Goal: Task Accomplishment & Management: Use online tool/utility

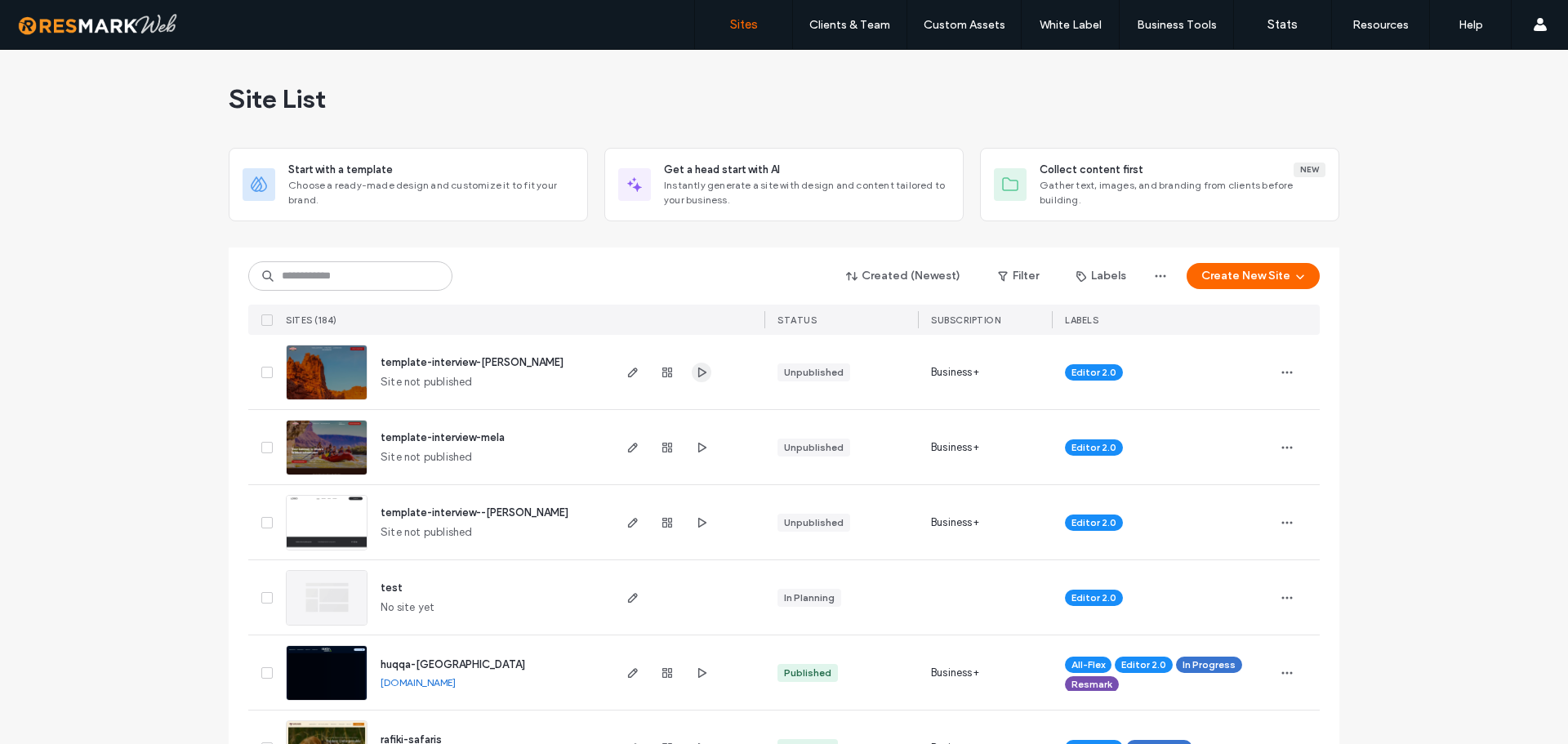
drag, startPoint x: 0, startPoint y: 0, endPoint x: 693, endPoint y: 375, distance: 788.0
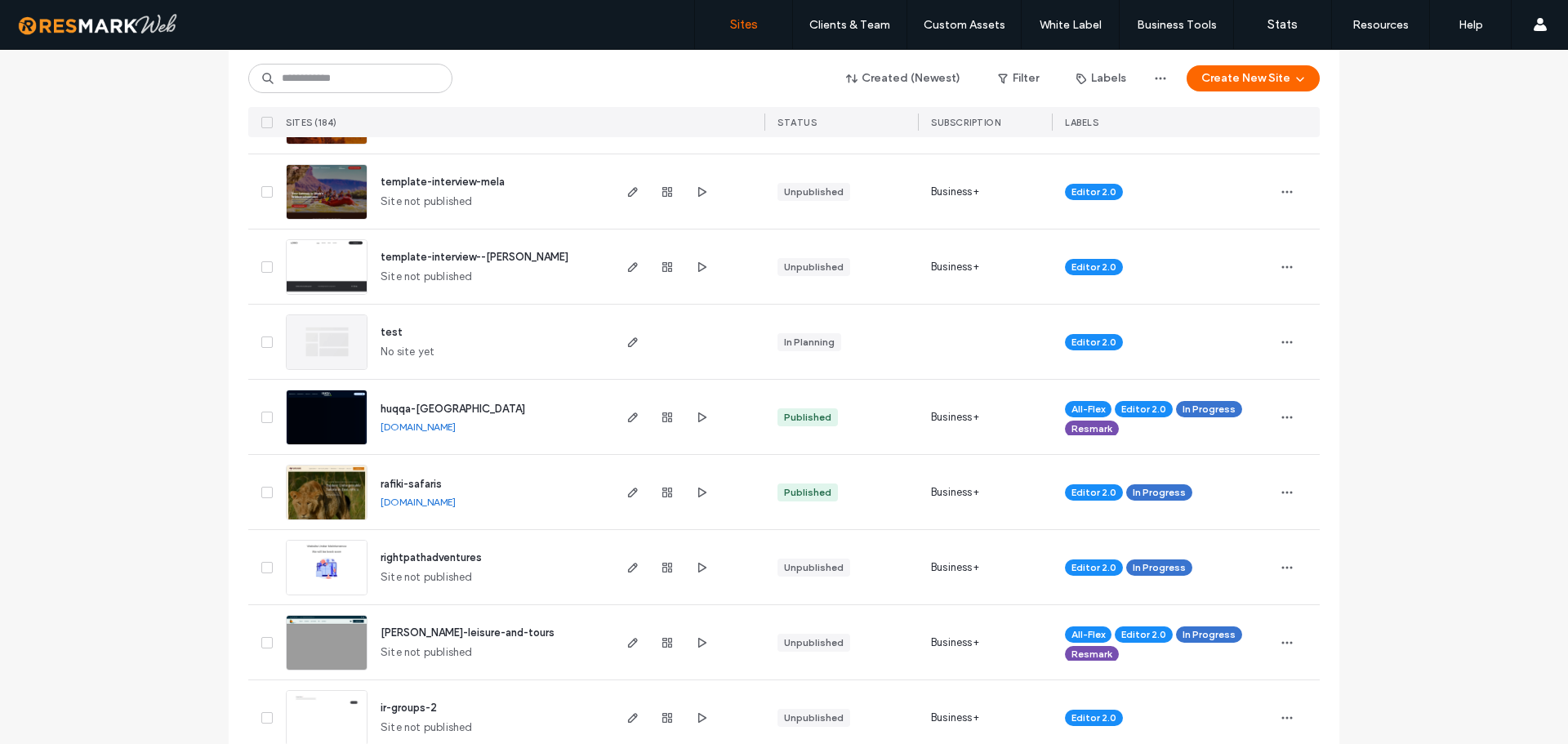
scroll to position [261, 0]
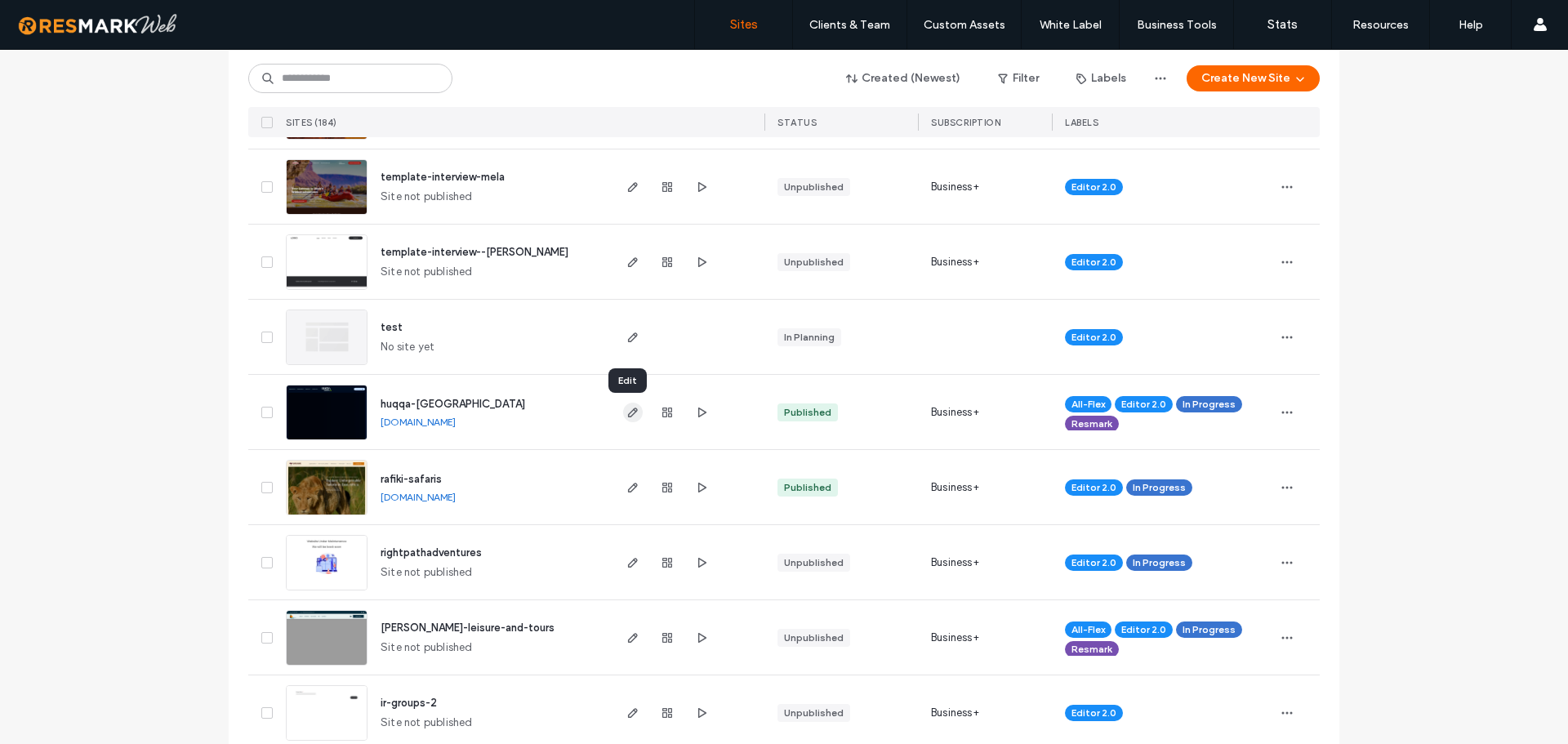
click at [631, 413] on icon "button" at bounding box center [633, 412] width 13 height 13
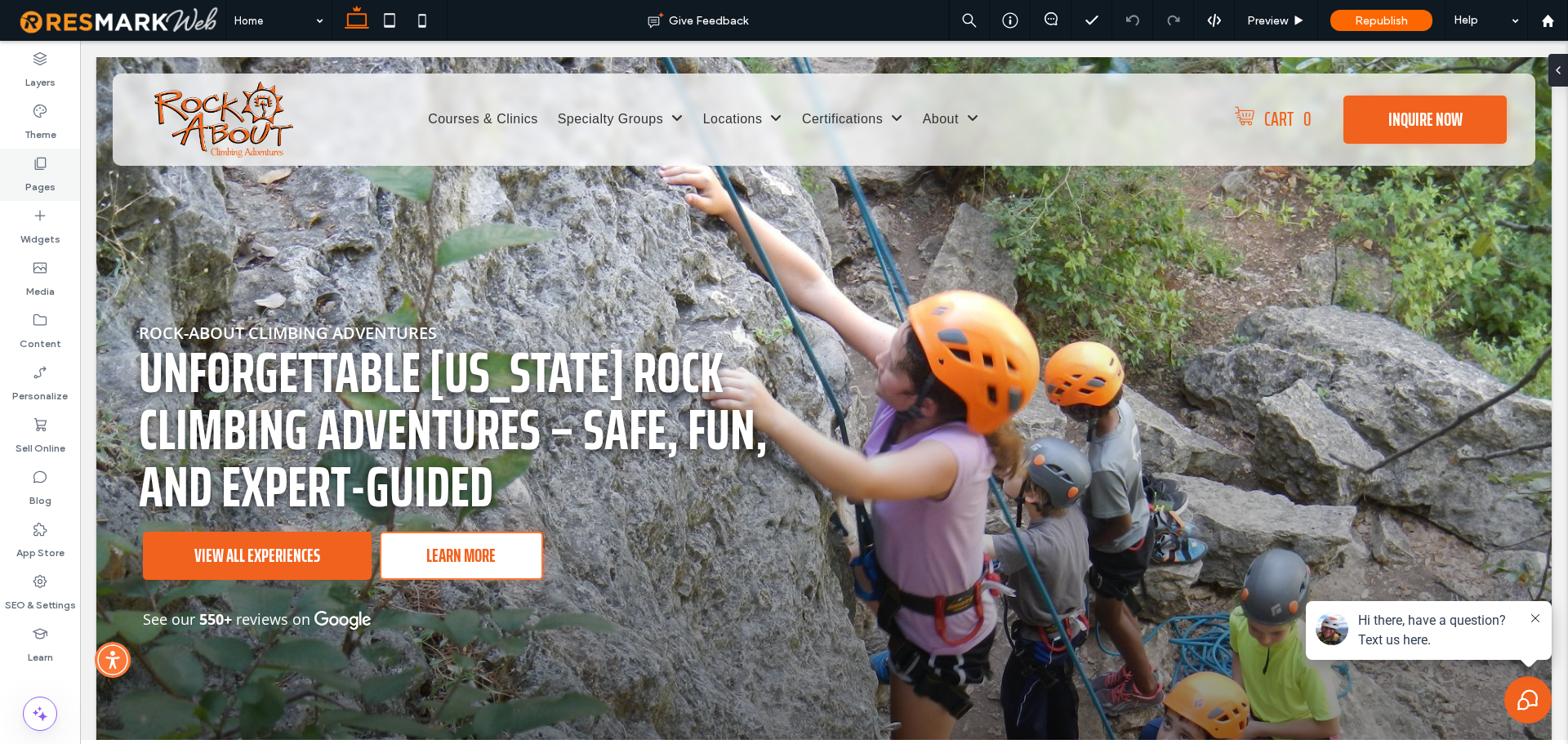
click at [35, 184] on label "Pages" at bounding box center [40, 183] width 30 height 23
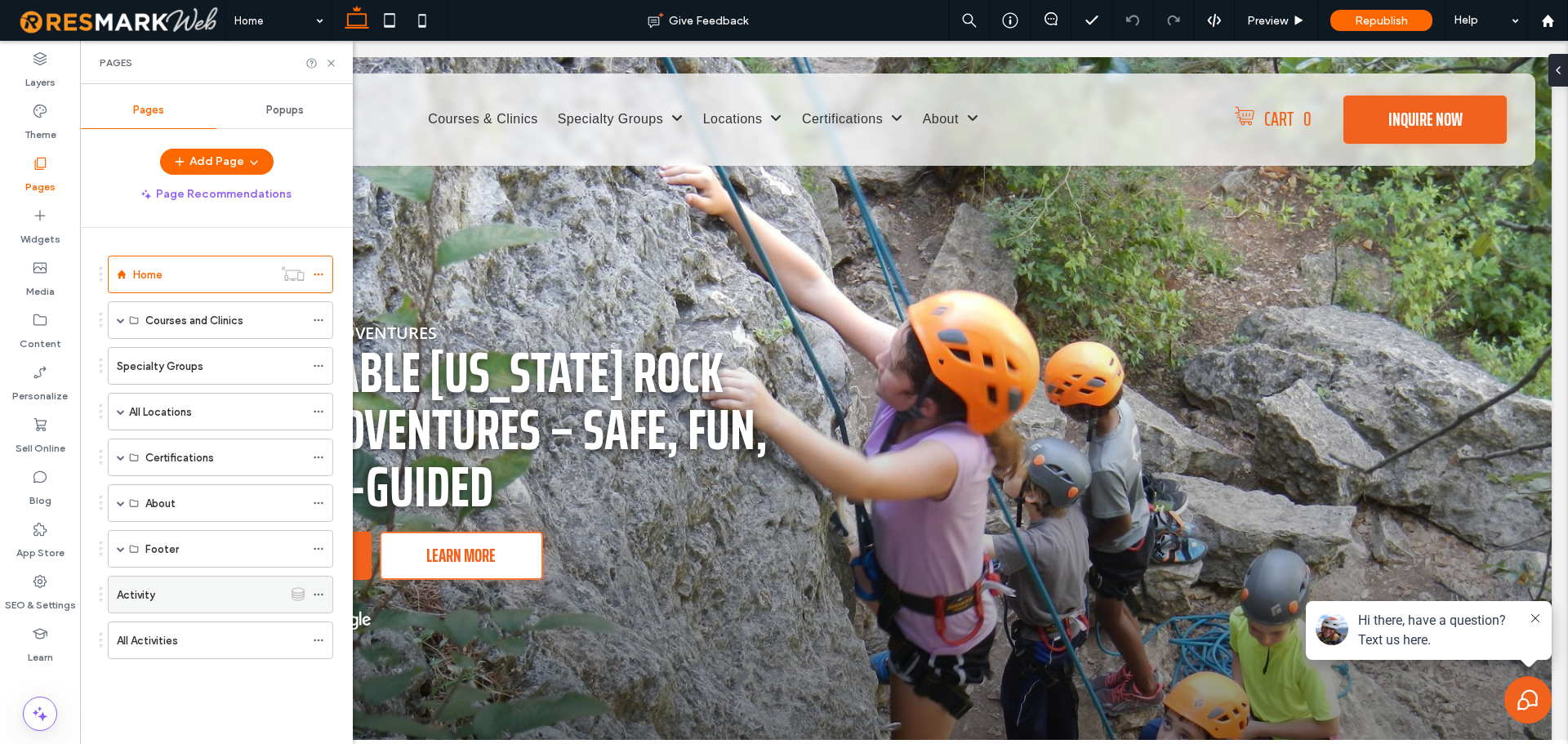
click at [186, 592] on div "Activity" at bounding box center [200, 596] width 167 height 18
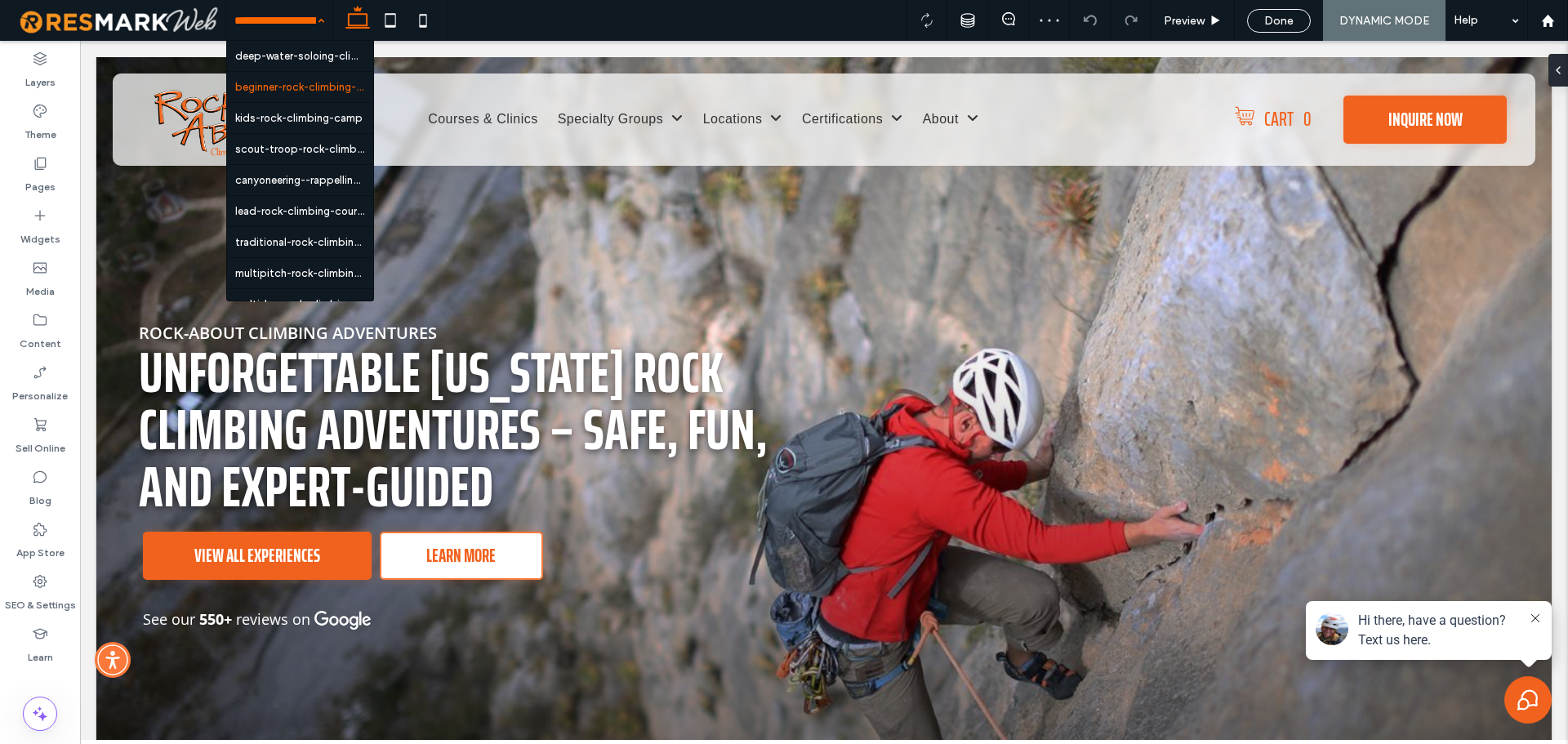
click at [280, 28] on input at bounding box center [275, 20] width 82 height 41
click at [309, 30] on input at bounding box center [275, 20] width 82 height 41
click at [291, 18] on input at bounding box center [275, 20] width 82 height 41
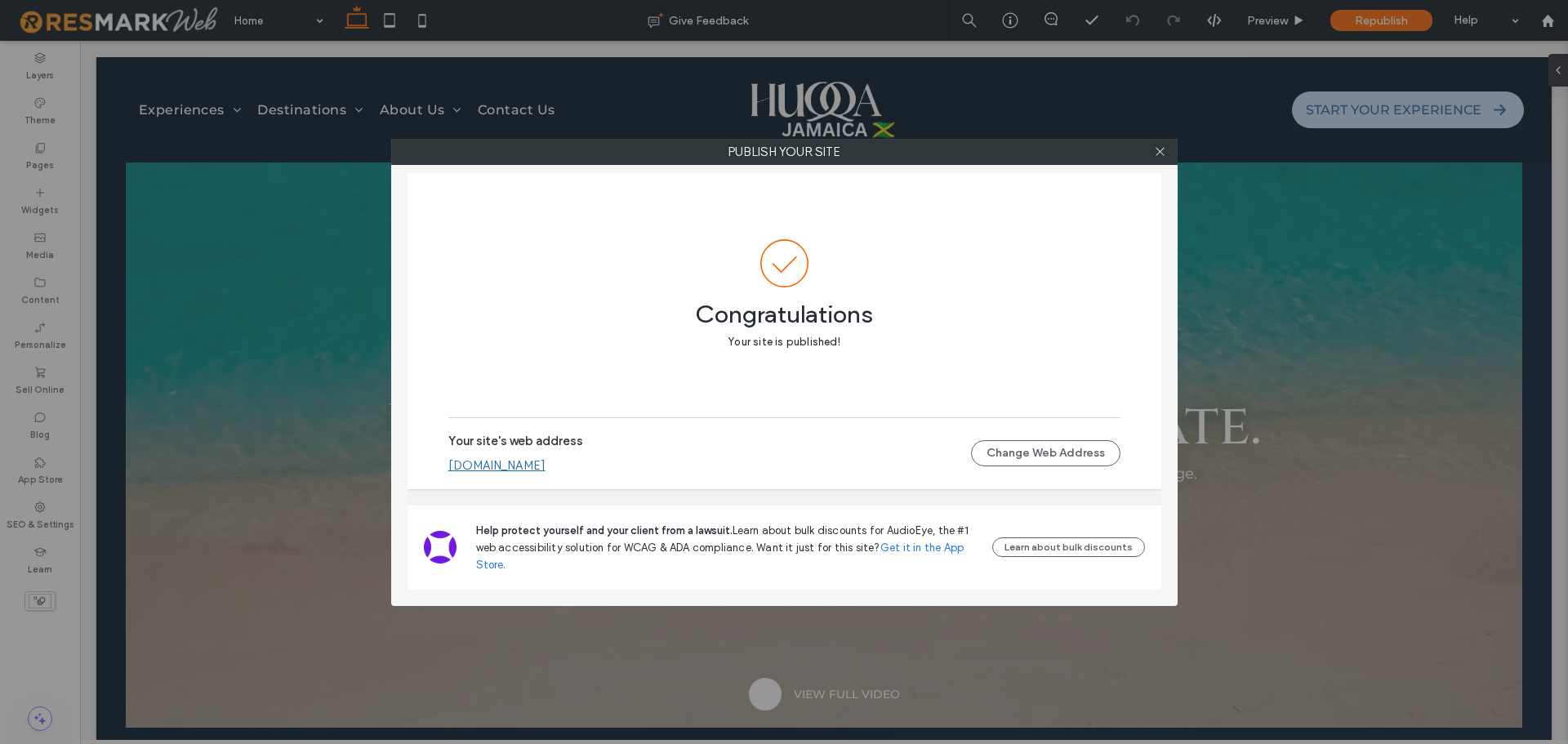
click at [545, 467] on link "[DOMAIN_NAME]" at bounding box center [497, 466] width 97 height 15
click at [1159, 159] on span at bounding box center [1161, 152] width 12 height 25
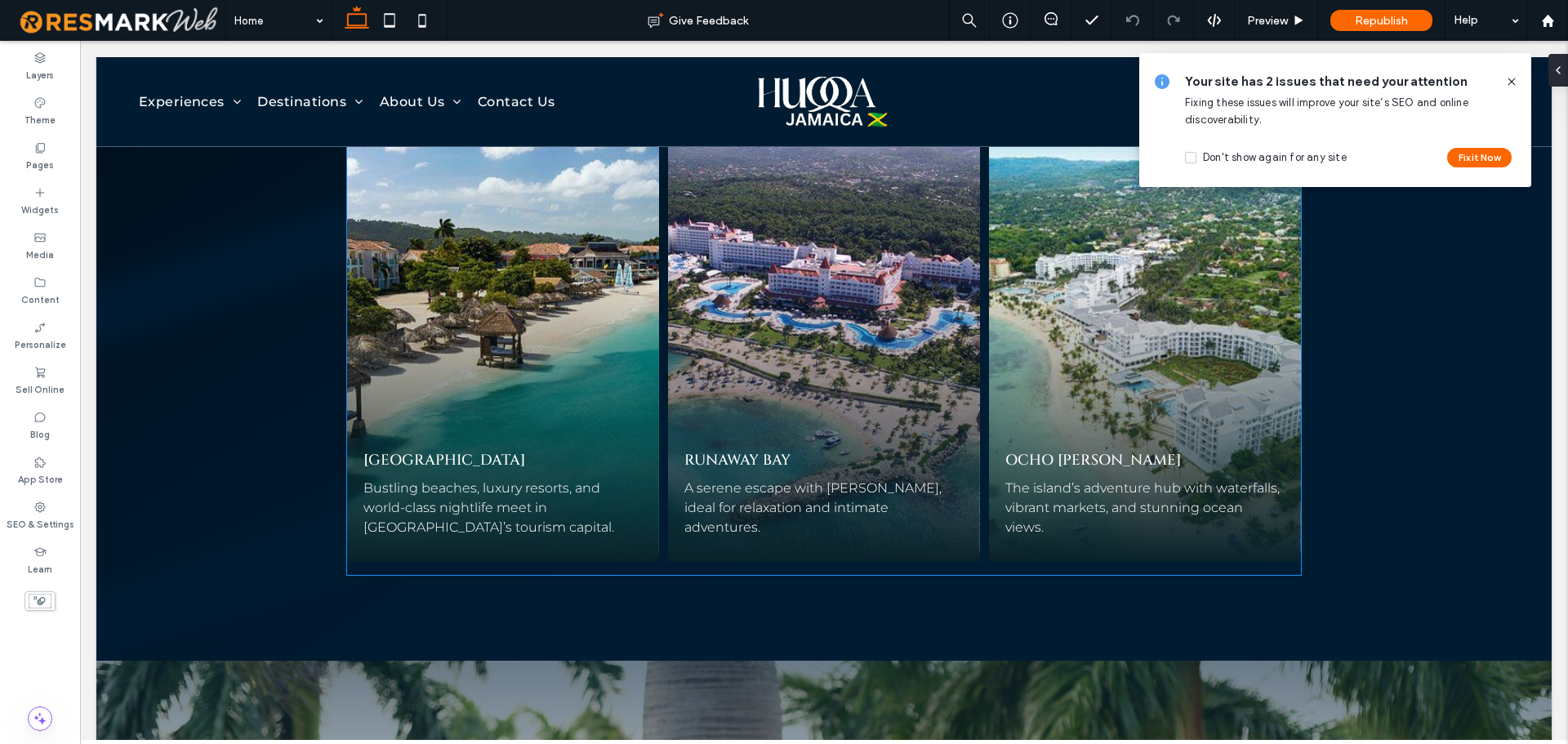
scroll to position [4420, 0]
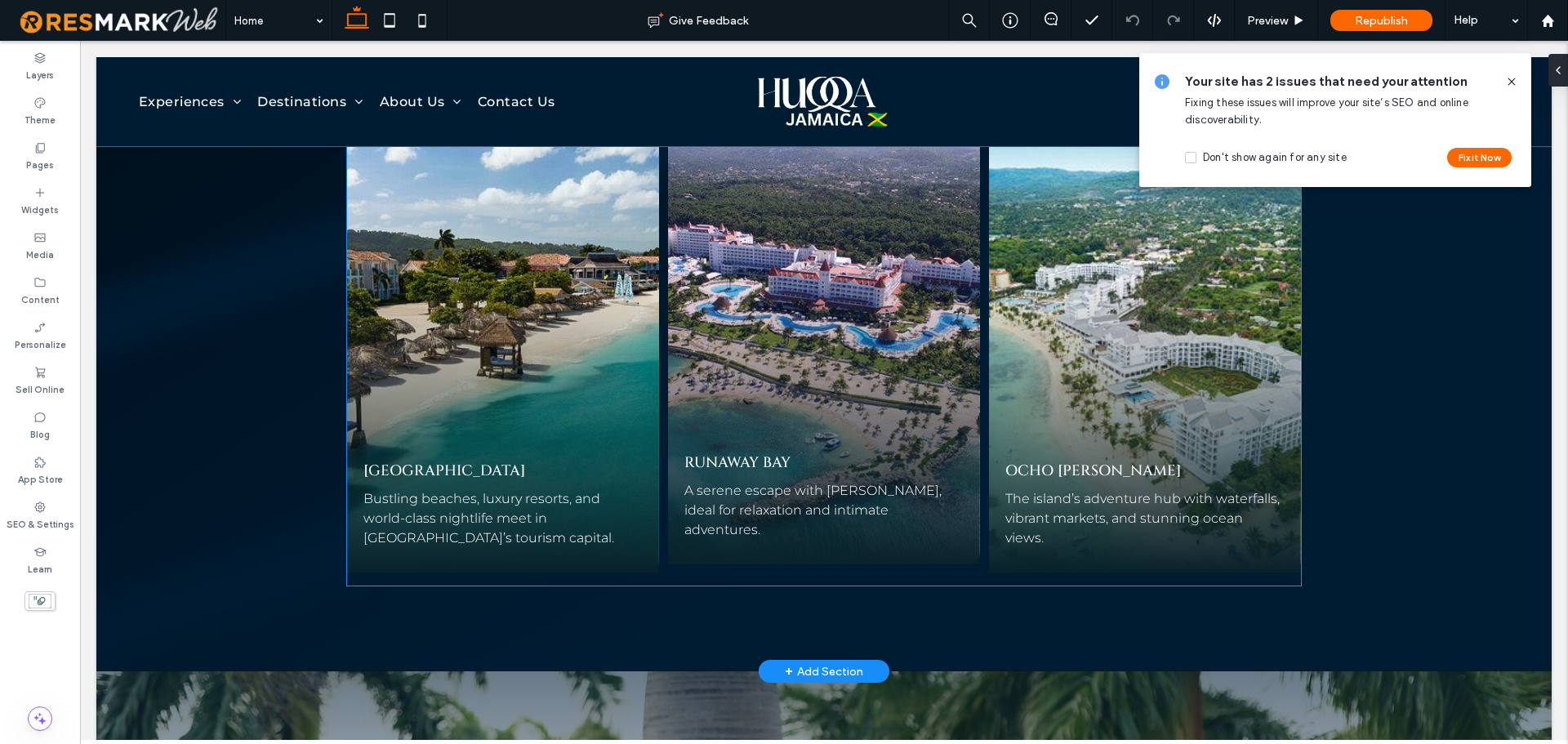
click at [721, 496] on div "RUNAWAY BAY A serene escape with [PERSON_NAME], ideal for relaxation and intima…" at bounding box center [824, 413] width 312 height 303
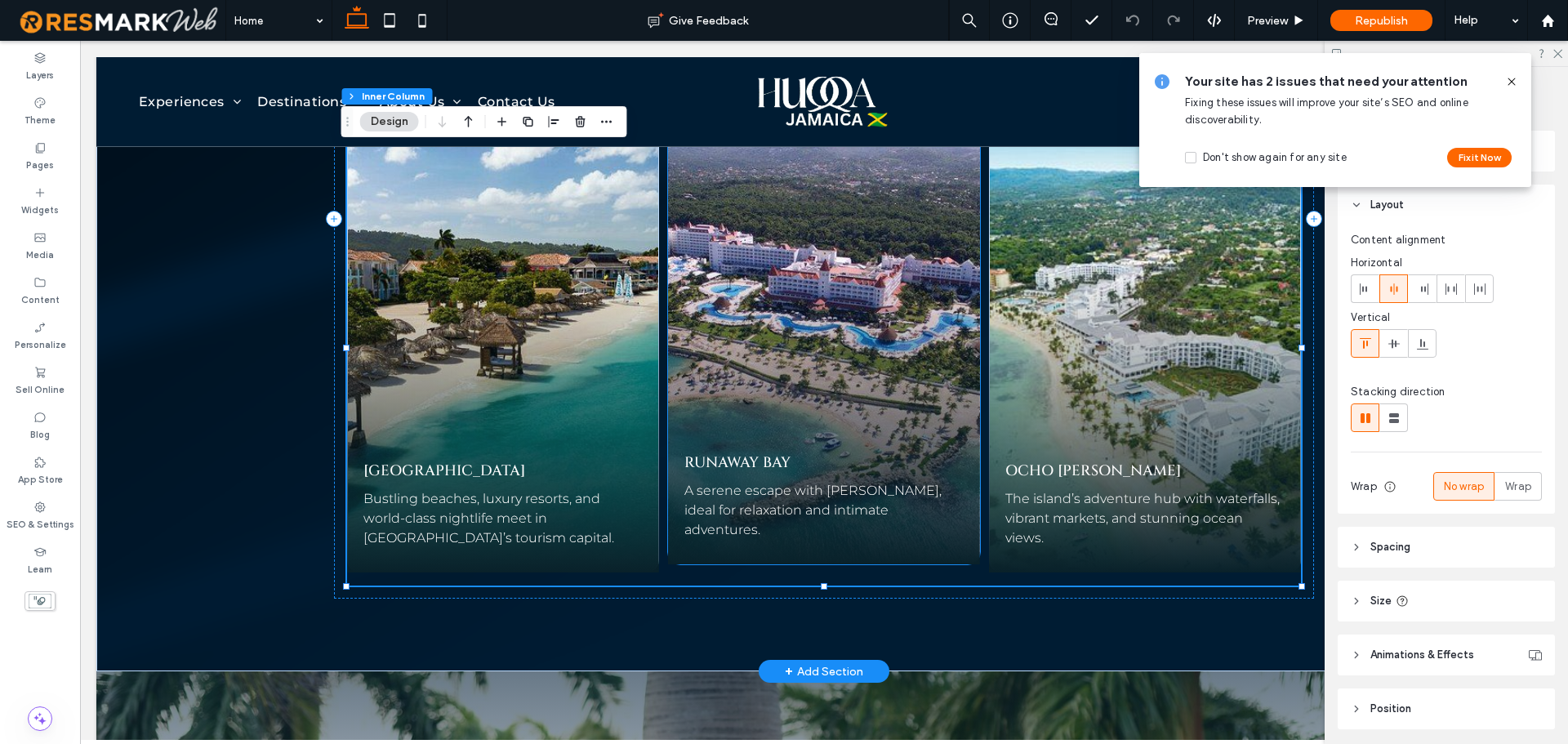
click at [757, 461] on span "RUNAWAY BAY" at bounding box center [737, 462] width 106 height 20
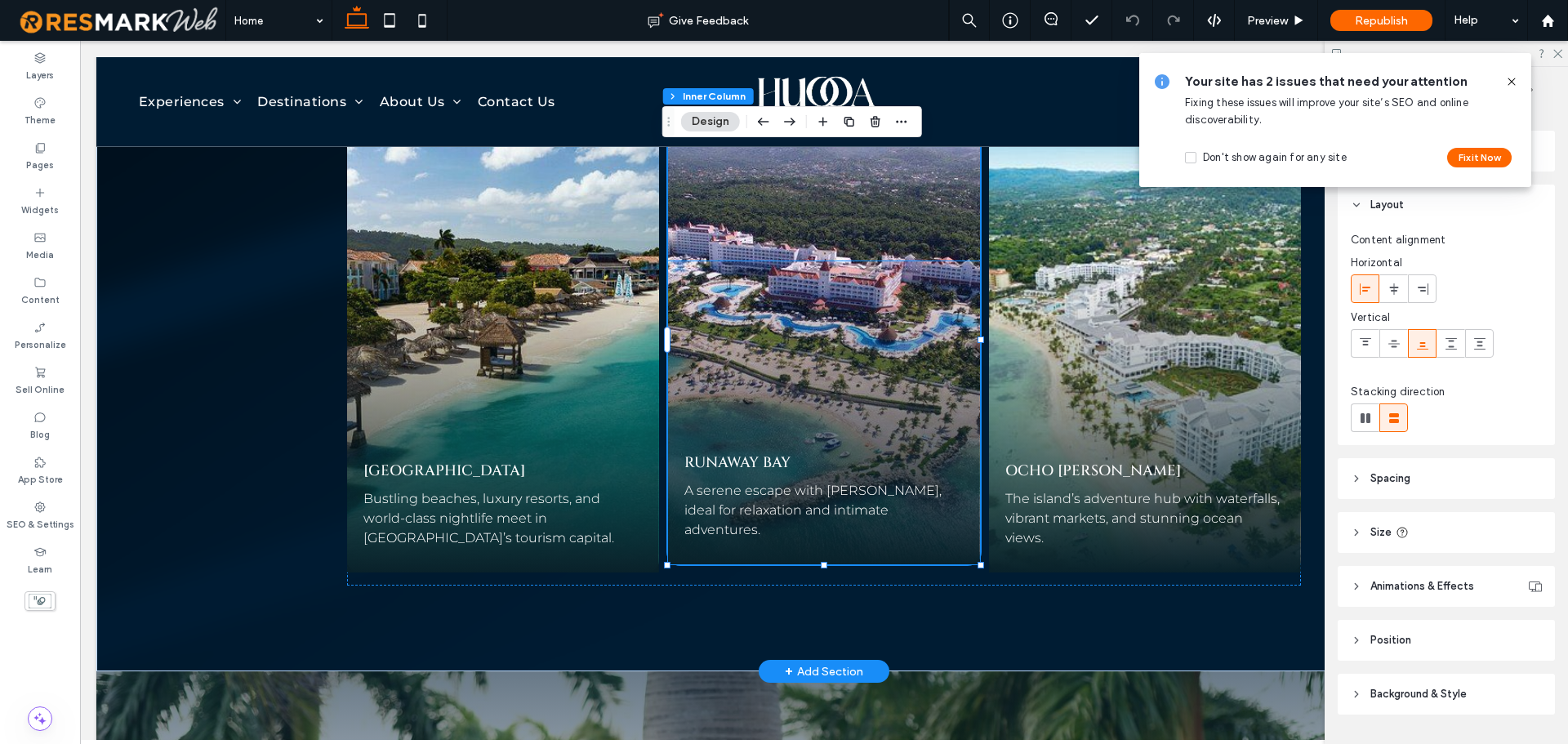
click at [788, 491] on span "A serene escape with [PERSON_NAME], ideal for relaxation and intimate adventure…" at bounding box center [813, 510] width 257 height 54
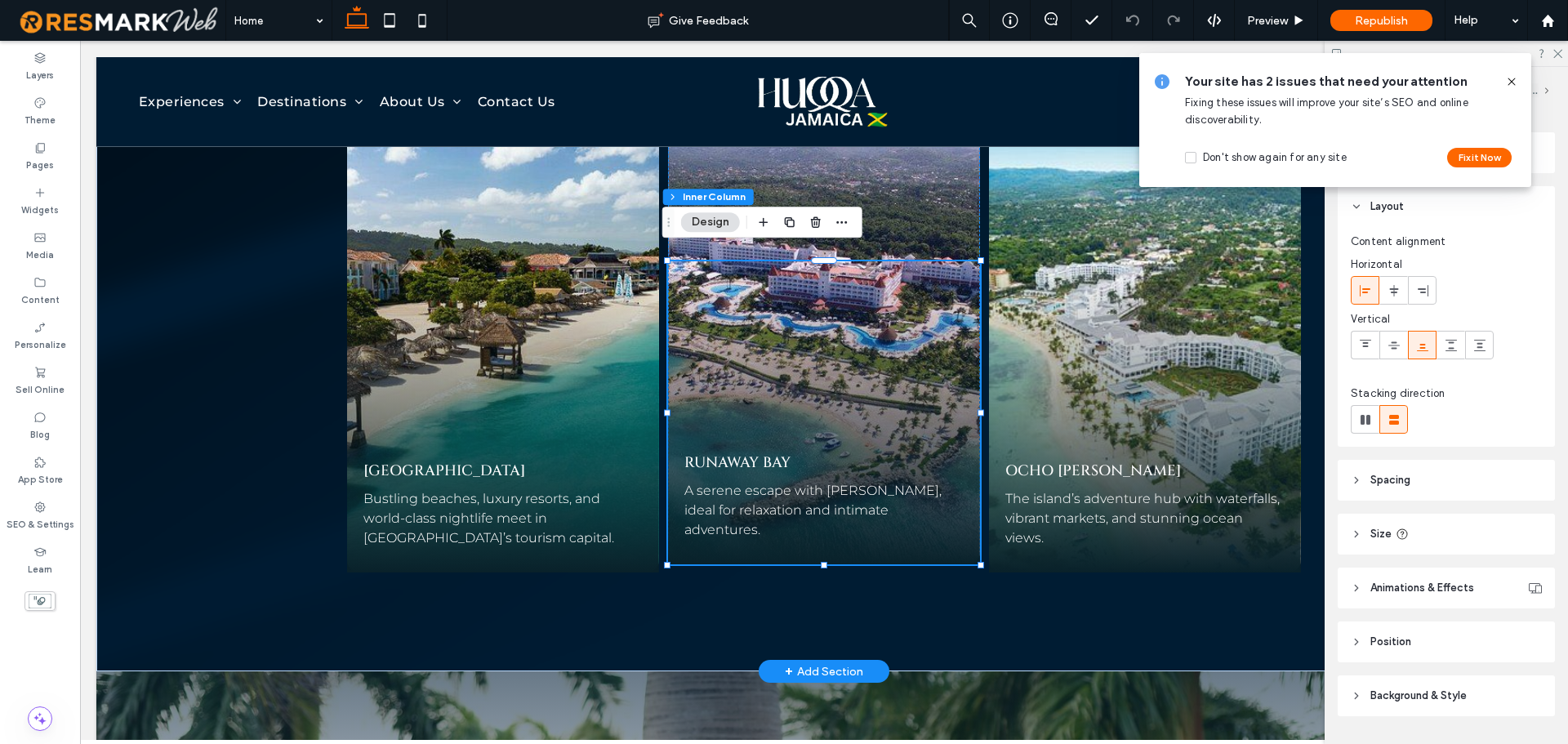
click at [788, 491] on span "A serene escape with pristine waters, ideal for relaxation and intimate adventu…" at bounding box center [813, 510] width 257 height 54
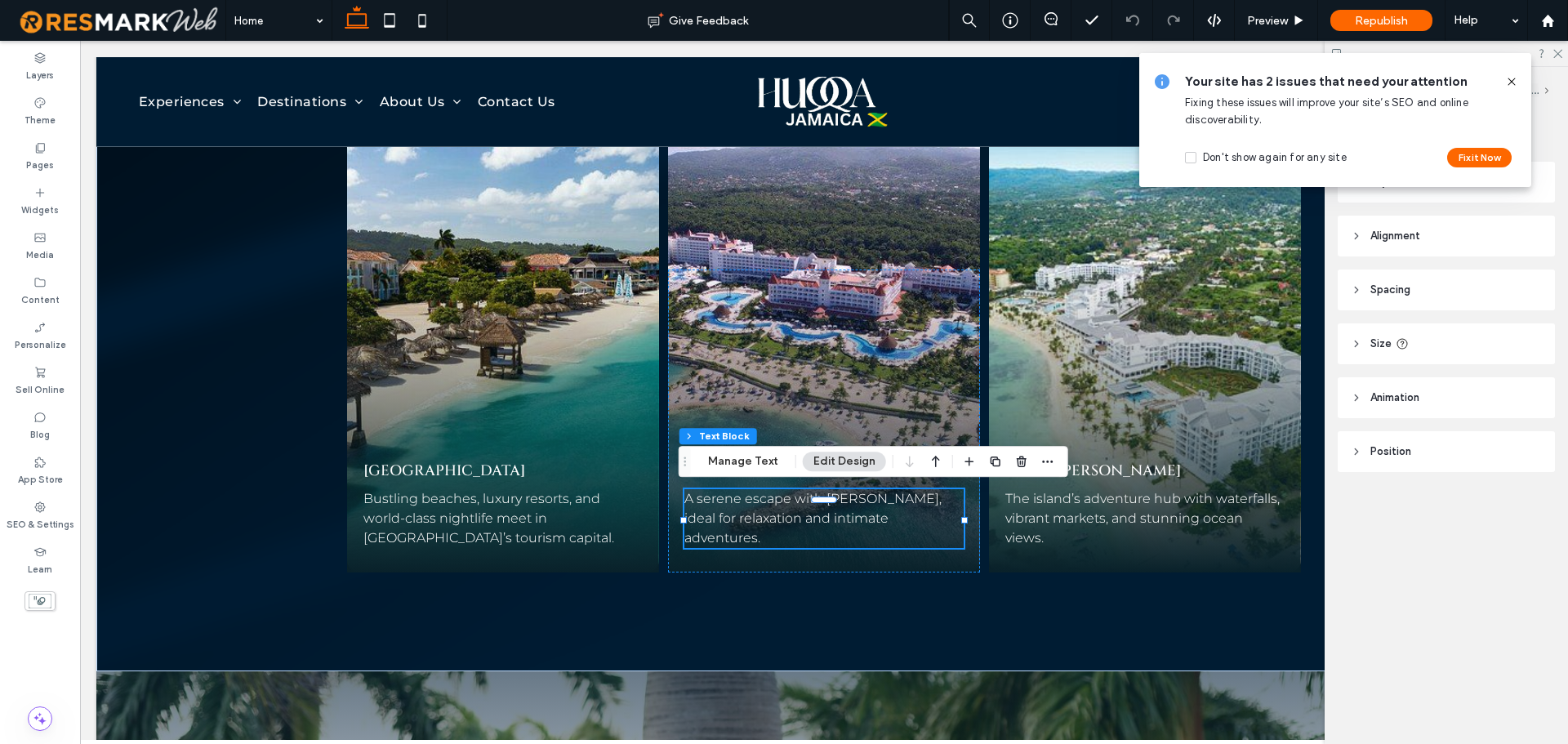
click at [1482, 278] on header "Spacing" at bounding box center [1446, 290] width 217 height 41
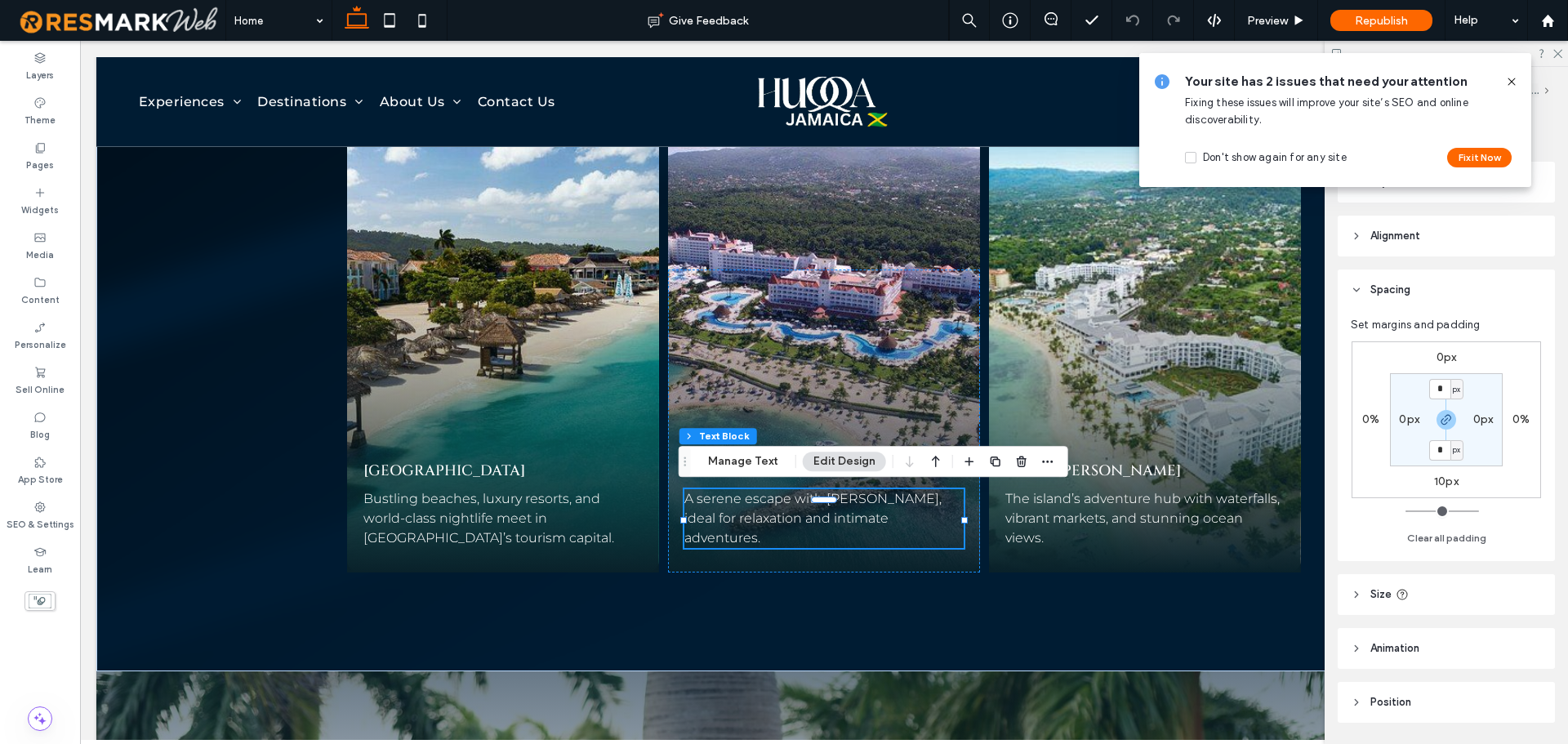
click at [1442, 483] on label "10px" at bounding box center [1447, 482] width 25 height 14
type input "**"
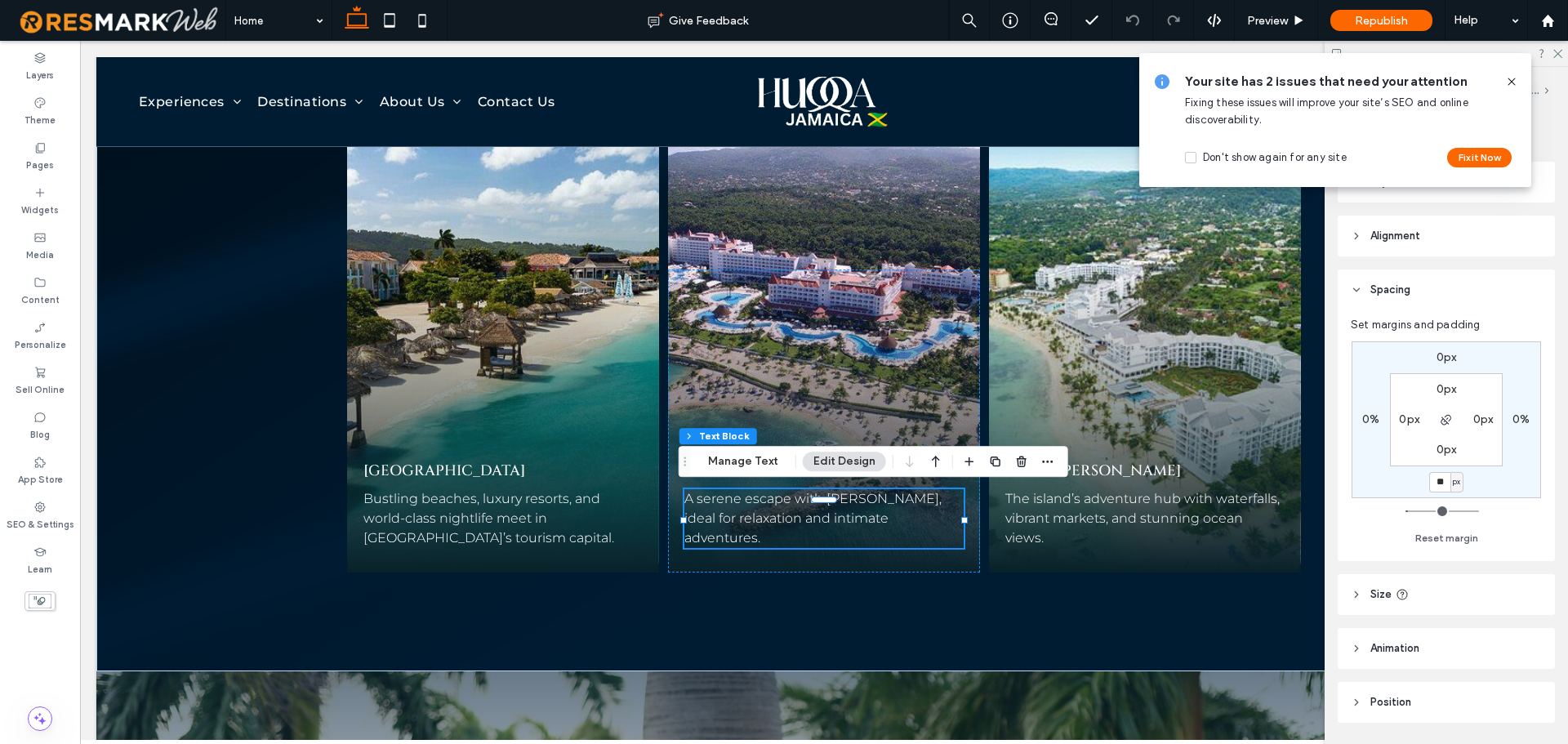
type input "**"
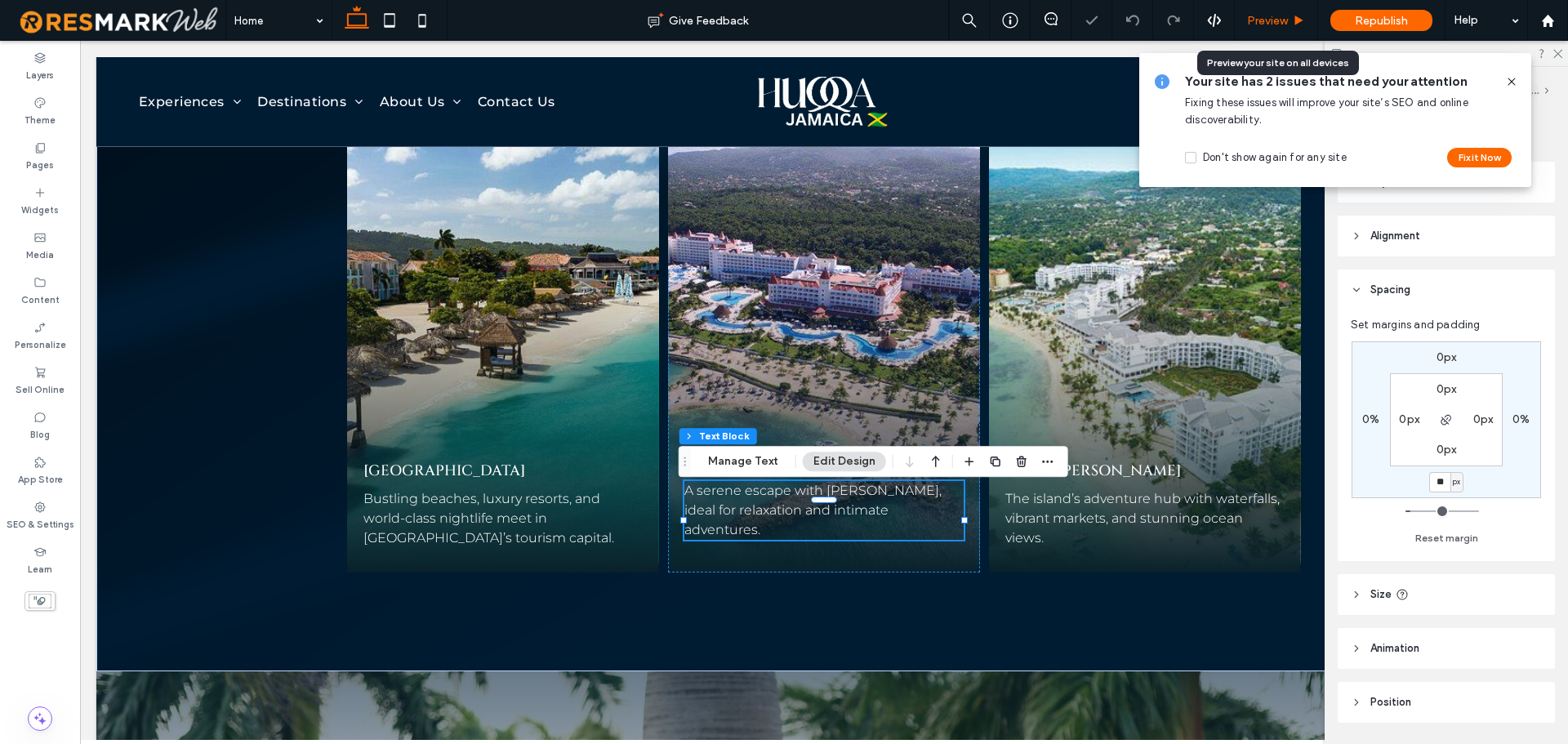
click at [1263, 18] on span "Preview" at bounding box center [1268, 21] width 41 height 14
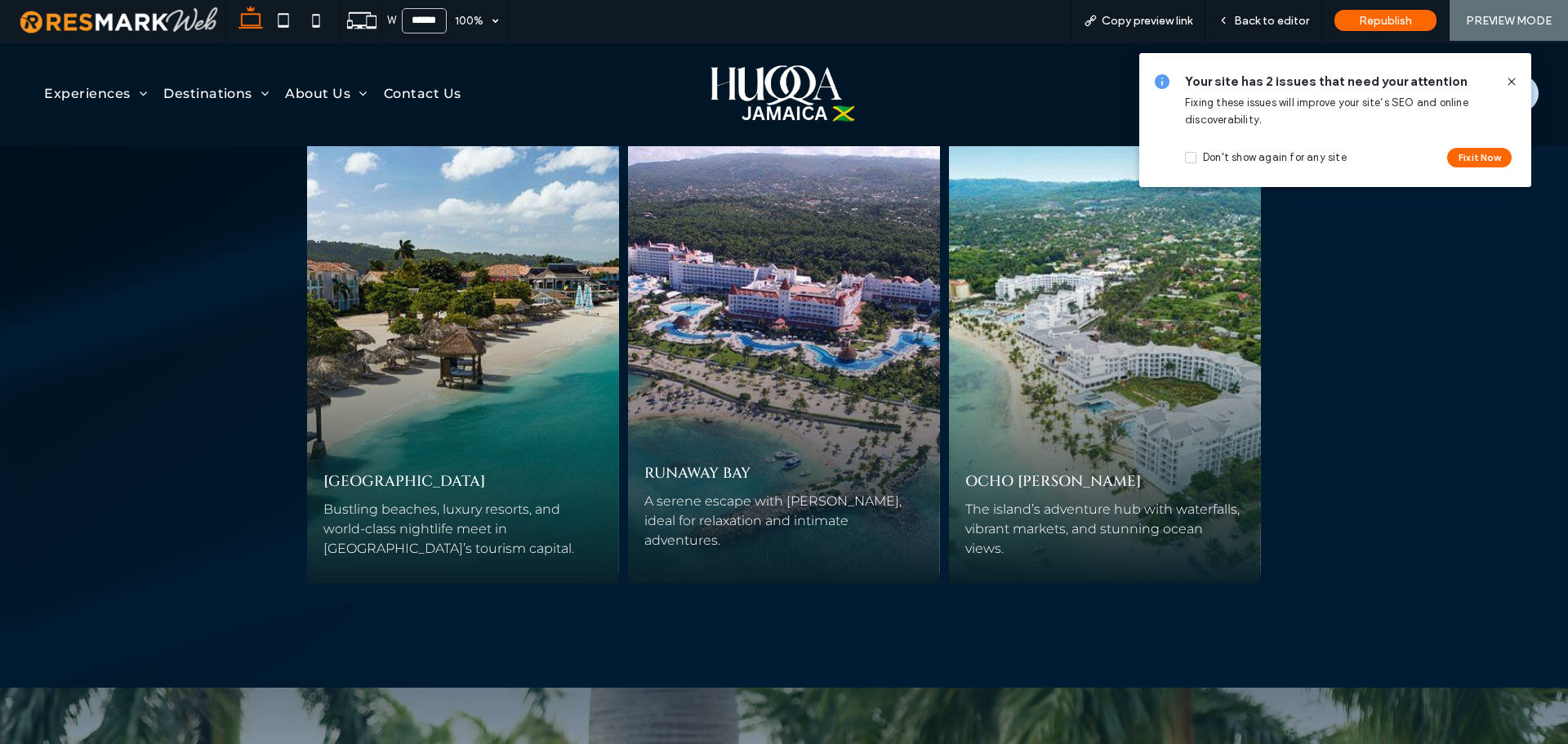
scroll to position [4432, 0]
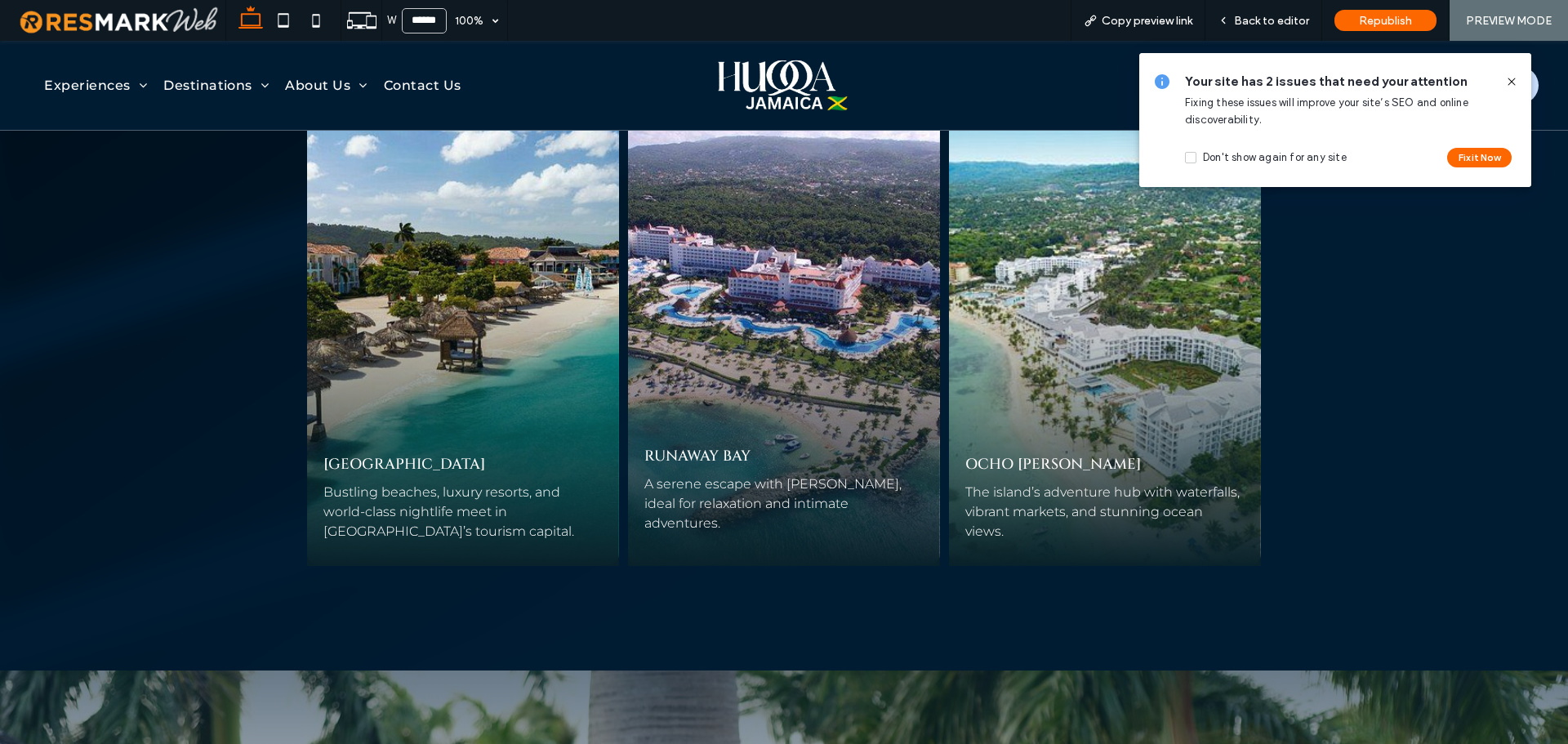
click at [1263, 18] on span "Back to editor" at bounding box center [1272, 21] width 76 height 14
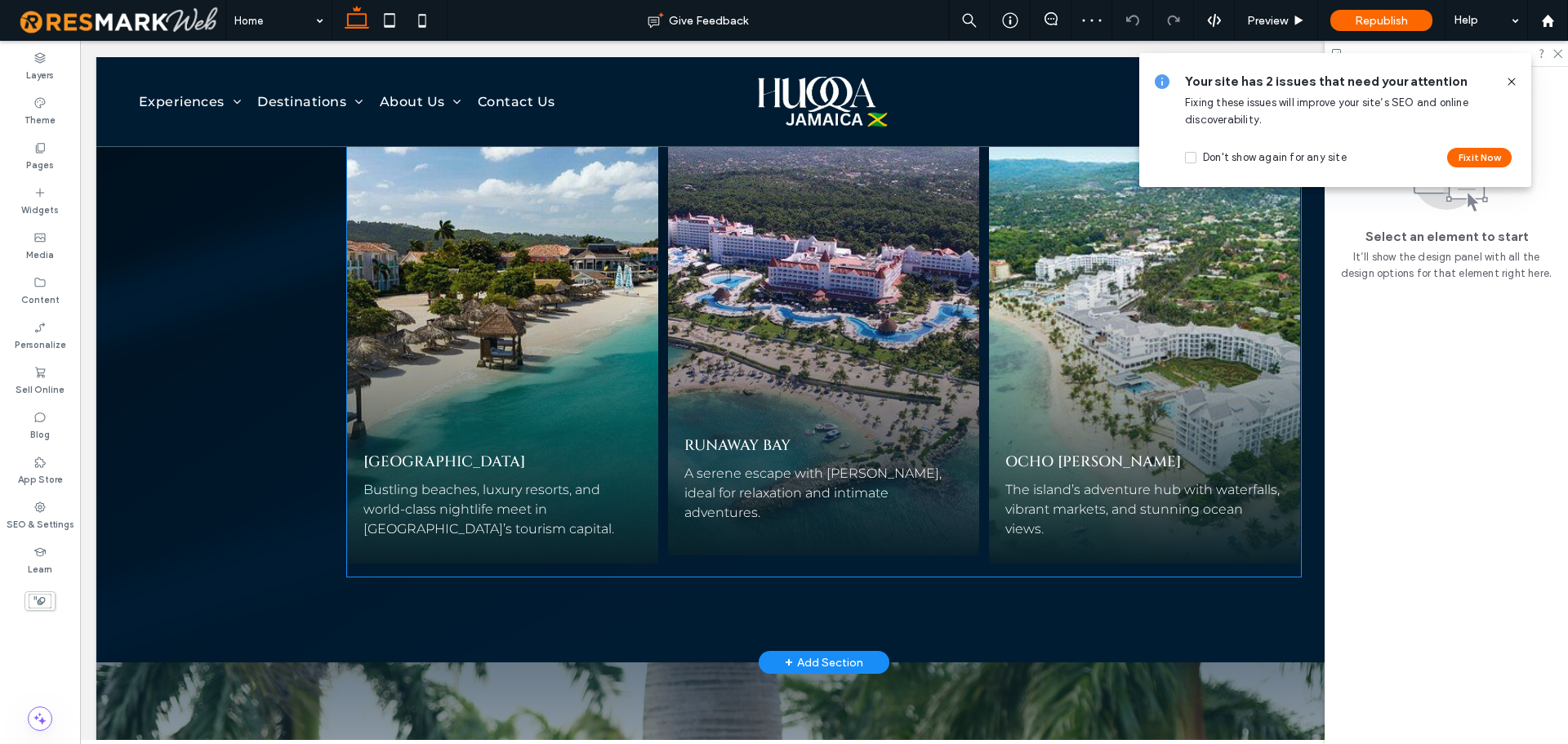
scroll to position [4419, 0]
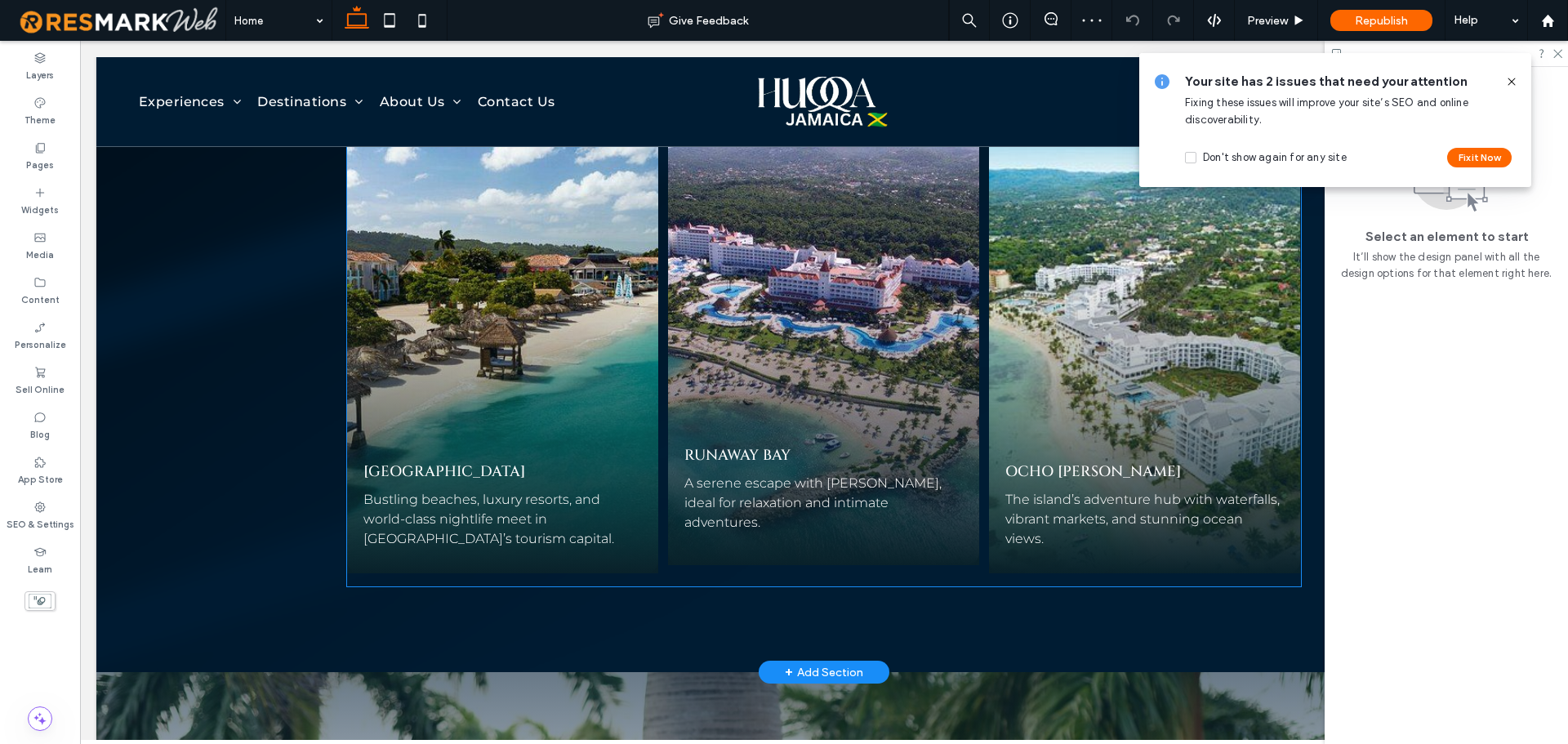
click at [767, 497] on span "A serene escape with pristine waters, ideal for relaxation and intimate adventu…" at bounding box center [813, 502] width 257 height 54
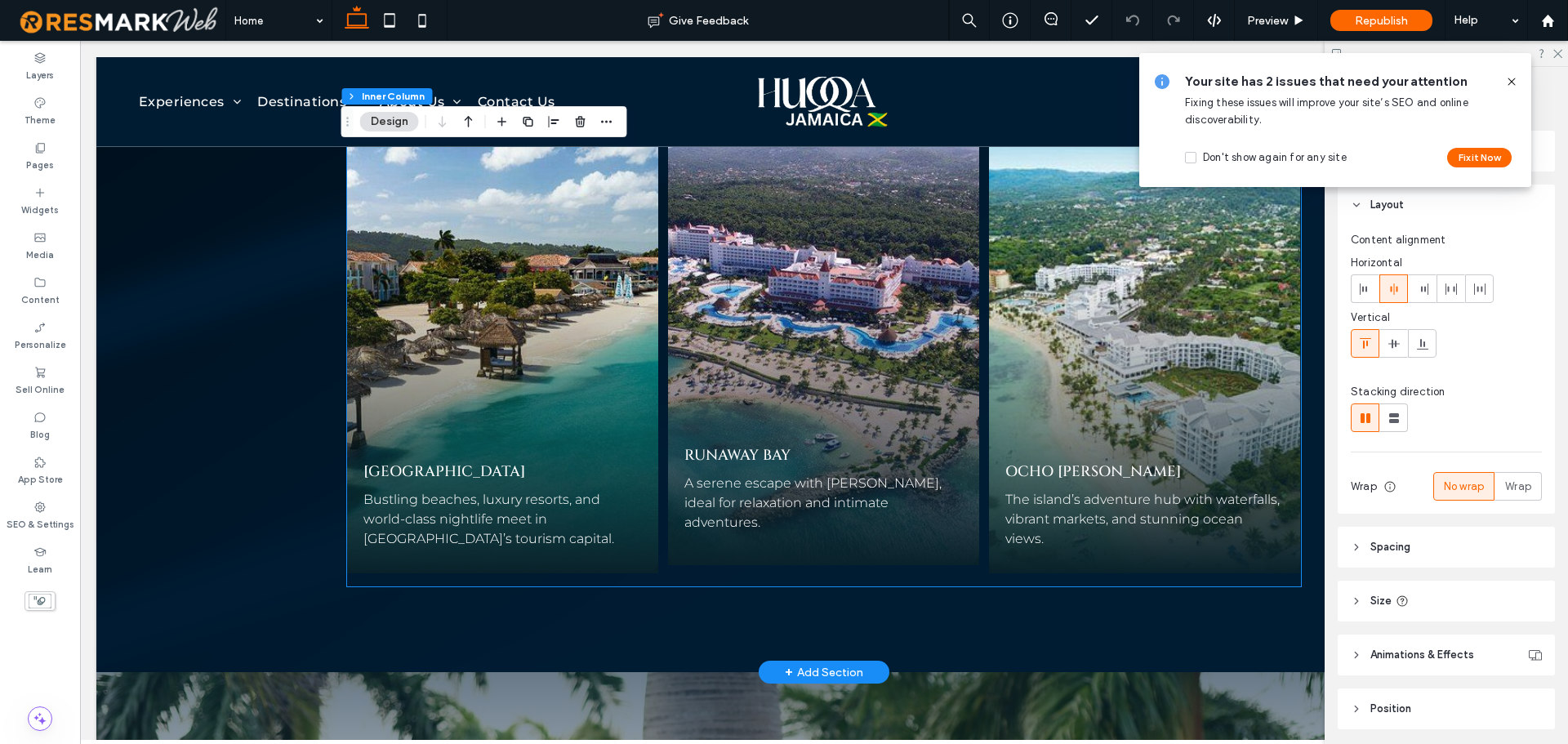
type input "**"
type input "***"
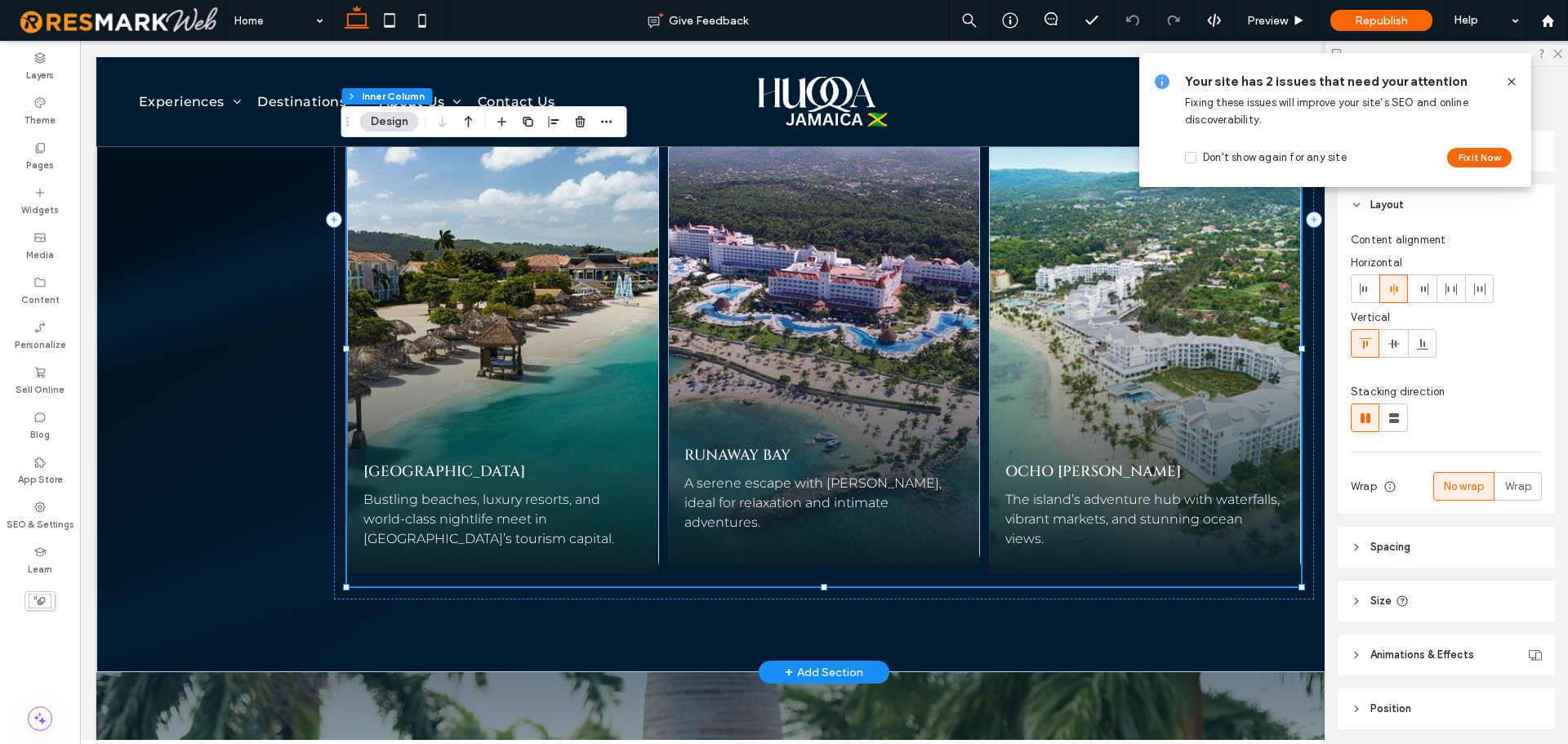
click at [767, 497] on span "A serene escape with pristine waters, ideal for relaxation and intimate adventu…" at bounding box center [813, 502] width 257 height 54
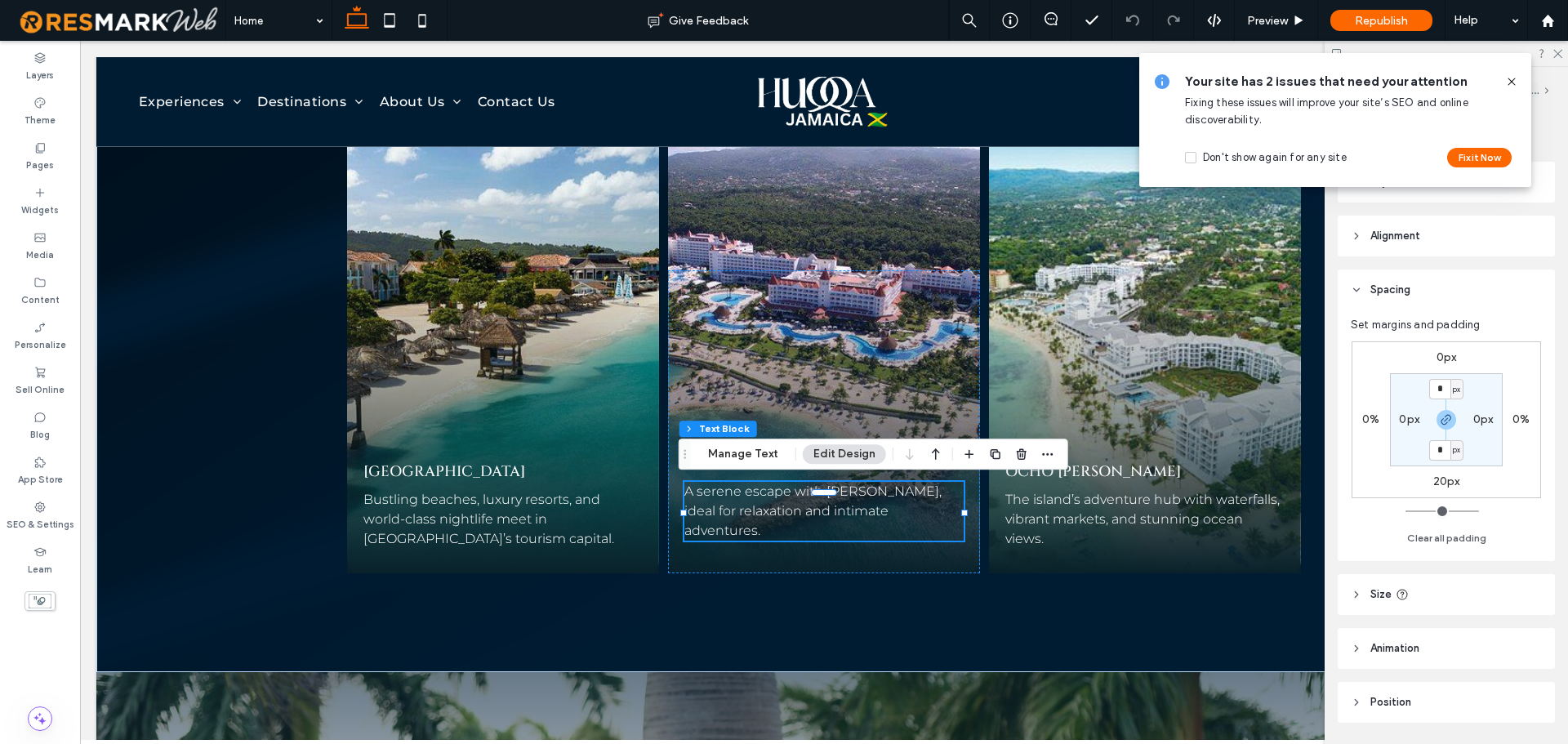
click at [1435, 480] on label "20px" at bounding box center [1447, 482] width 27 height 14
type input "**"
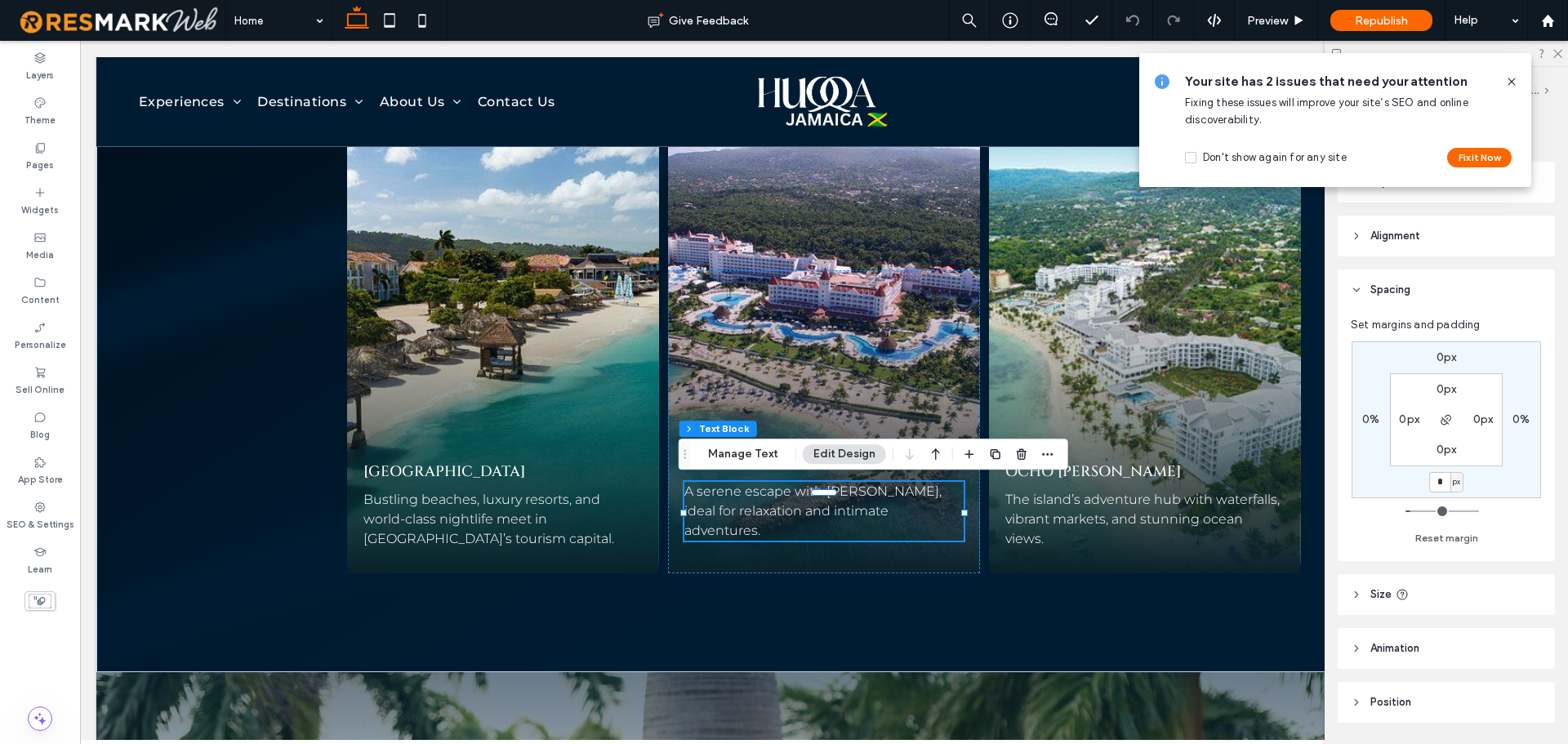
type input "*"
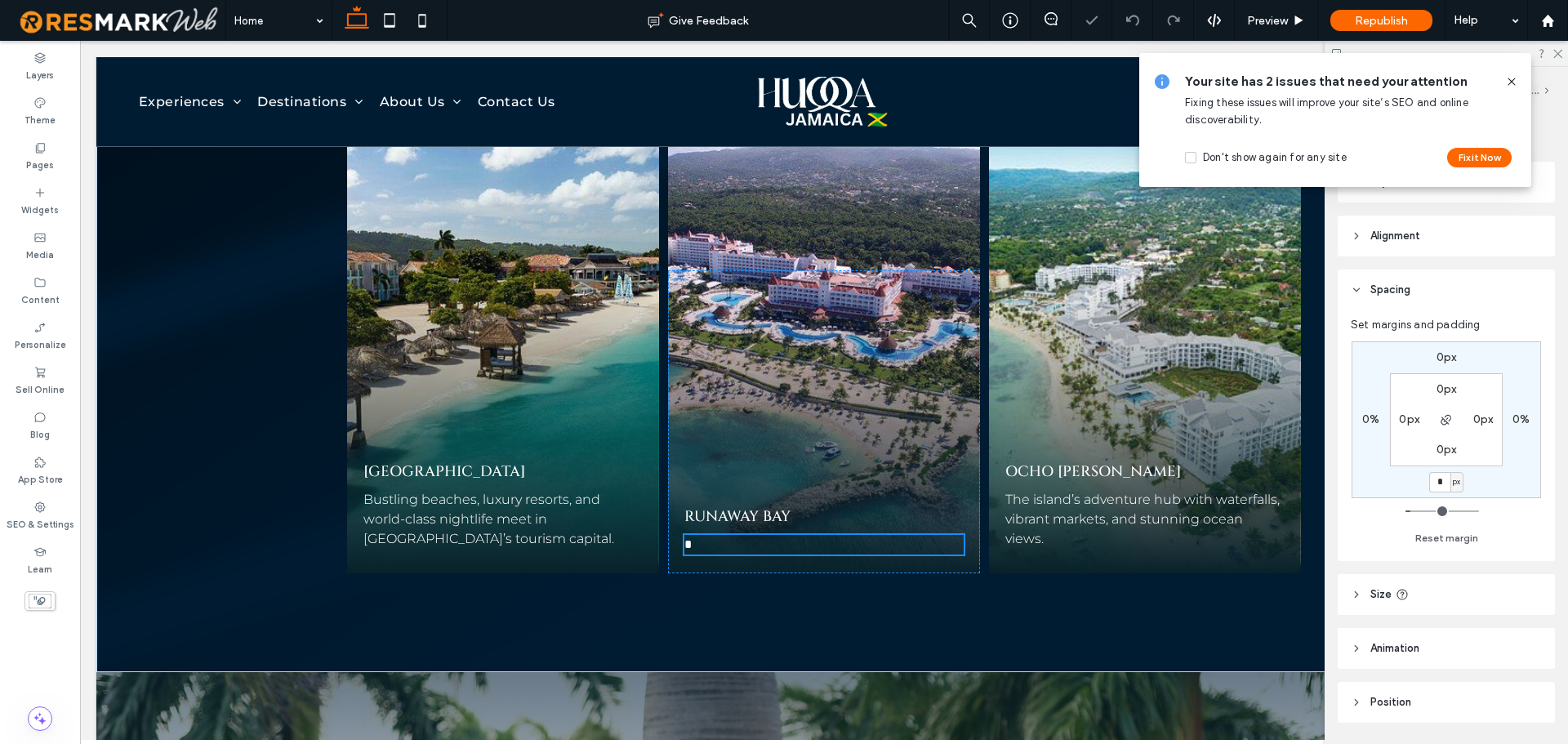
type input "*"
type input "**********"
type input "**"
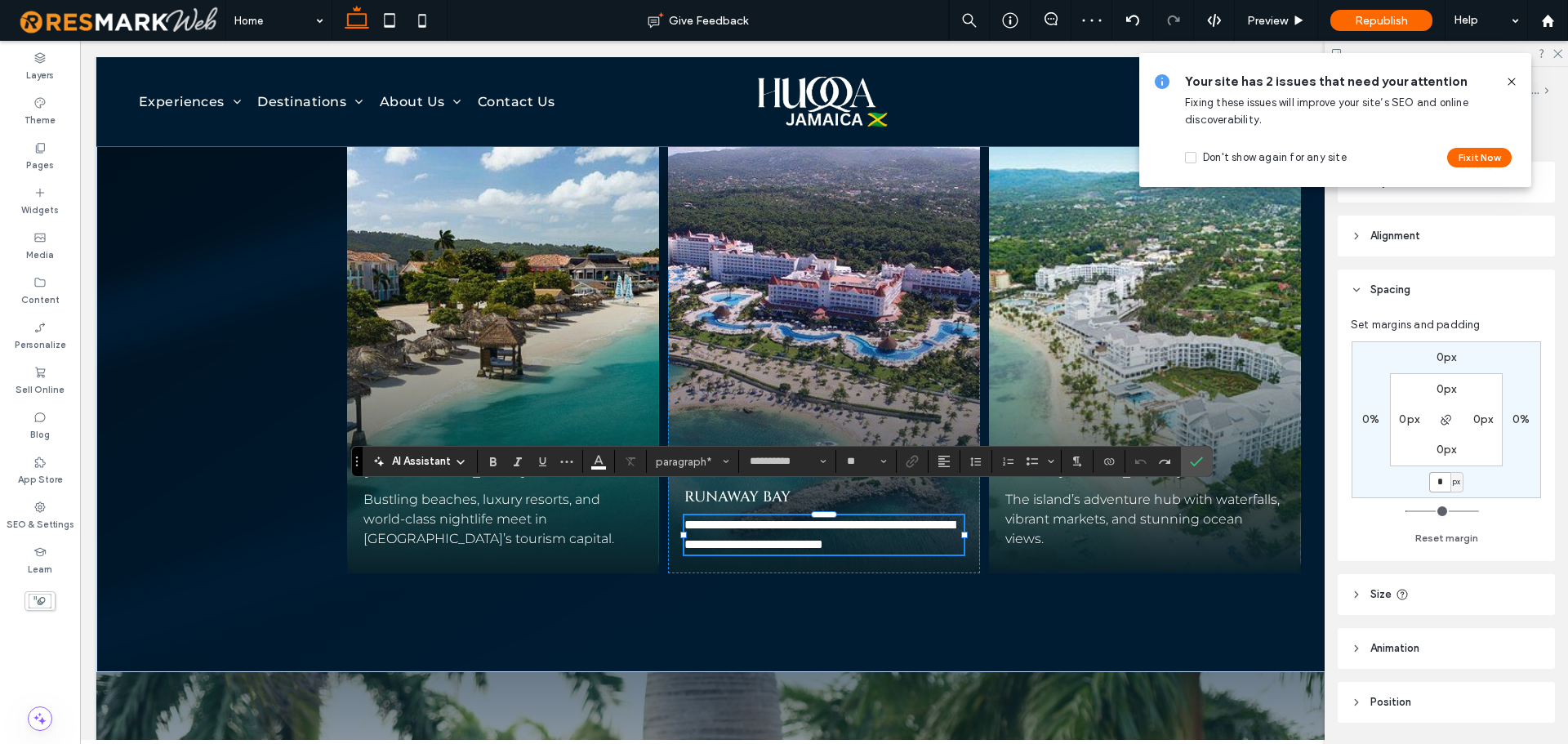
click at [1438, 481] on input "*" at bounding box center [1440, 482] width 21 height 20
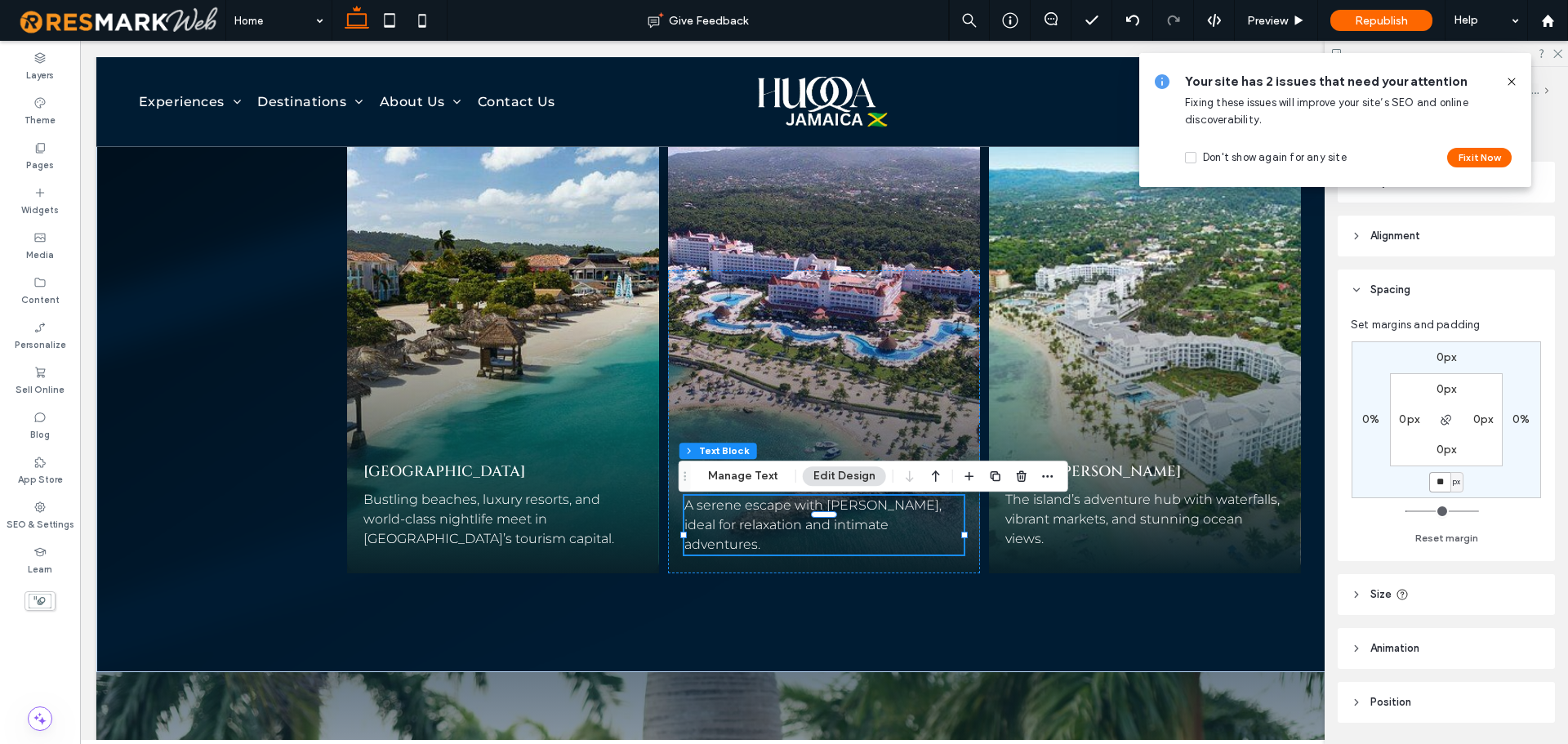
type input "**"
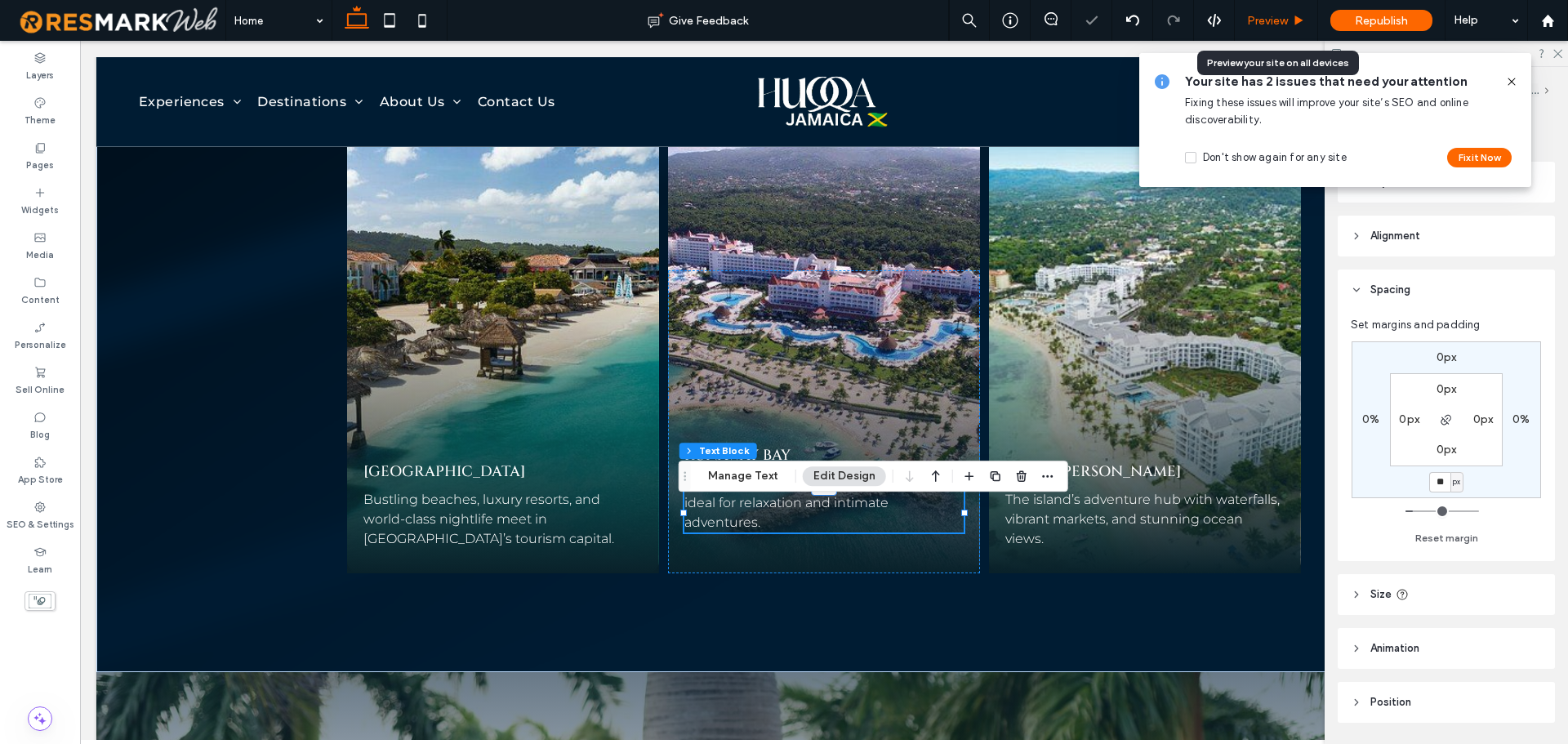
click at [1275, 19] on span "Preview" at bounding box center [1268, 21] width 41 height 14
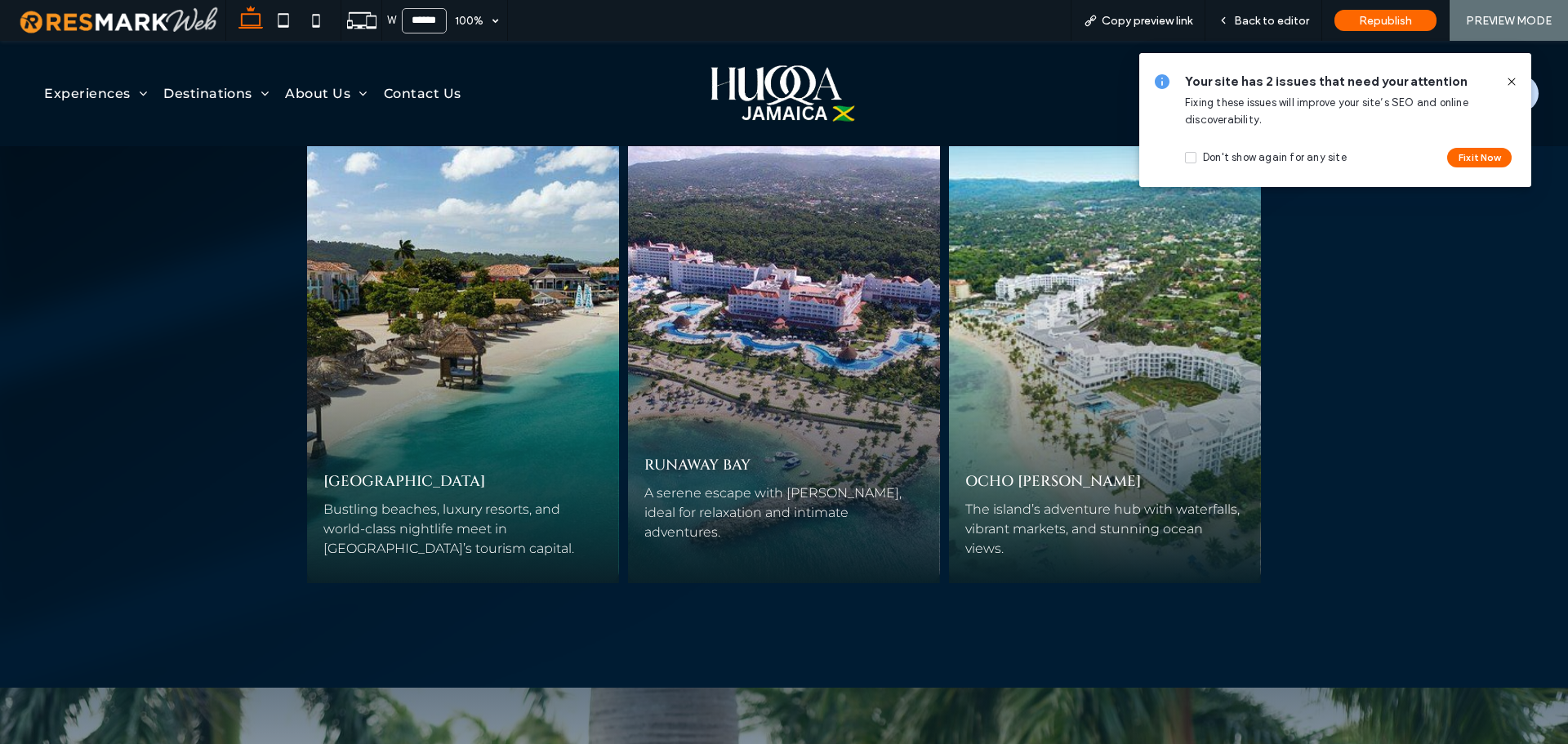
scroll to position [4431, 0]
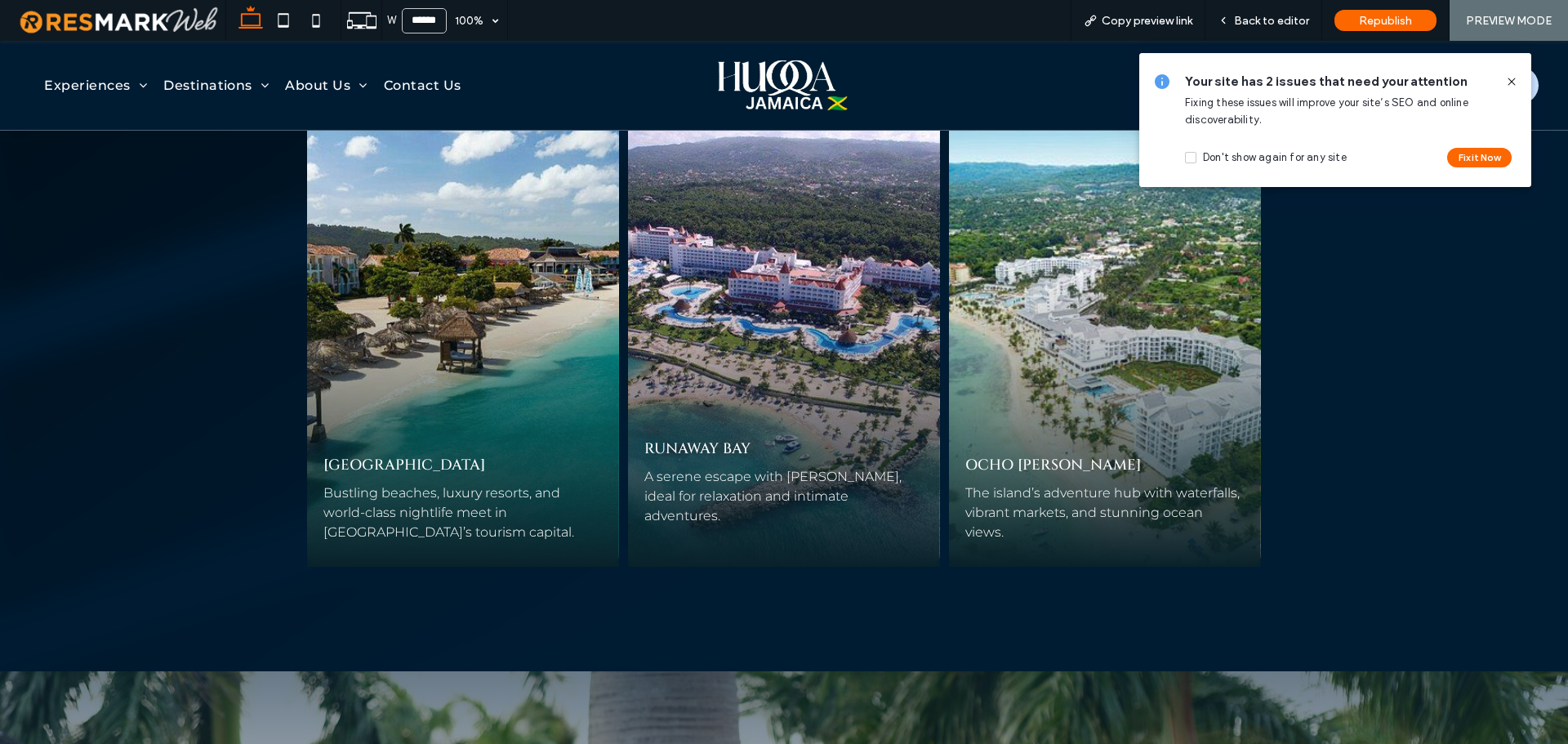
click at [1275, 19] on span "Back to editor" at bounding box center [1272, 21] width 76 height 14
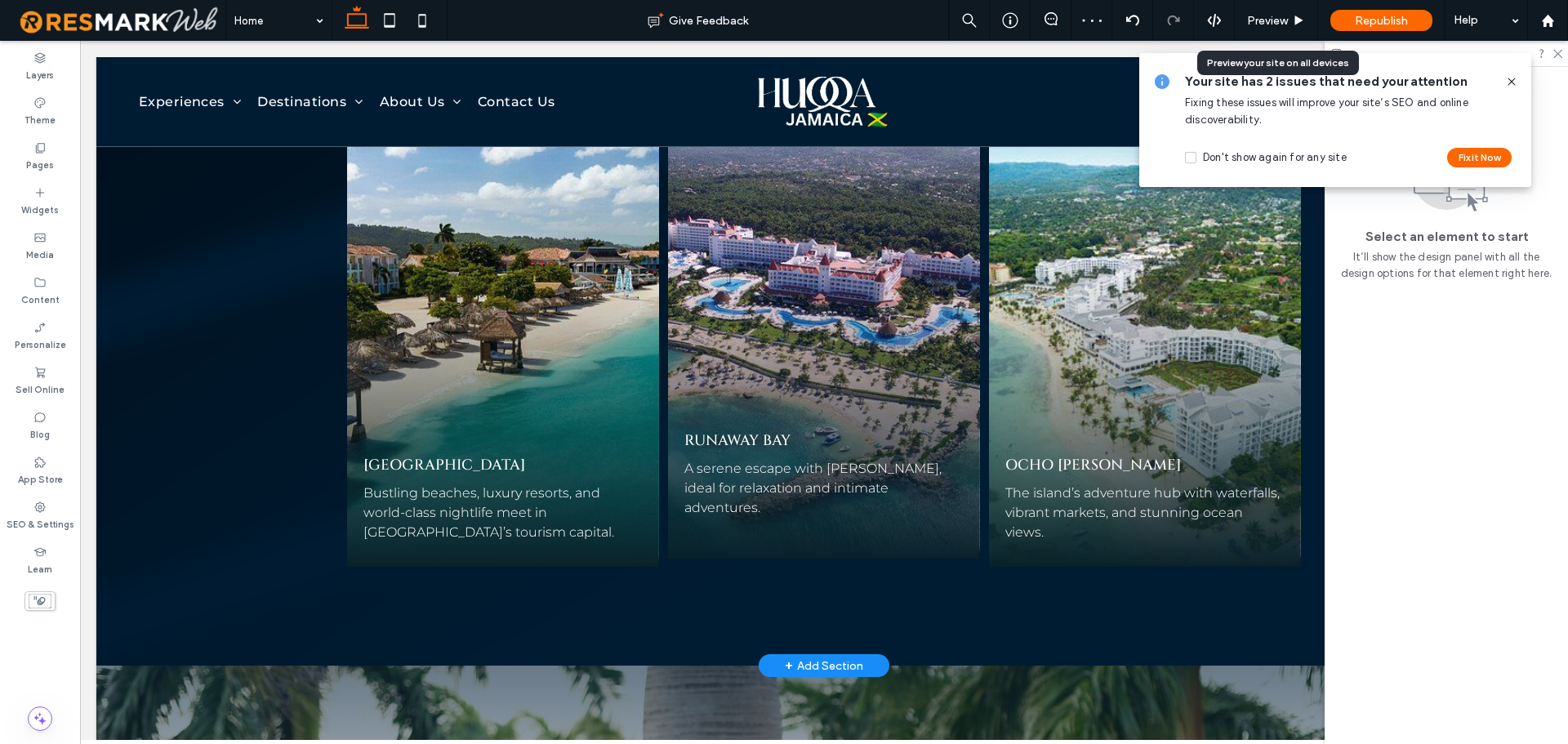
scroll to position [4418, 0]
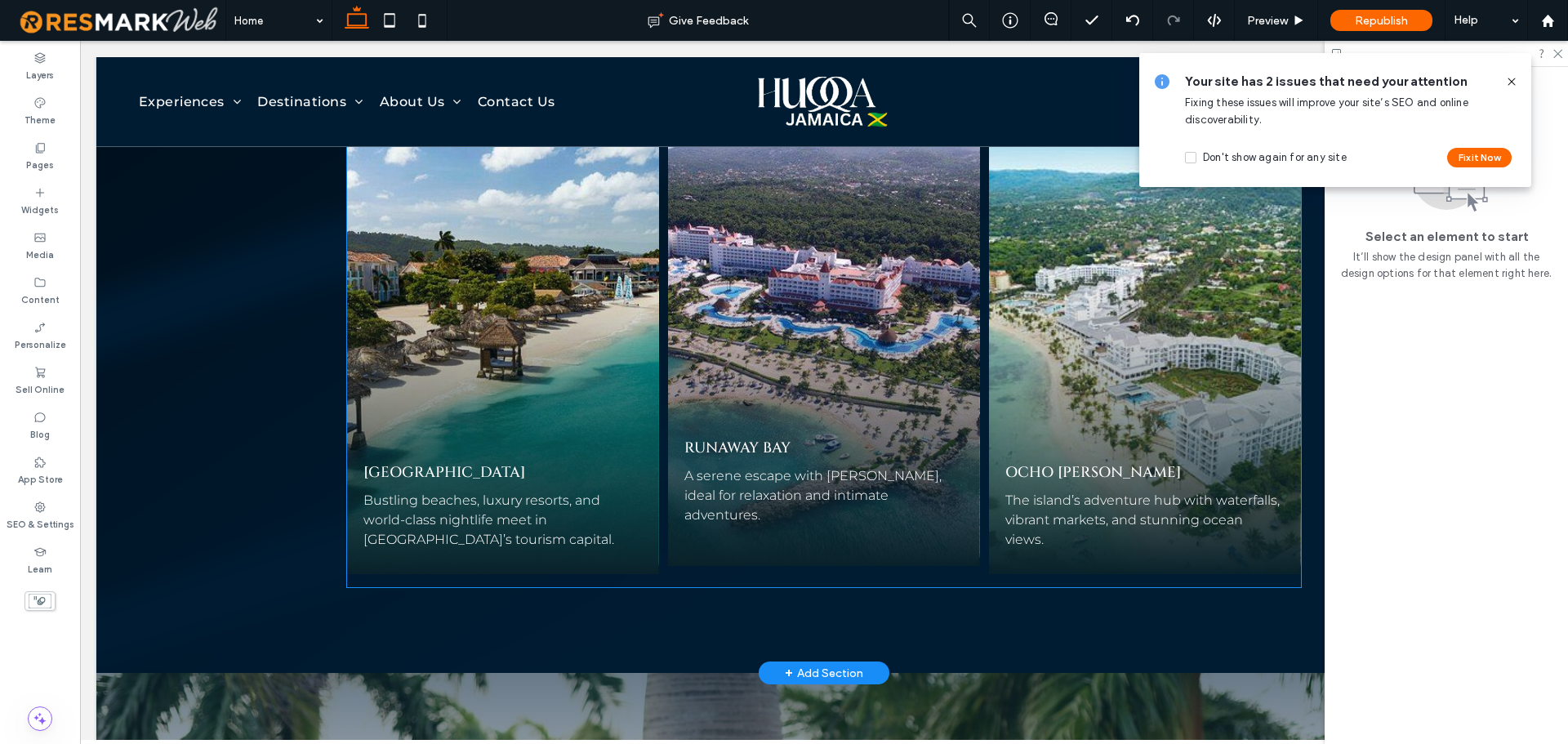
click at [823, 492] on p "A serene escape with [PERSON_NAME], ideal for relaxation and intimate adventure…" at bounding box center [824, 495] width 279 height 59
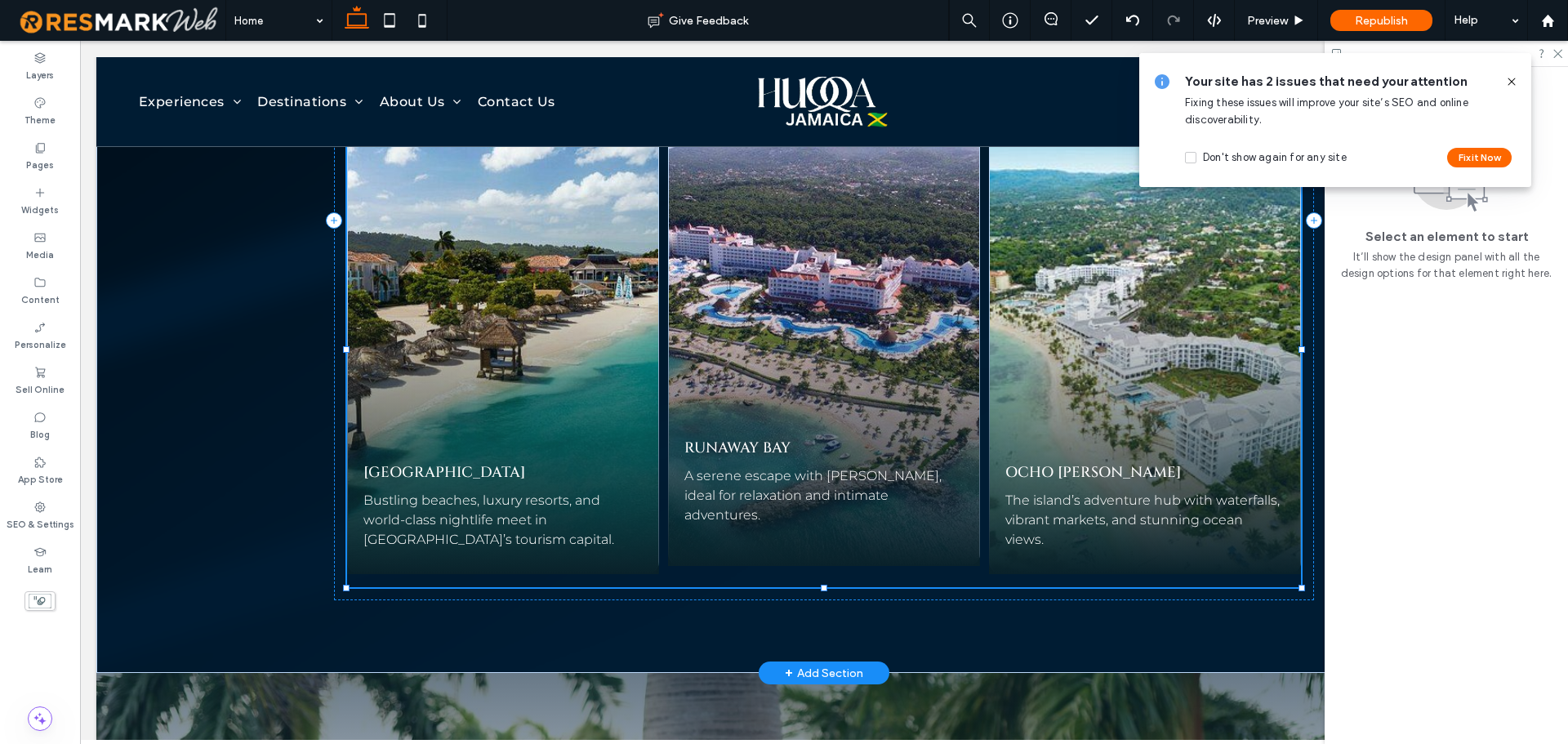
click at [823, 492] on p "A serene escape with [PERSON_NAME], ideal for relaxation and intimate adventure…" at bounding box center [824, 495] width 279 height 59
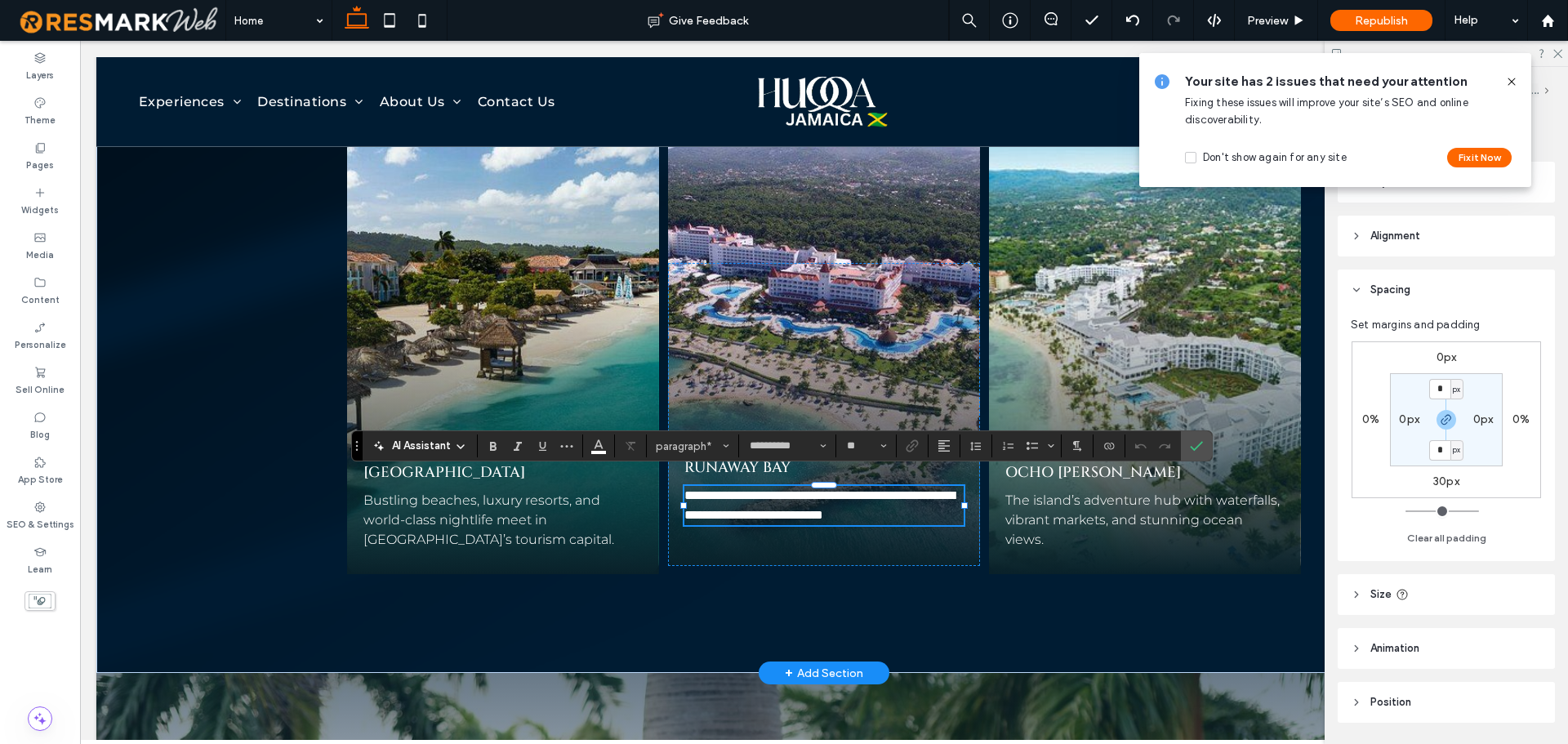
click at [1443, 483] on label "30px" at bounding box center [1447, 482] width 26 height 14
type input "**"
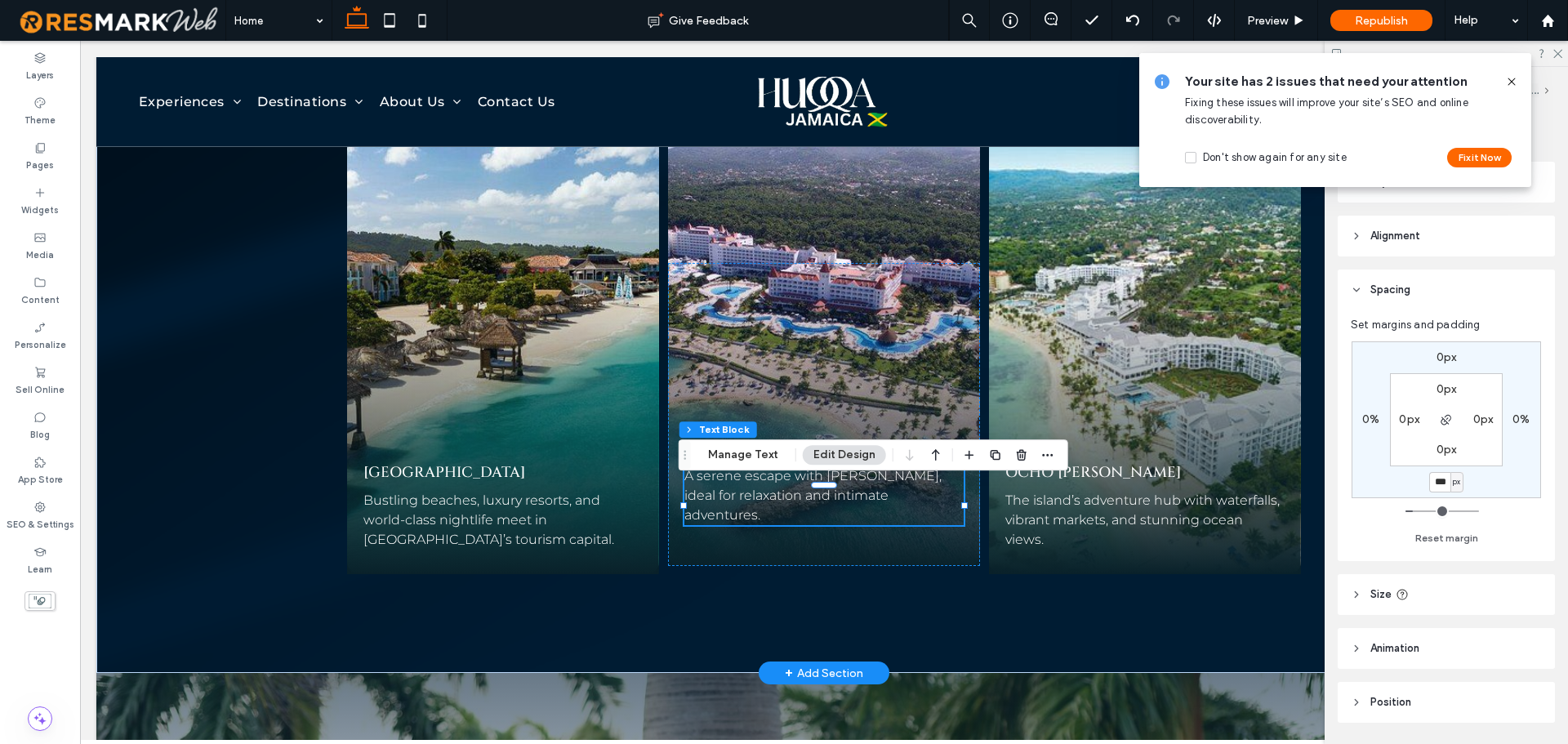
type input "***"
type input "**"
click at [1291, 12] on div "Preview" at bounding box center [1277, 20] width 83 height 41
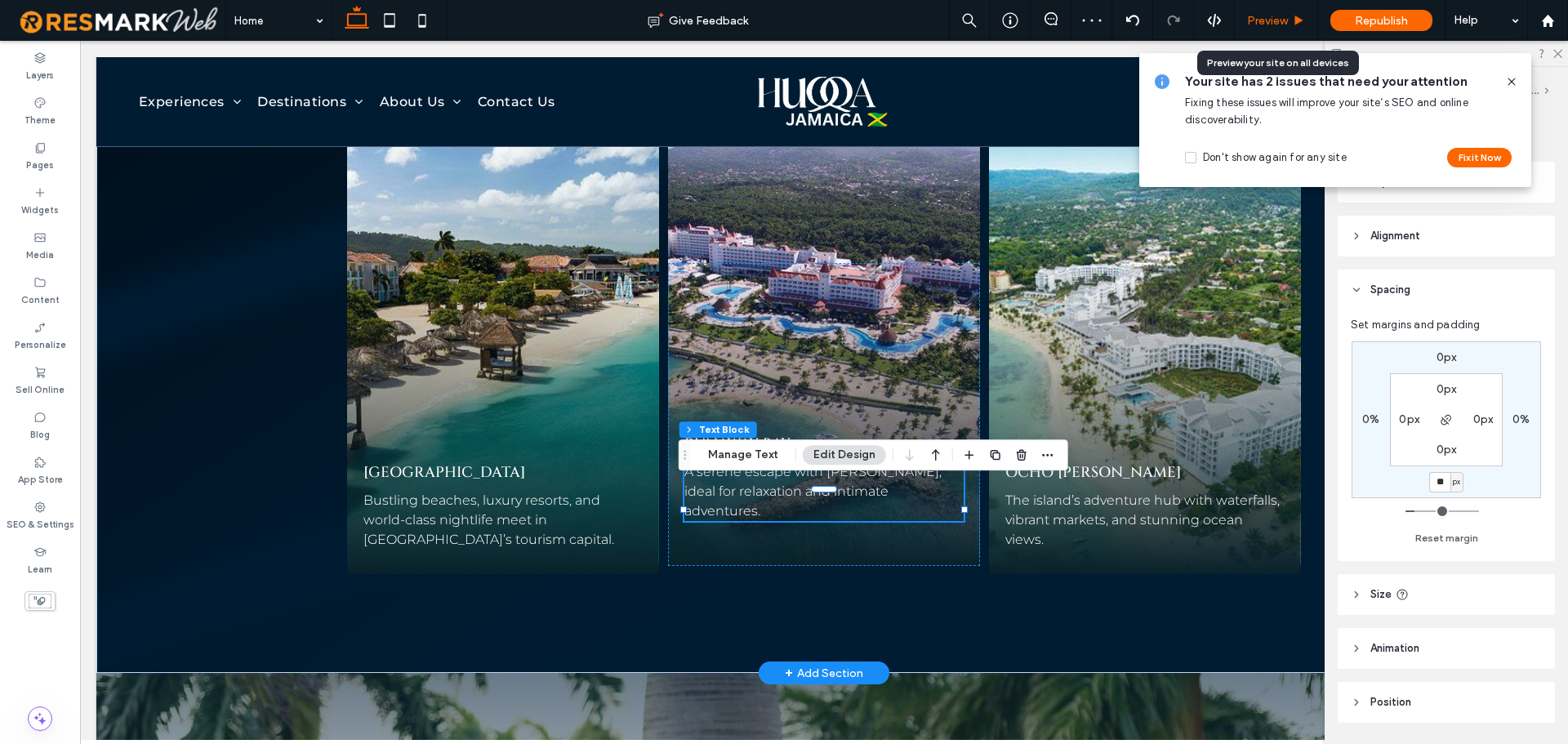
click at [1281, 18] on span "Preview" at bounding box center [1268, 21] width 41 height 14
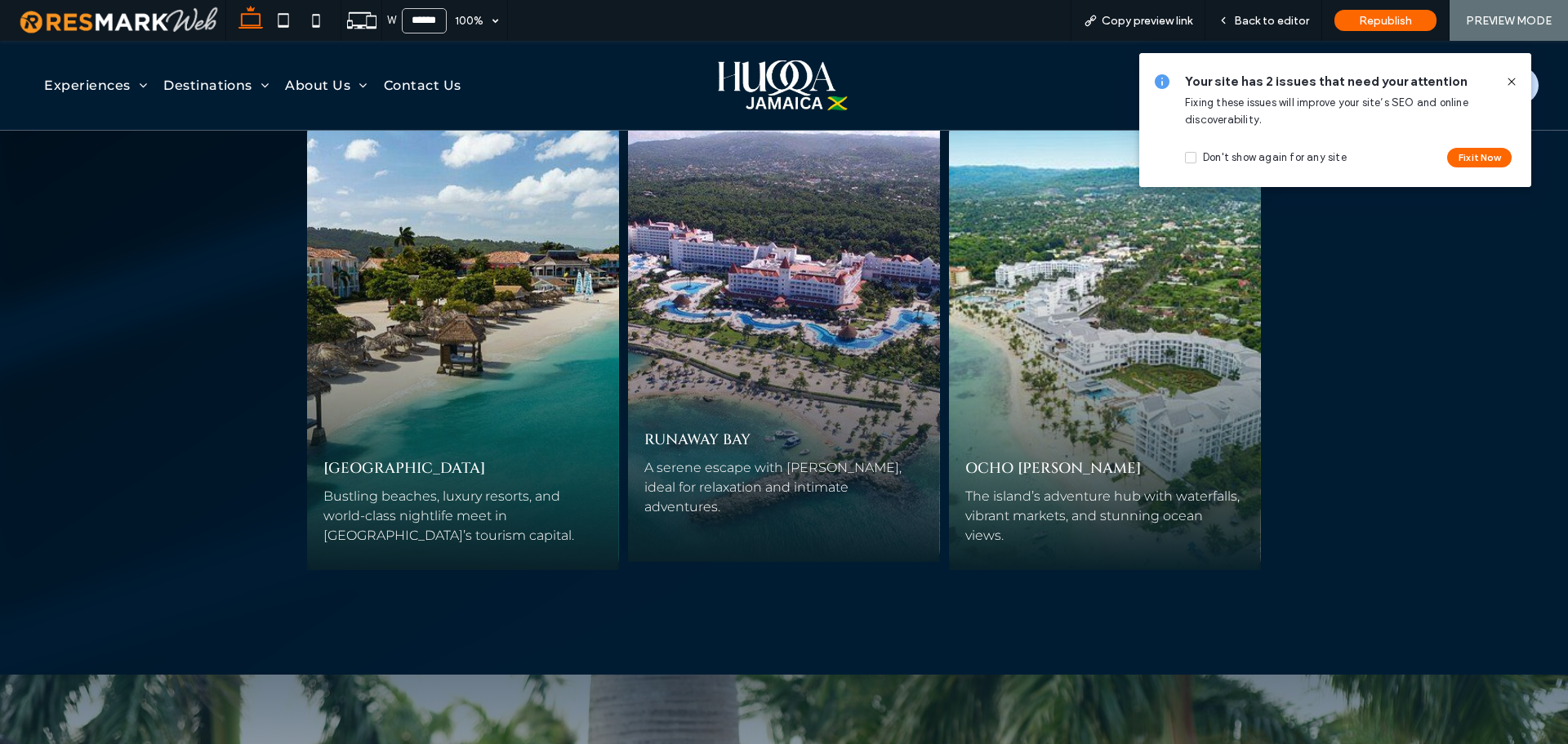
scroll to position [4431, 0]
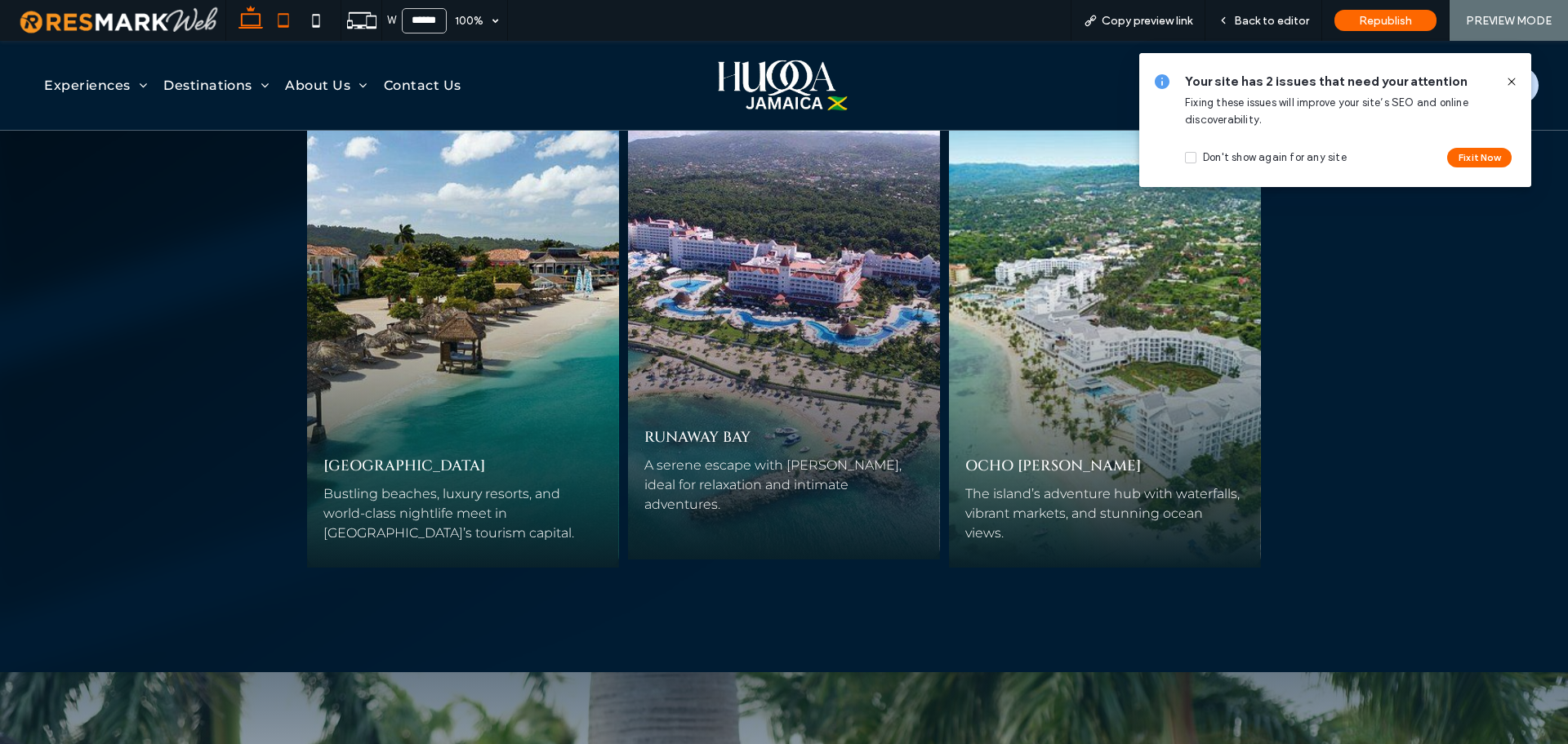
click at [289, 18] on use at bounding box center [284, 20] width 11 height 14
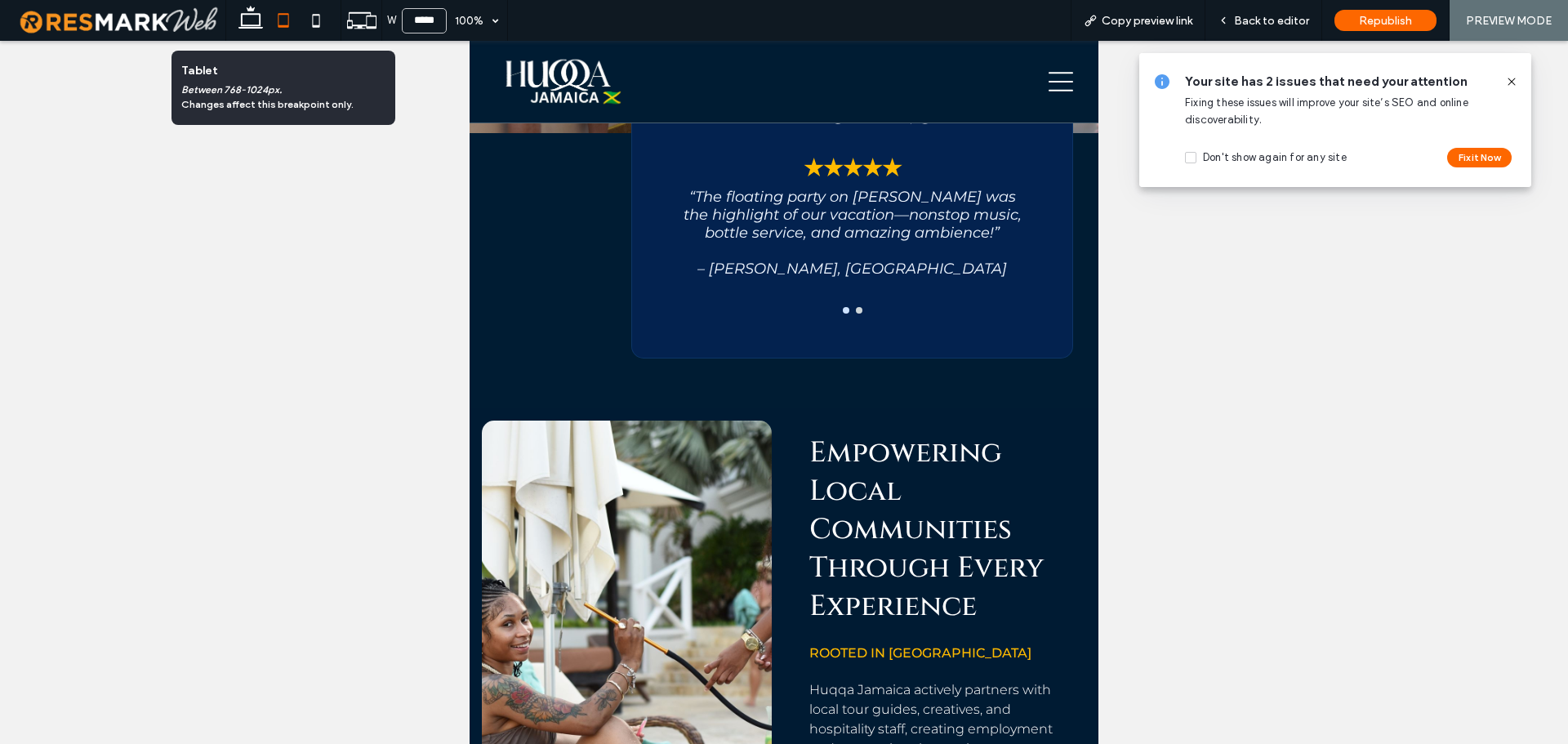
type input "*****"
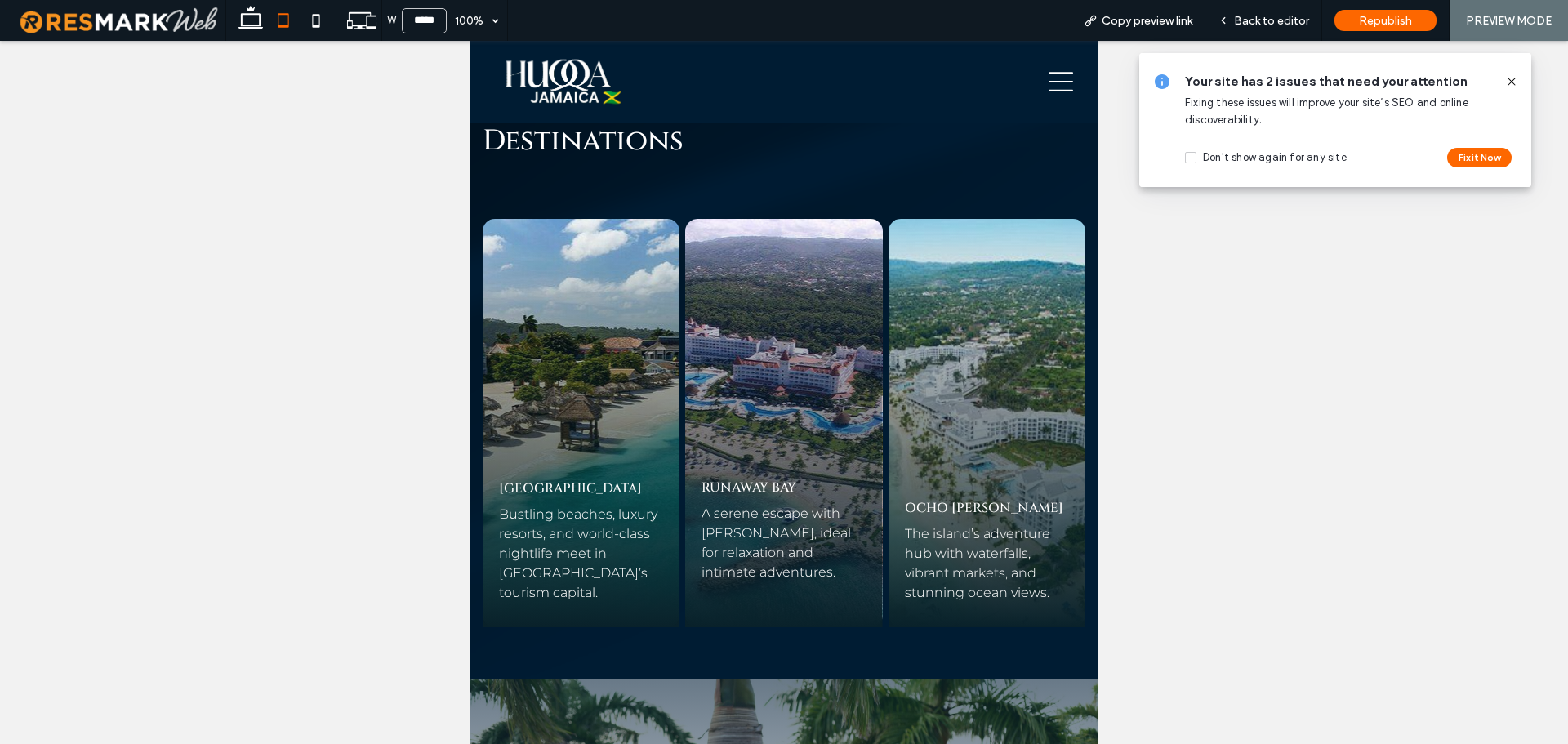
scroll to position [3477, 0]
click at [1164, 16] on span "Copy preview link" at bounding box center [1147, 21] width 90 height 14
click at [1248, 22] on span "Back to editor" at bounding box center [1272, 21] width 76 height 14
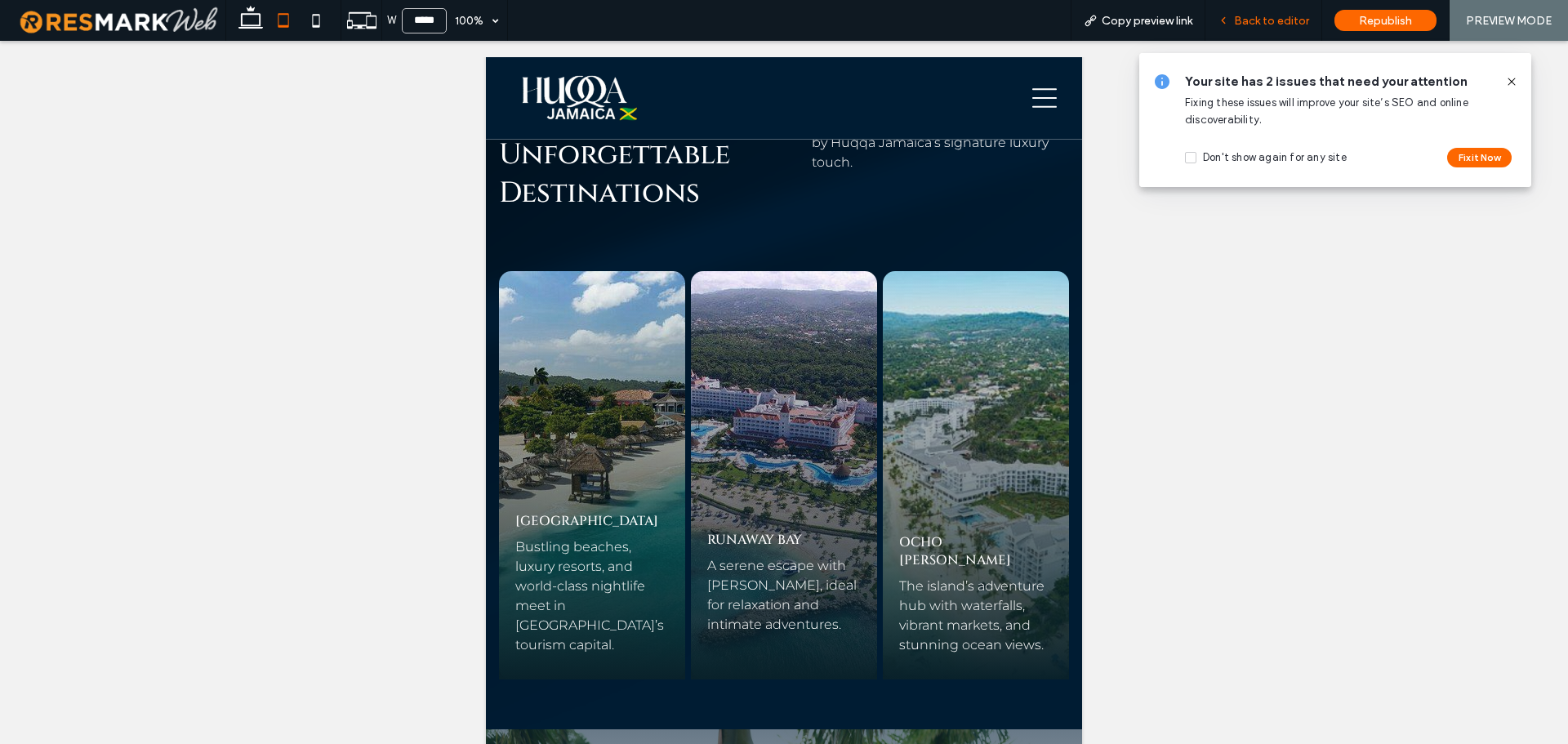
scroll to position [3477, 0]
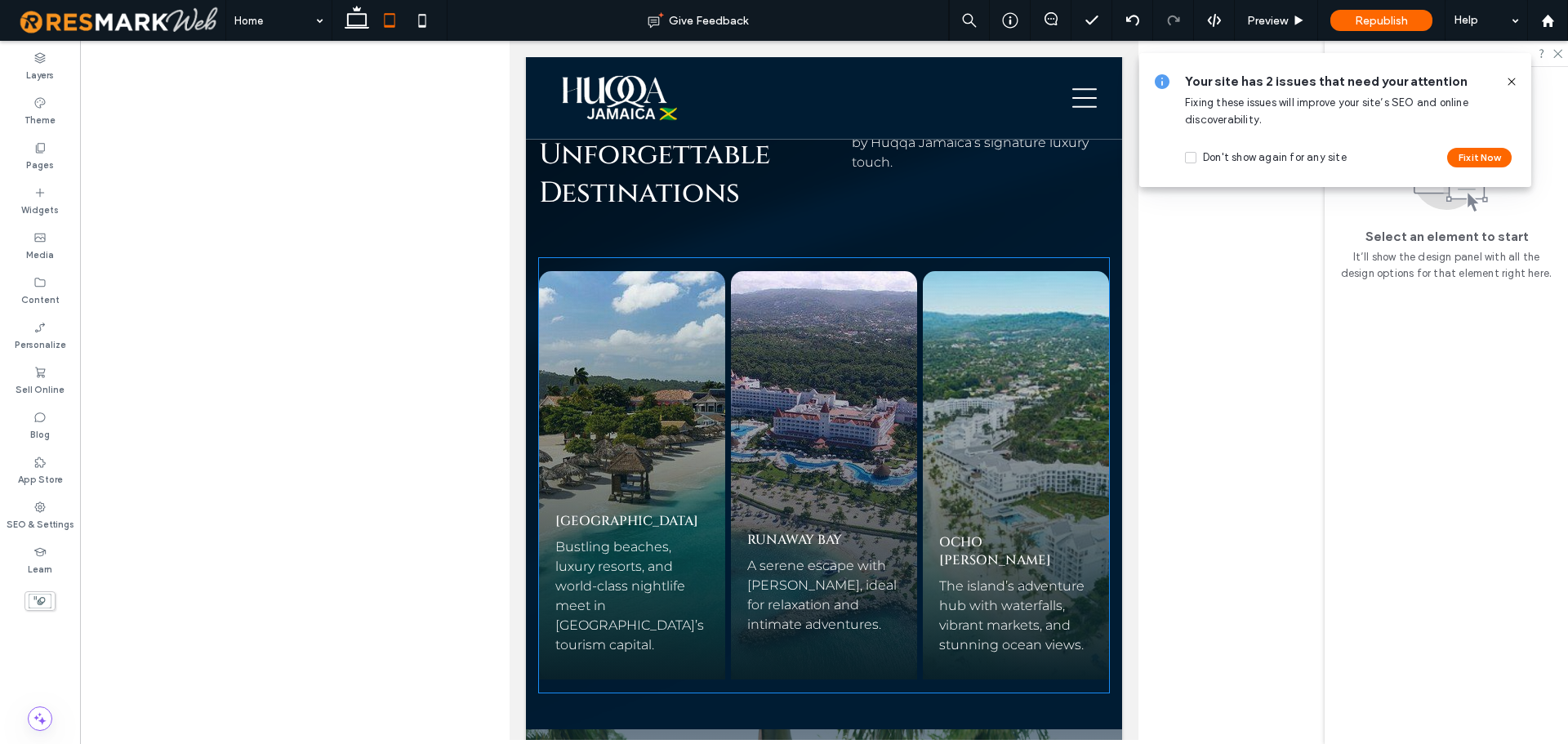
click at [859, 558] on span "A serene escape with [PERSON_NAME], ideal for relaxation and intimate adventure…" at bounding box center [822, 595] width 149 height 75
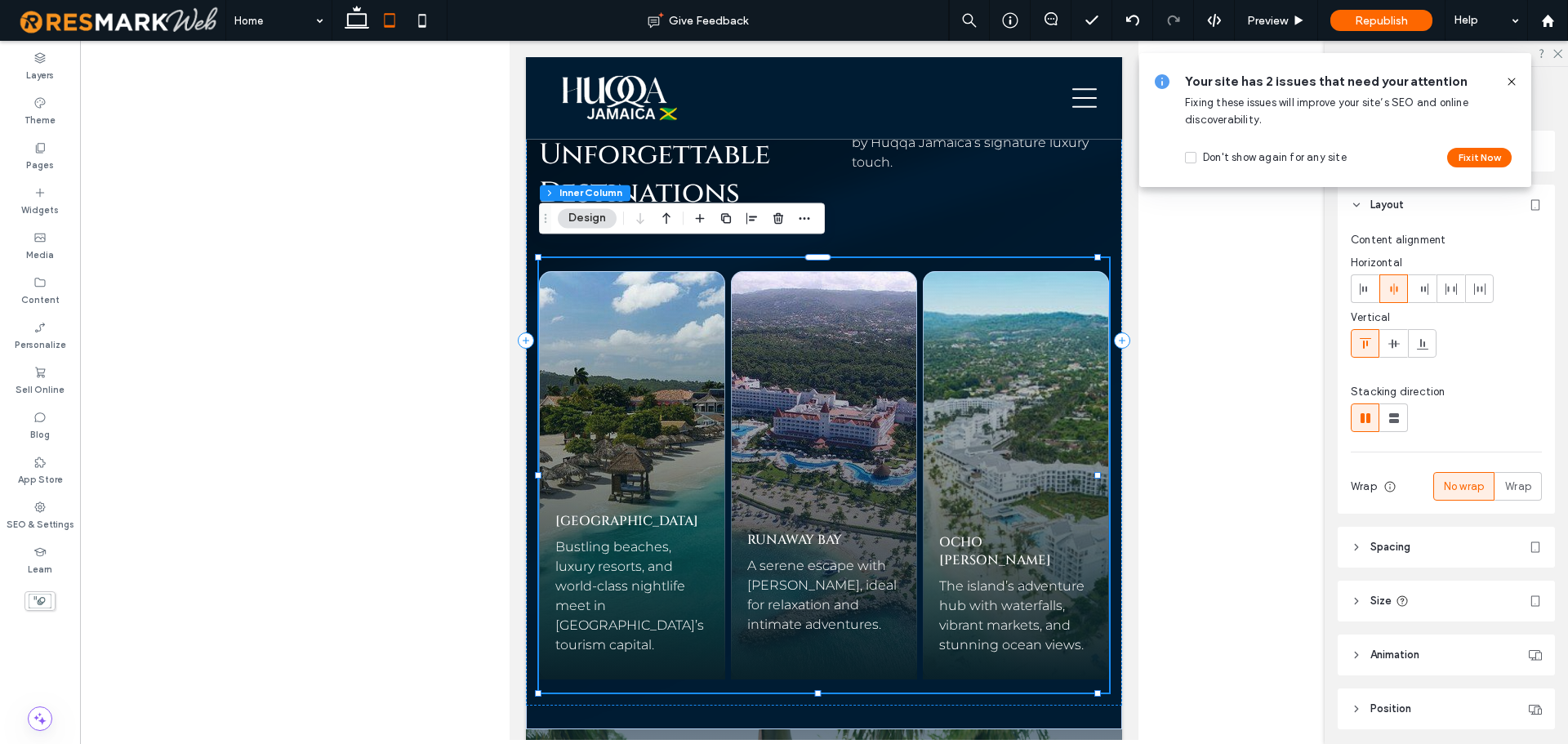
click at [859, 558] on span "A serene escape with [PERSON_NAME], ideal for relaxation and intimate adventure…" at bounding box center [822, 595] width 149 height 75
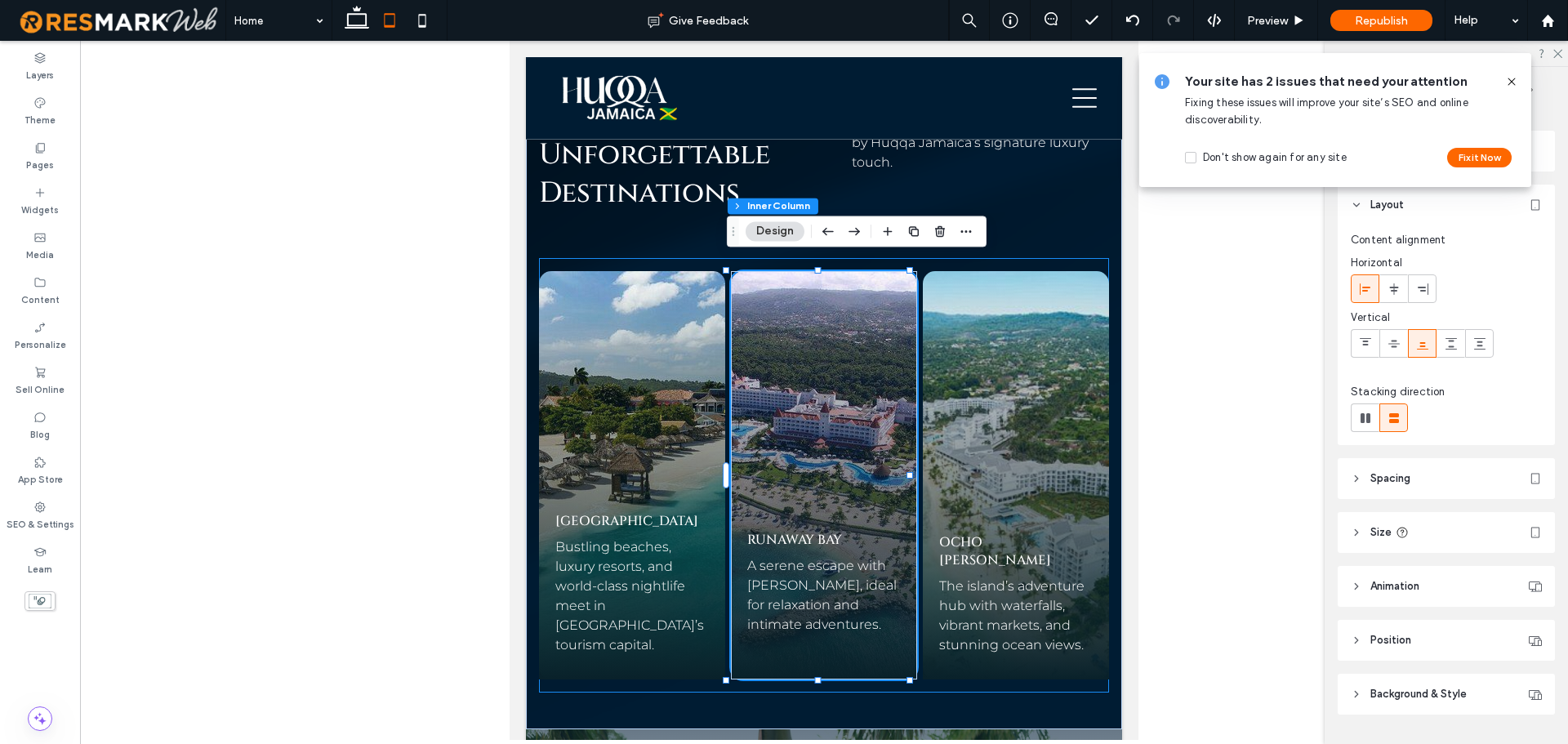
click at [838, 560] on span "A serene escape with [PERSON_NAME], ideal for relaxation and intimate adventure…" at bounding box center [822, 595] width 149 height 75
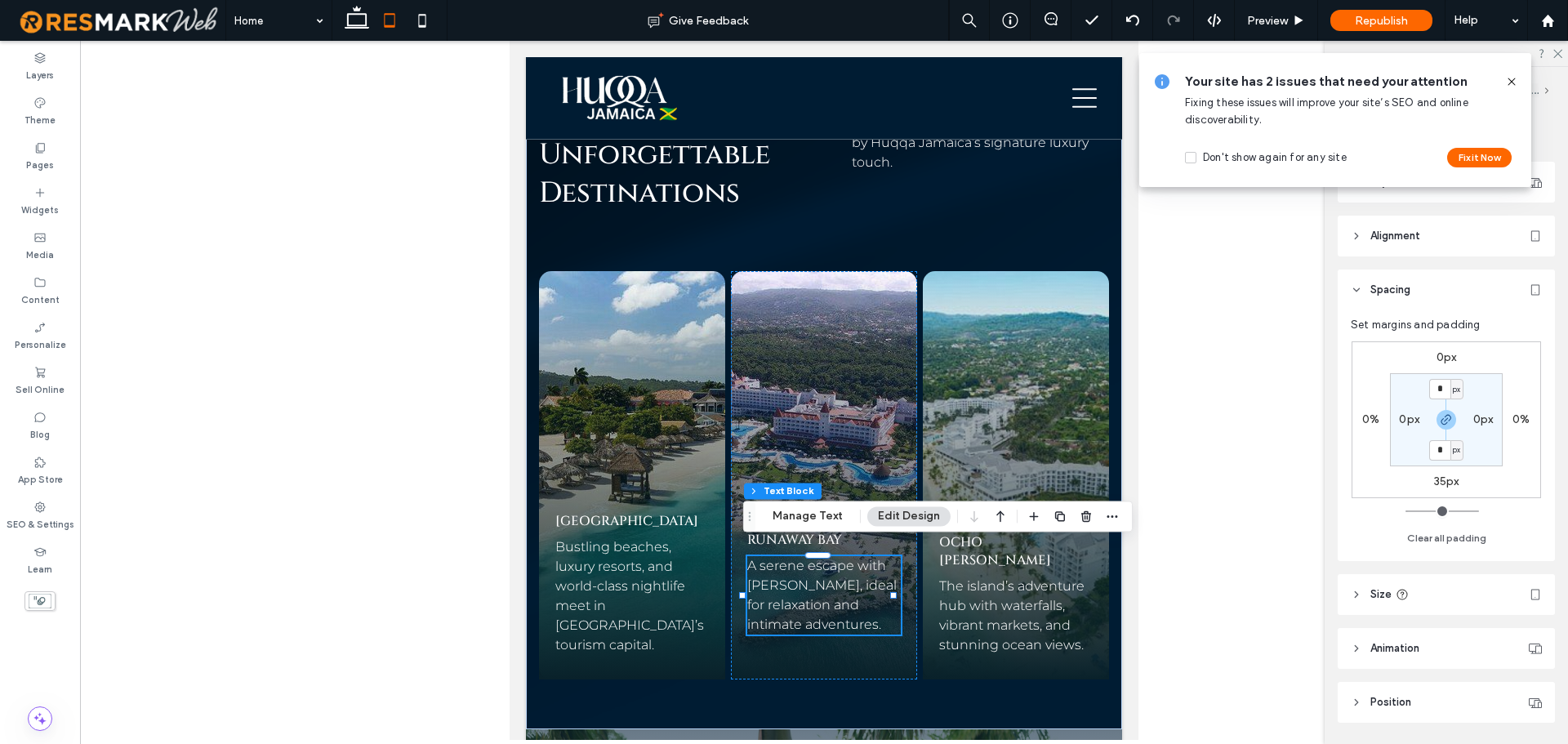
click at [1447, 476] on label "35px" at bounding box center [1447, 482] width 25 height 14
type input "**"
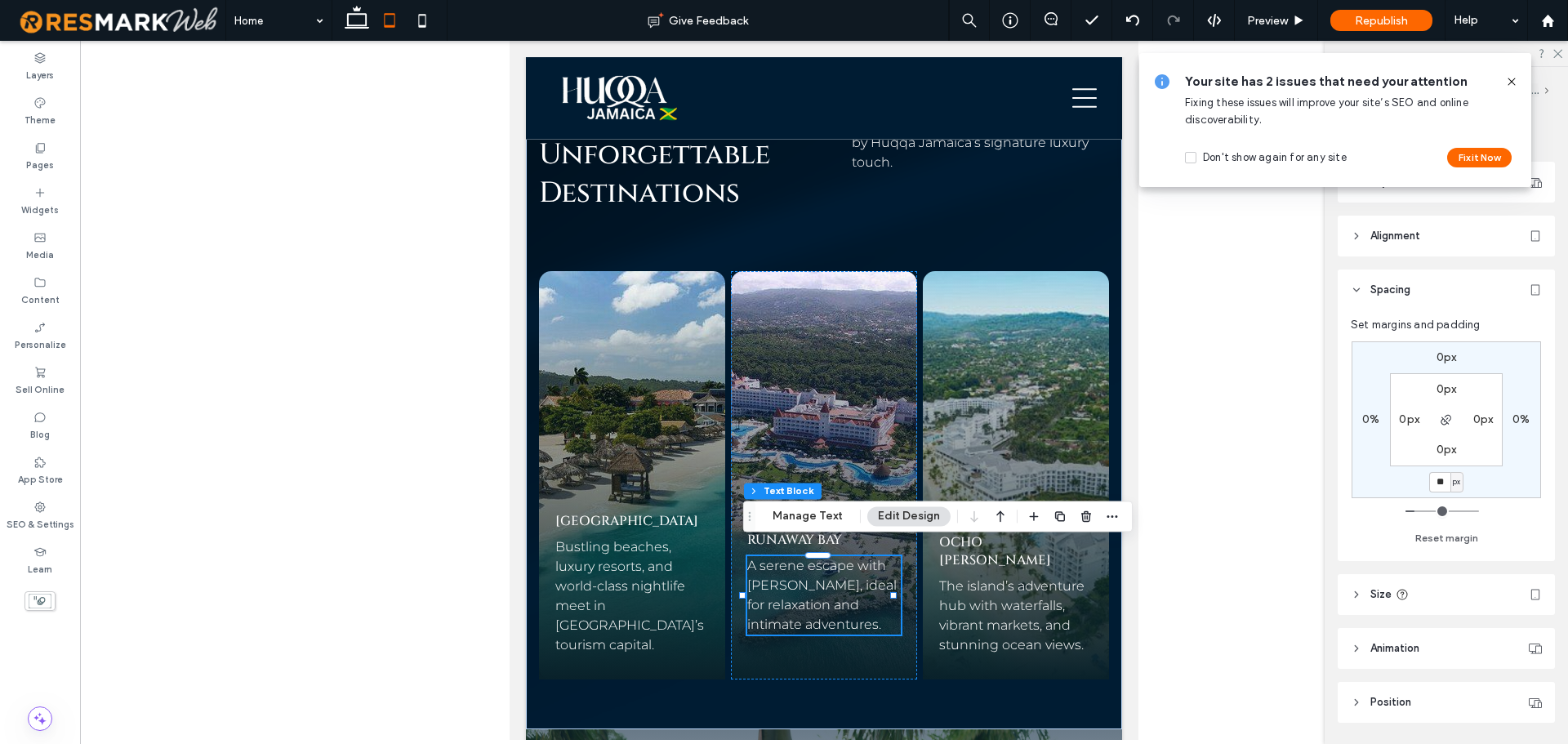
type input "**"
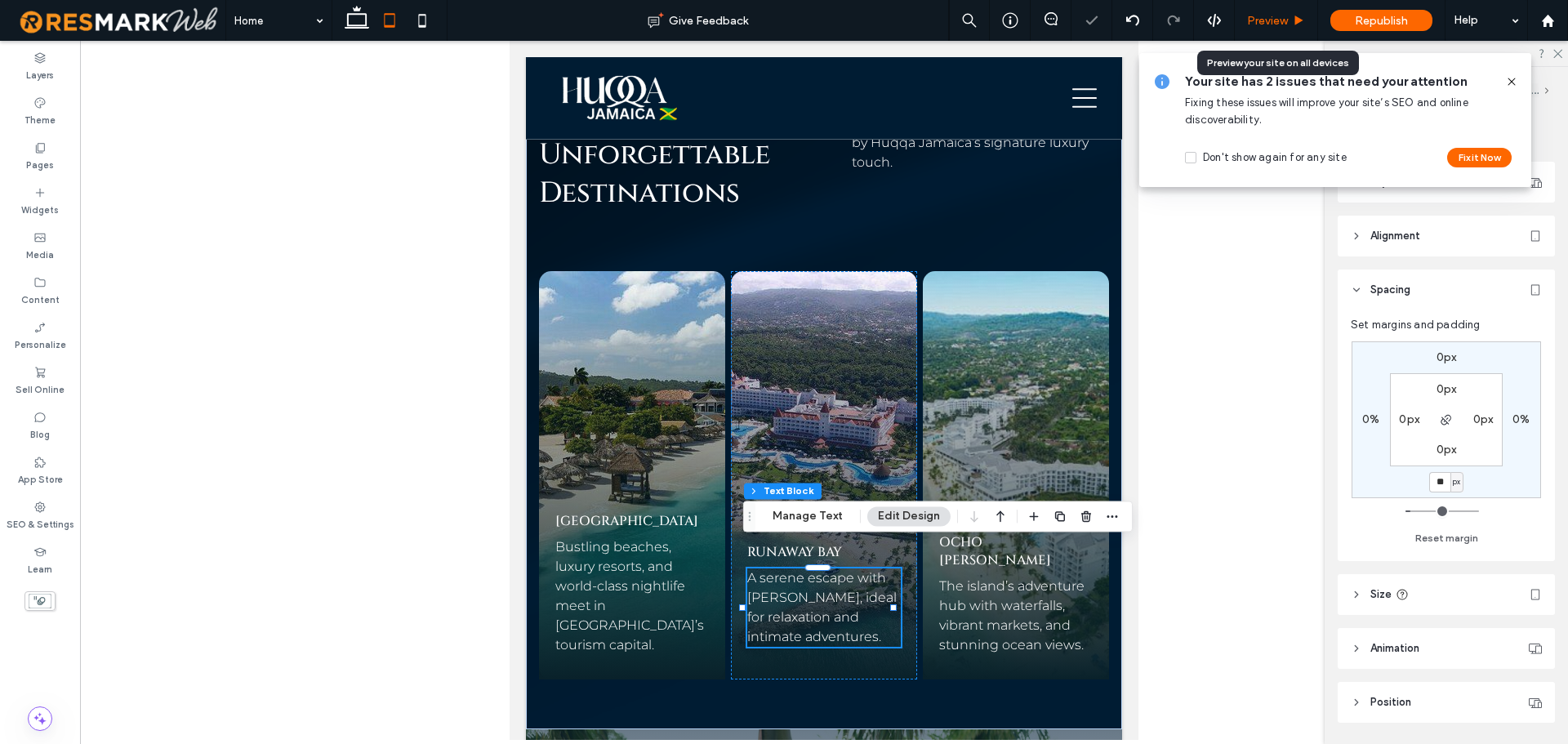
click at [1266, 18] on span "Preview" at bounding box center [1268, 21] width 41 height 14
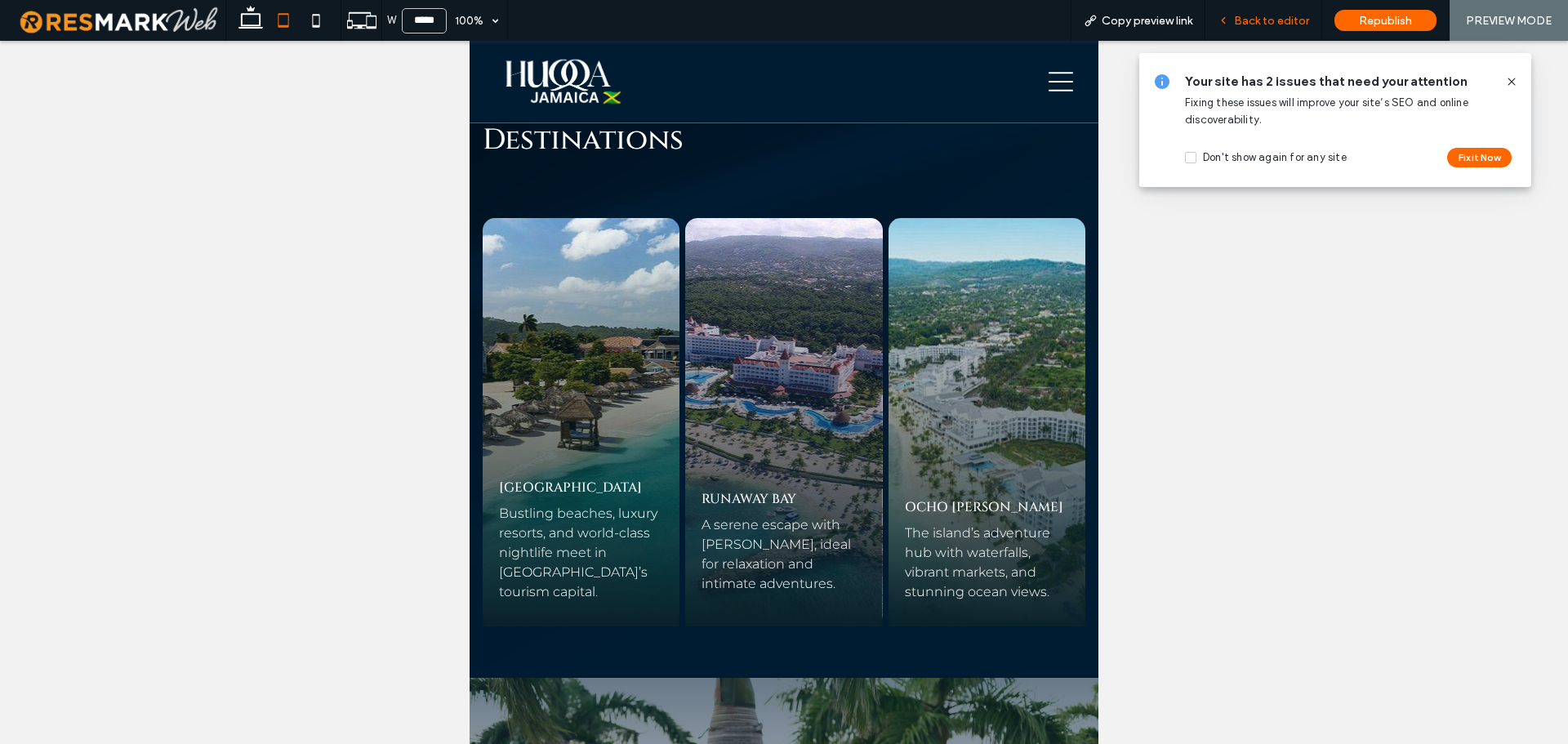
click at [1278, 18] on span "Back to editor" at bounding box center [1272, 21] width 76 height 14
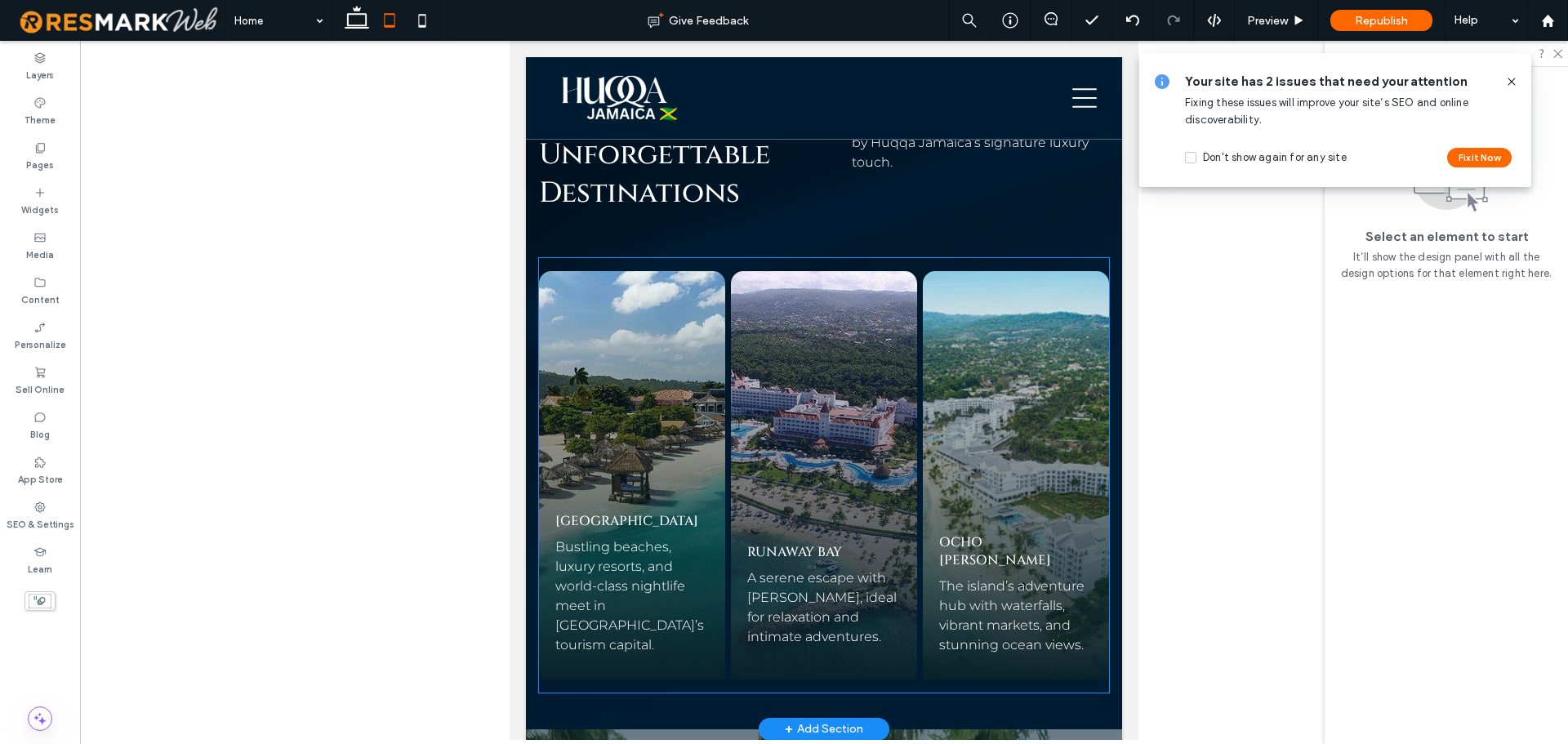
click at [827, 571] on span "A serene escape with [PERSON_NAME], ideal for relaxation and intimate adventure…" at bounding box center [822, 607] width 149 height 75
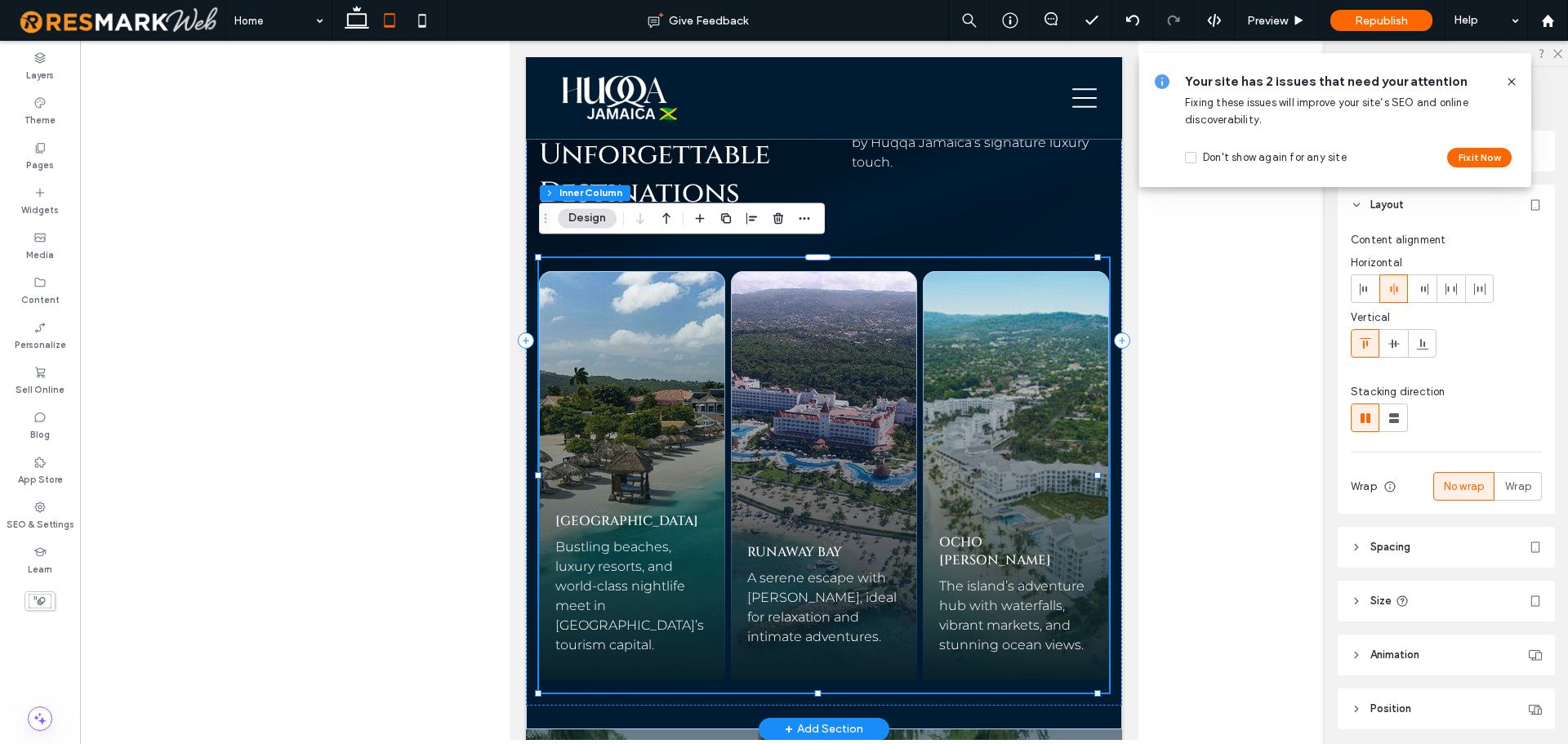
click at [827, 571] on span "A serene escape with [PERSON_NAME], ideal for relaxation and intimate adventure…" at bounding box center [822, 607] width 149 height 75
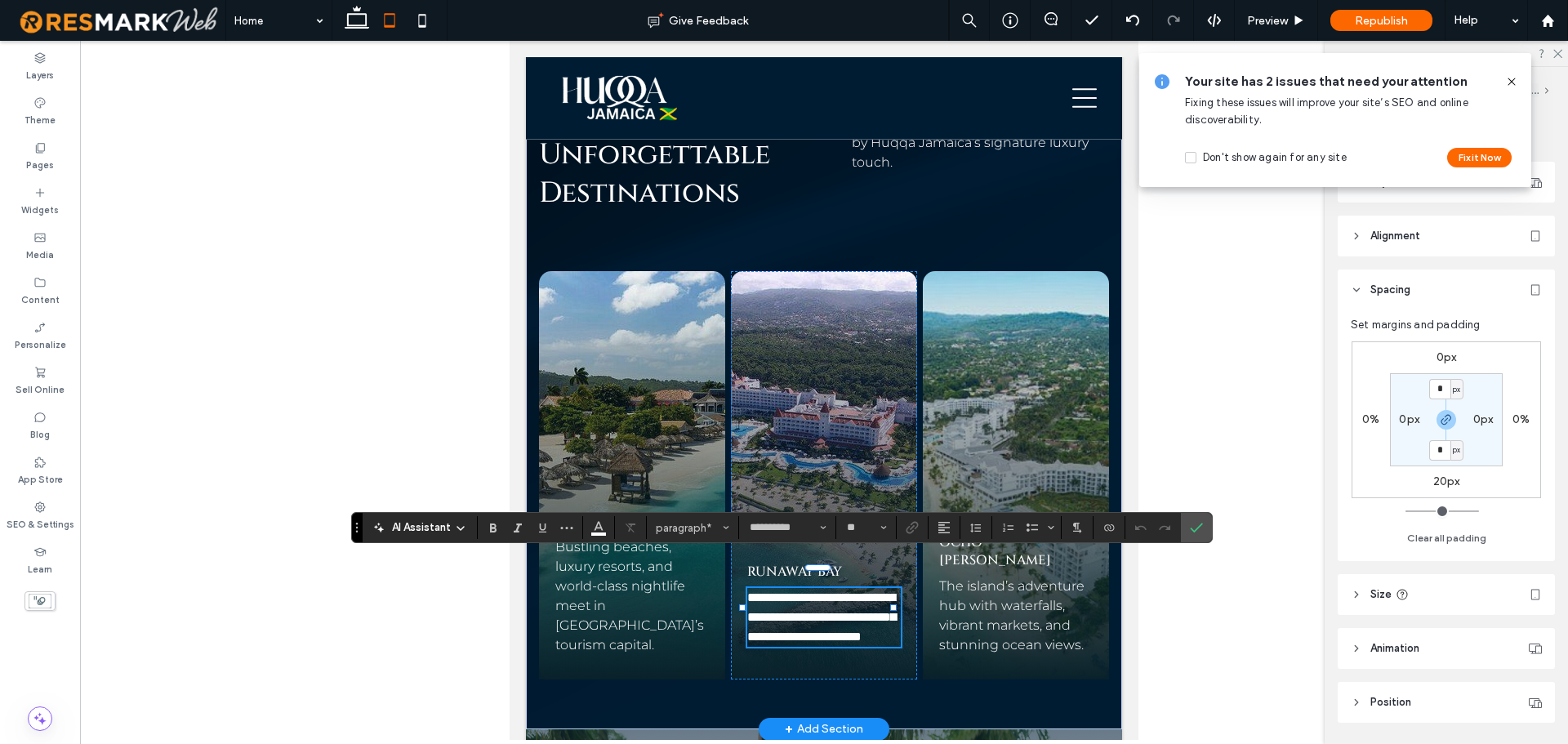
click at [1439, 482] on label "20px" at bounding box center [1447, 482] width 27 height 14
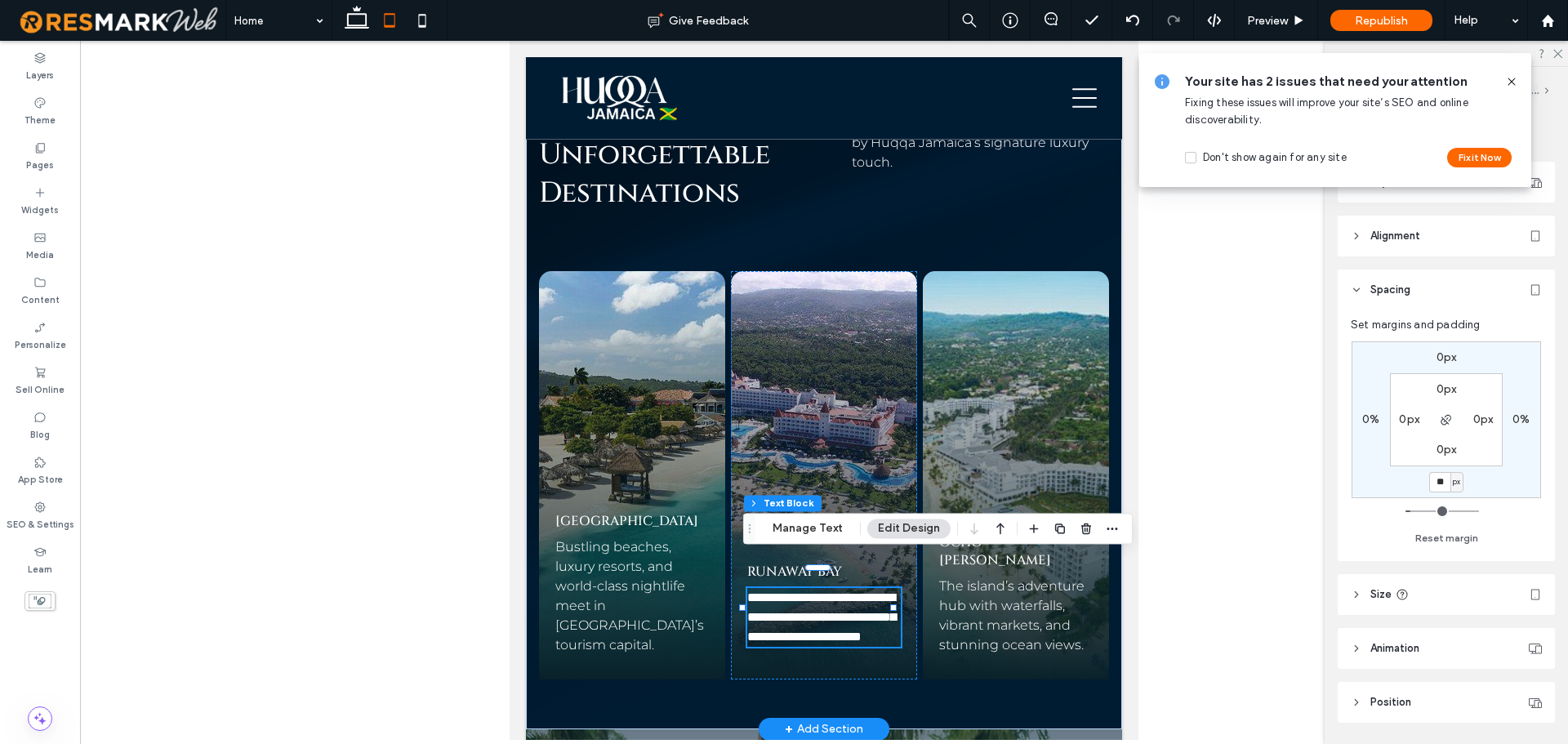
type input "**"
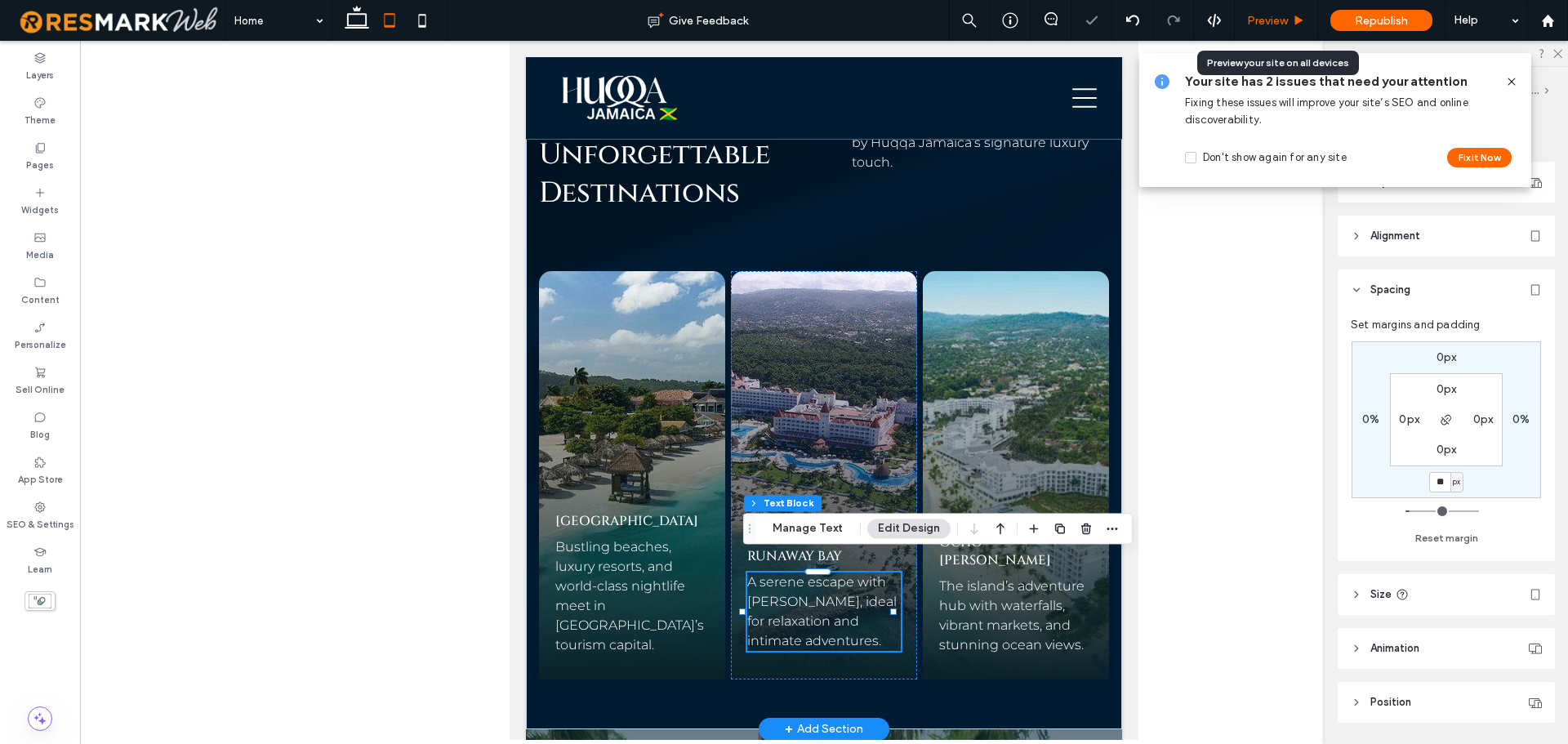
click at [1265, 29] on div "Preview" at bounding box center [1277, 20] width 83 height 41
click at [1263, 22] on span "Preview" at bounding box center [1268, 21] width 41 height 14
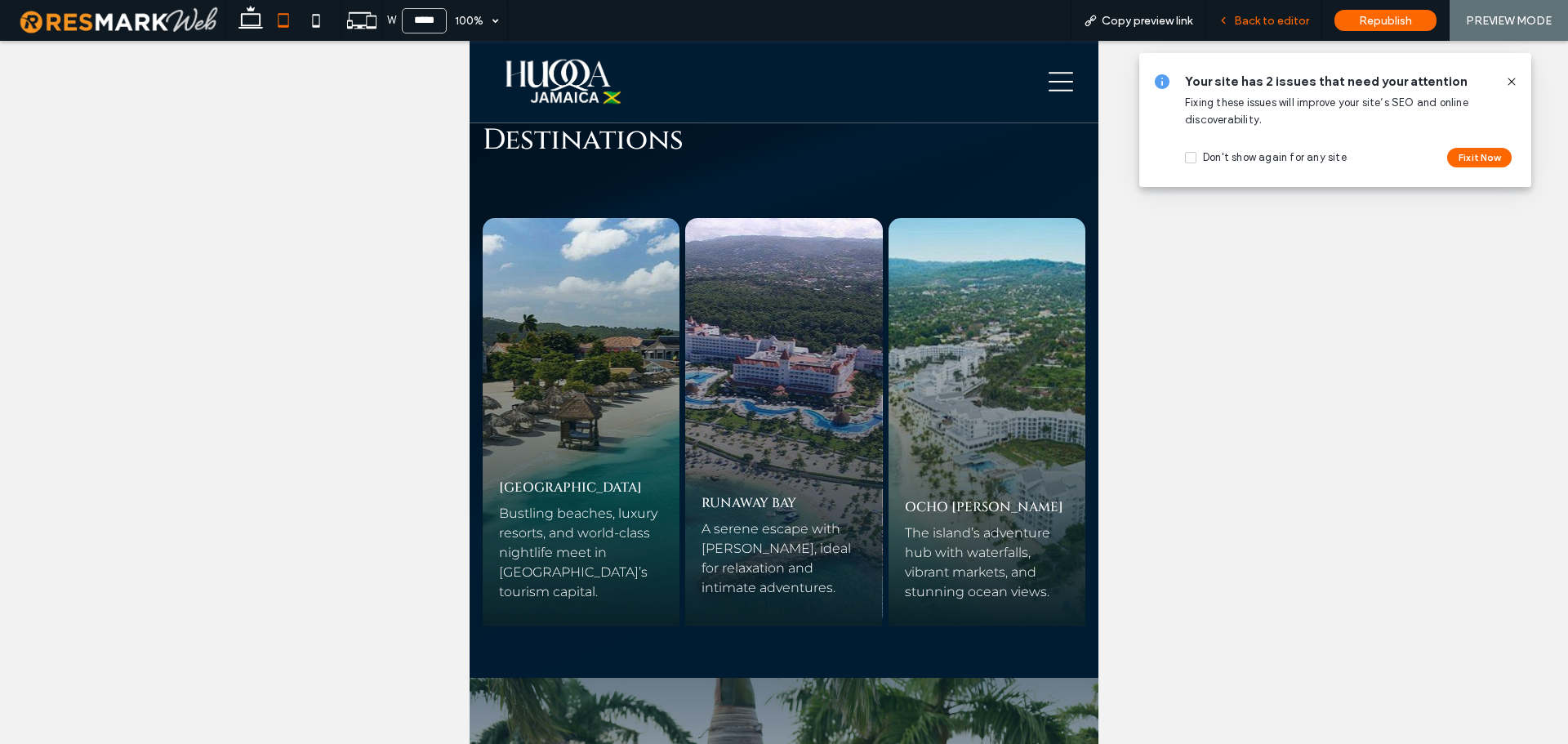
click at [1283, 23] on span "Back to editor" at bounding box center [1272, 21] width 76 height 14
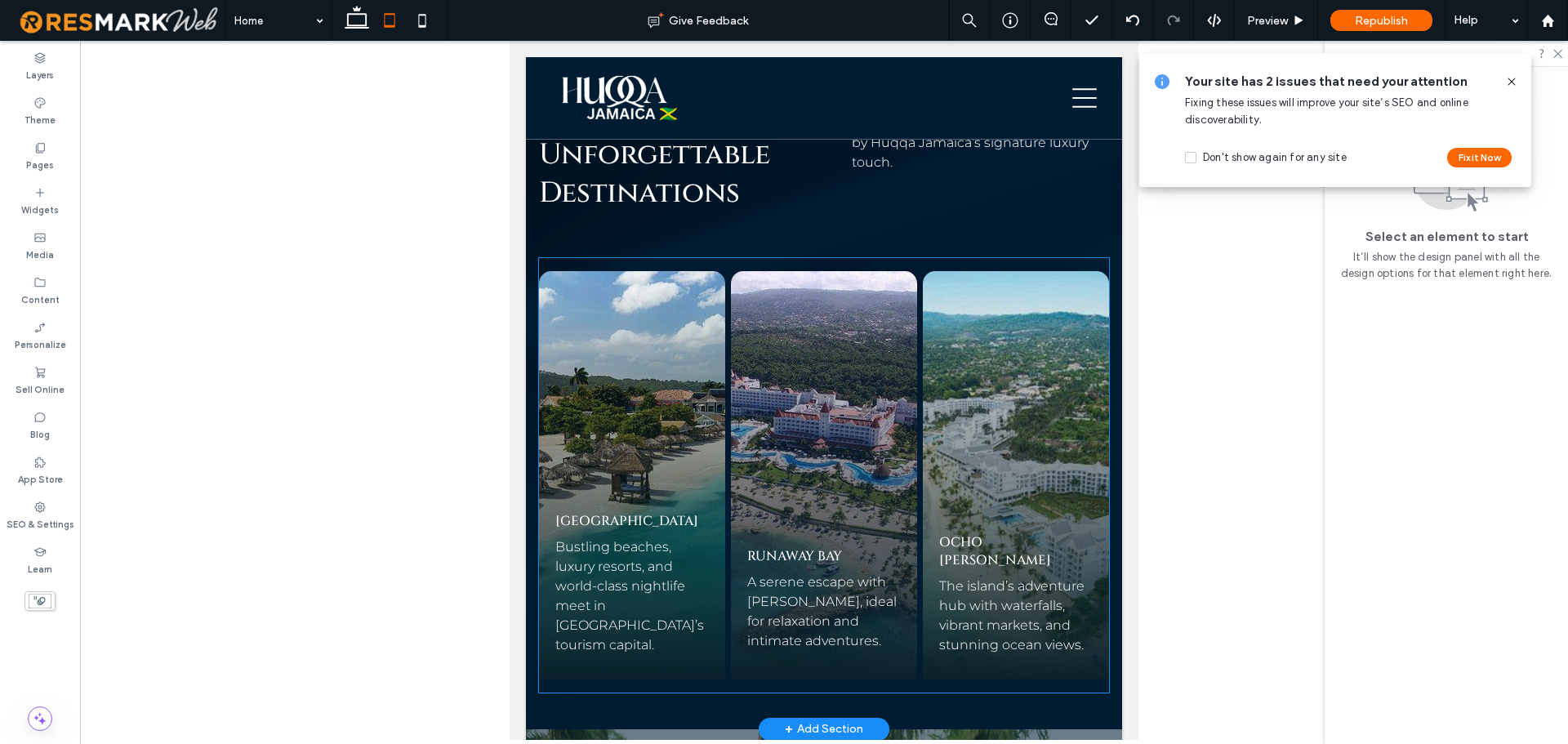
click at [826, 551] on span "RUNAWAY BAY" at bounding box center [795, 556] width 95 height 18
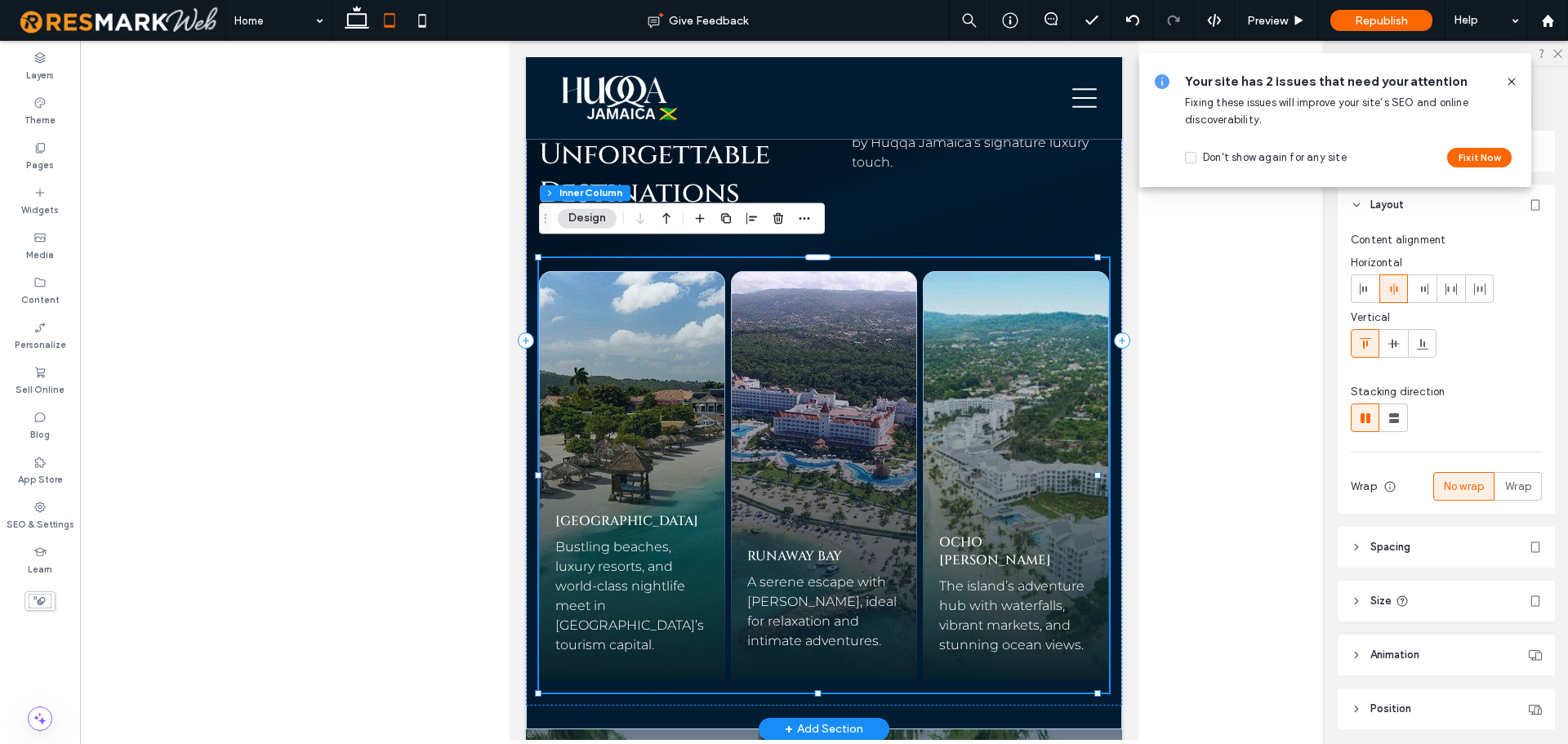
click at [826, 551] on span "RUNAWAY BAY" at bounding box center [795, 556] width 95 height 18
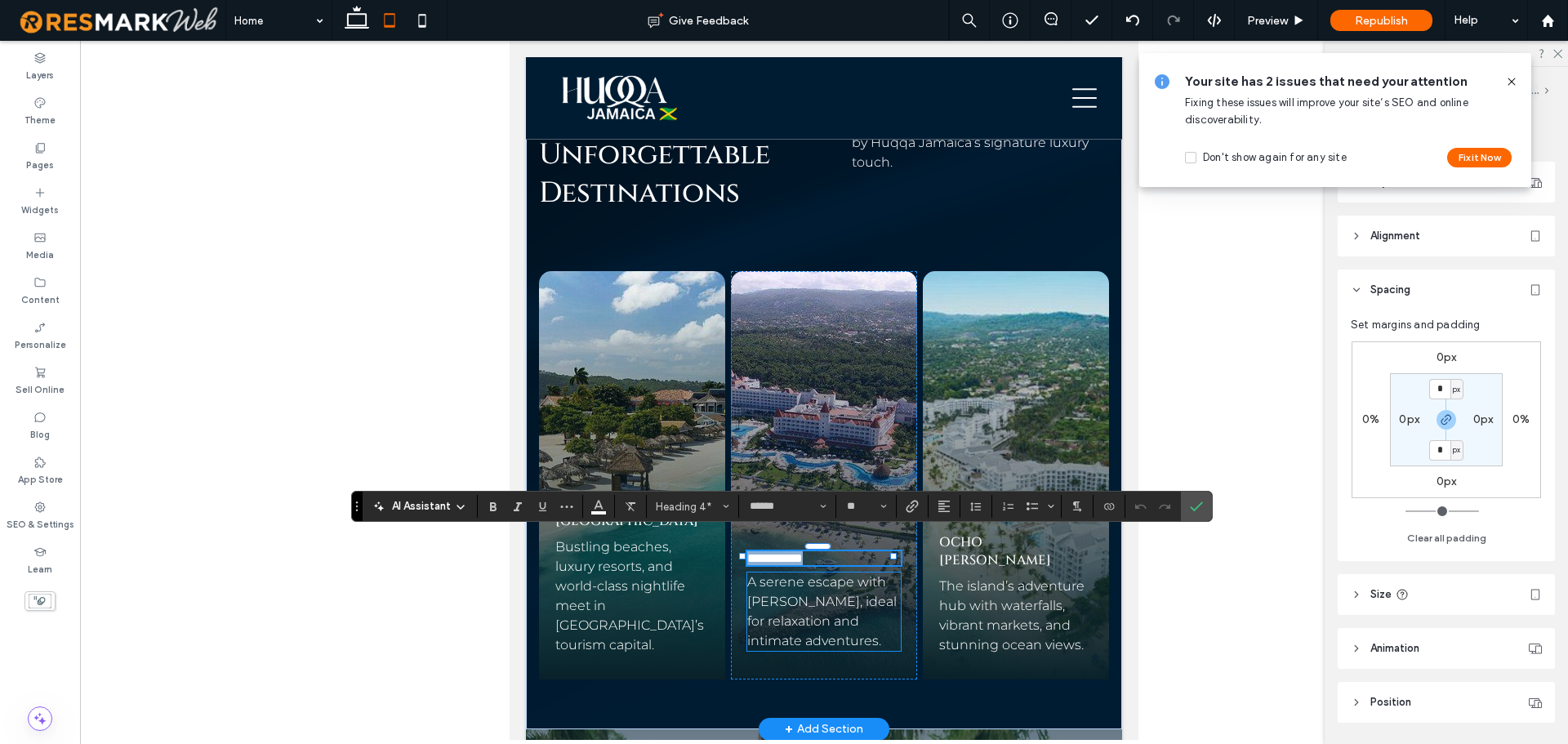
click at [851, 590] on span "A serene escape with [PERSON_NAME], ideal for relaxation and intimate adventure…" at bounding box center [822, 611] width 149 height 75
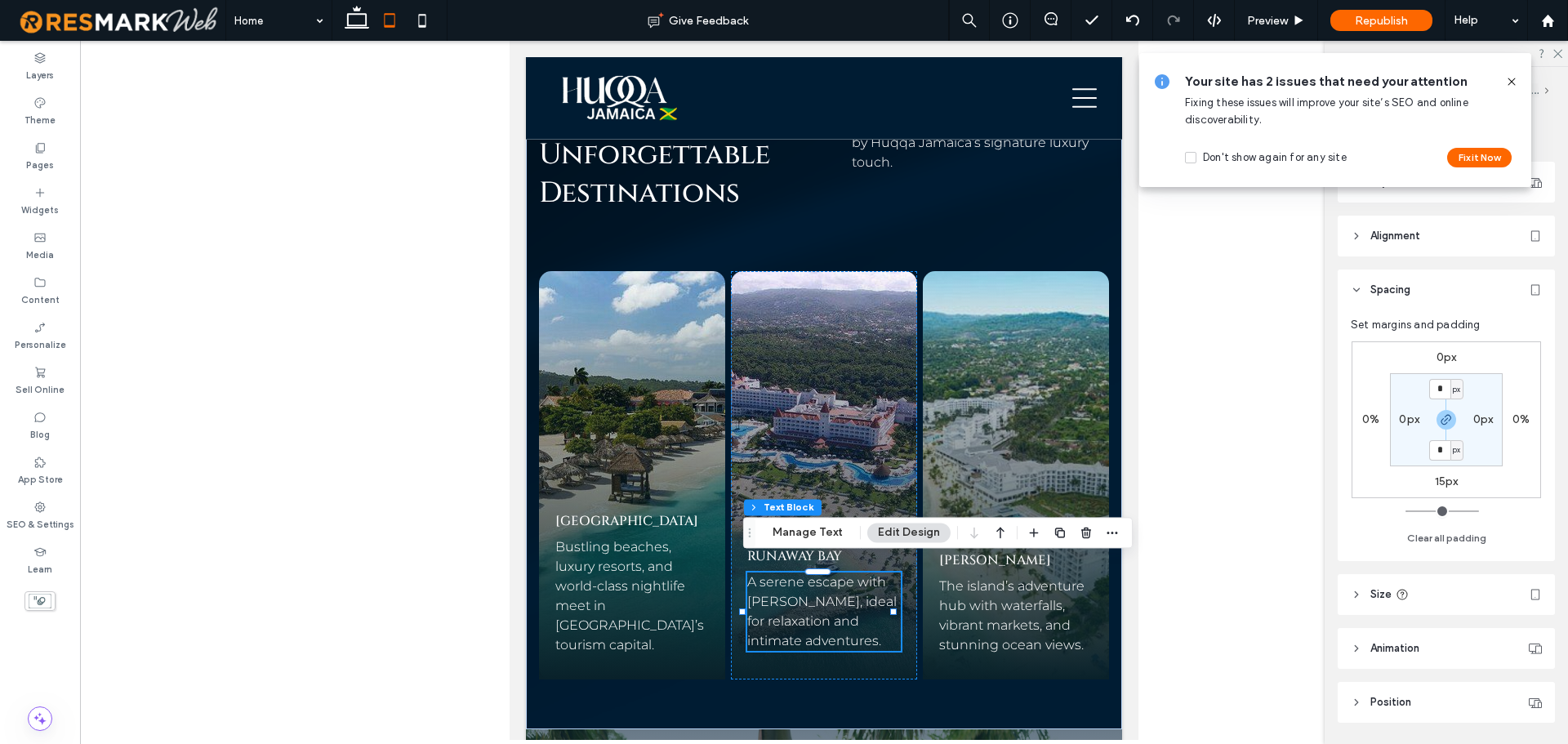
click at [1442, 479] on label "15px" at bounding box center [1447, 482] width 24 height 14
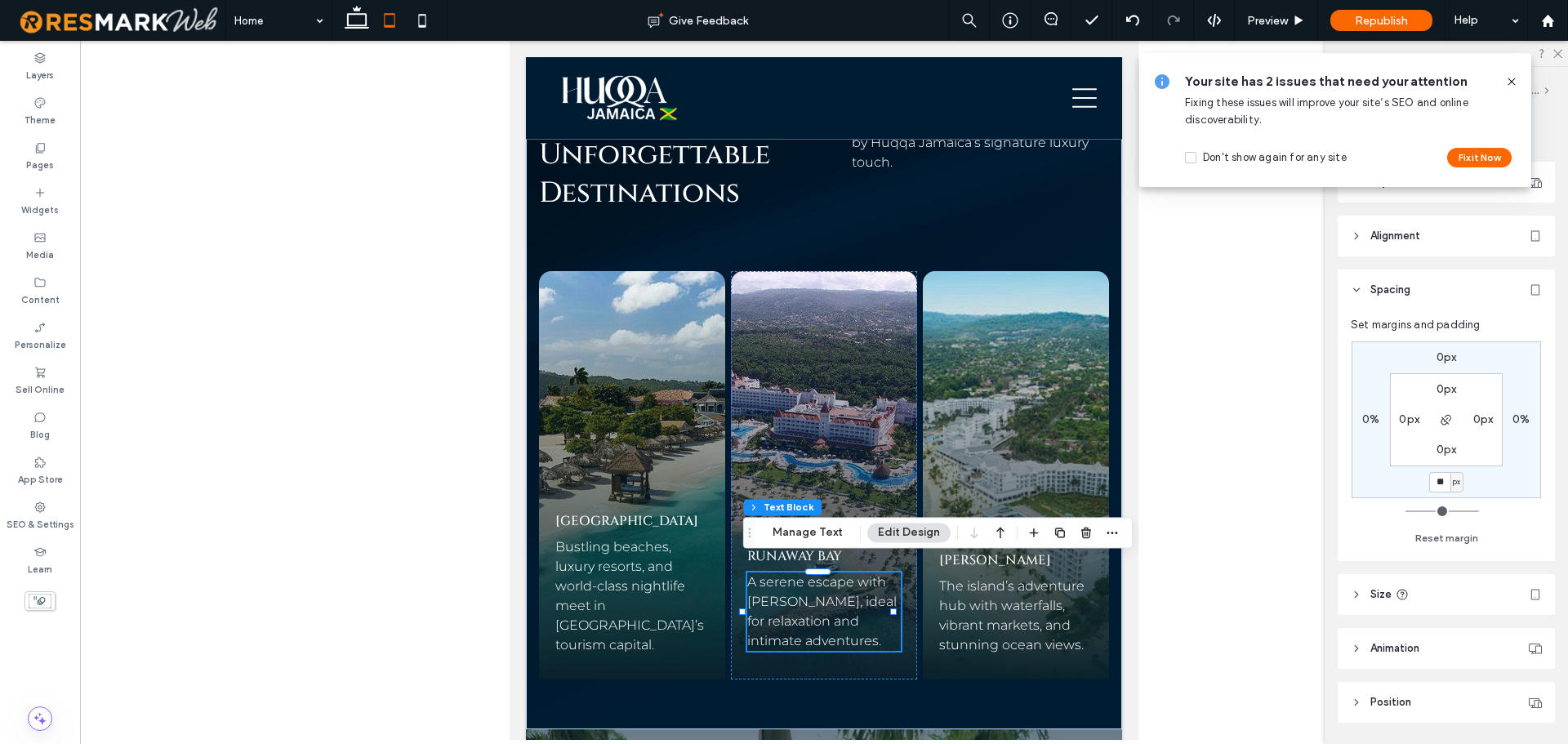
type input "**"
click at [1252, 21] on span "Preview" at bounding box center [1268, 21] width 41 height 14
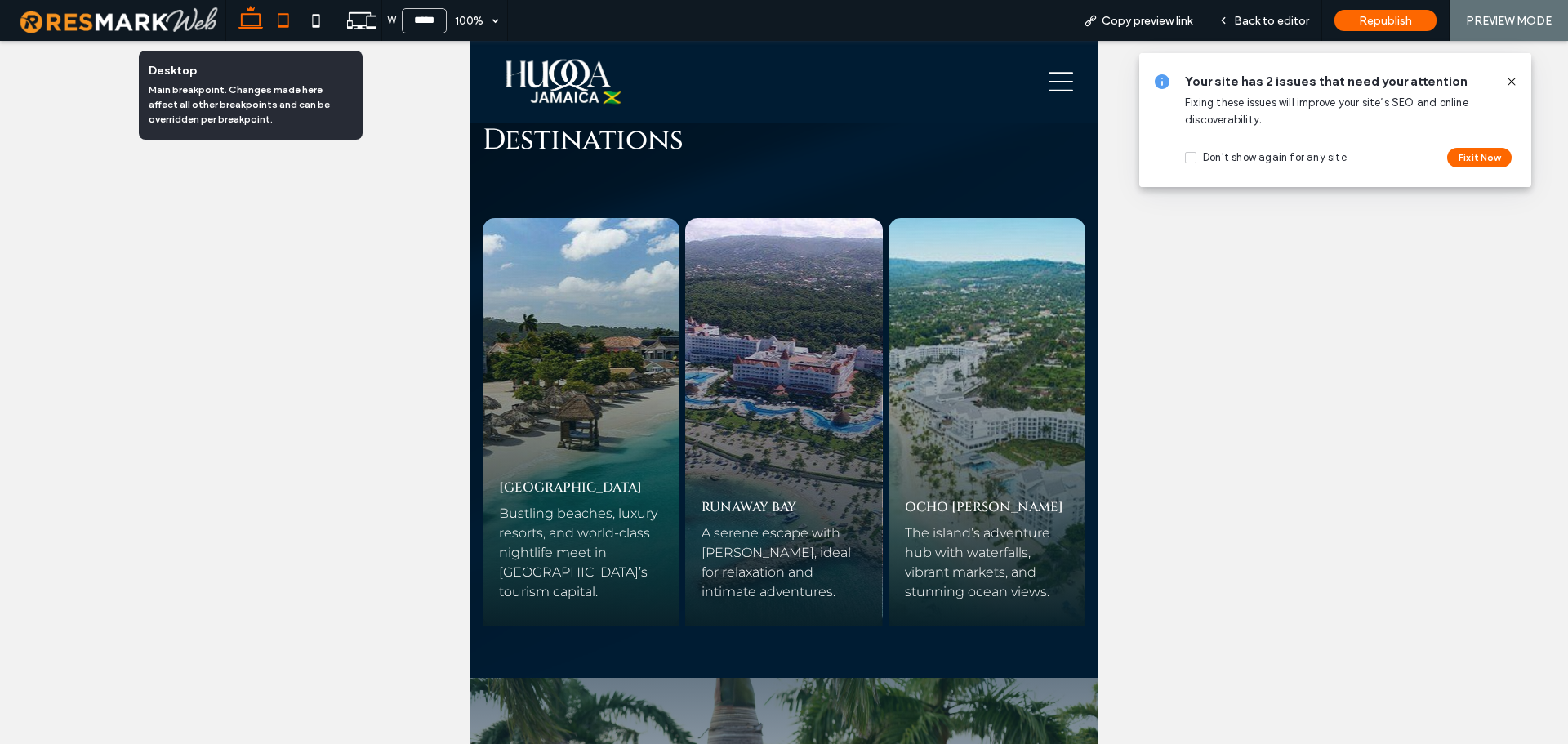
click at [254, 18] on icon at bounding box center [250, 20] width 32 height 33
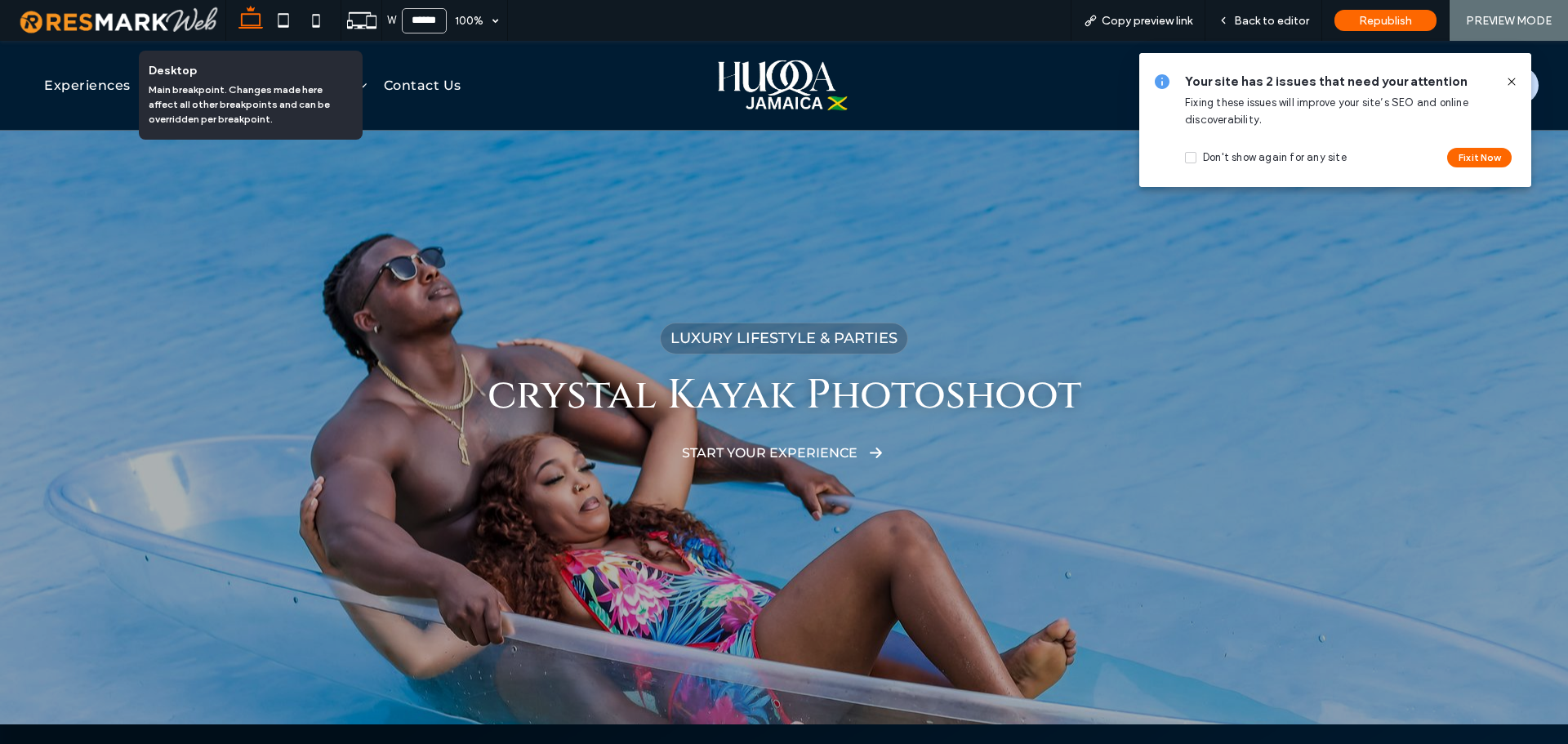
type input "******"
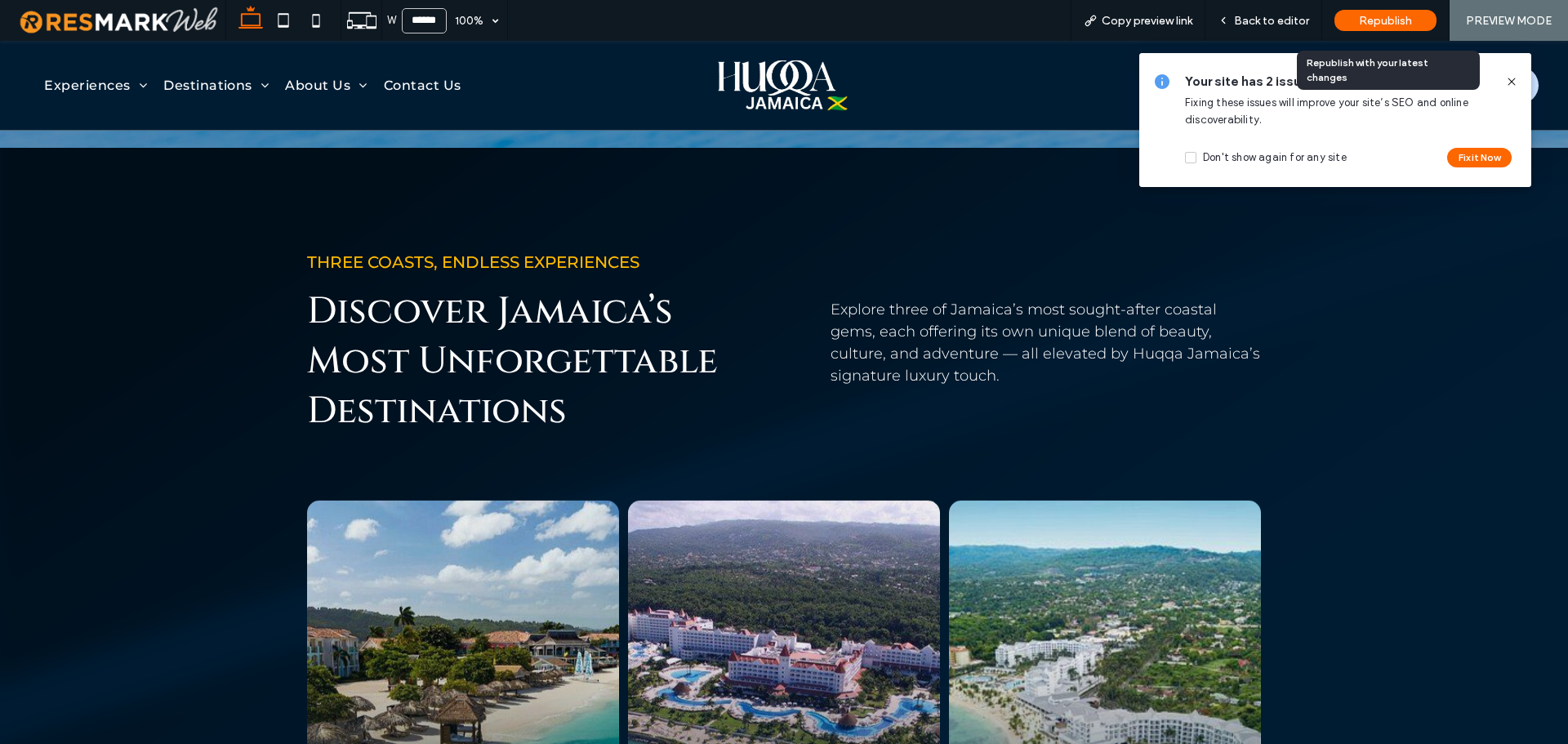
click at [1385, 17] on span "Republish" at bounding box center [1385, 21] width 53 height 14
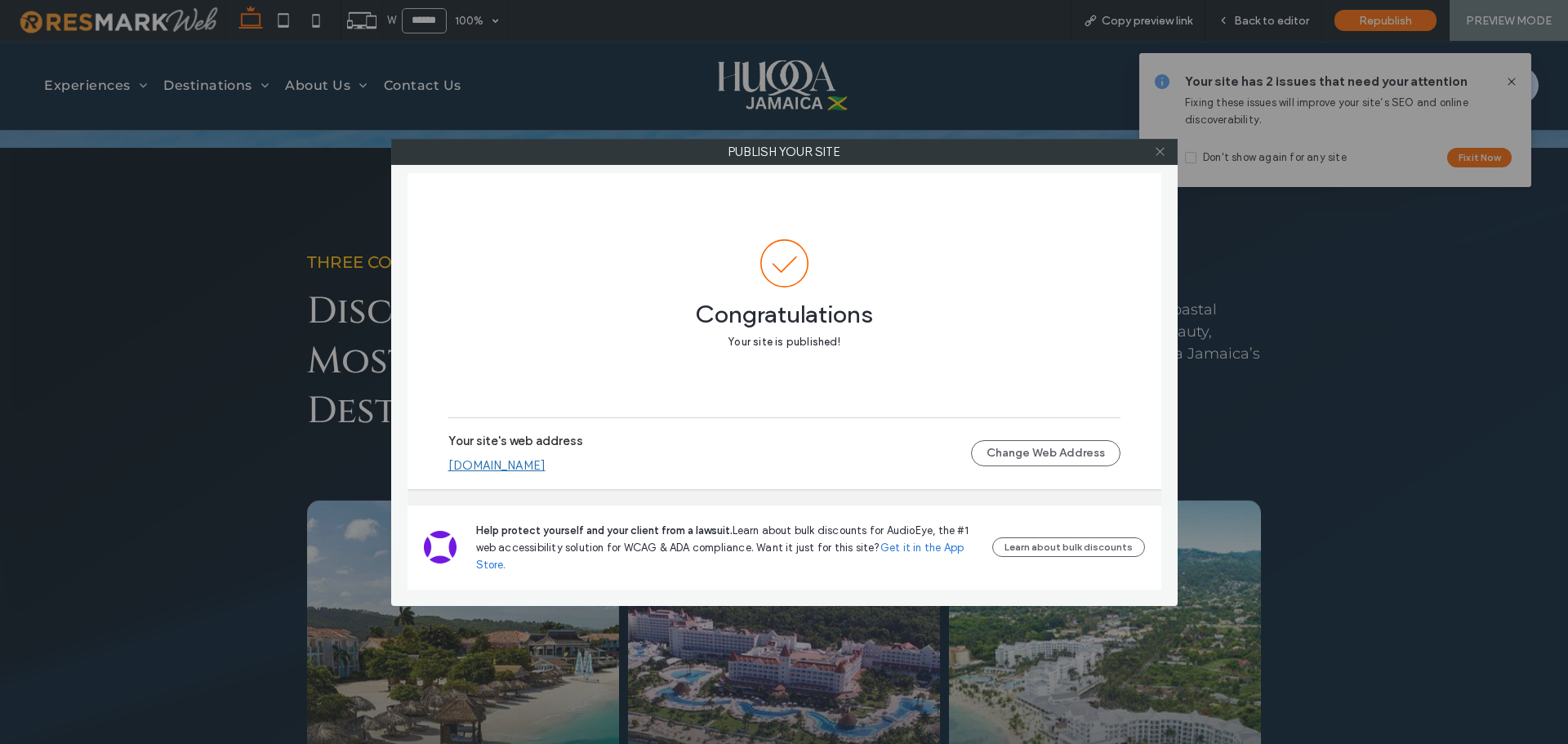
click at [1161, 149] on icon at bounding box center [1161, 152] width 12 height 12
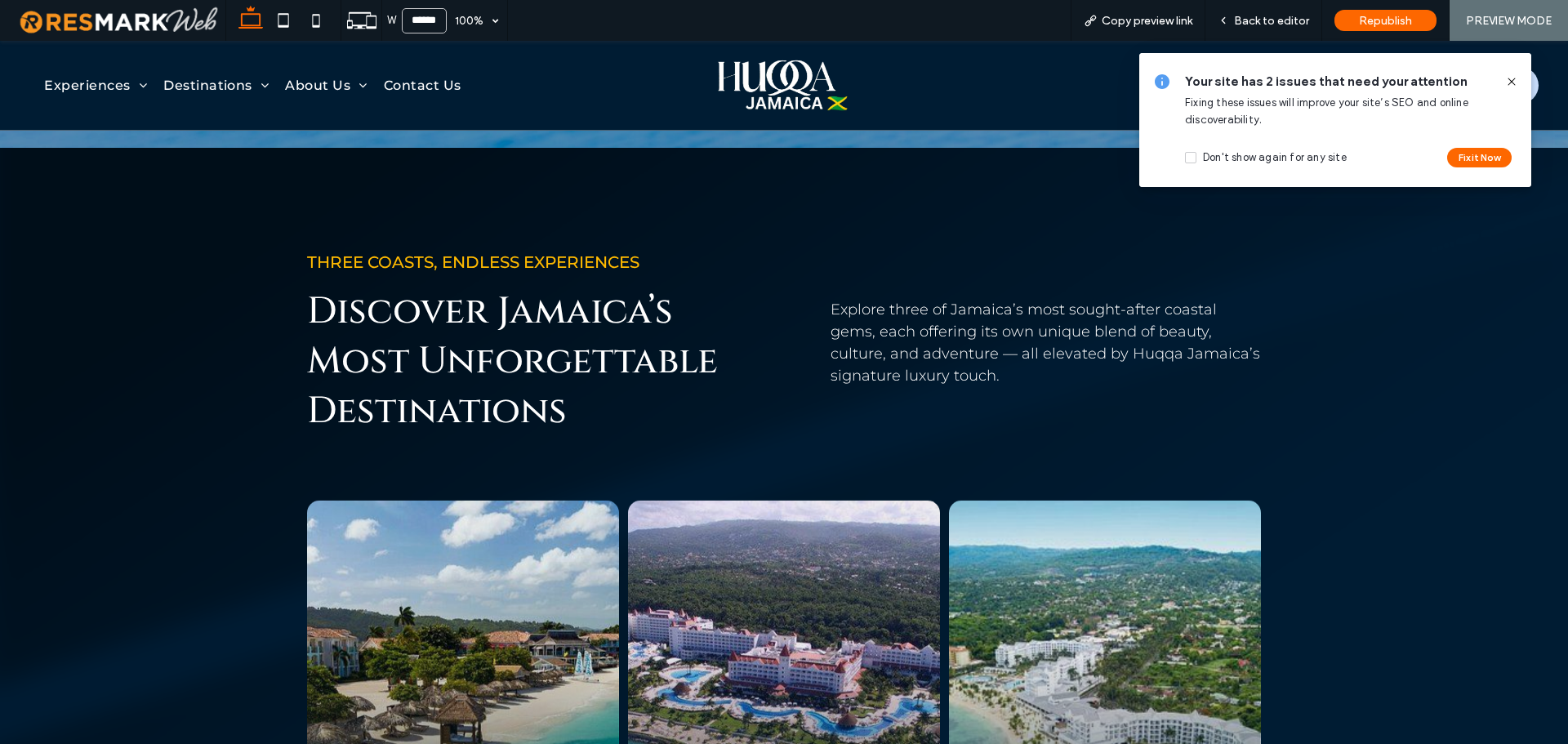
click at [388, 287] on span "Discover Jamaica’s Most Unforgettable Destinations" at bounding box center [513, 362] width 411 height 149
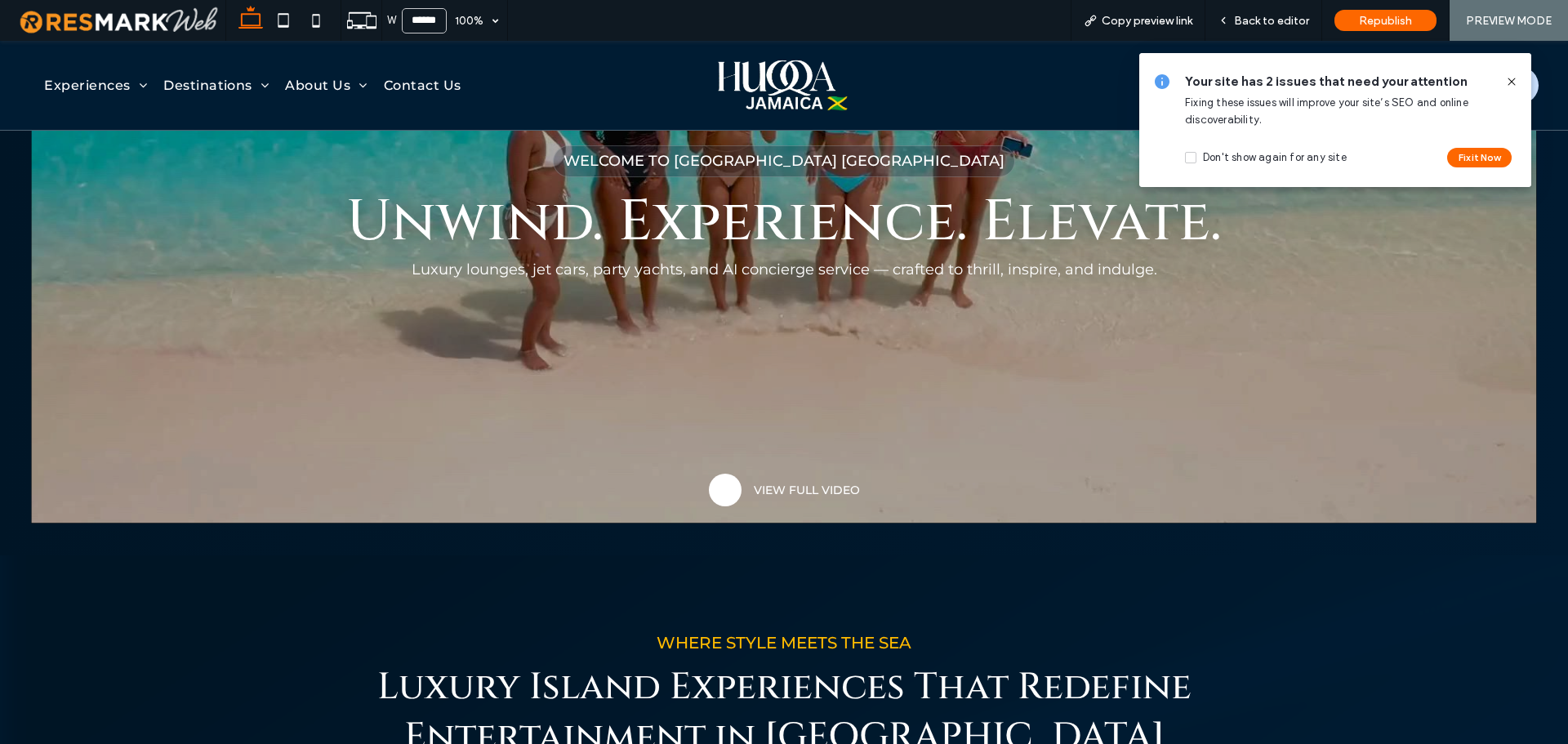
scroll to position [0, 0]
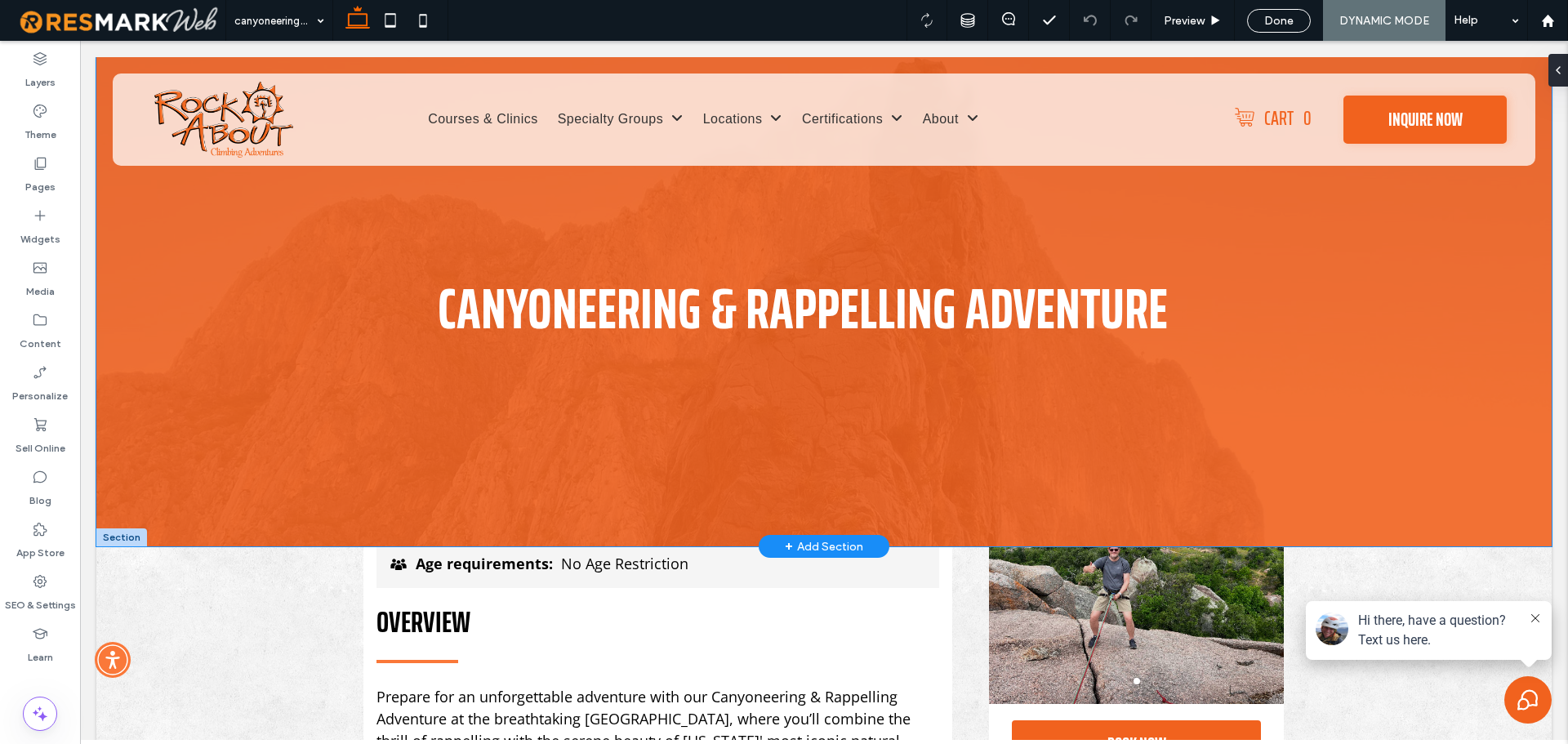
click at [263, 428] on div "Canyoneering & Rappelling Adventure" at bounding box center [824, 301] width 1456 height 489
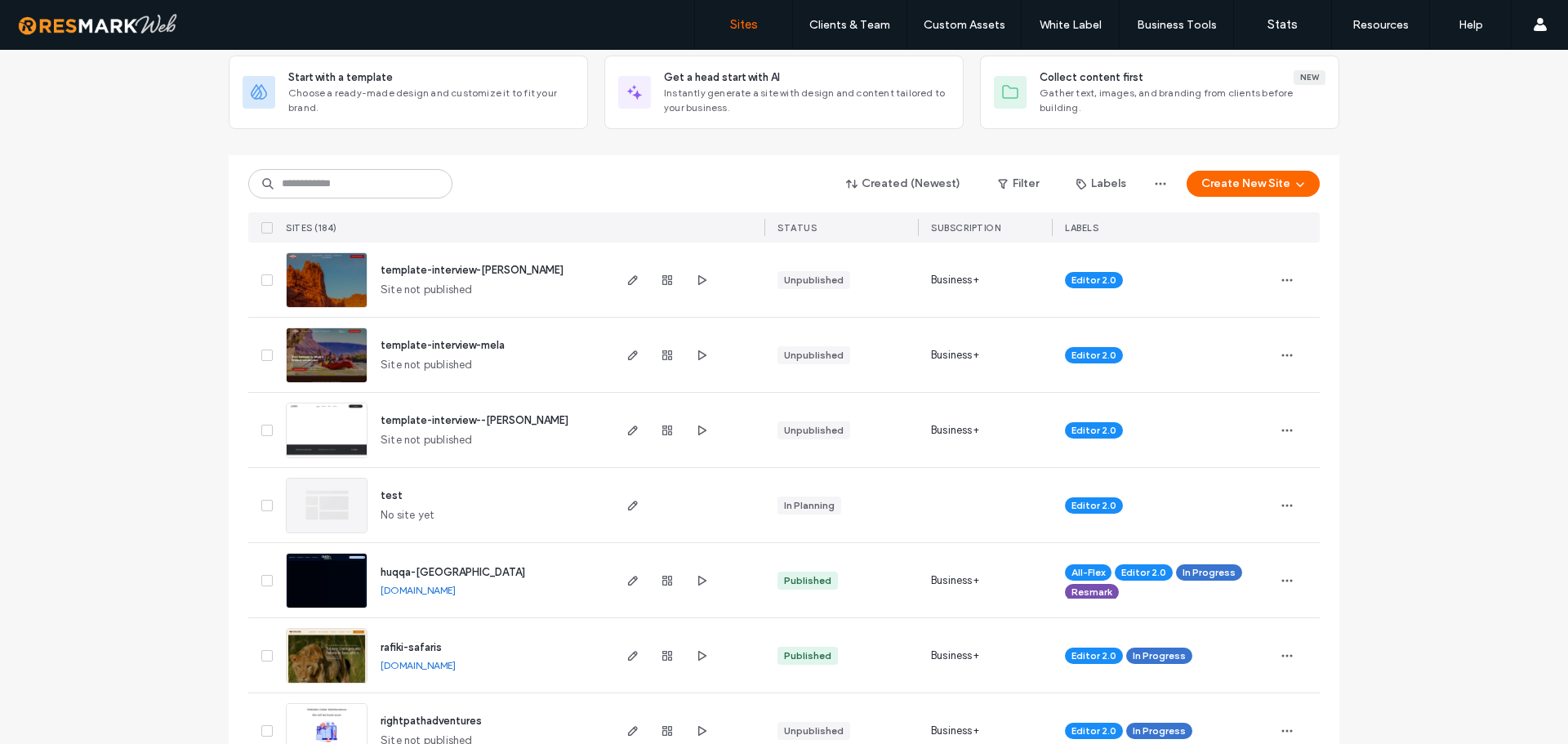
scroll to position [101, 0]
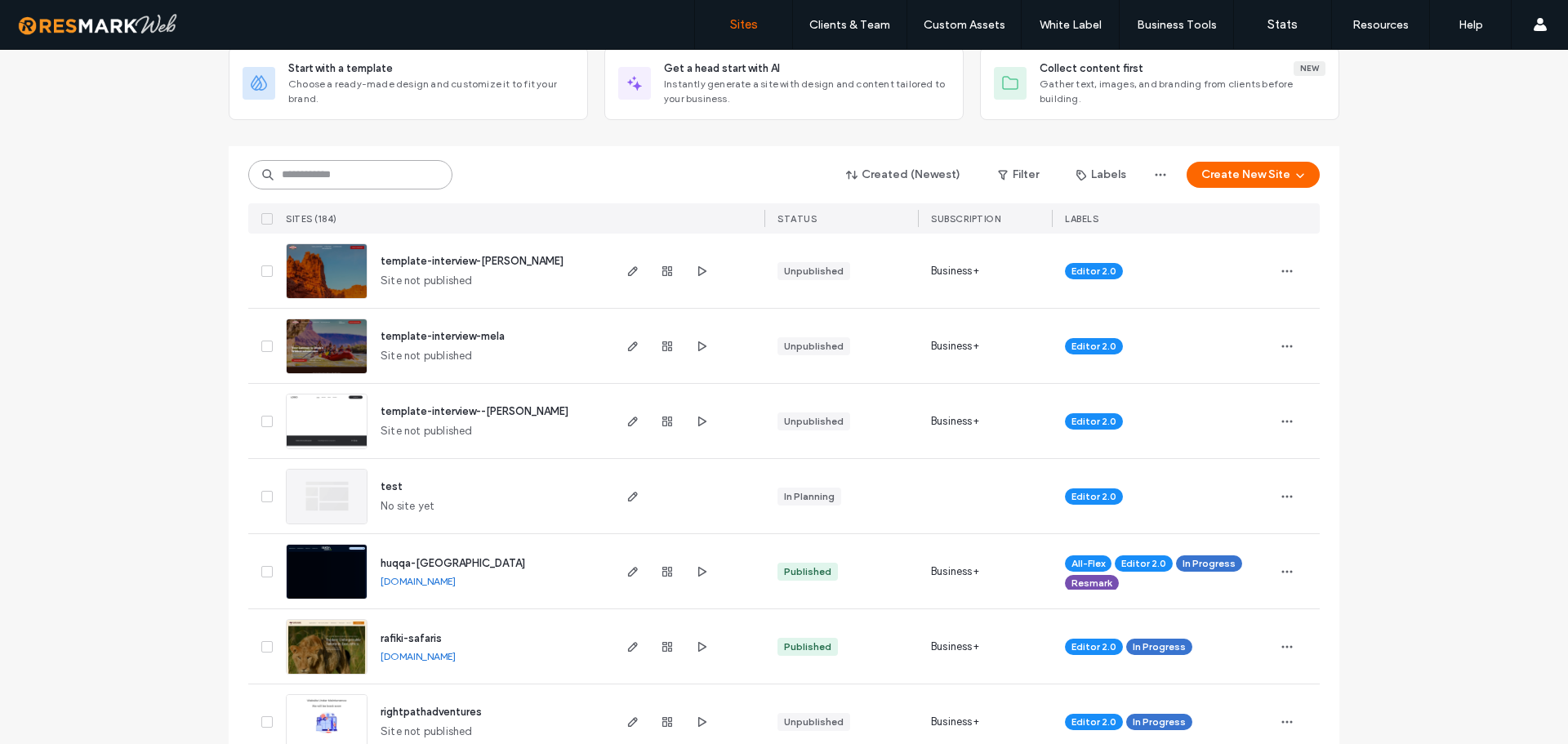
click input
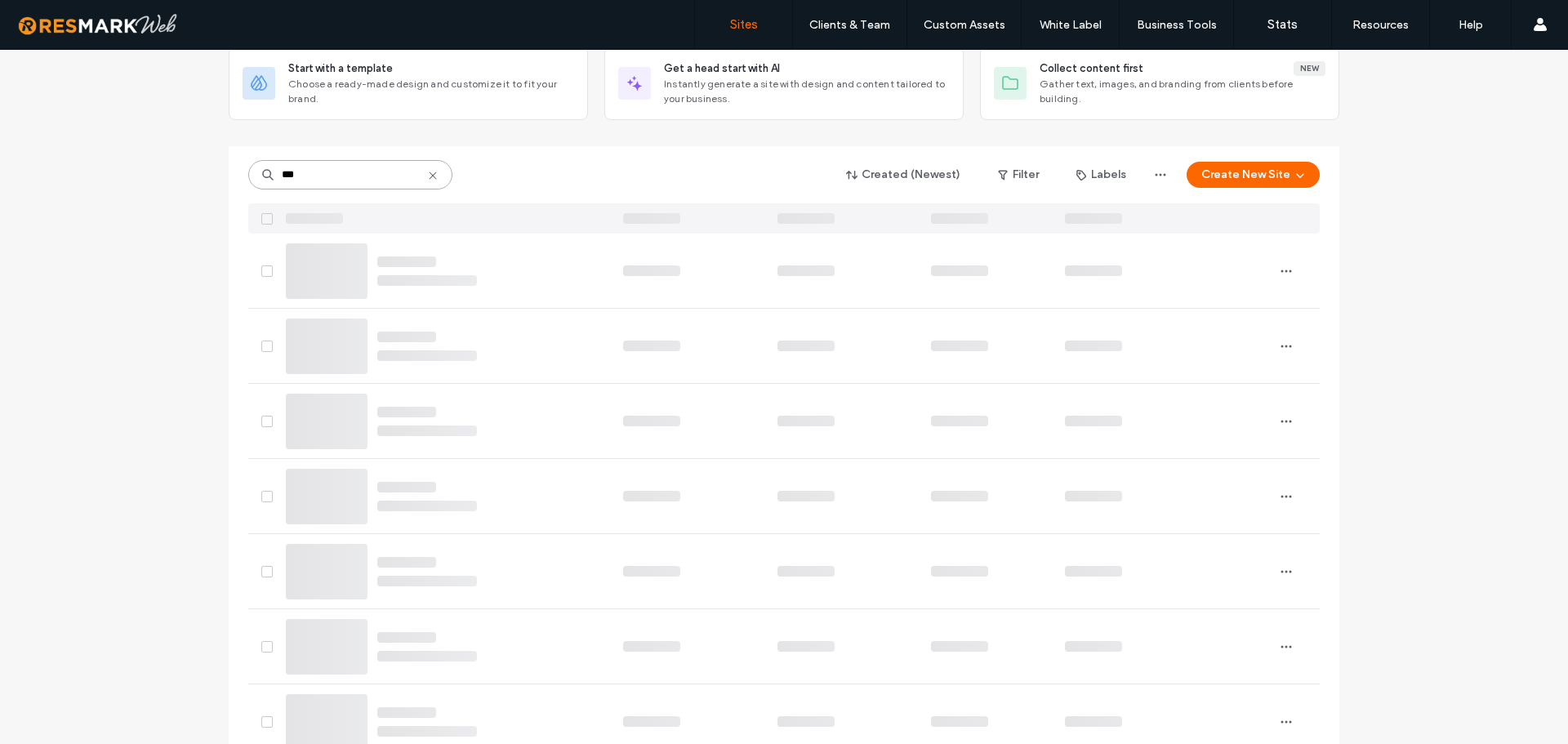
scroll to position [0, 0]
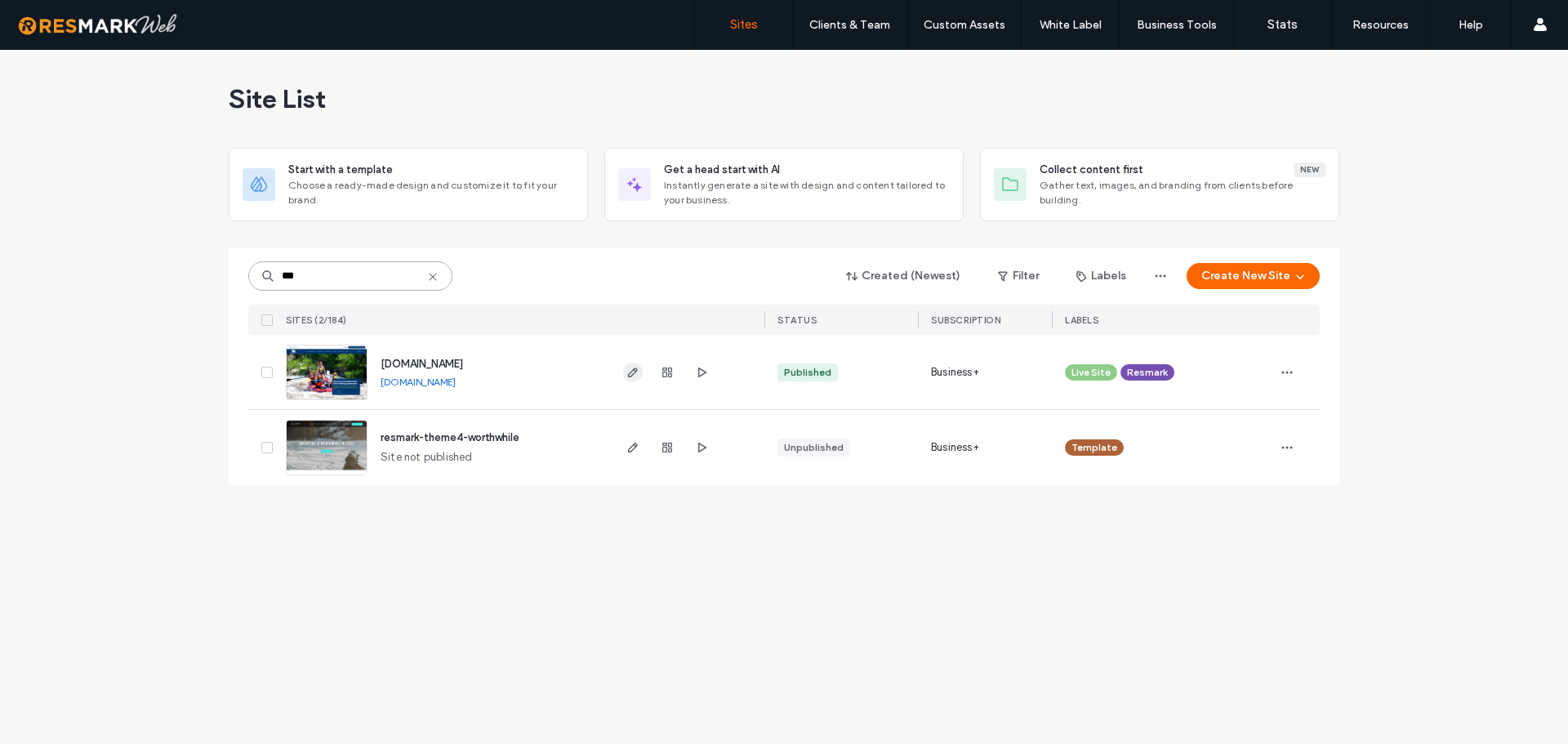
type input "***"
click icon "button"
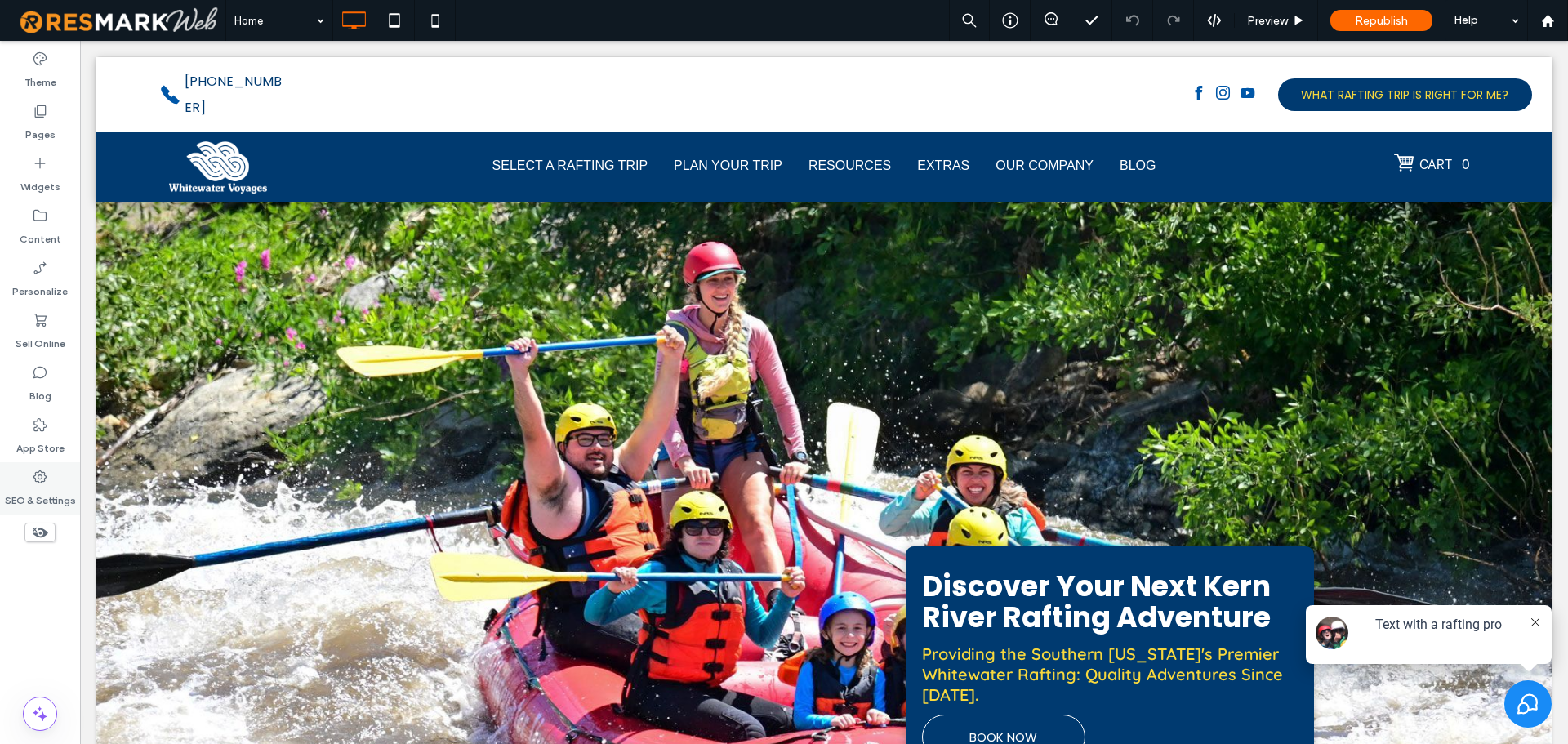
click at [43, 487] on label "SEO & Settings" at bounding box center [40, 497] width 71 height 23
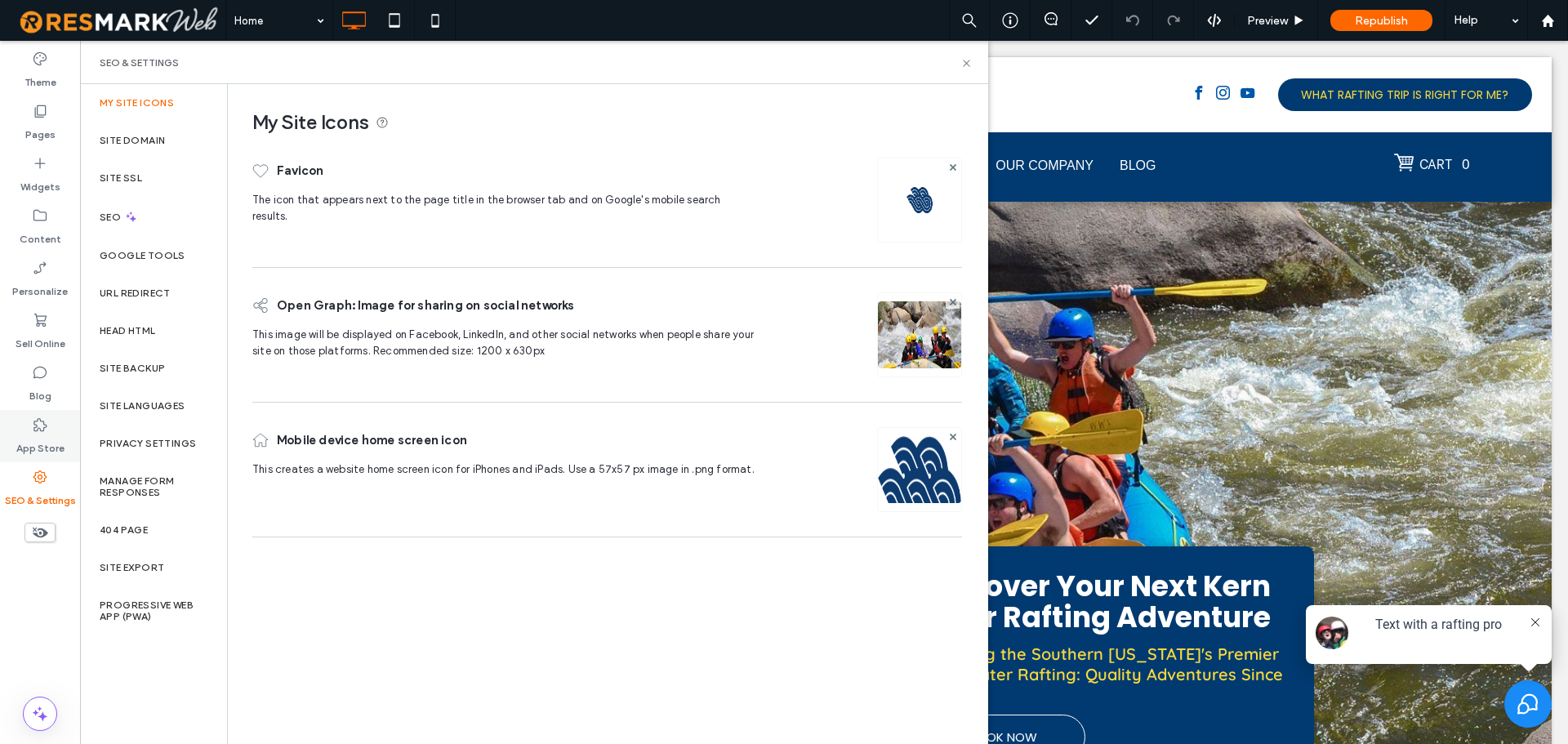
click at [58, 440] on label "App Store" at bounding box center [40, 444] width 48 height 23
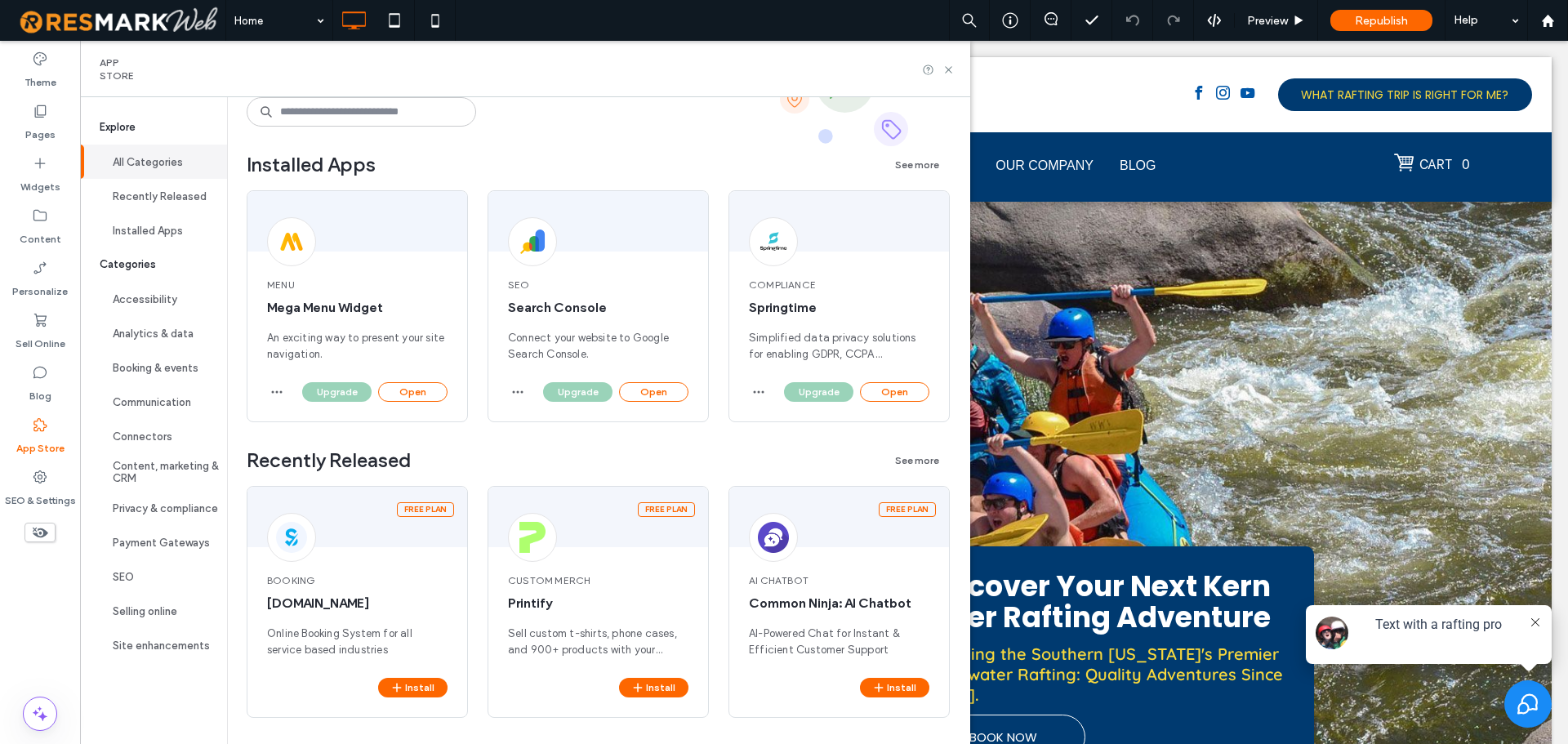
scroll to position [86, 0]
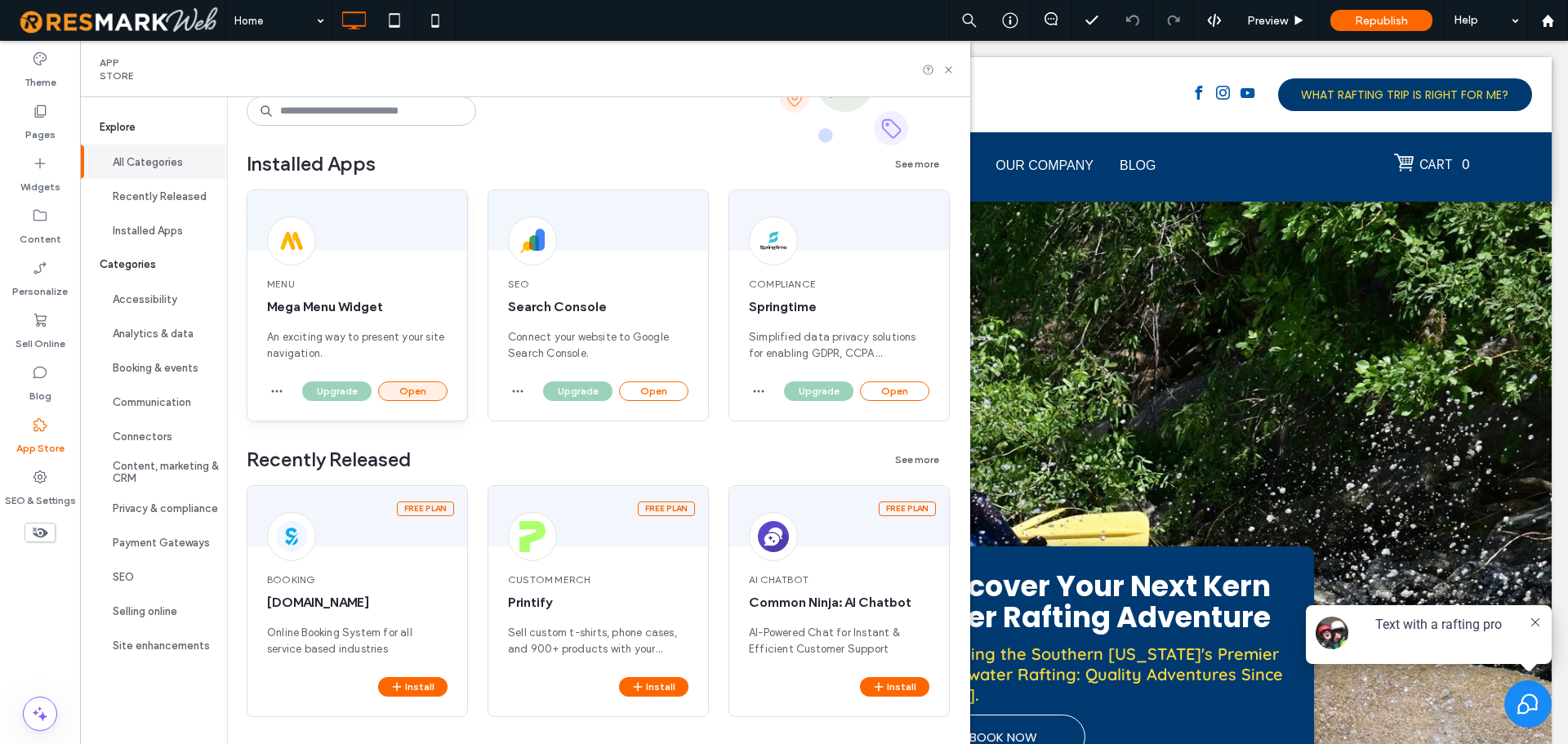
click at [411, 386] on button "Open" at bounding box center [413, 391] width 69 height 19
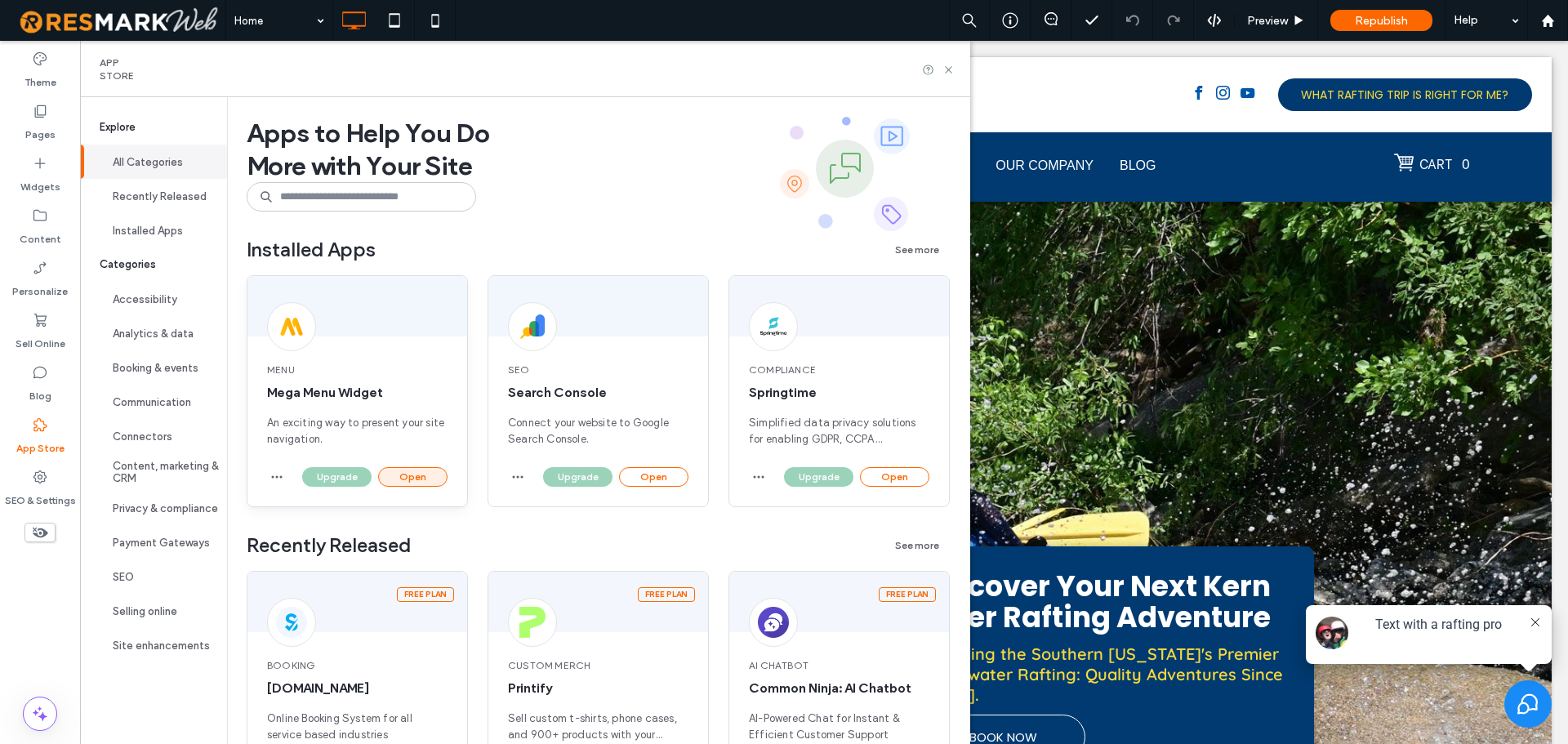
click at [422, 475] on button "Open" at bounding box center [413, 477] width 69 height 19
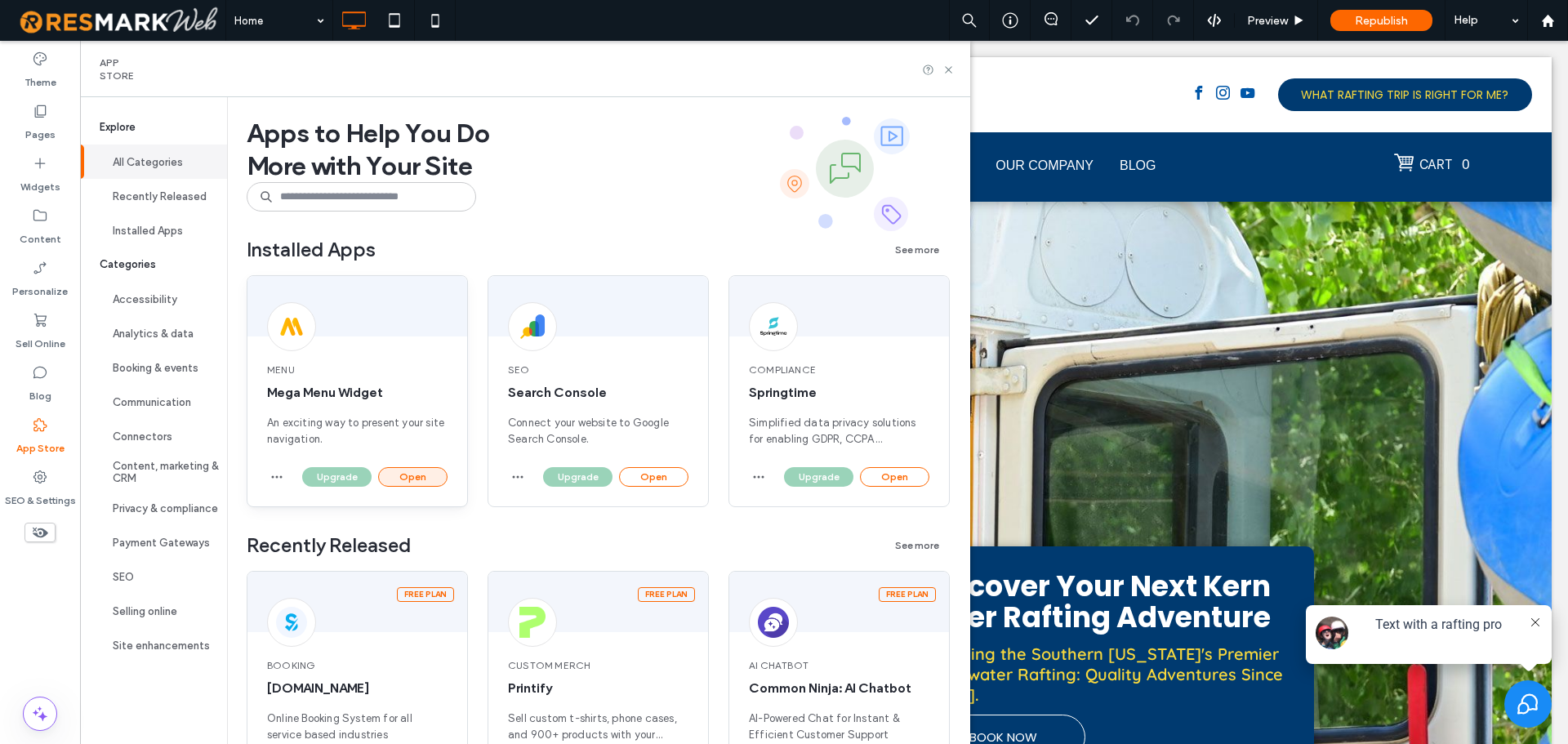
click at [422, 475] on button "Open" at bounding box center [413, 477] width 69 height 19
click at [414, 474] on button "Open" at bounding box center [413, 477] width 69 height 19
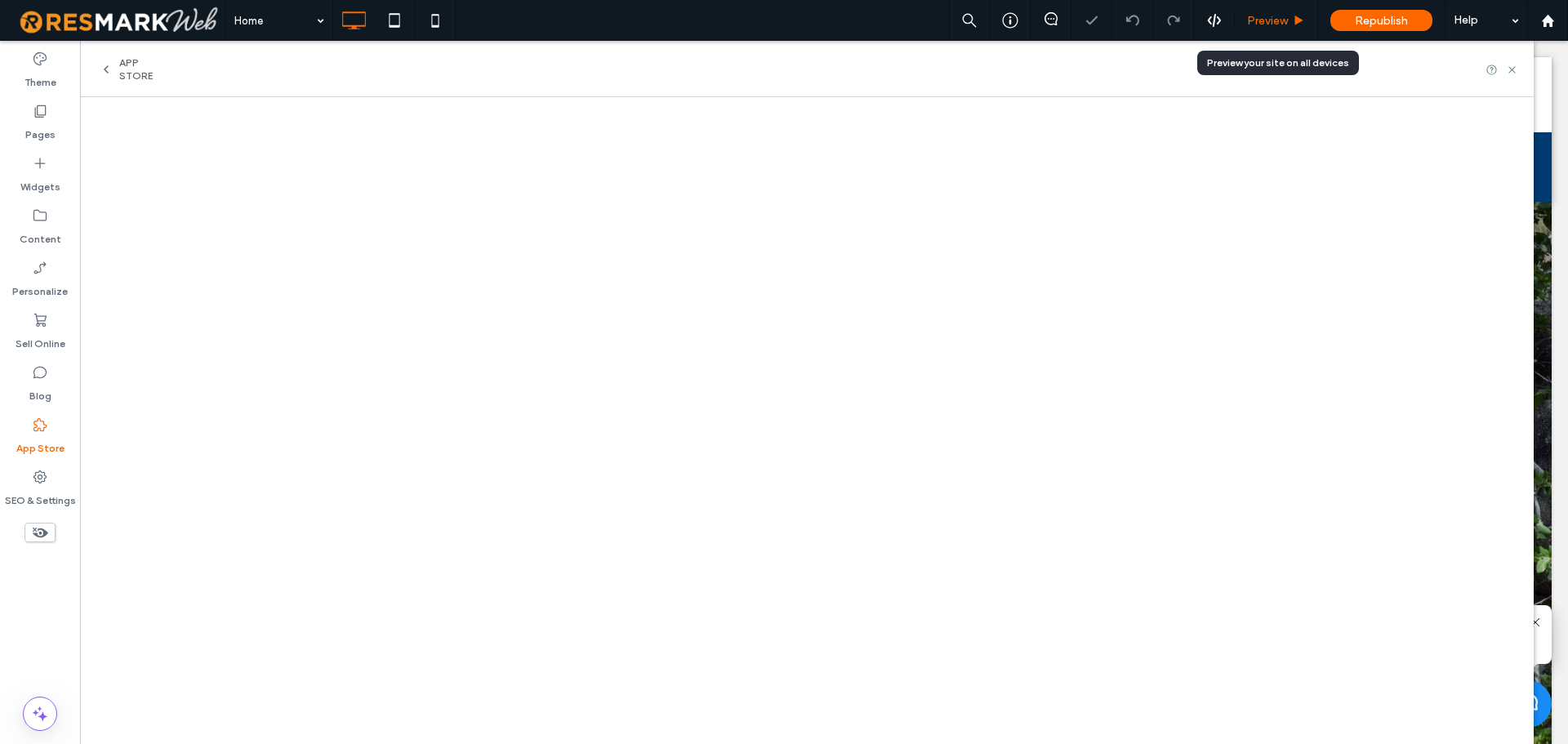
click at [1272, 27] on span "Preview" at bounding box center [1268, 21] width 41 height 14
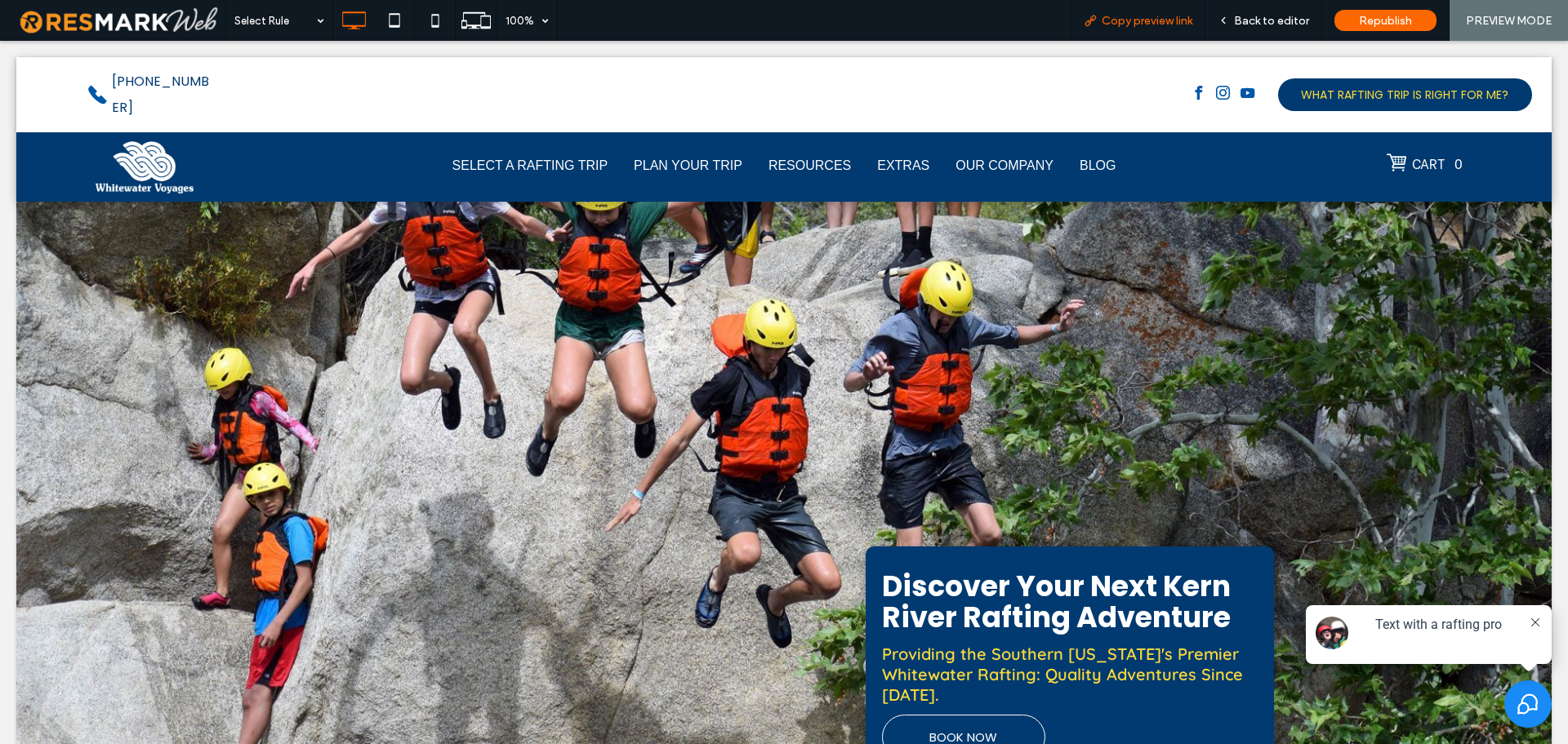
click at [1161, 20] on span "Copy preview link" at bounding box center [1147, 21] width 90 height 14
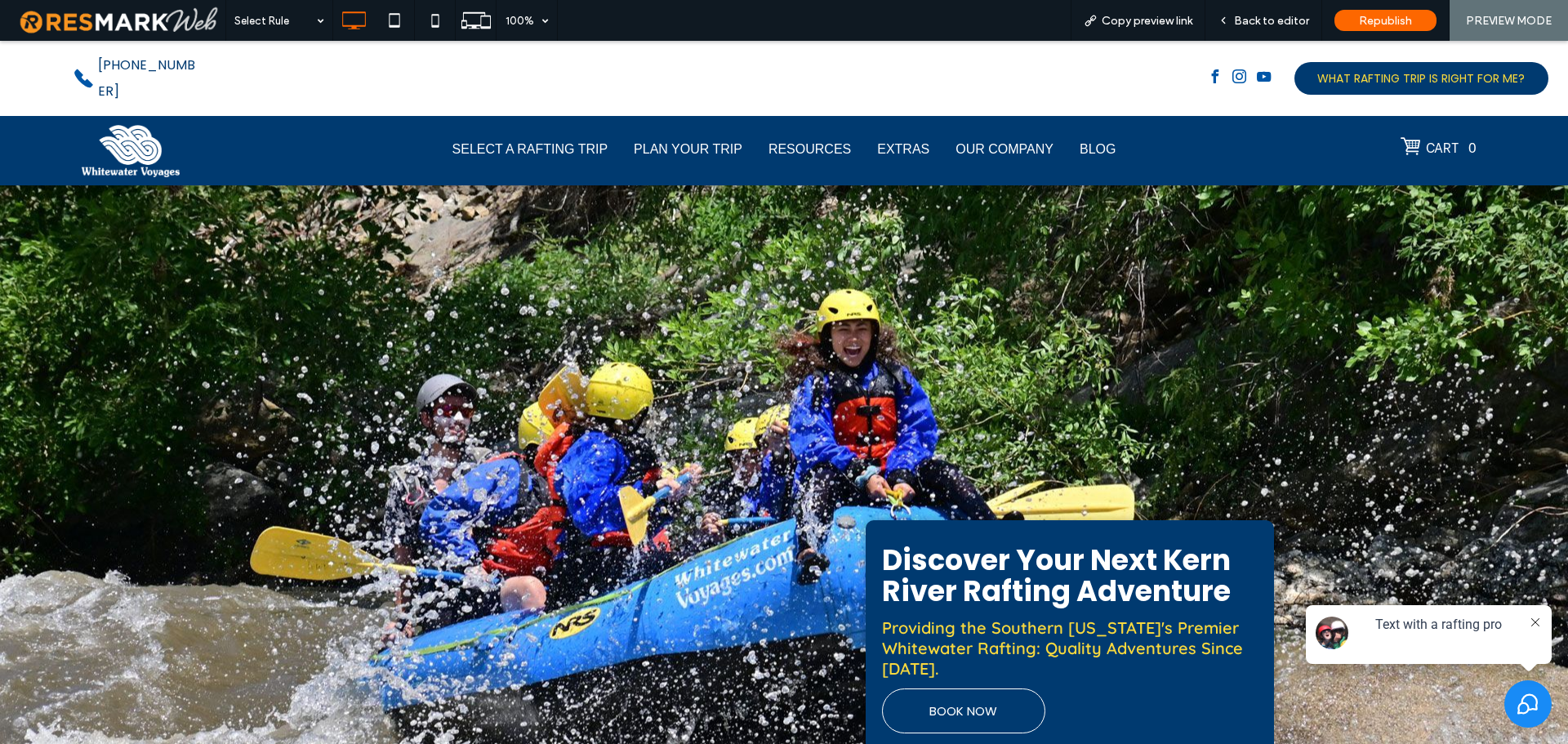
scroll to position [9, 0]
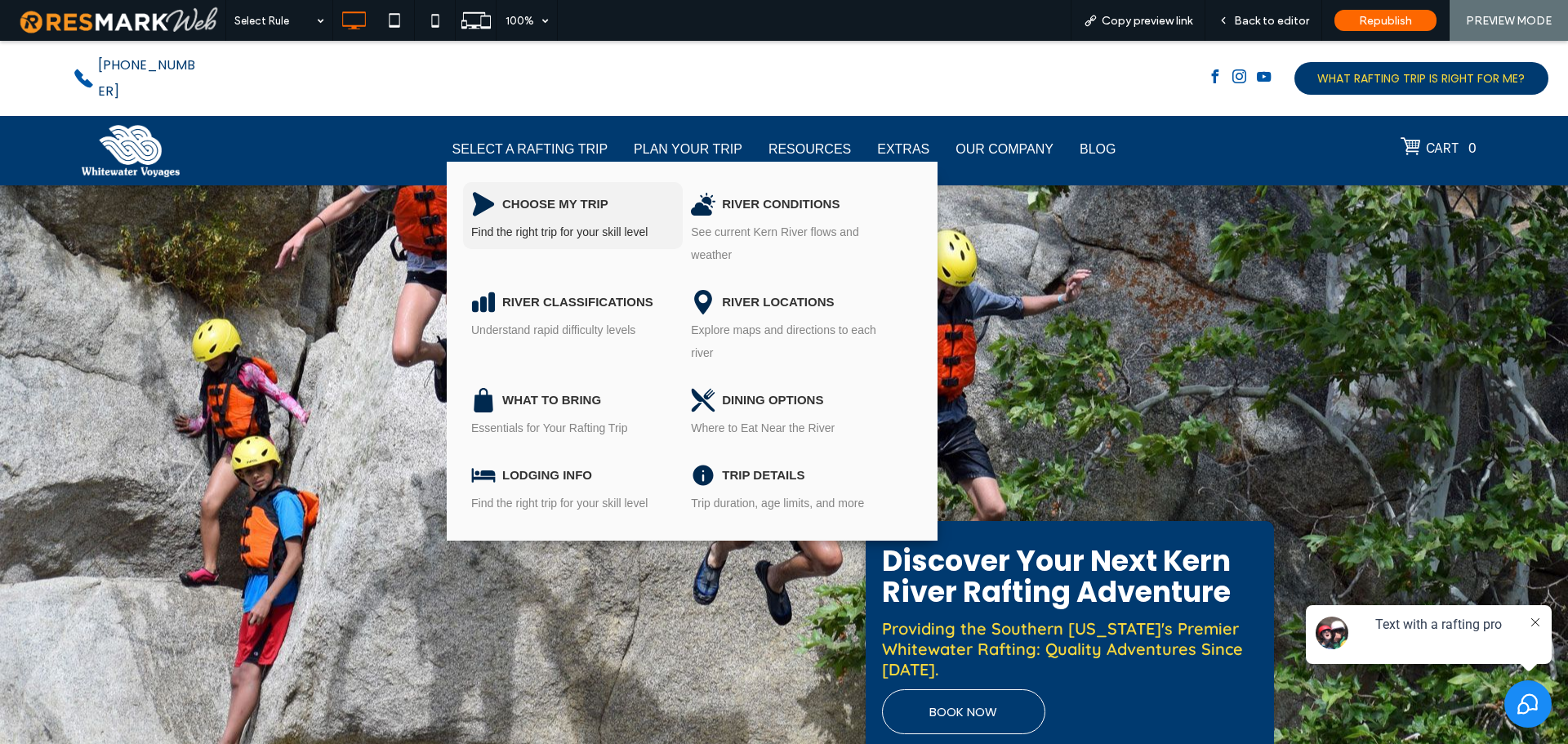
click at [582, 192] on div "CHOOSE MY TRIP" at bounding box center [555, 205] width 106 height 25
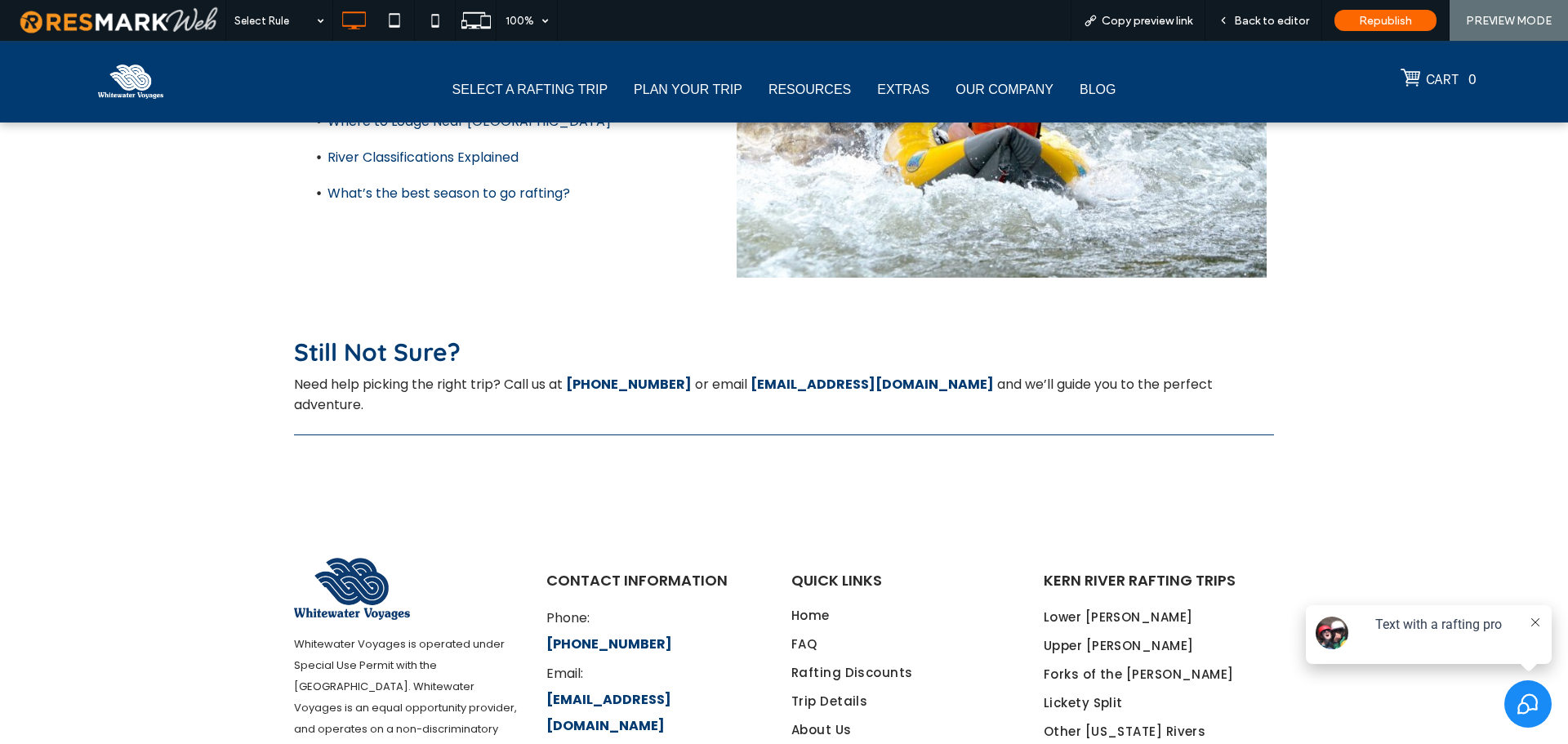
scroll to position [9331, 0]
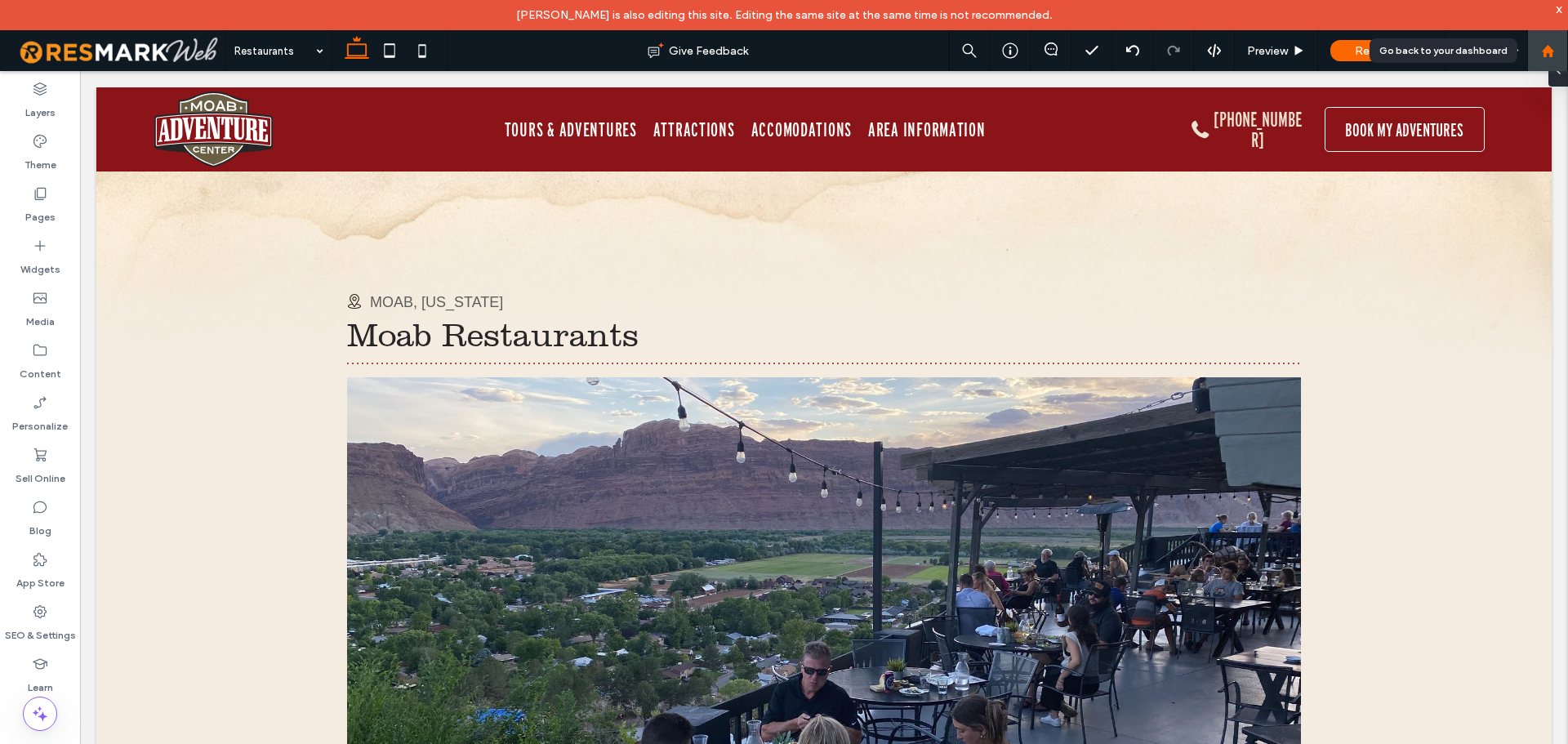
click at [1541, 53] on icon at bounding box center [1548, 51] width 14 height 14
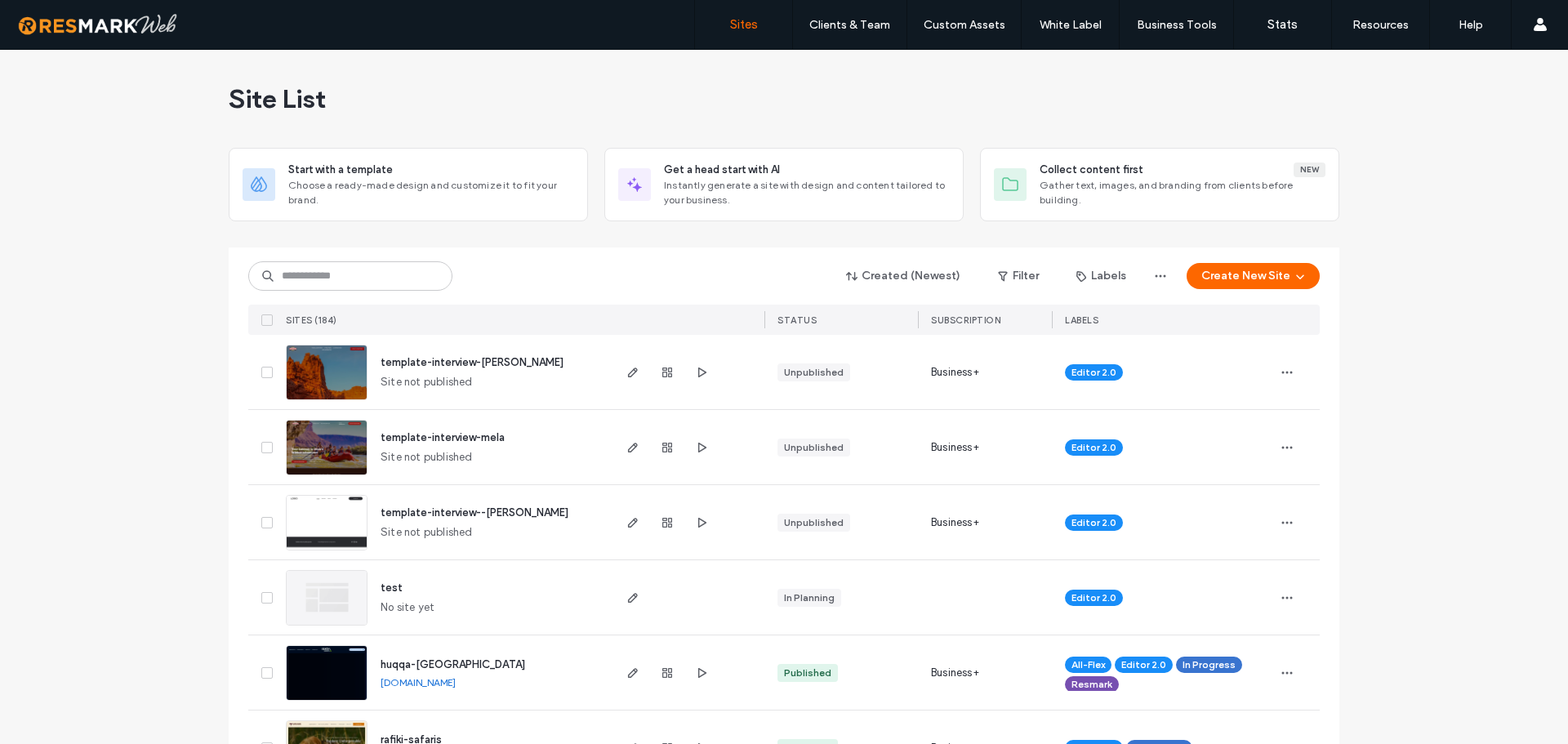
click at [456, 680] on link "huqqa-jamaica.resmarkweb.com" at bounding box center [419, 683] width 76 height 12
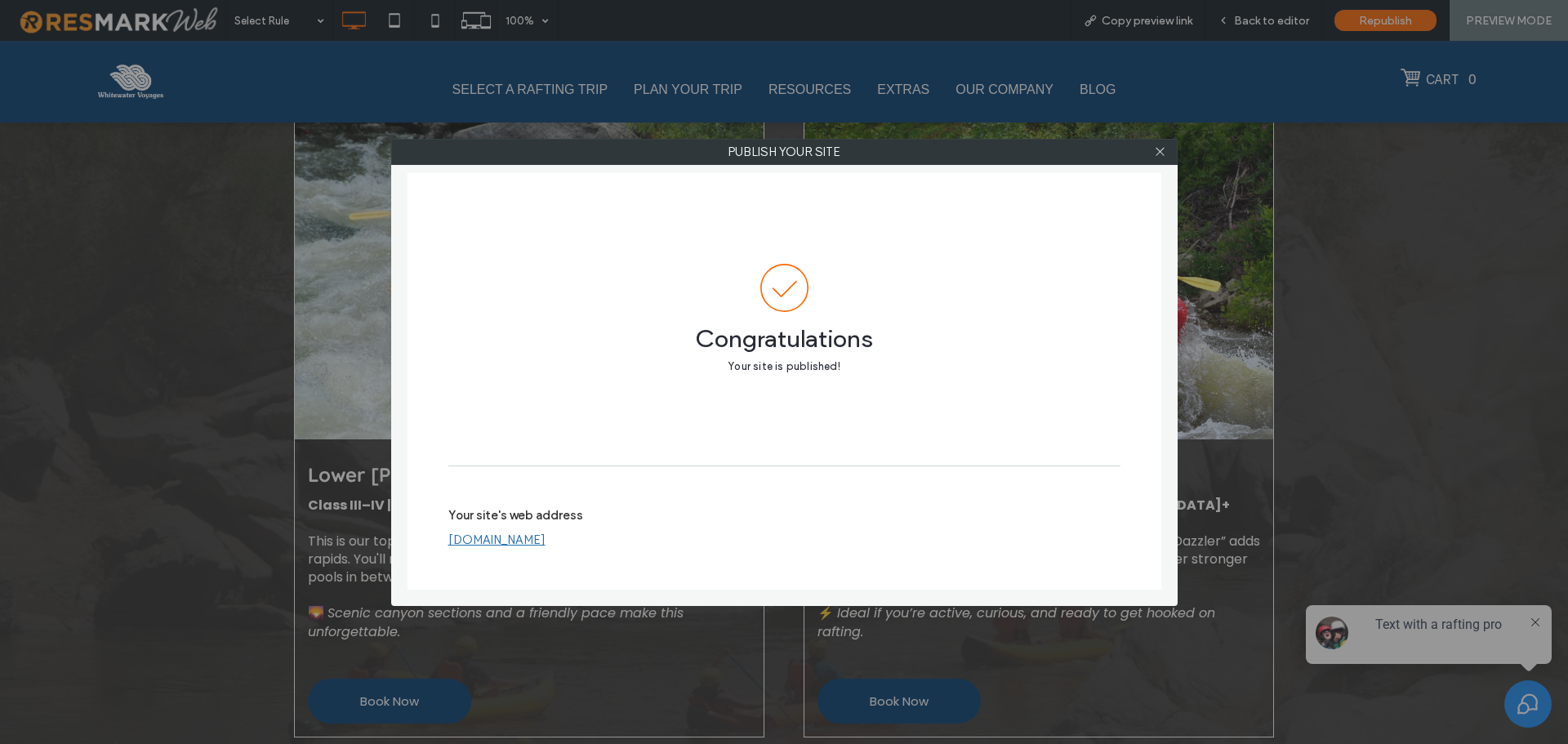
click at [524, 542] on link "[DOMAIN_NAME]" at bounding box center [497, 540] width 97 height 15
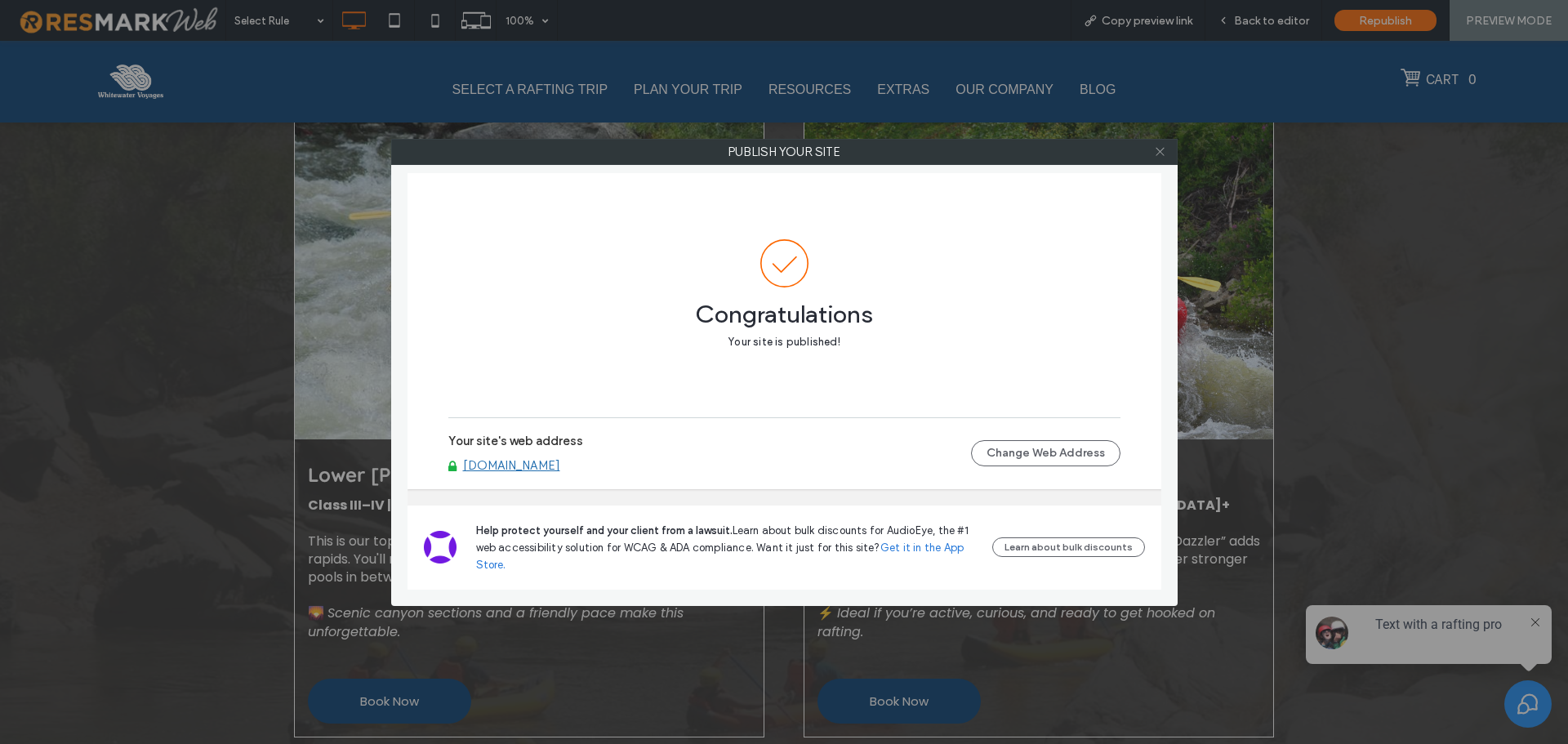
click at [1165, 154] on icon at bounding box center [1161, 152] width 12 height 12
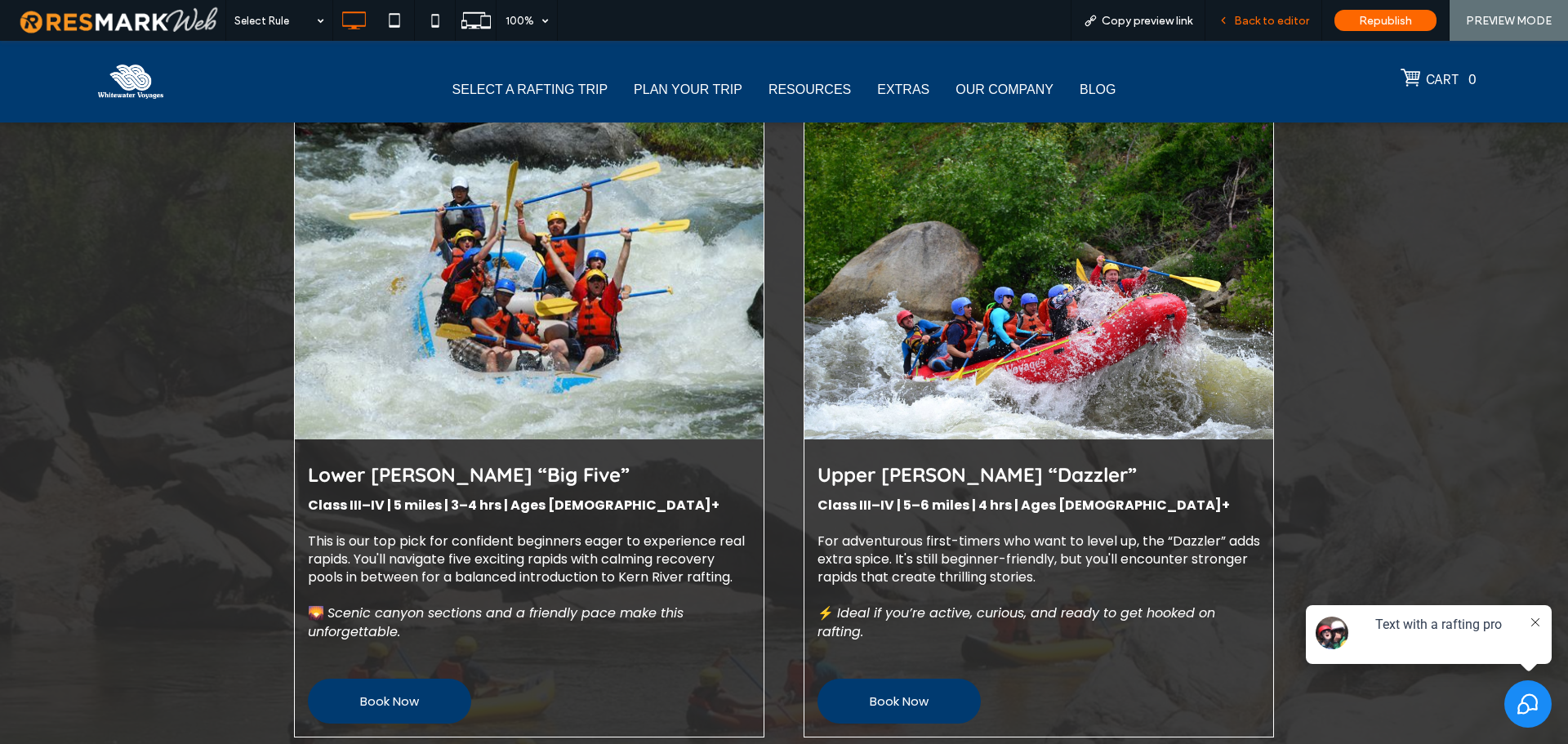
click at [1278, 29] on div "Back to editor" at bounding box center [1263, 20] width 117 height 41
click at [1271, 25] on span "Back to editor" at bounding box center [1272, 21] width 76 height 14
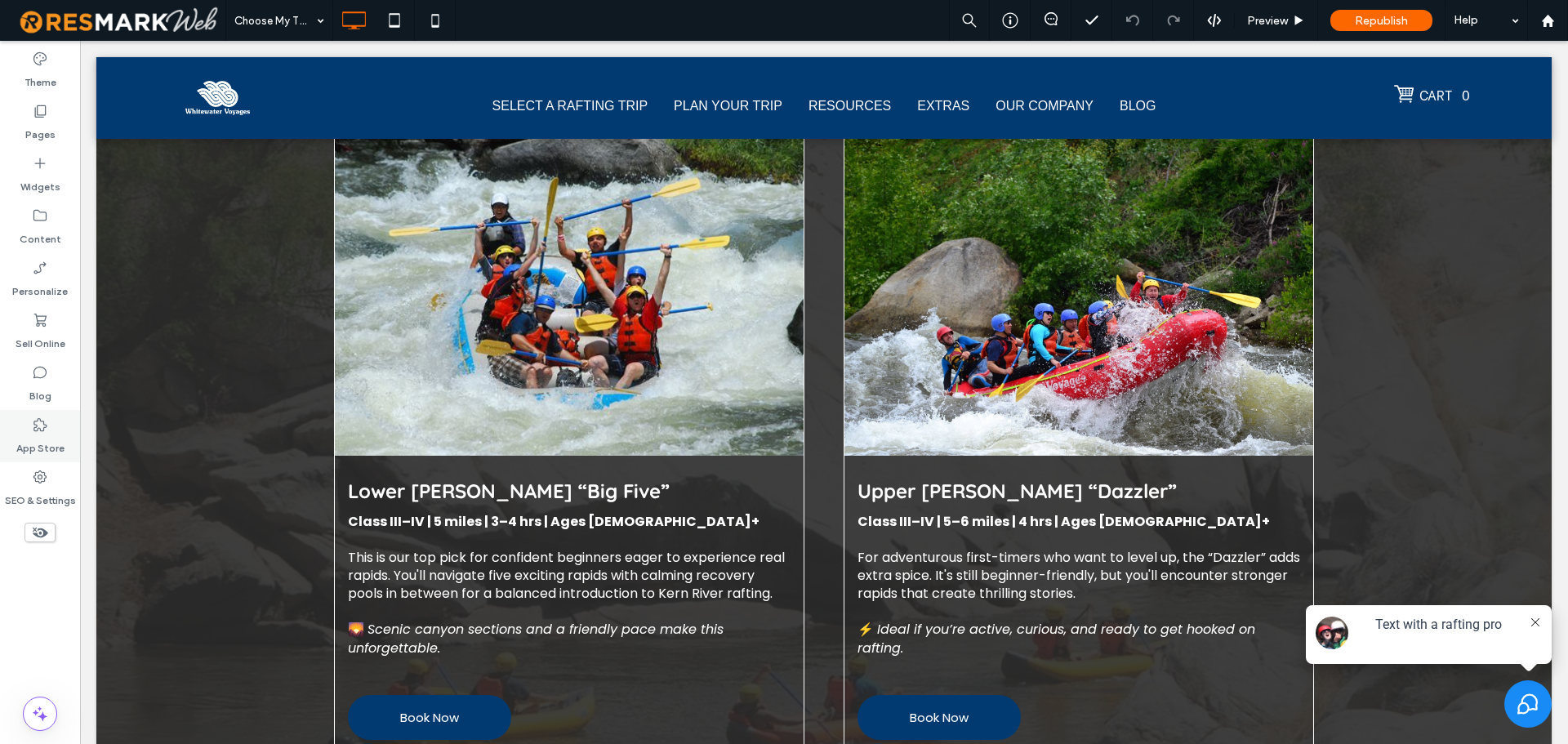
click at [42, 430] on icon at bounding box center [40, 424] width 17 height 17
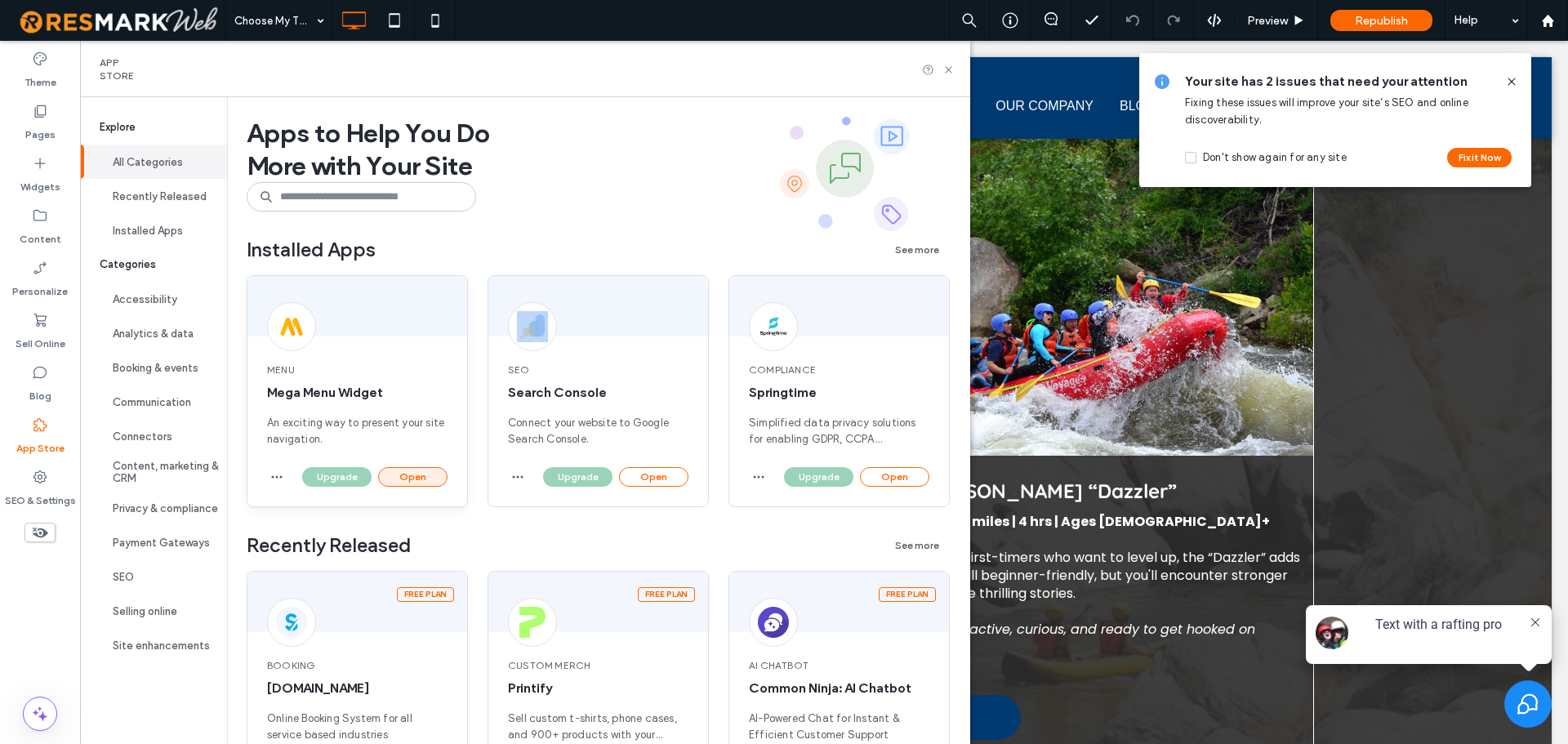
drag, startPoint x: 428, startPoint y: 465, endPoint x: 422, endPoint y: 473, distance: 10.0
click at [422, 473] on div "Menu Mega Menu Widget An exciting way to present your site navigation. Upgrade …" at bounding box center [357, 392] width 221 height 232
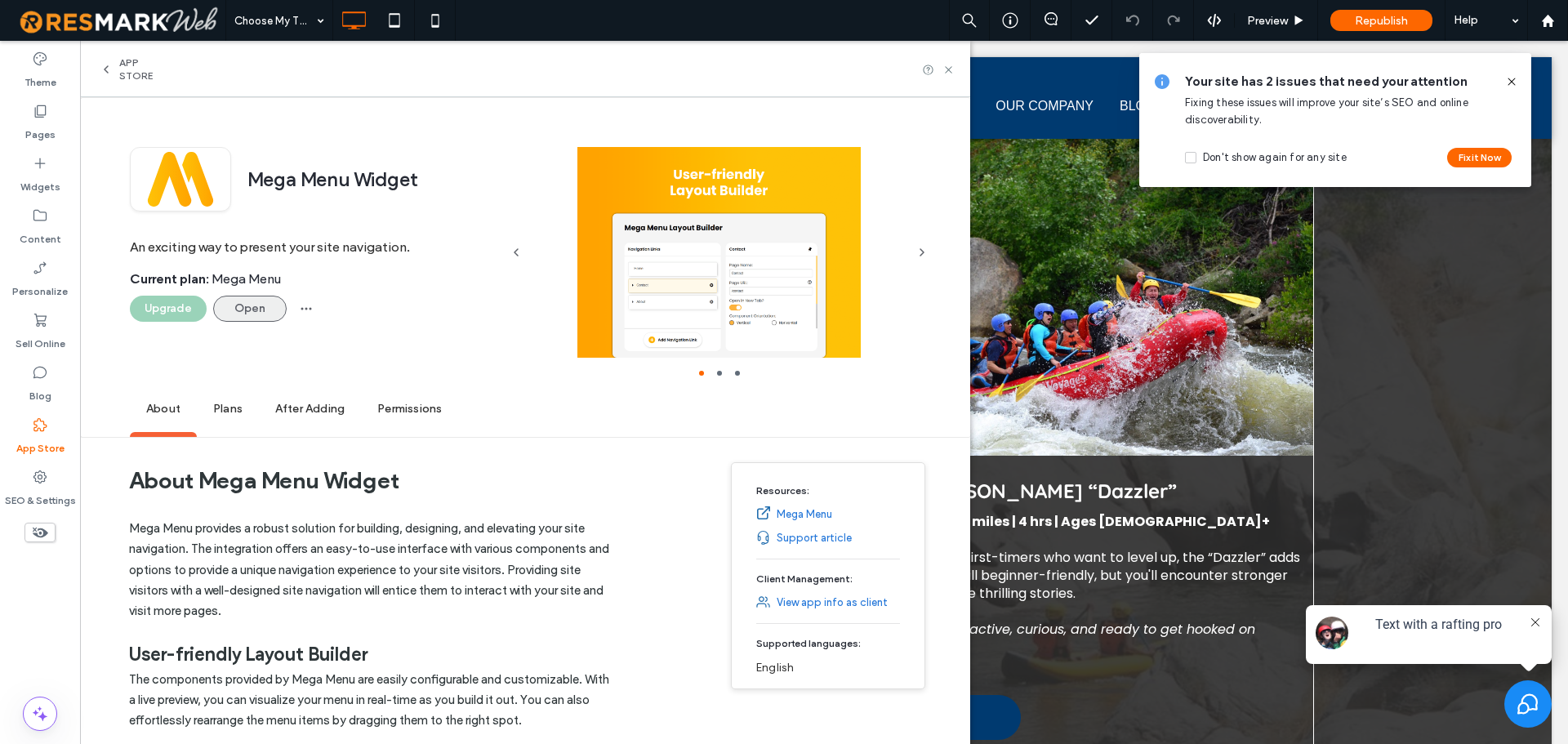
click at [255, 313] on button "Open" at bounding box center [250, 309] width 74 height 26
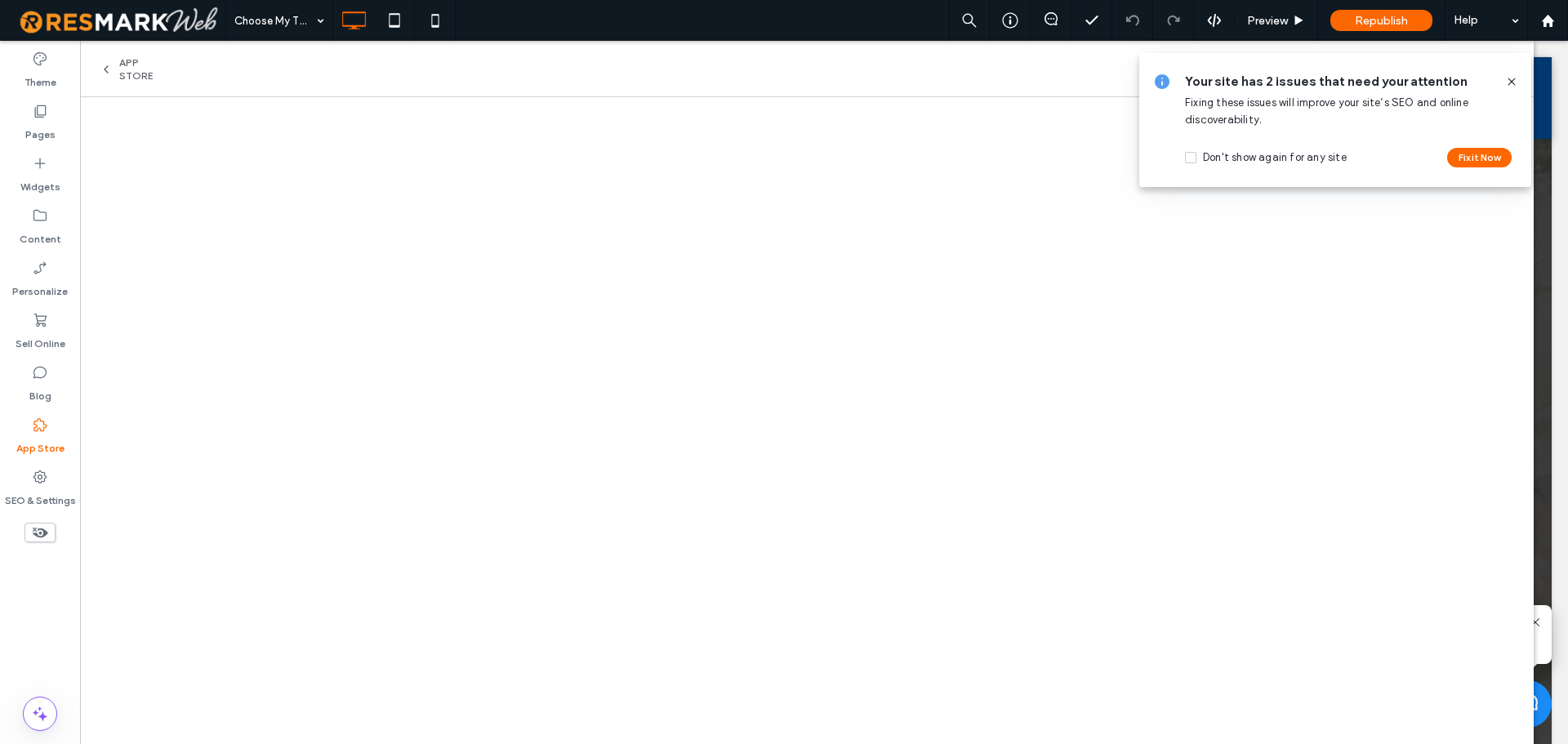
click at [1506, 85] on icon at bounding box center [1512, 82] width 13 height 13
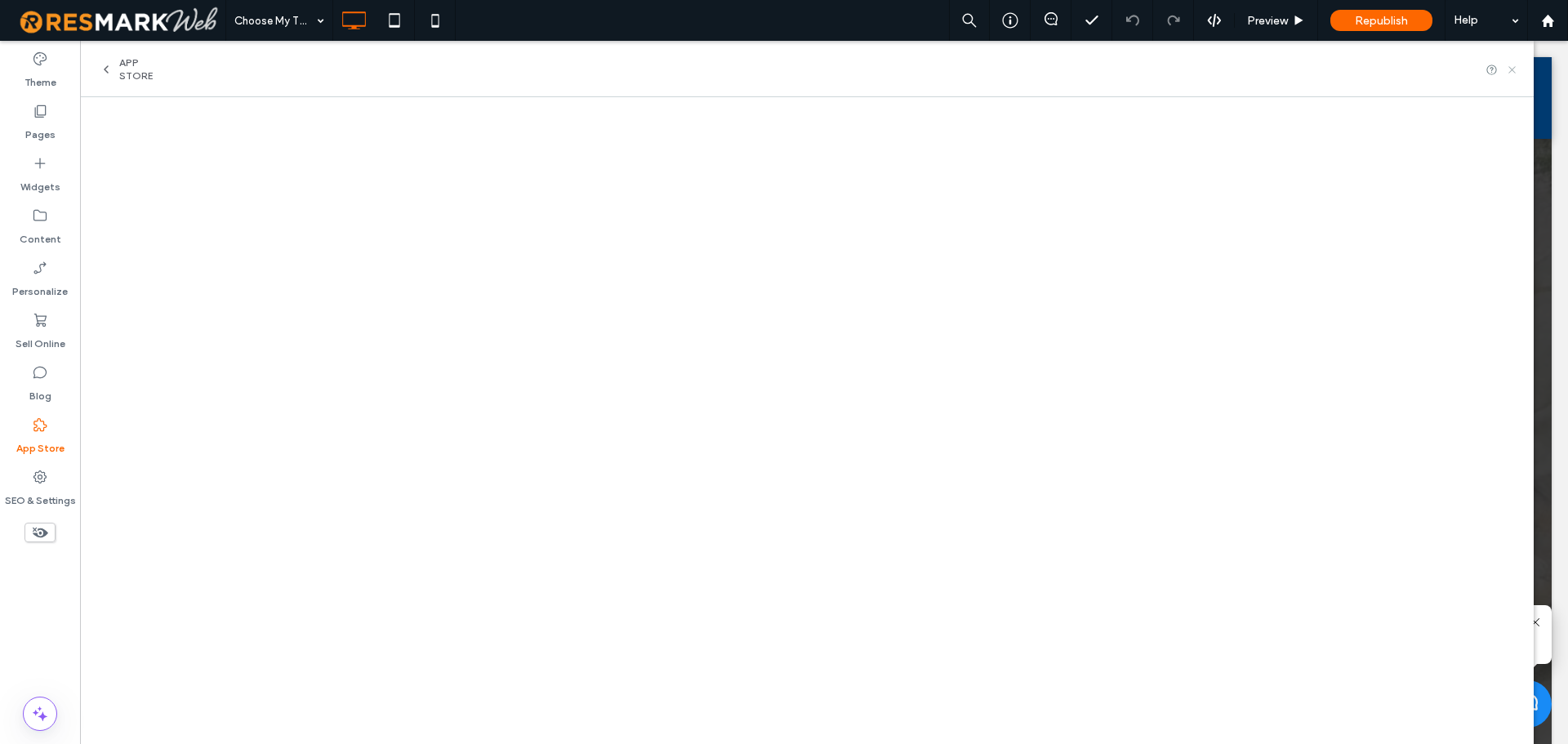
click at [1517, 70] on icon at bounding box center [1512, 70] width 12 height 12
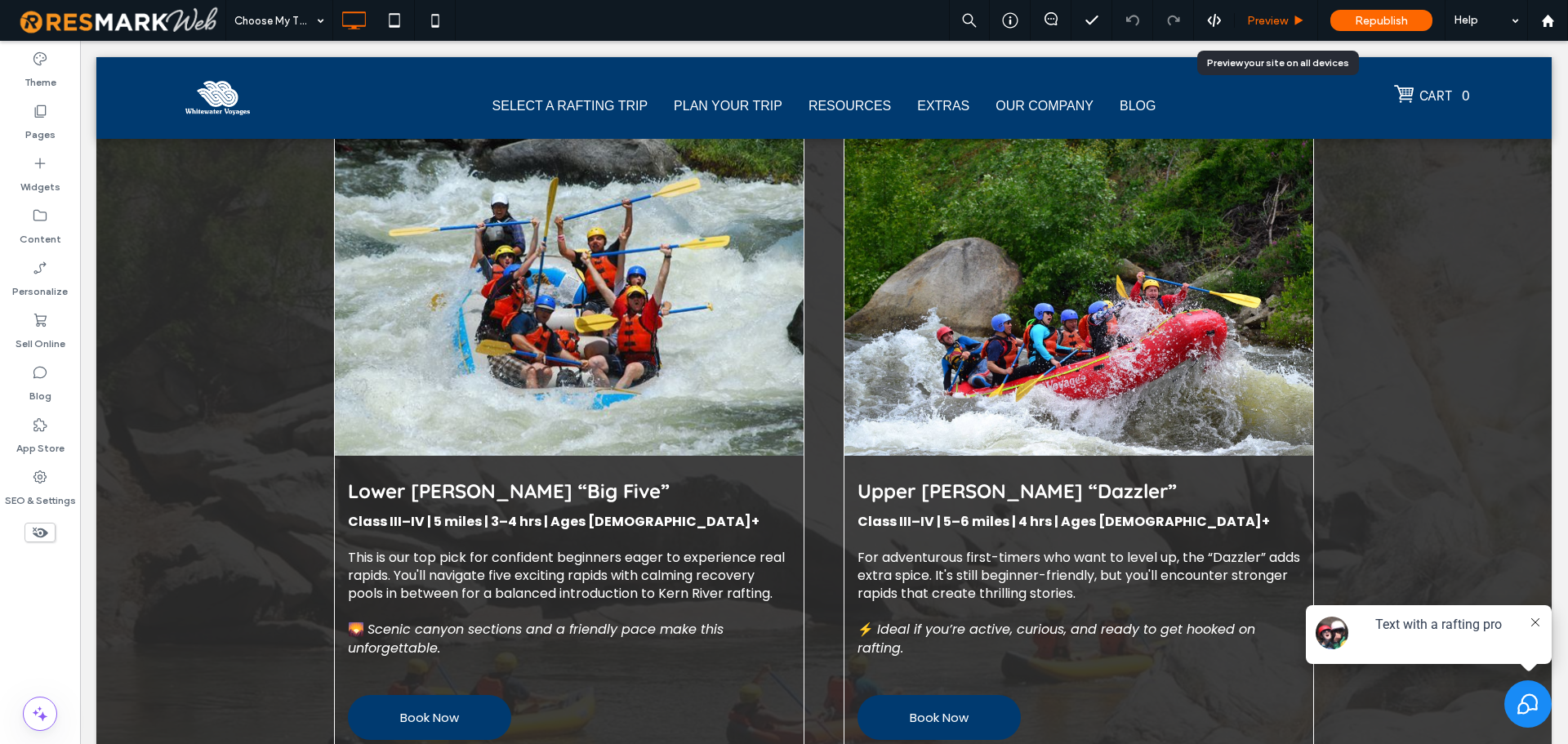
click at [1280, 18] on span "Preview" at bounding box center [1268, 21] width 41 height 14
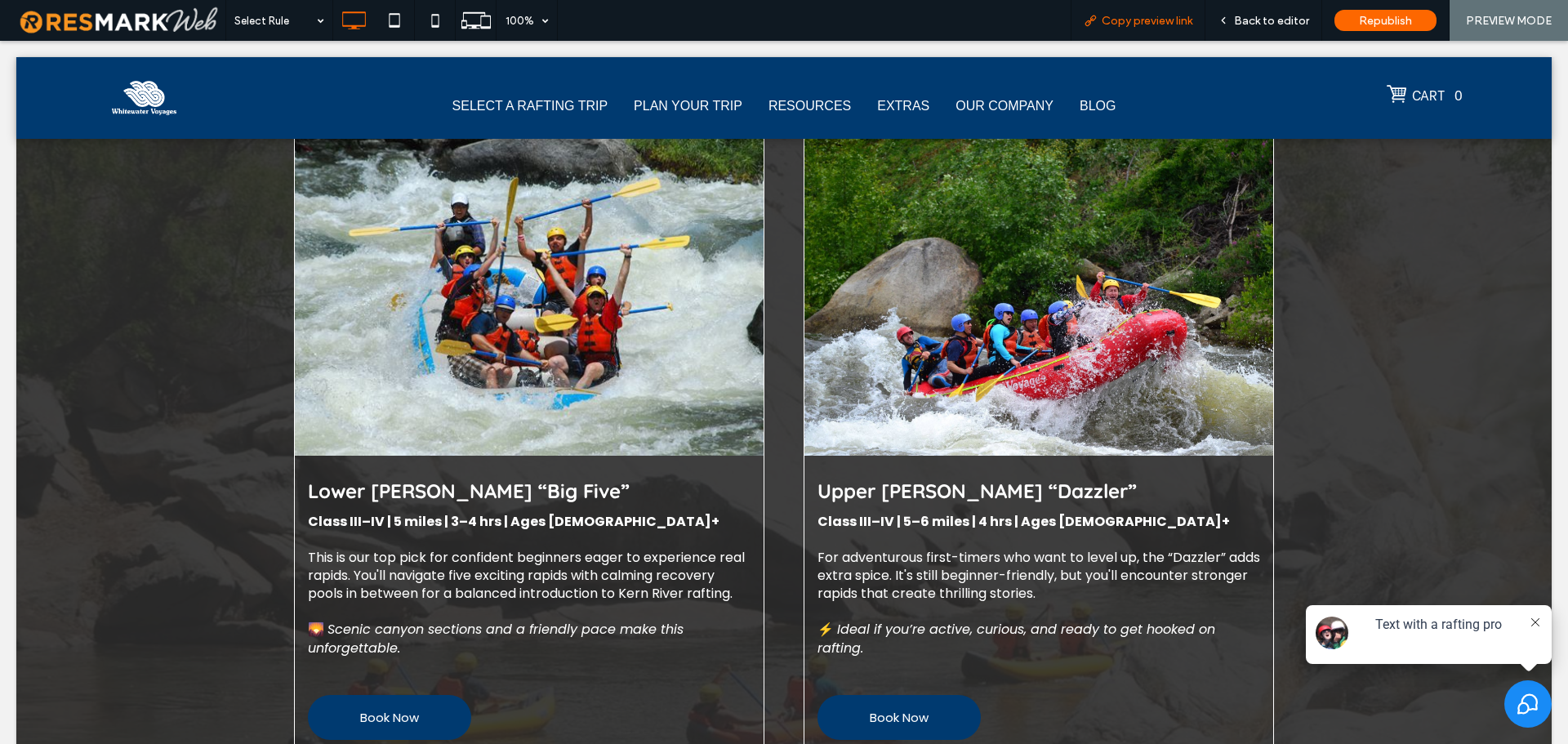
click at [1174, 12] on div "Copy preview link" at bounding box center [1138, 20] width 134 height 41
click at [1159, 15] on span "Copy preview link" at bounding box center [1147, 21] width 90 height 14
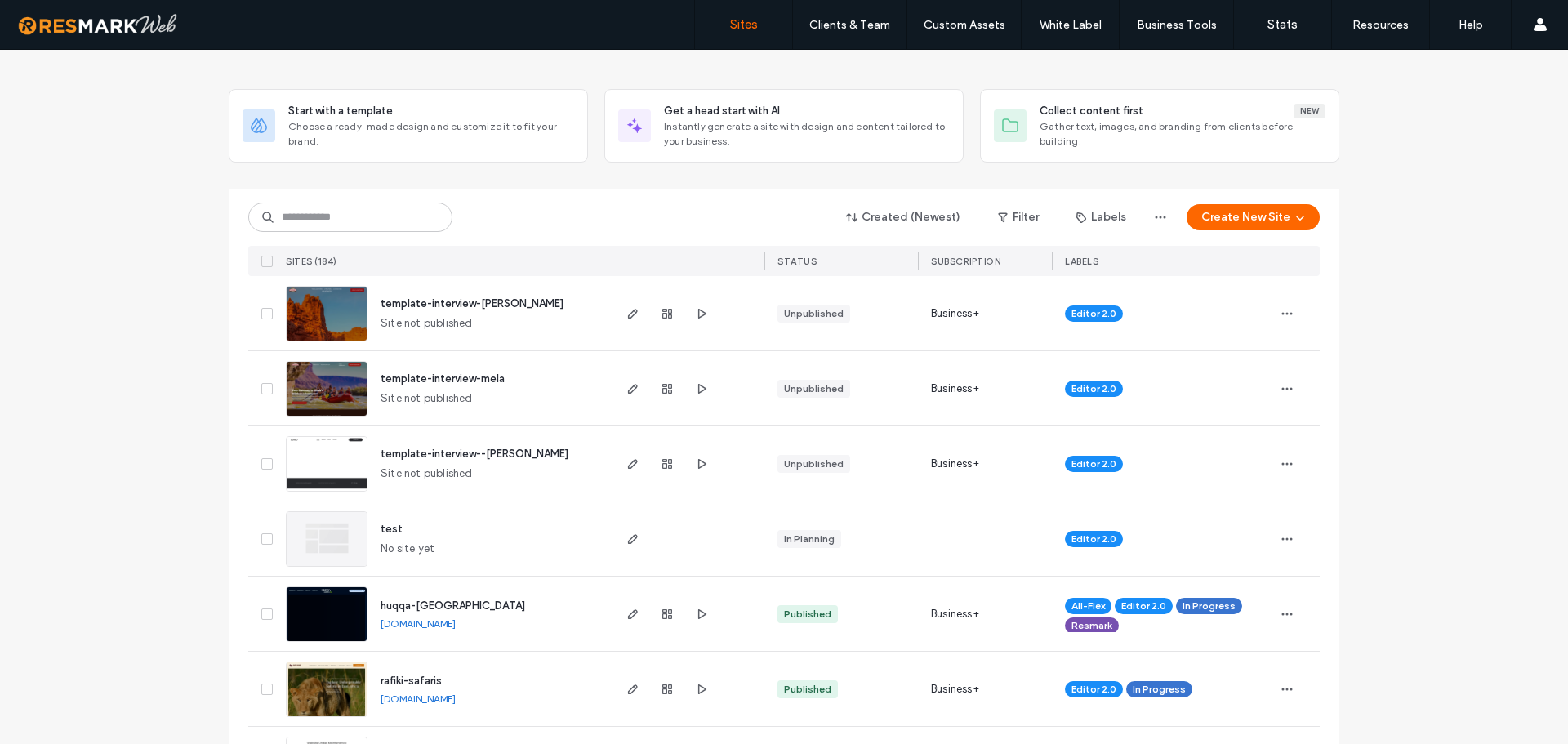
scroll to position [60, 0]
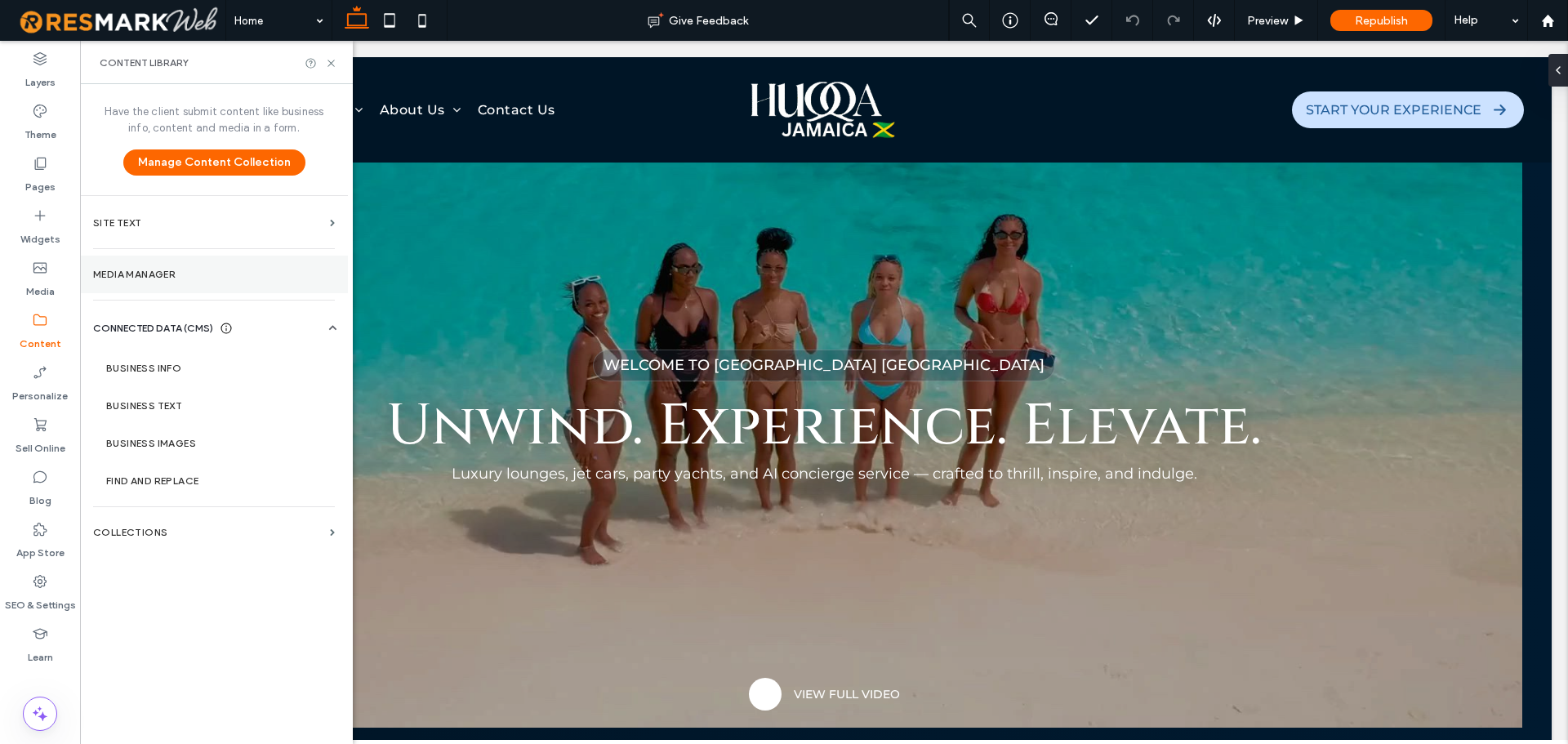
click at [183, 269] on label "Media Manager" at bounding box center [213, 274] width 241 height 11
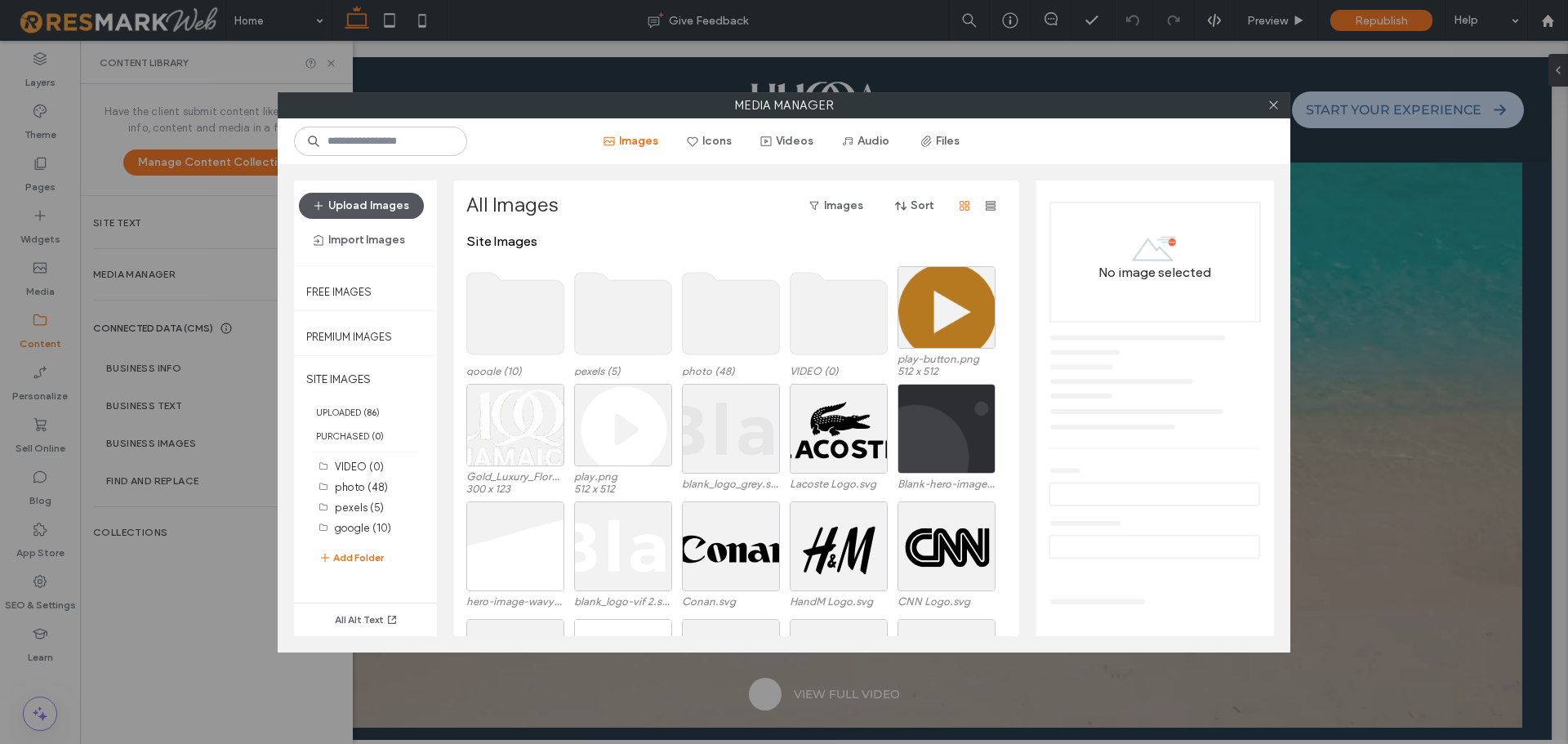
click at [383, 199] on button "Upload Images" at bounding box center [361, 206] width 125 height 26
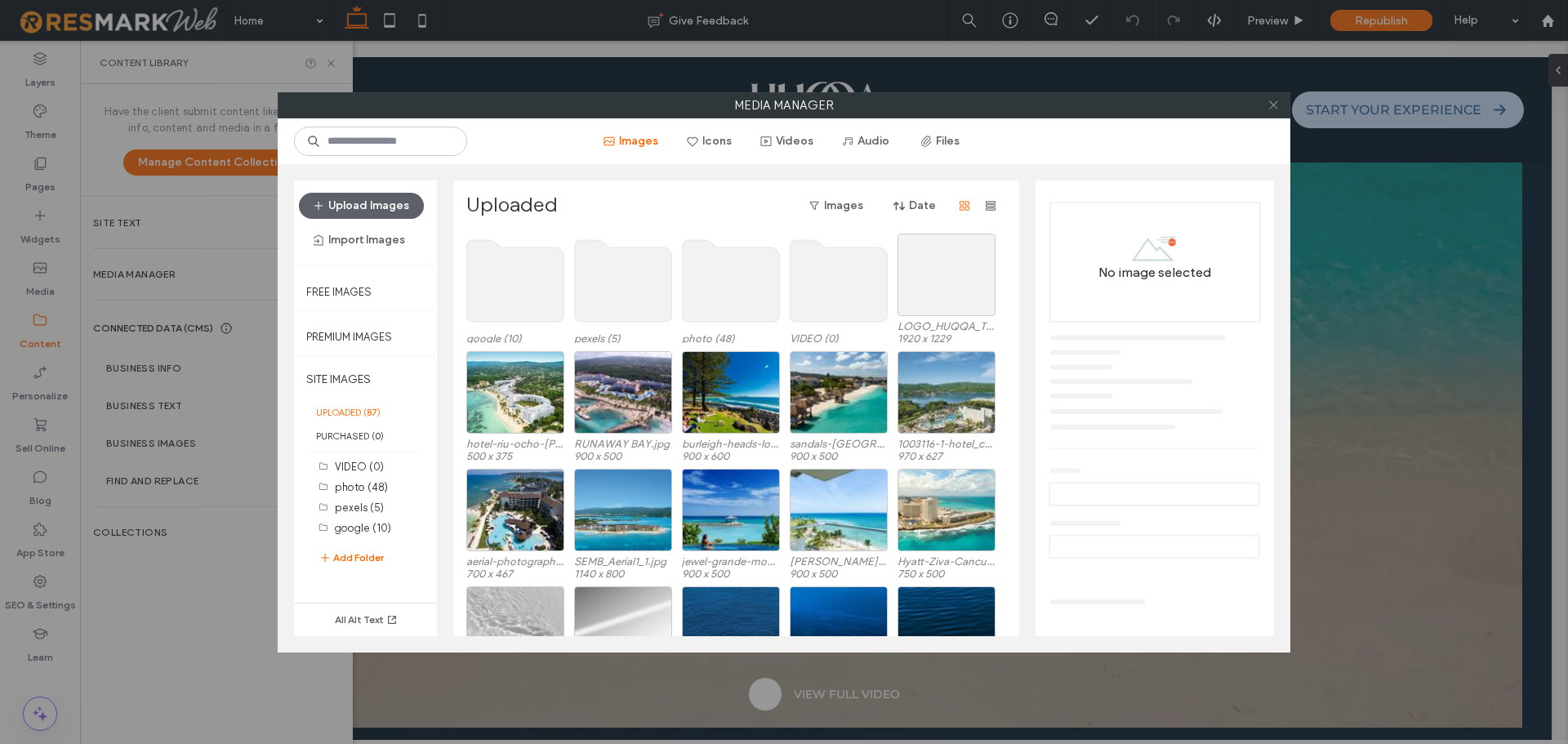
click at [1276, 107] on icon at bounding box center [1274, 105] width 12 height 12
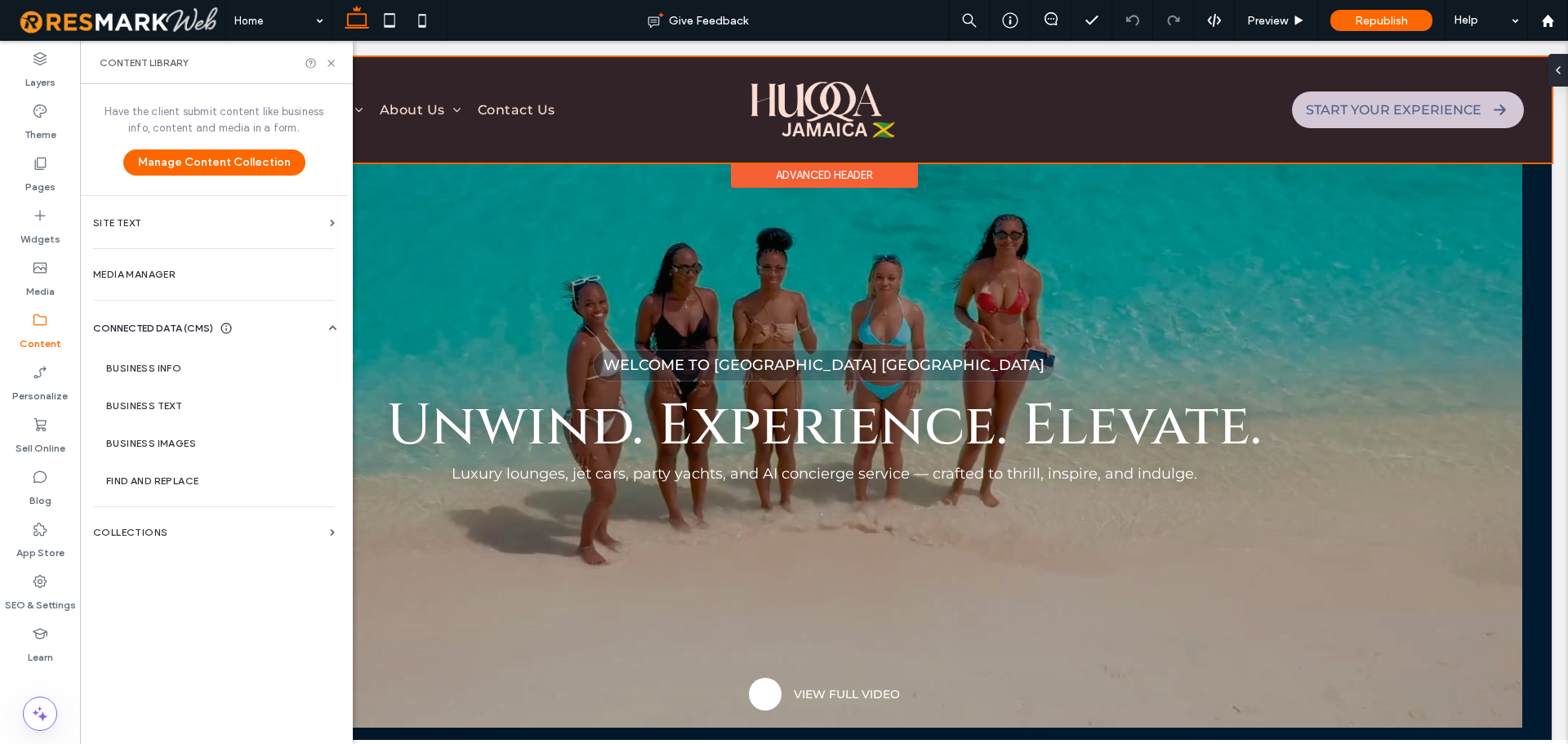
click at [879, 115] on div at bounding box center [824, 110] width 1456 height 105
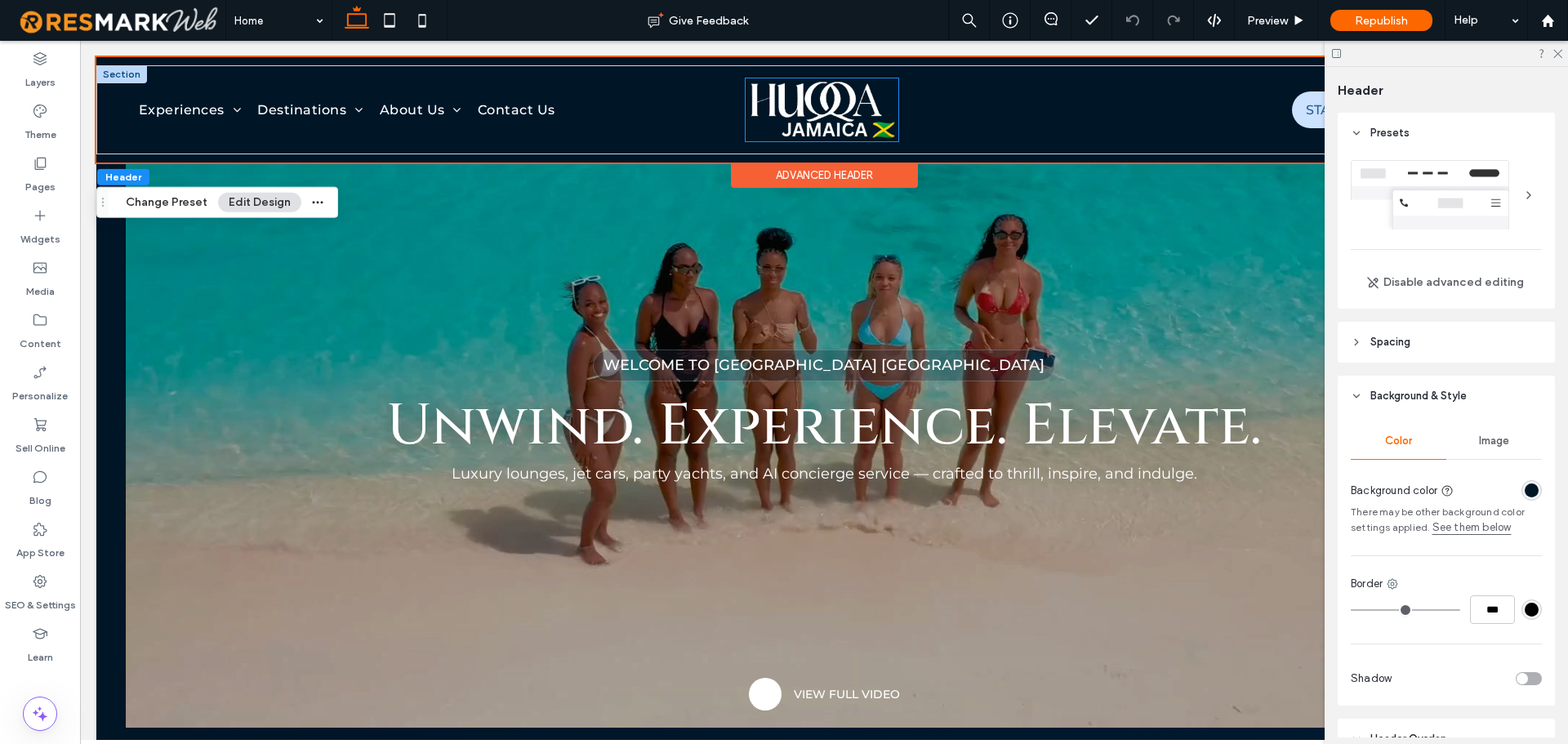
click at [831, 123] on img at bounding box center [822, 110] width 153 height 63
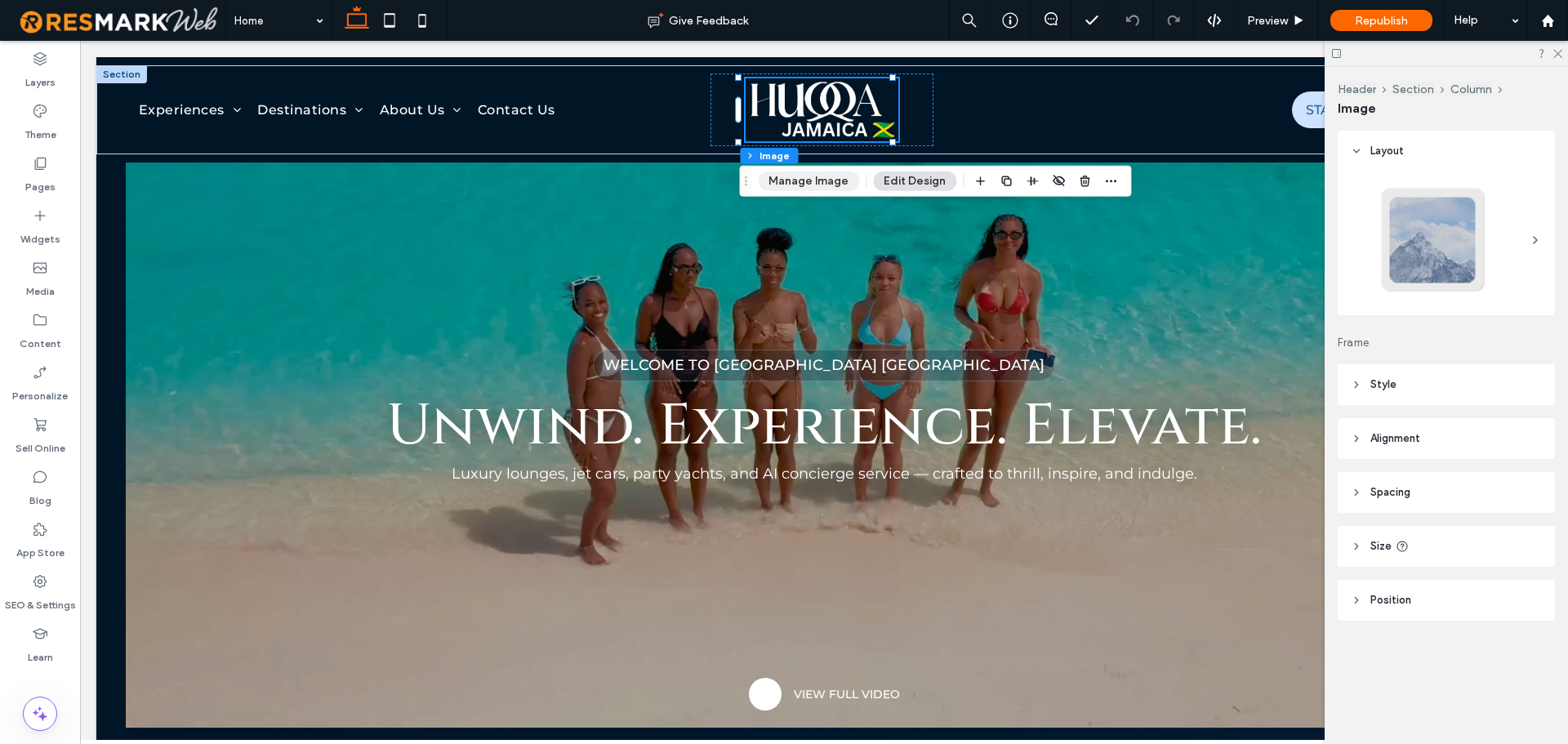
click at [829, 186] on button "Manage Image" at bounding box center [808, 181] width 101 height 19
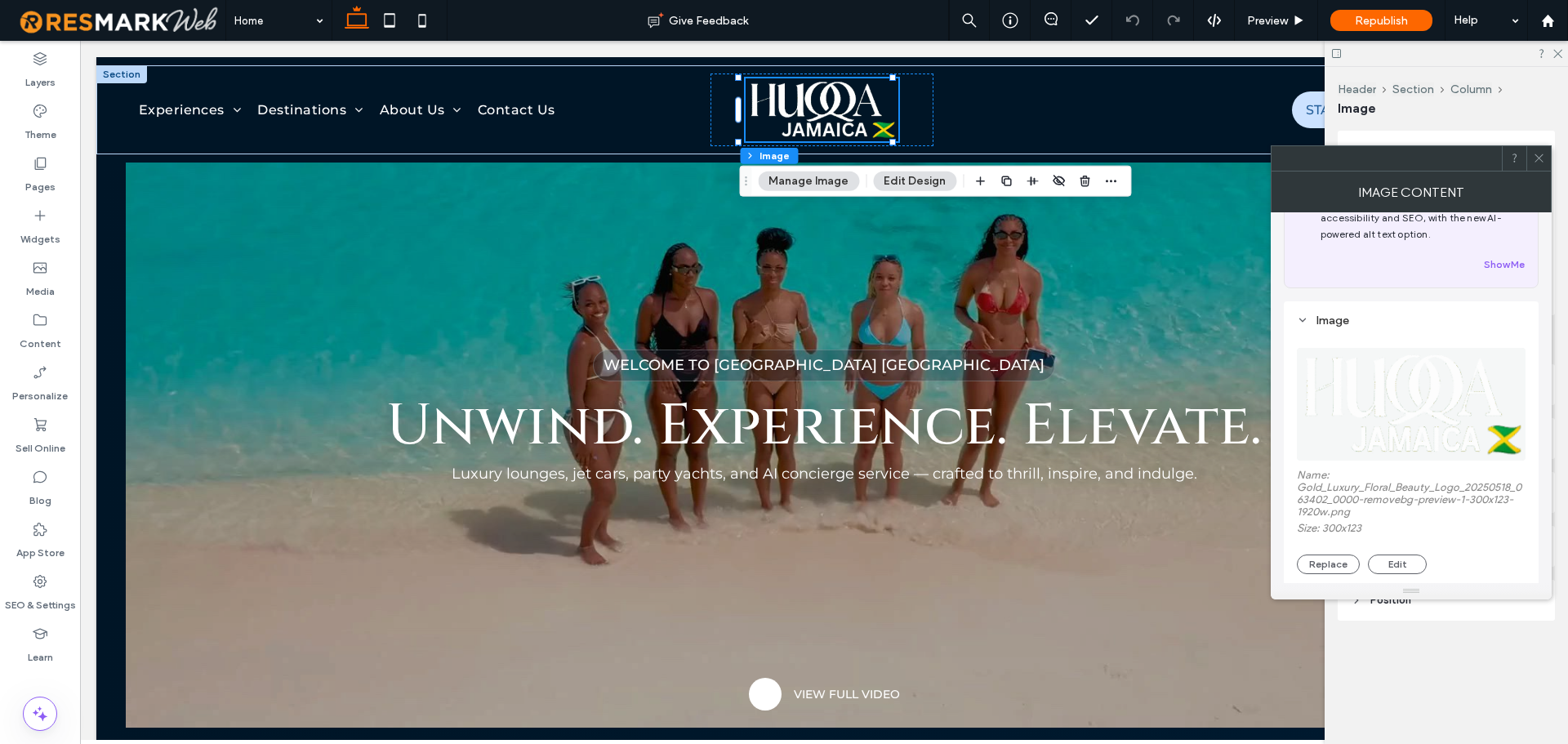
scroll to position [76, 0]
click at [1330, 545] on button "Replace" at bounding box center [1328, 554] width 63 height 19
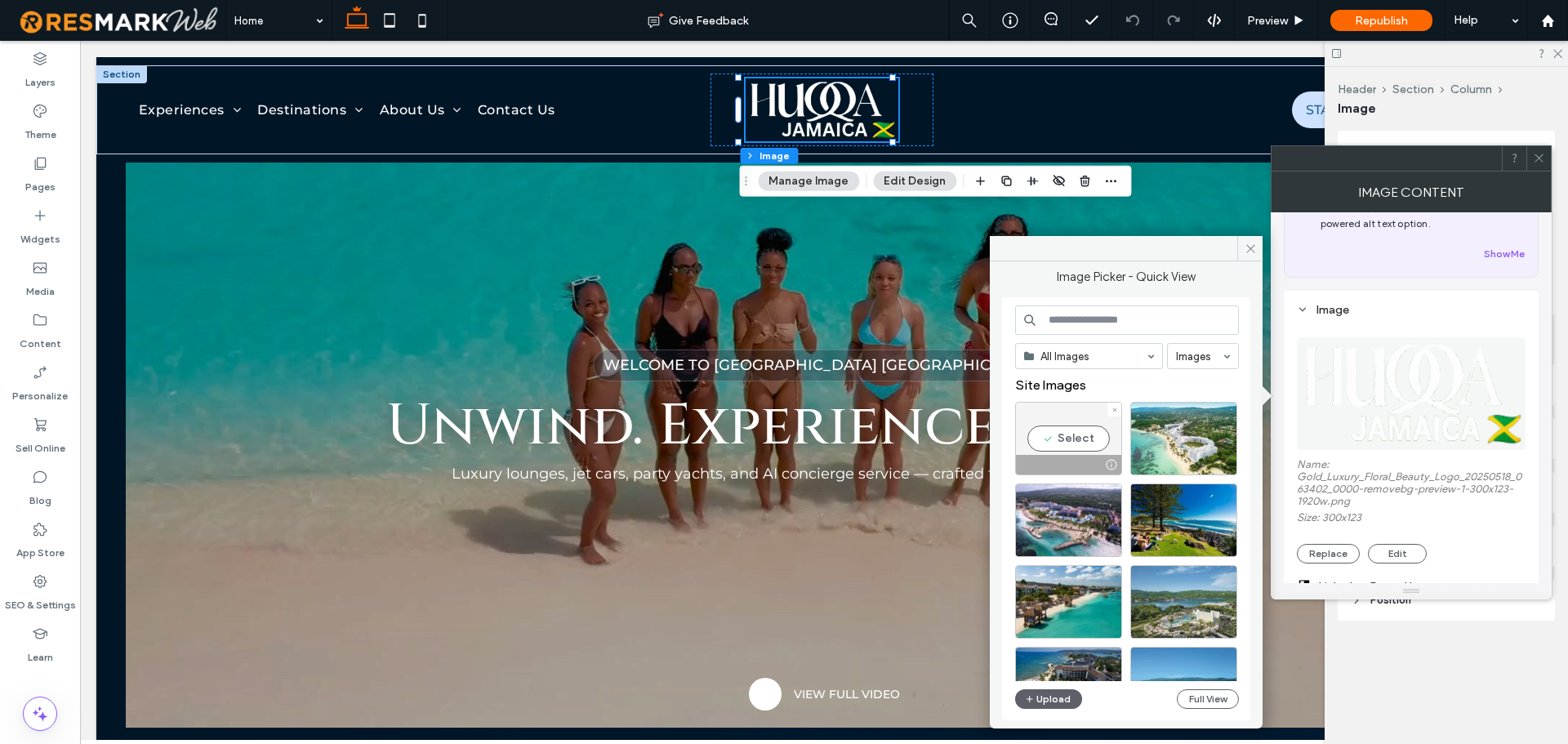
click at [1084, 441] on div "Select" at bounding box center [1068, 439] width 107 height 74
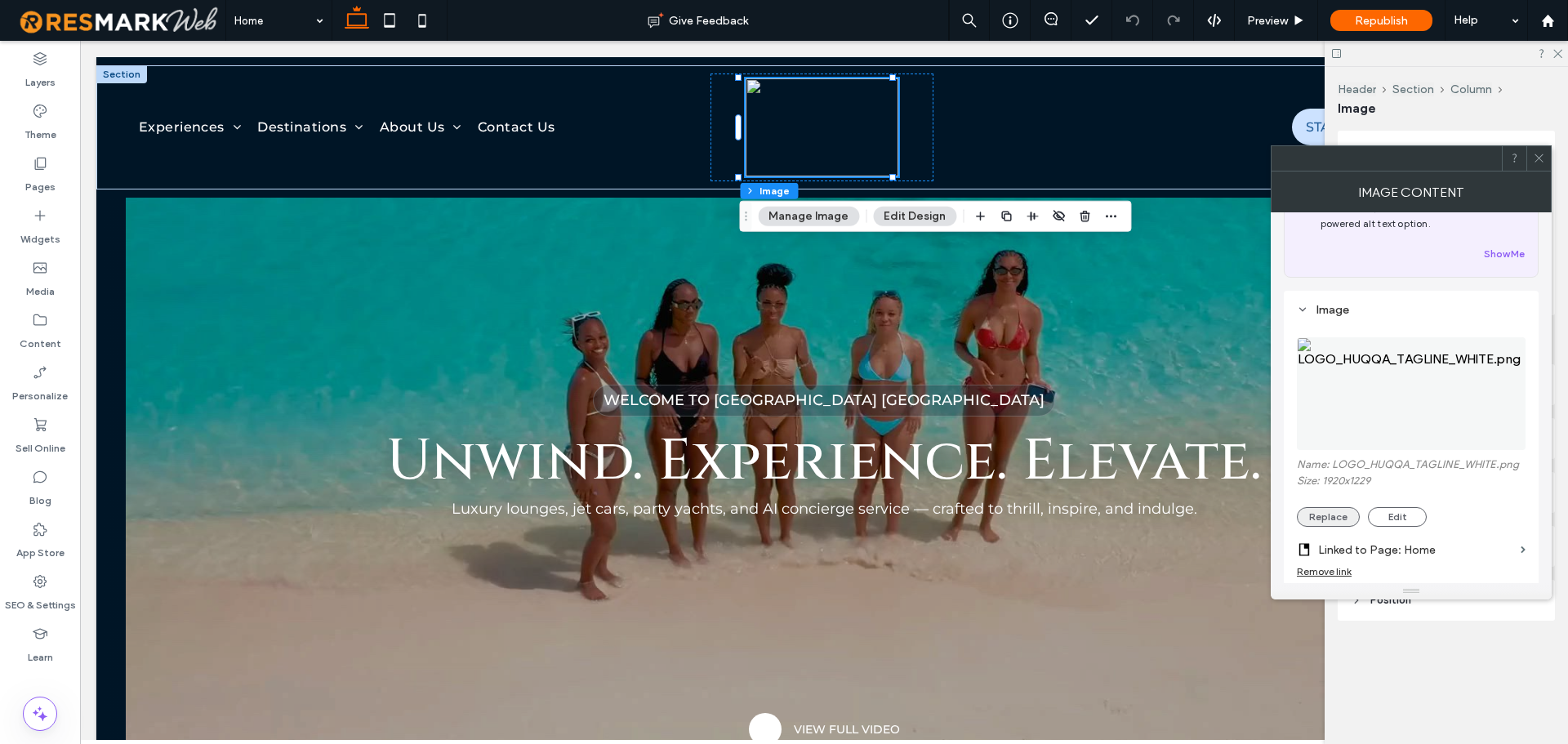
click at [1336, 513] on button "Replace" at bounding box center [1328, 517] width 63 height 19
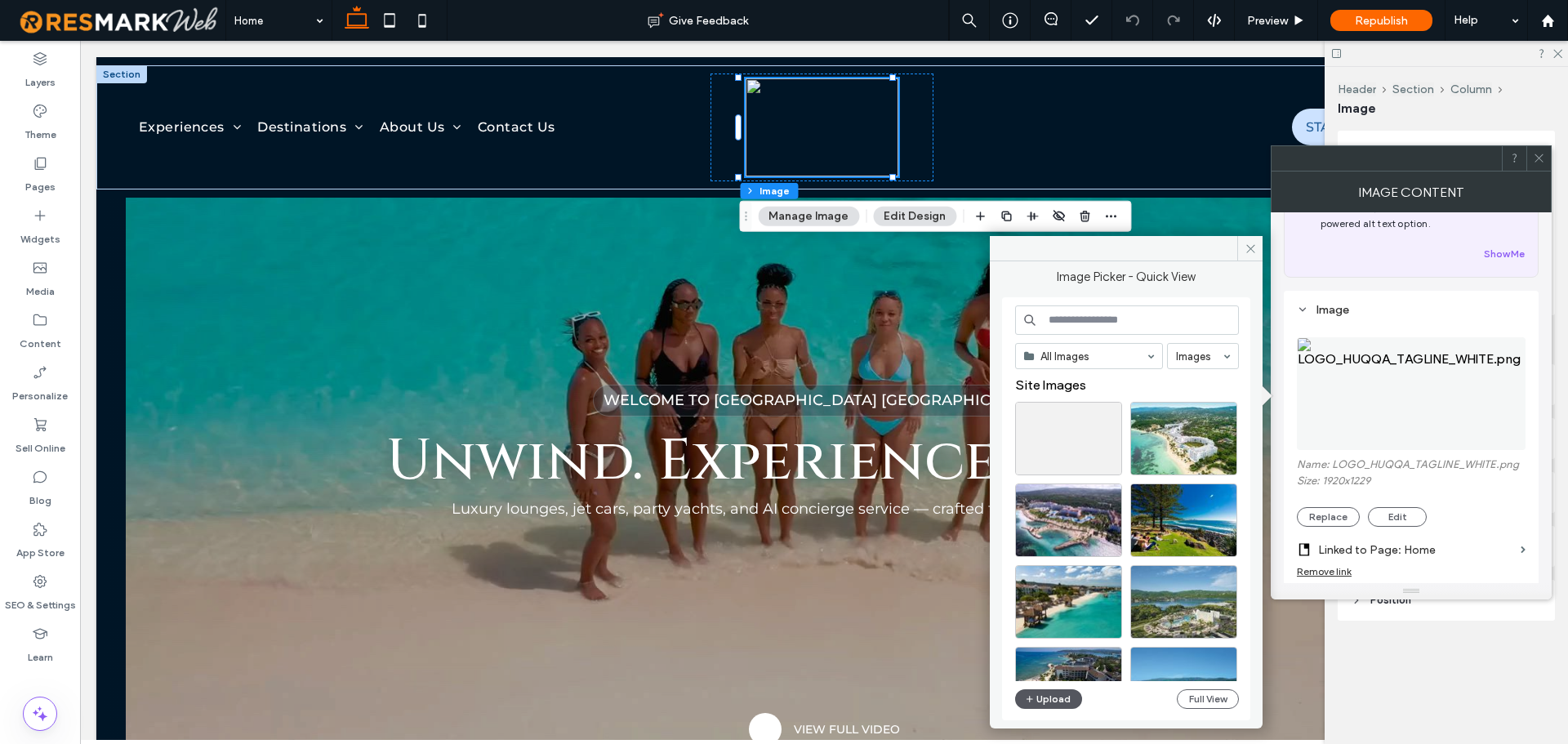
click at [1048, 699] on button "Upload" at bounding box center [1048, 699] width 67 height 19
click at [1045, 696] on button "Upload" at bounding box center [1048, 699] width 67 height 19
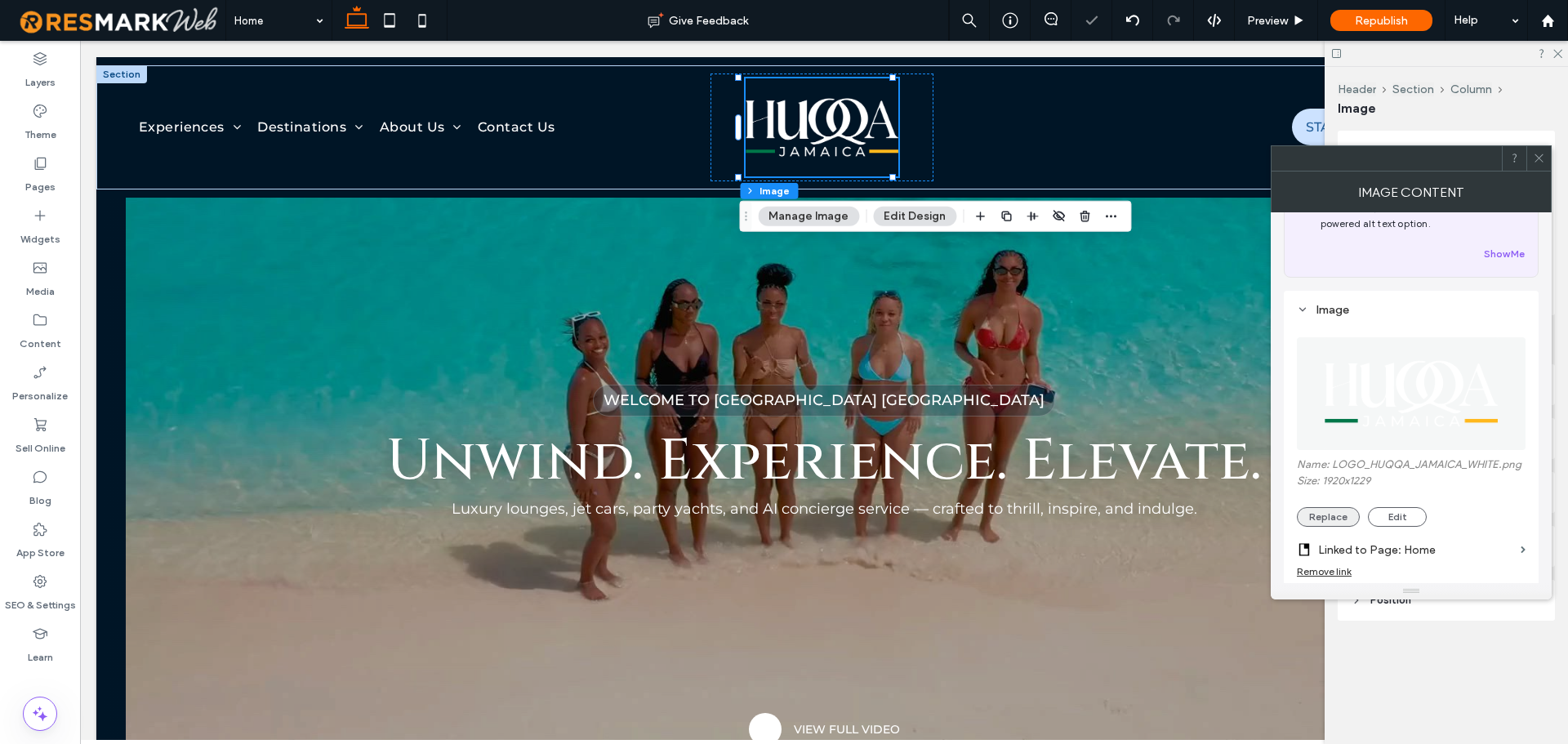
click at [1314, 514] on button "Replace" at bounding box center [1328, 517] width 63 height 19
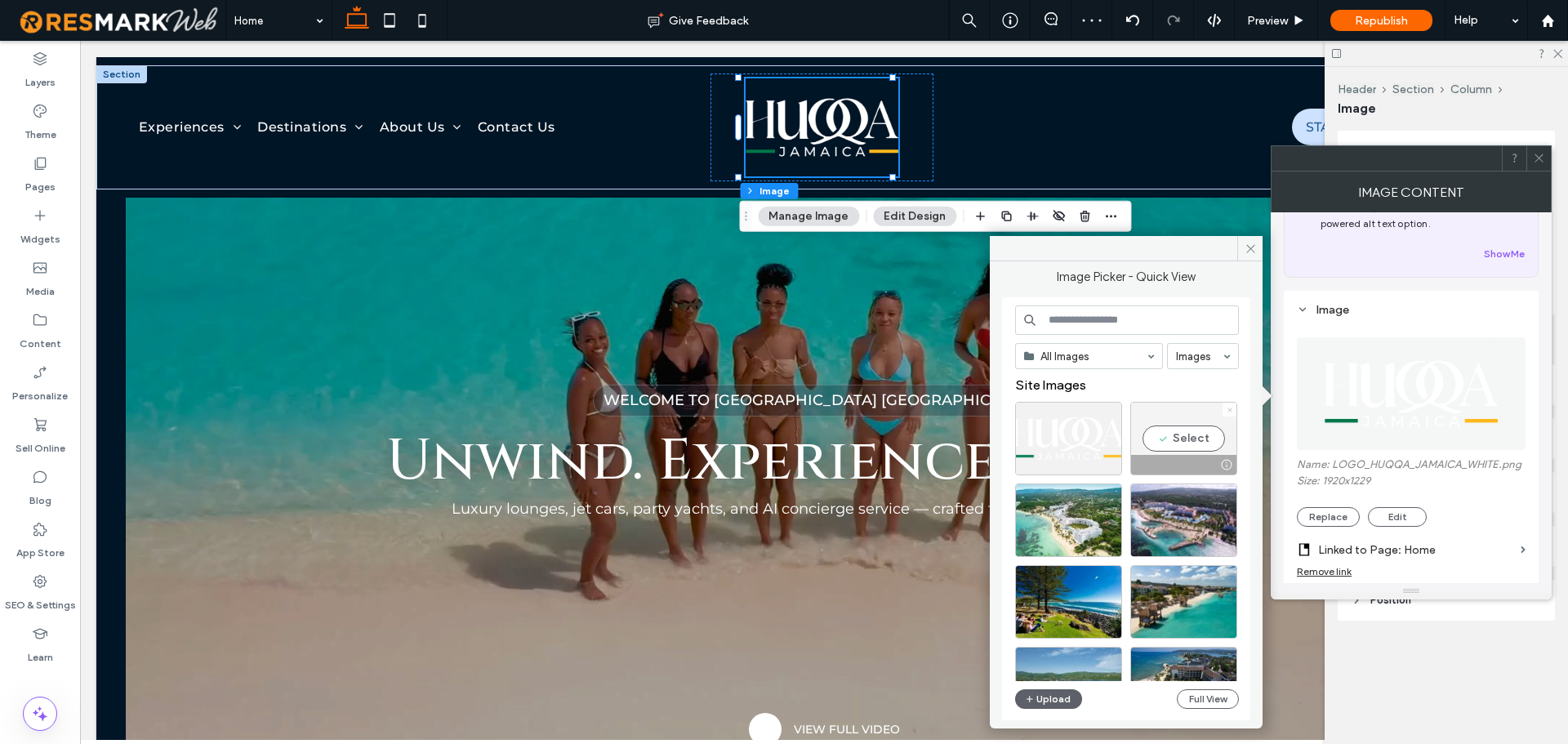
click at [1227, 411] on icon at bounding box center [1229, 409] width 6 height 6
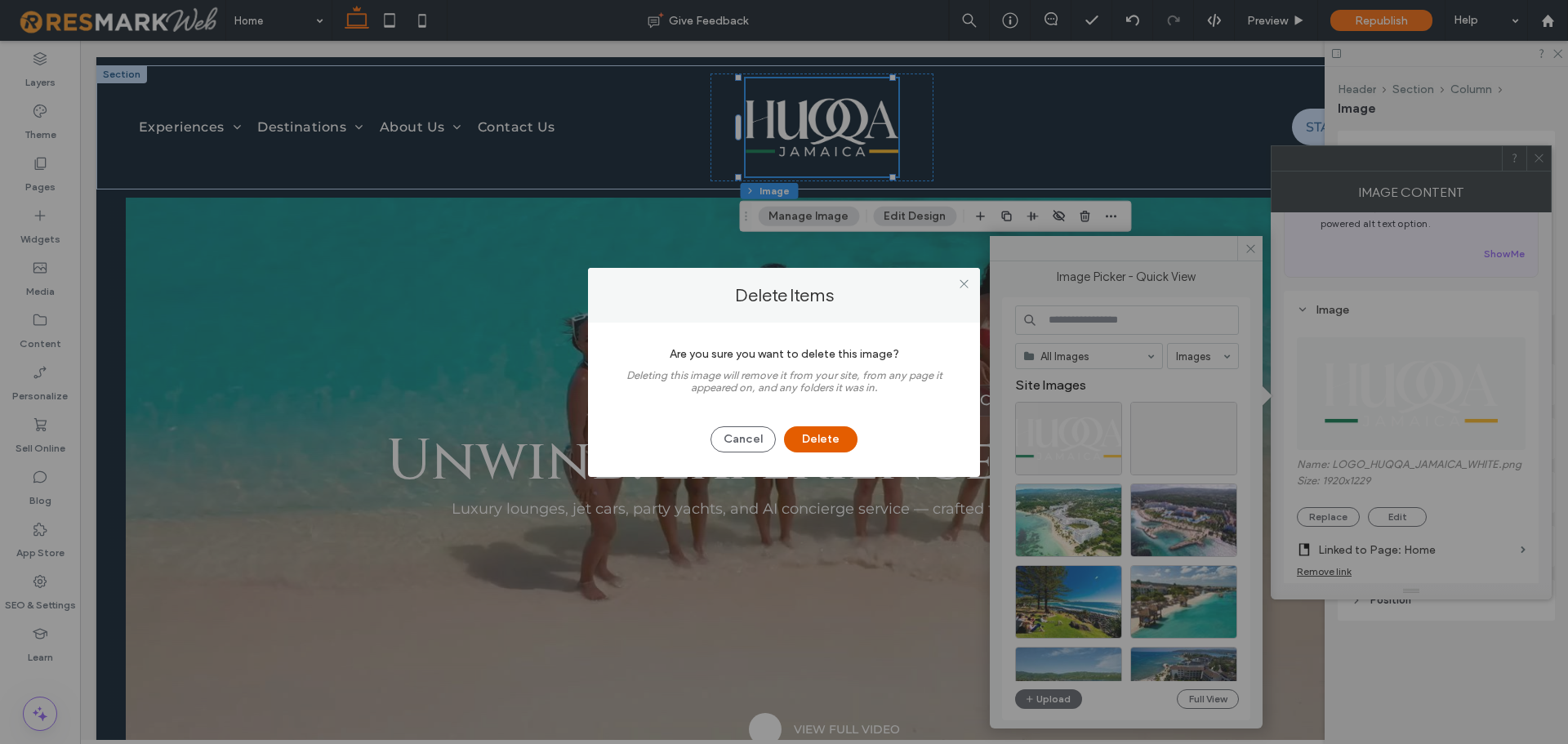
drag, startPoint x: 845, startPoint y: 426, endPoint x: 834, endPoint y: 430, distance: 11.7
click at [834, 430] on div "Cancel Delete" at bounding box center [784, 431] width 343 height 42
click at [834, 430] on button "Delete" at bounding box center [821, 440] width 74 height 26
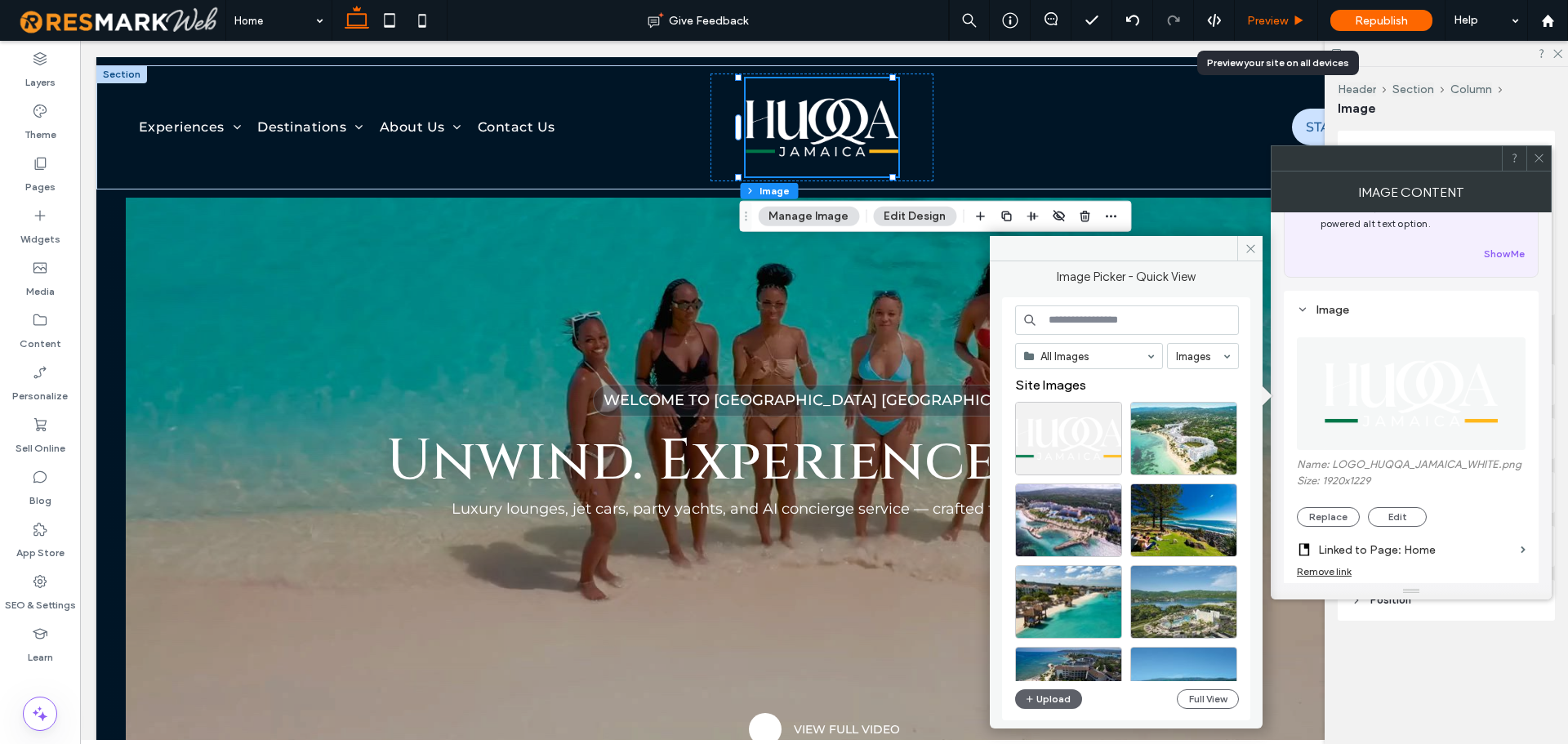
click at [1286, 24] on span "Preview" at bounding box center [1268, 21] width 41 height 14
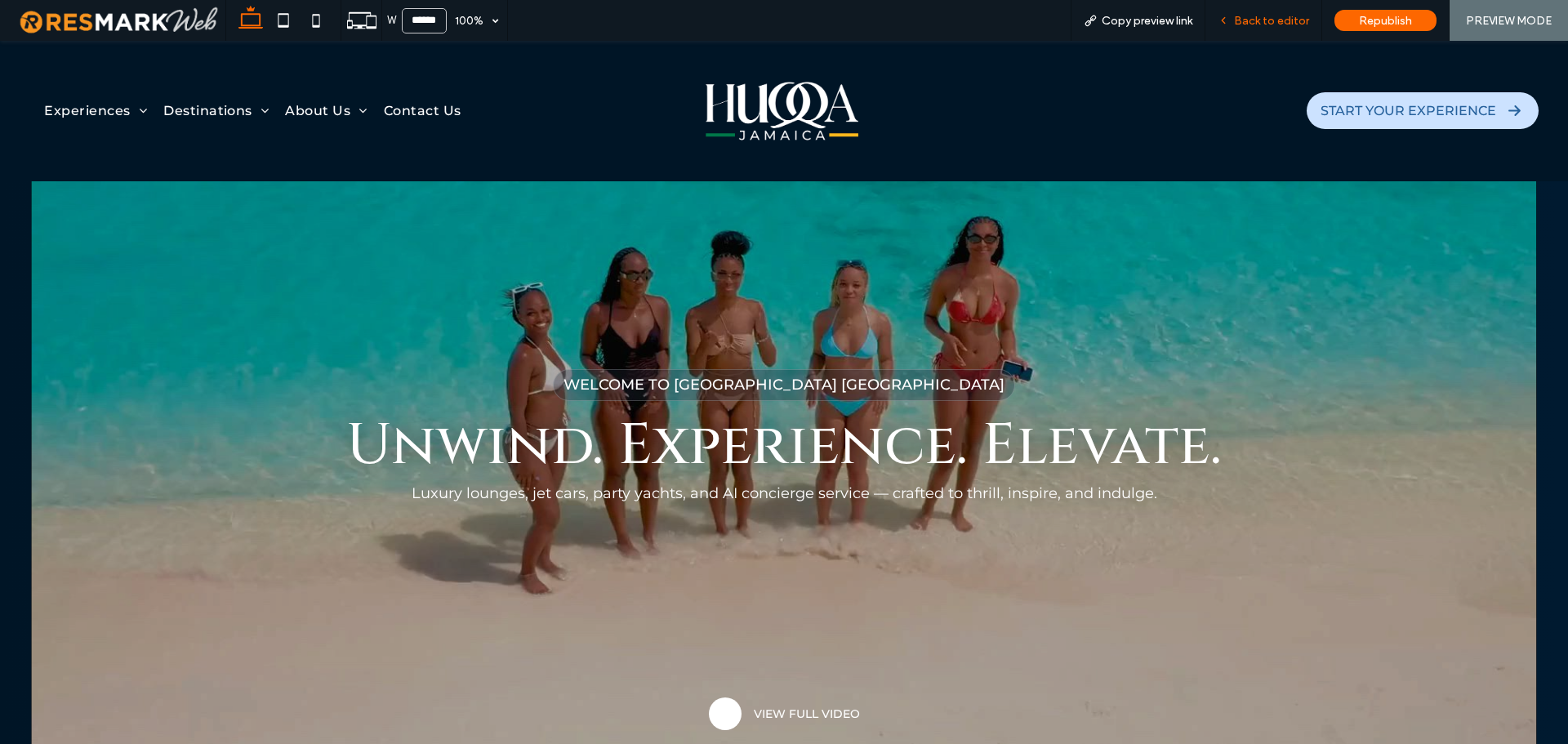
click at [1253, 17] on span "Back to editor" at bounding box center [1272, 21] width 76 height 14
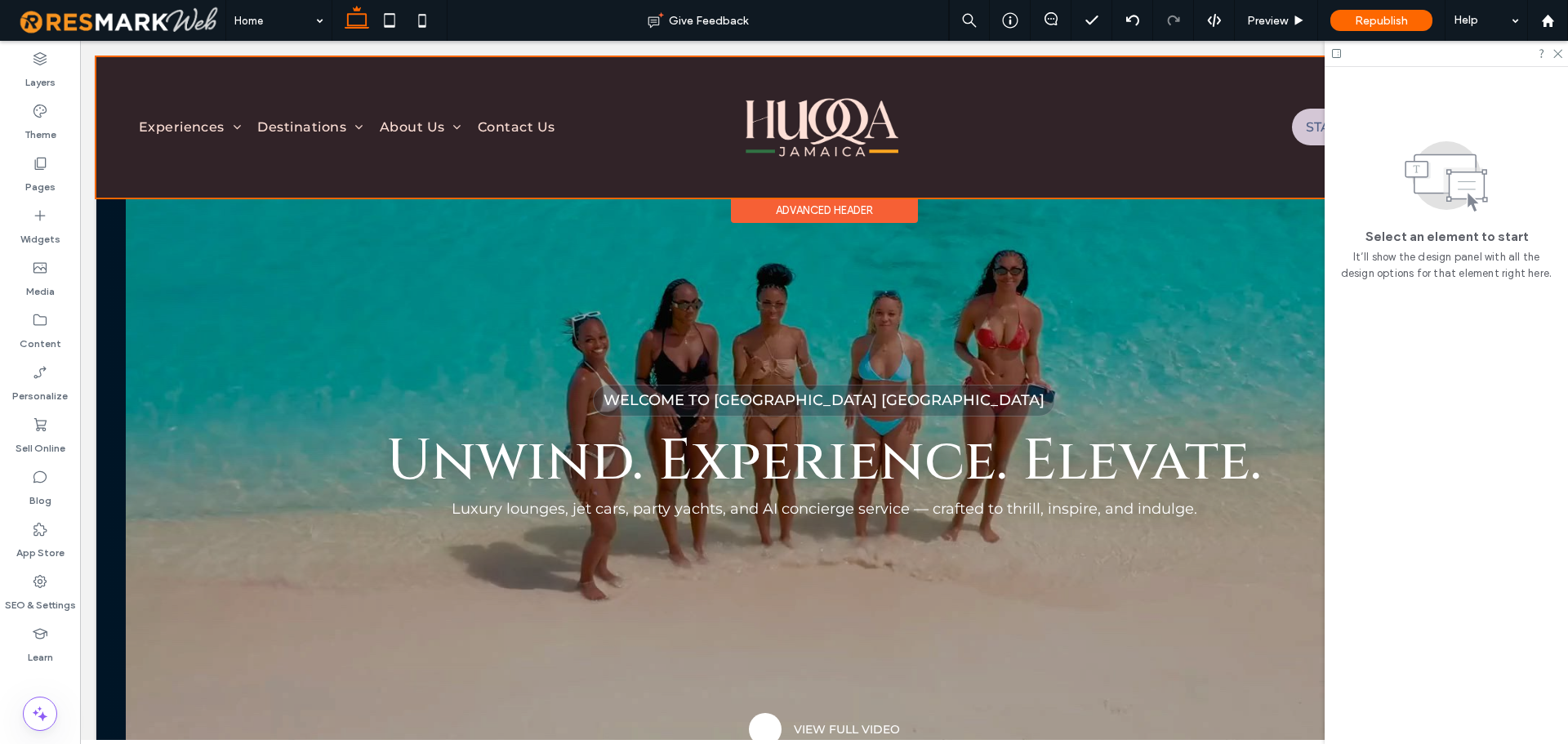
click at [926, 124] on div at bounding box center [824, 127] width 1456 height 141
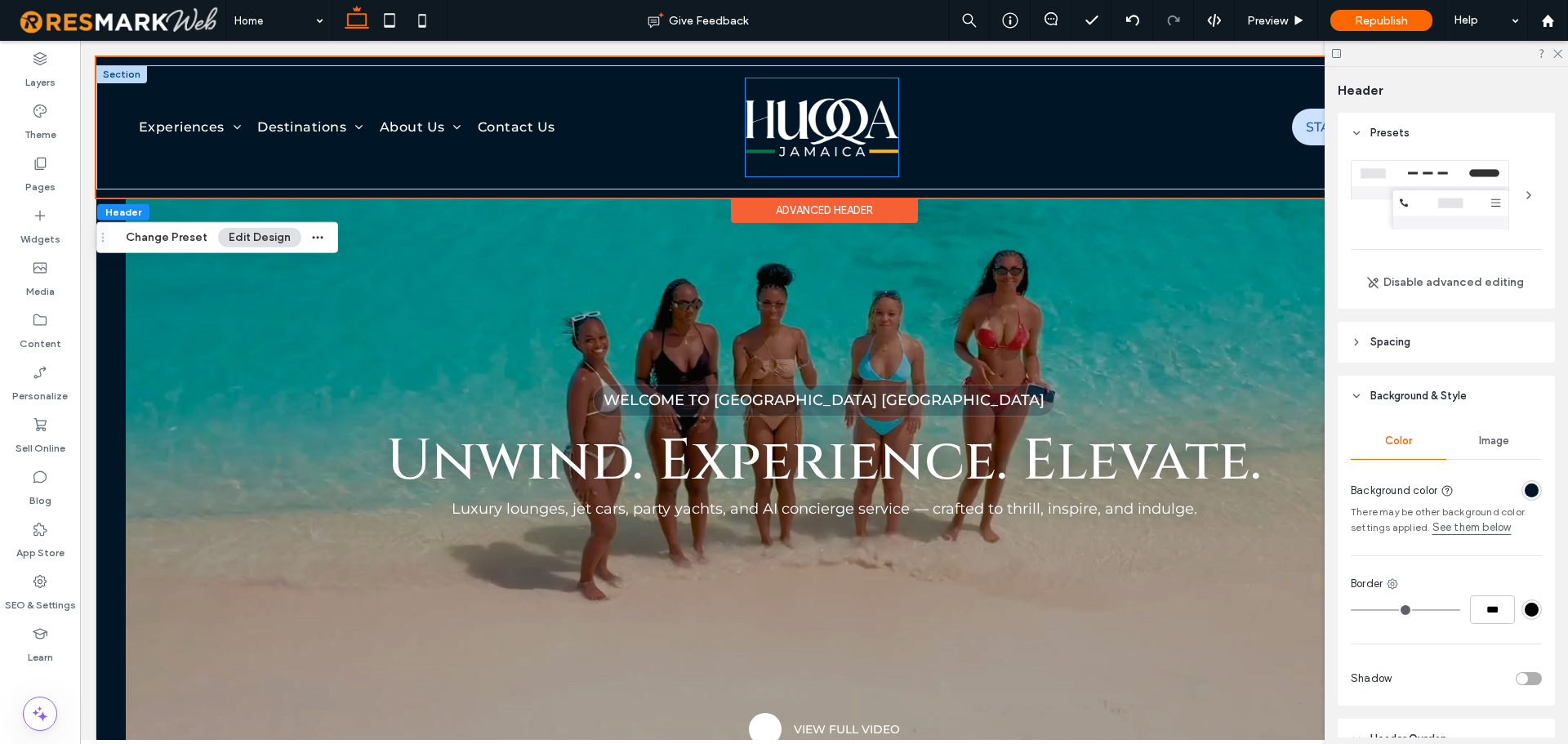
click at [878, 129] on img at bounding box center [822, 127] width 153 height 98
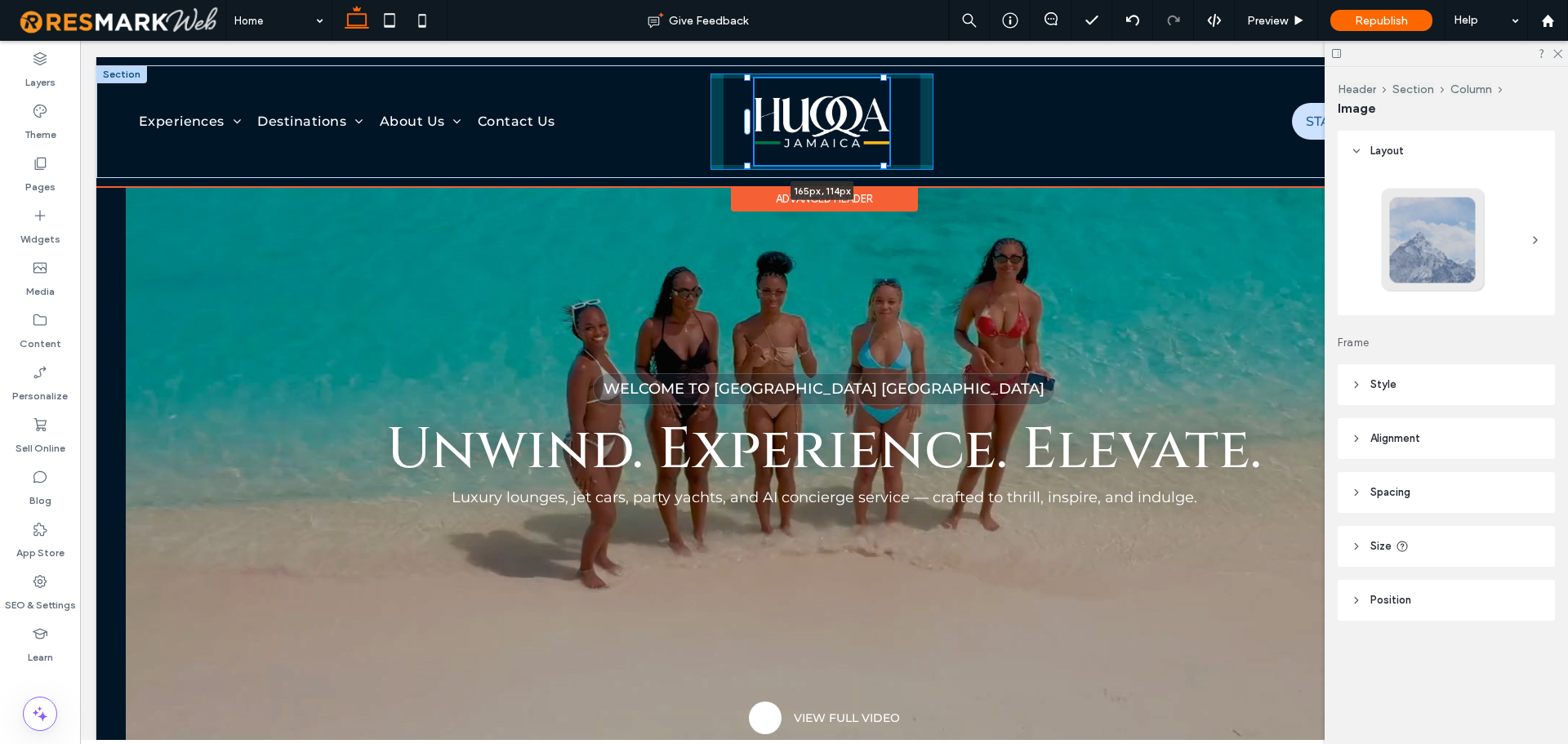
drag, startPoint x: 894, startPoint y: 175, endPoint x: 907, endPoint y: 147, distance: 30.9
click at [907, 147] on div "Experiences Visual & Photography Water Thrill & Adventure Luxury Lifestyle & Pa…" at bounding box center [824, 121] width 1456 height 112
type input "***"
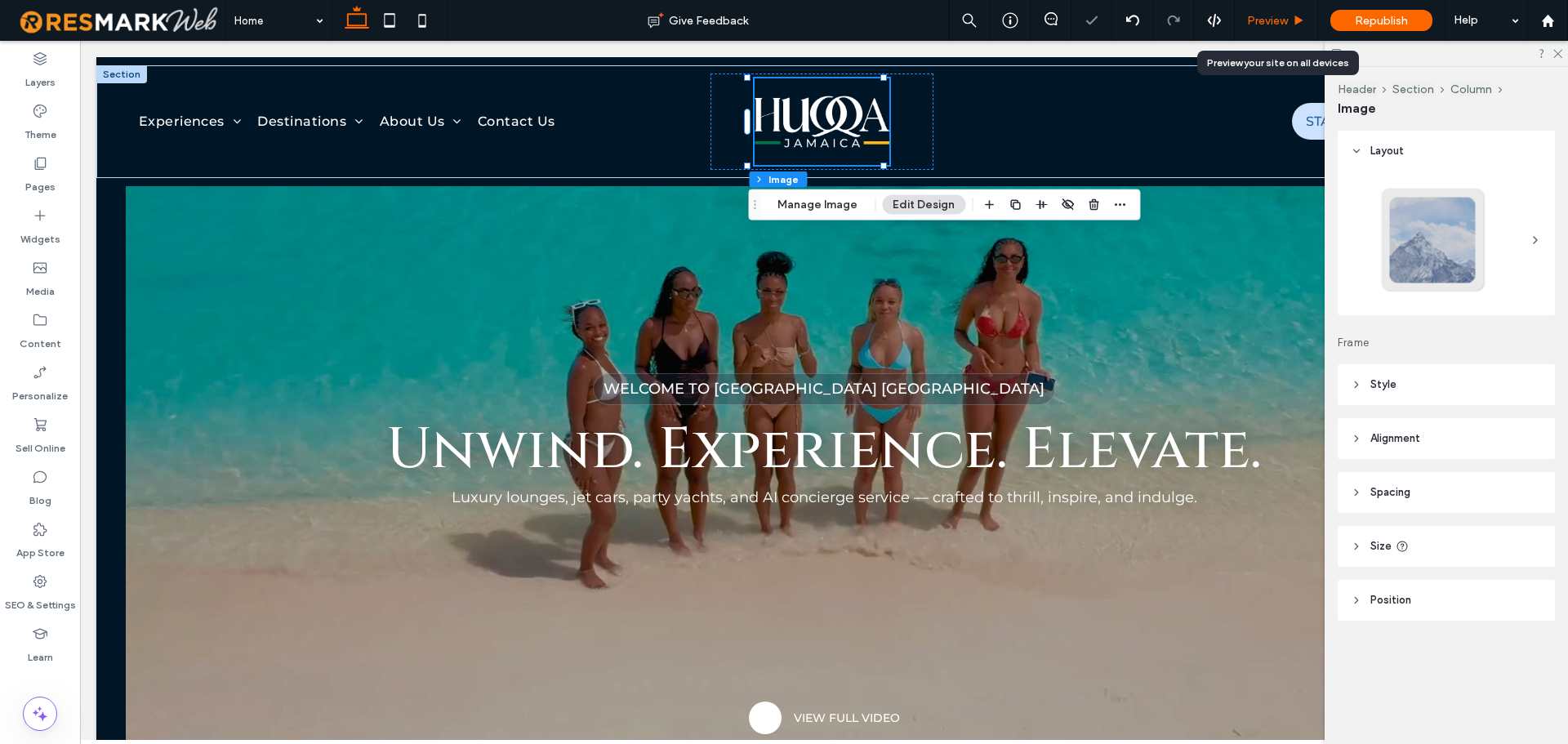
click at [1274, 11] on div "Preview" at bounding box center [1277, 20] width 83 height 41
click at [1268, 18] on span "Preview" at bounding box center [1268, 21] width 41 height 14
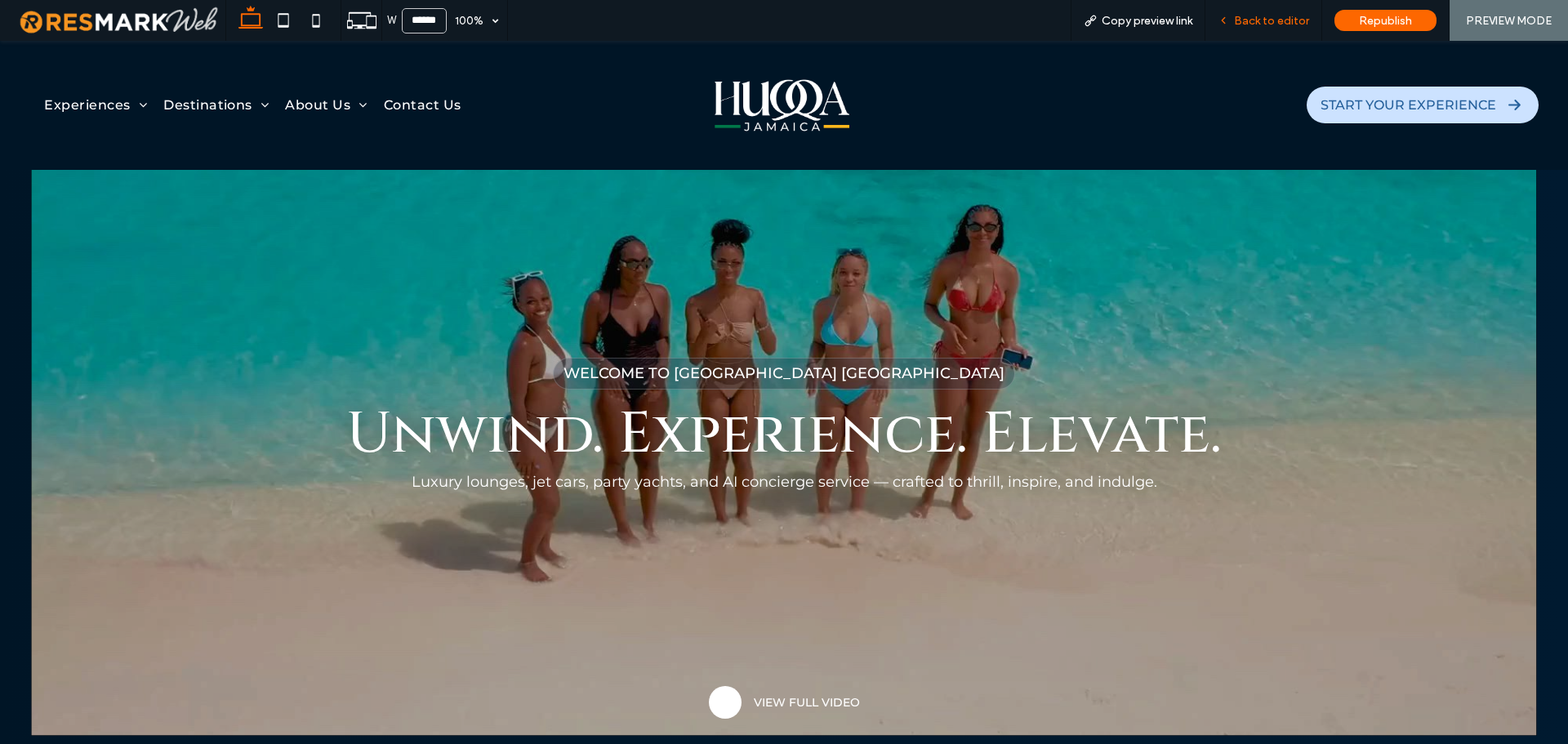
click at [1252, 14] on span "Back to editor" at bounding box center [1272, 21] width 76 height 14
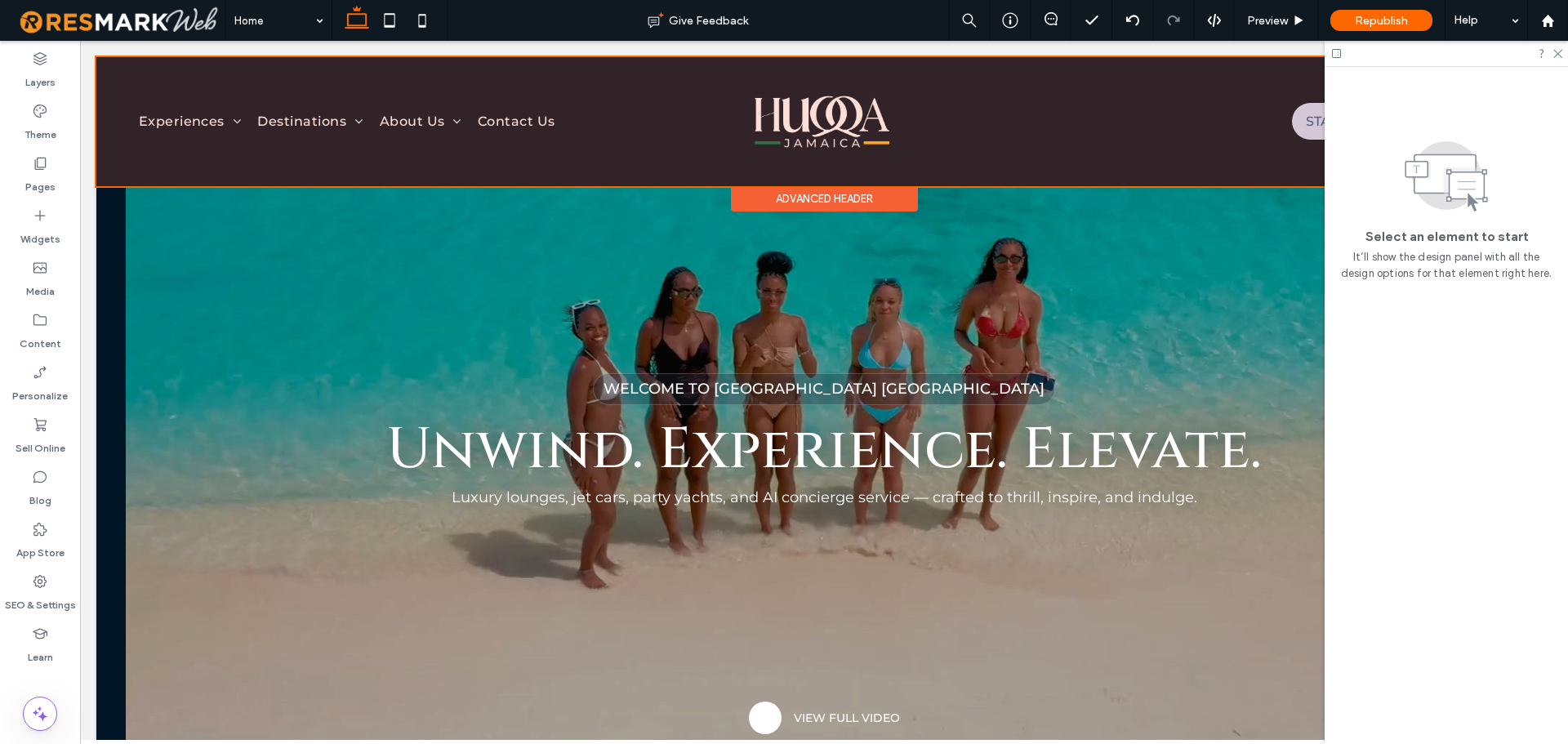
click at [814, 119] on div at bounding box center [824, 121] width 1456 height 129
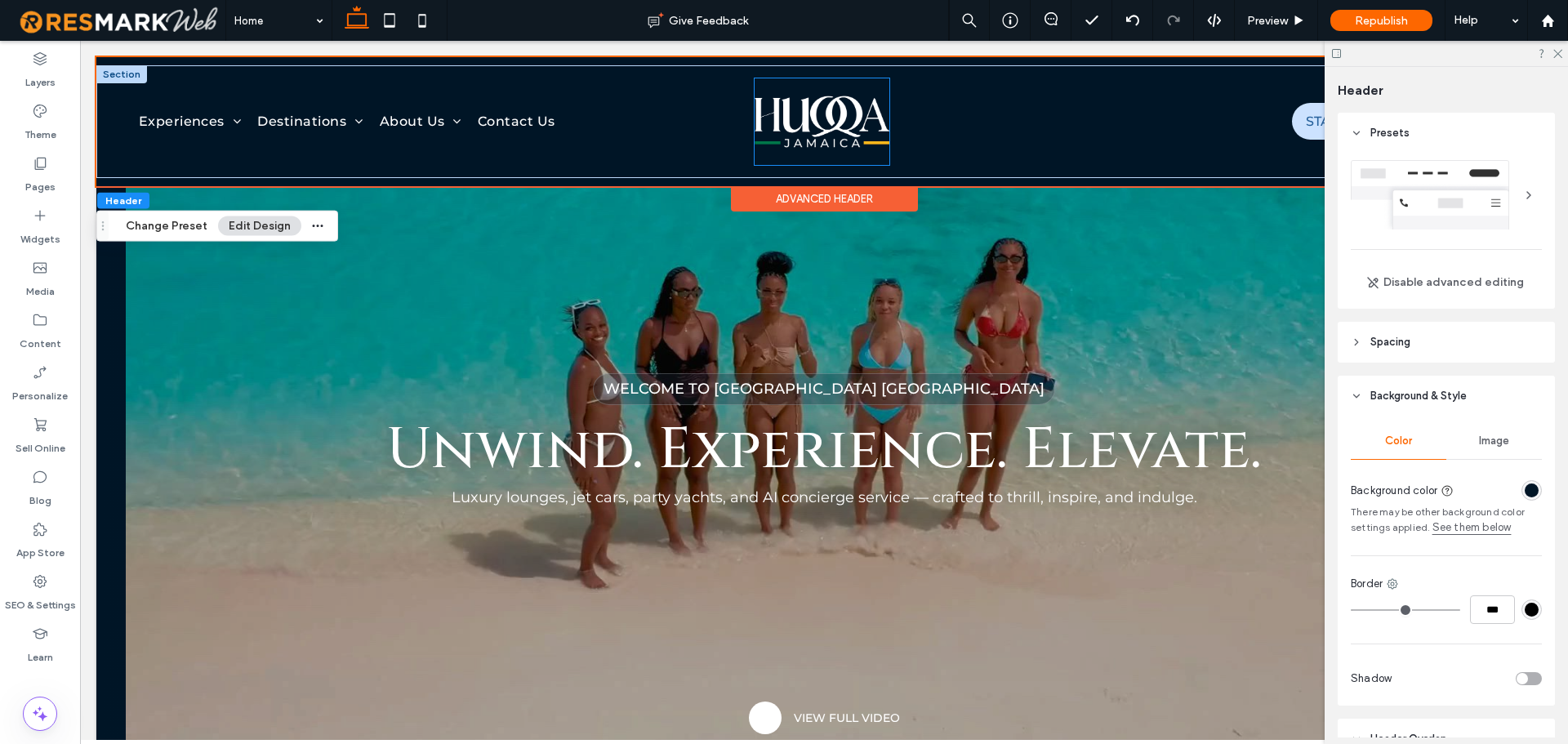
click at [814, 119] on img at bounding box center [822, 121] width 134 height 87
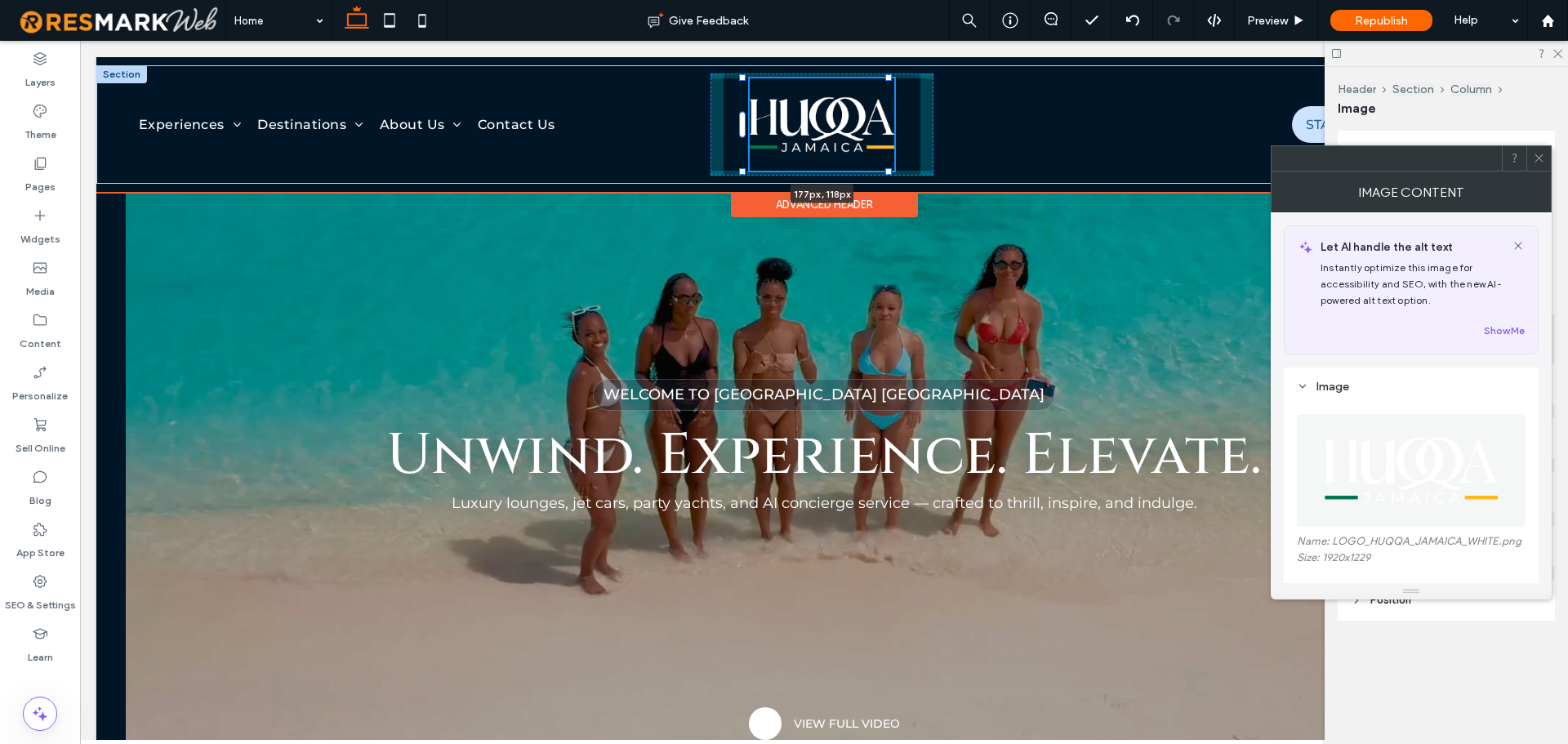
click at [744, 79] on div at bounding box center [744, 78] width 1 height 1
type input "***"
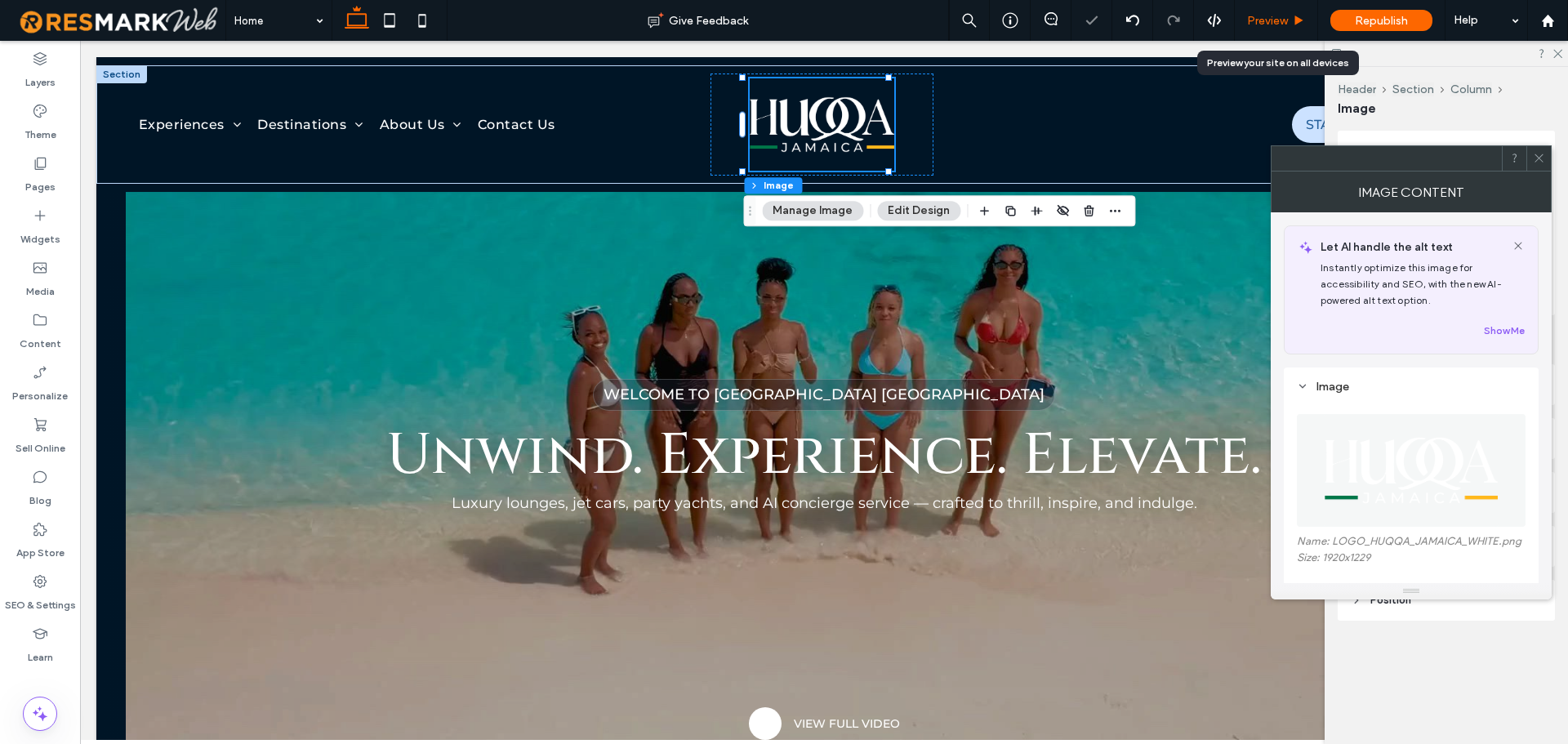
click at [1276, 20] on span "Preview" at bounding box center [1268, 21] width 41 height 14
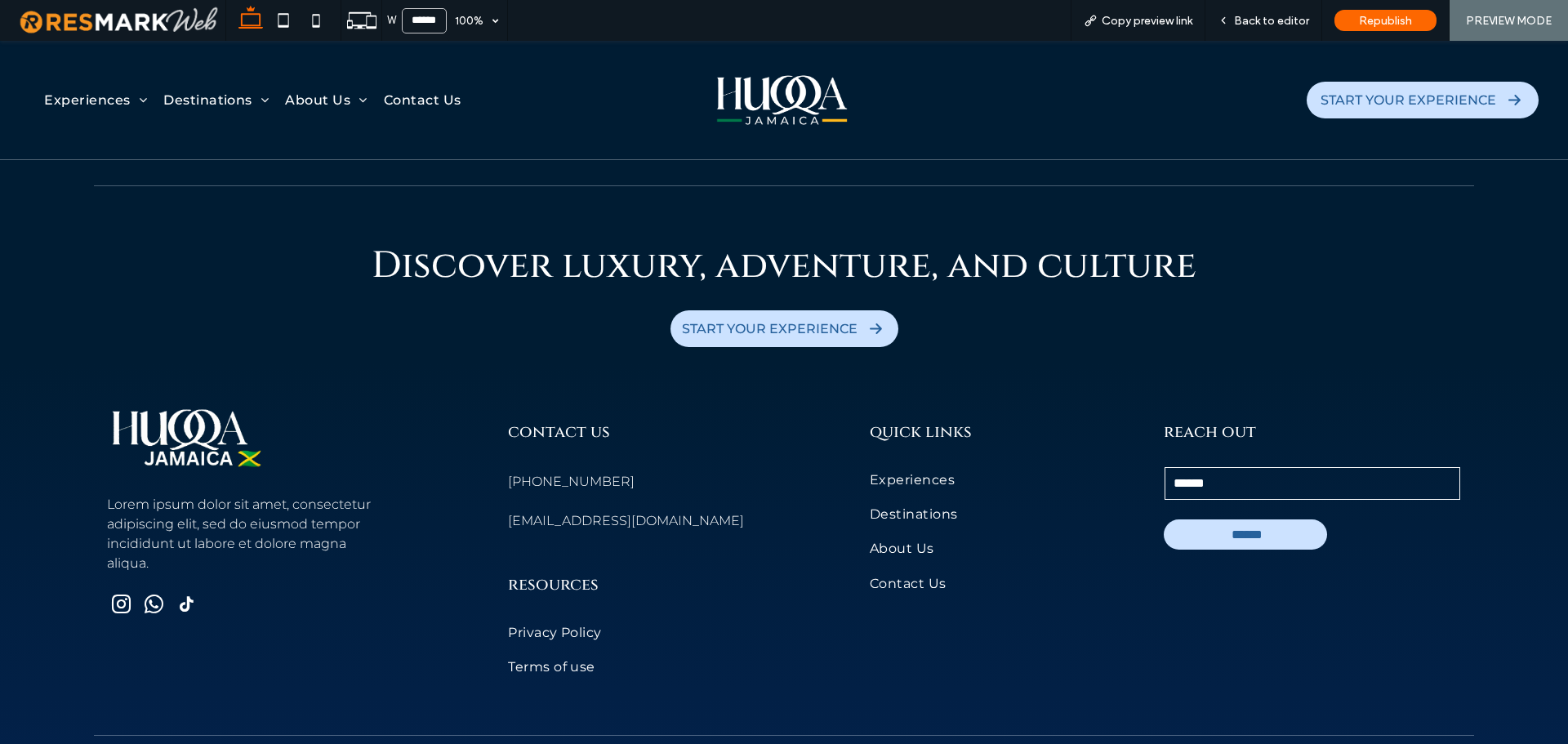
scroll to position [8929, 0]
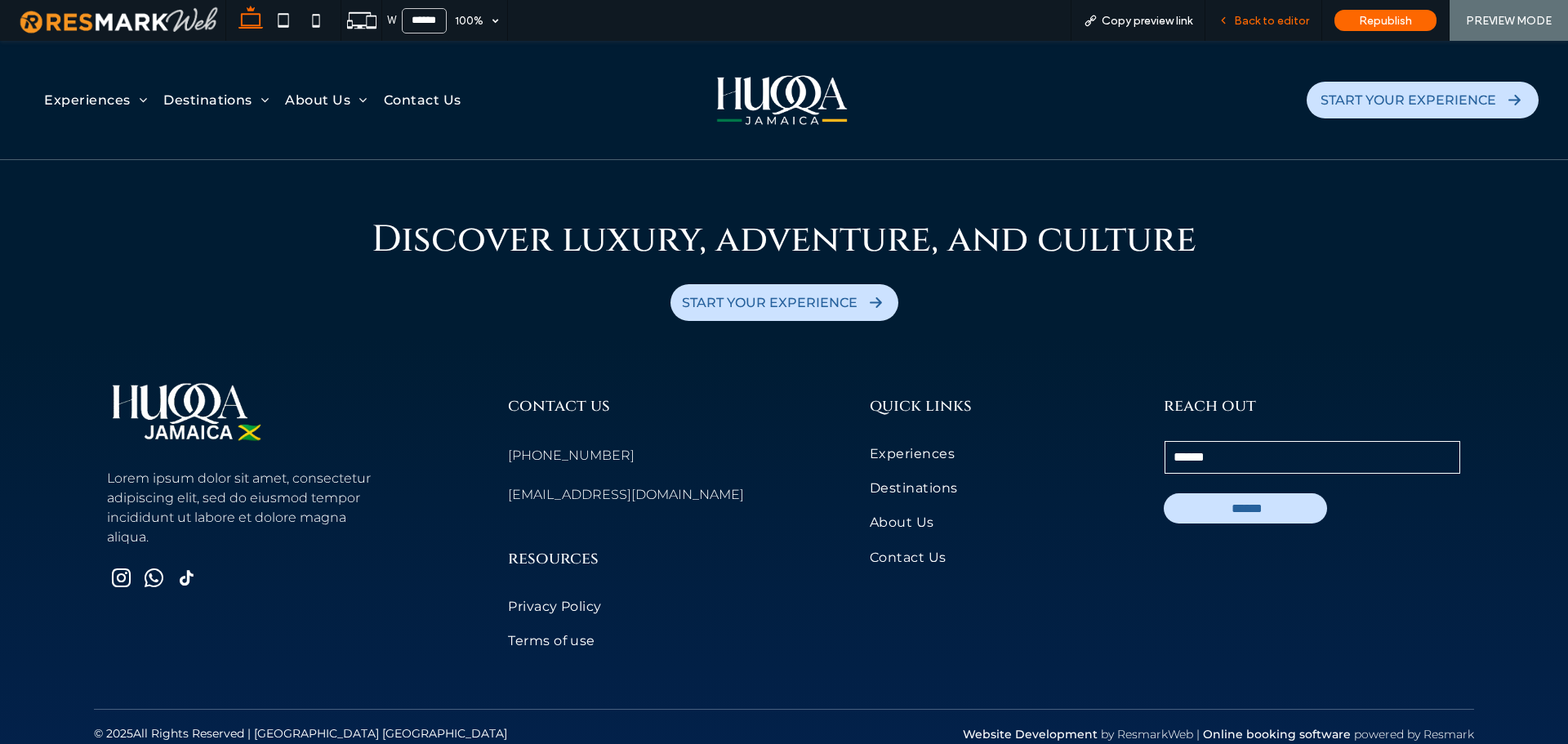
click at [1275, 24] on span "Back to editor" at bounding box center [1272, 21] width 76 height 14
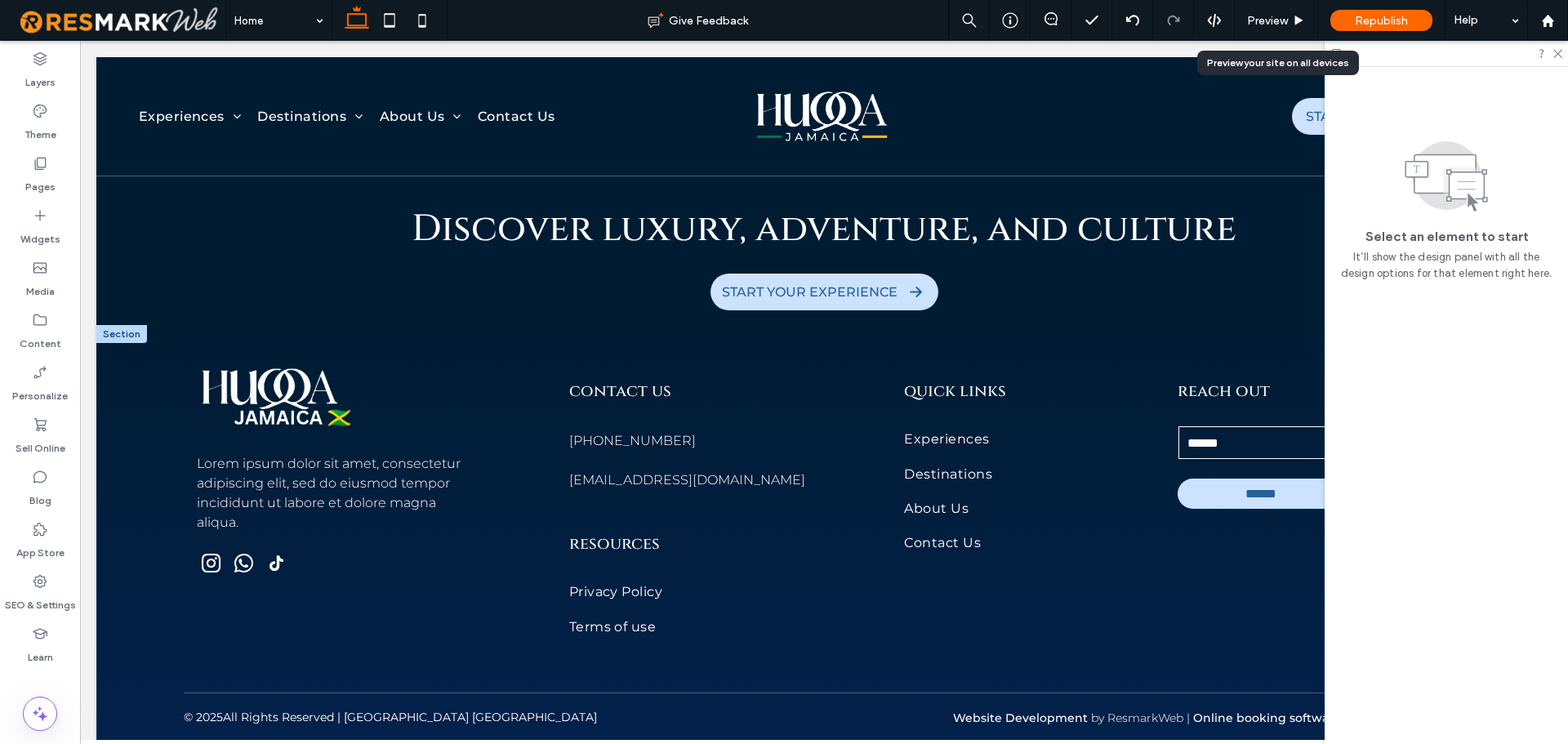
scroll to position [8893, 0]
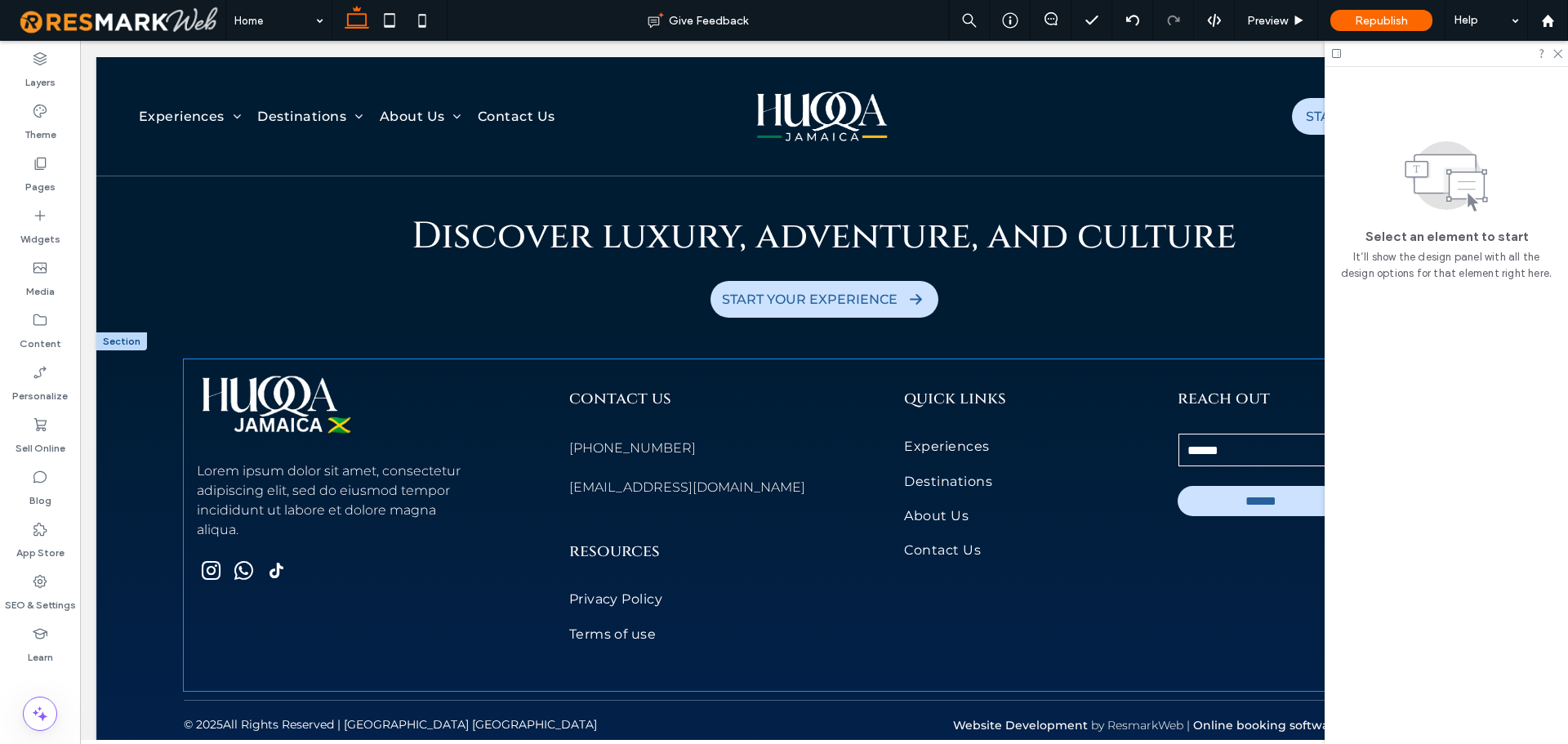
click at [285, 372] on img at bounding box center [276, 404] width 158 height 64
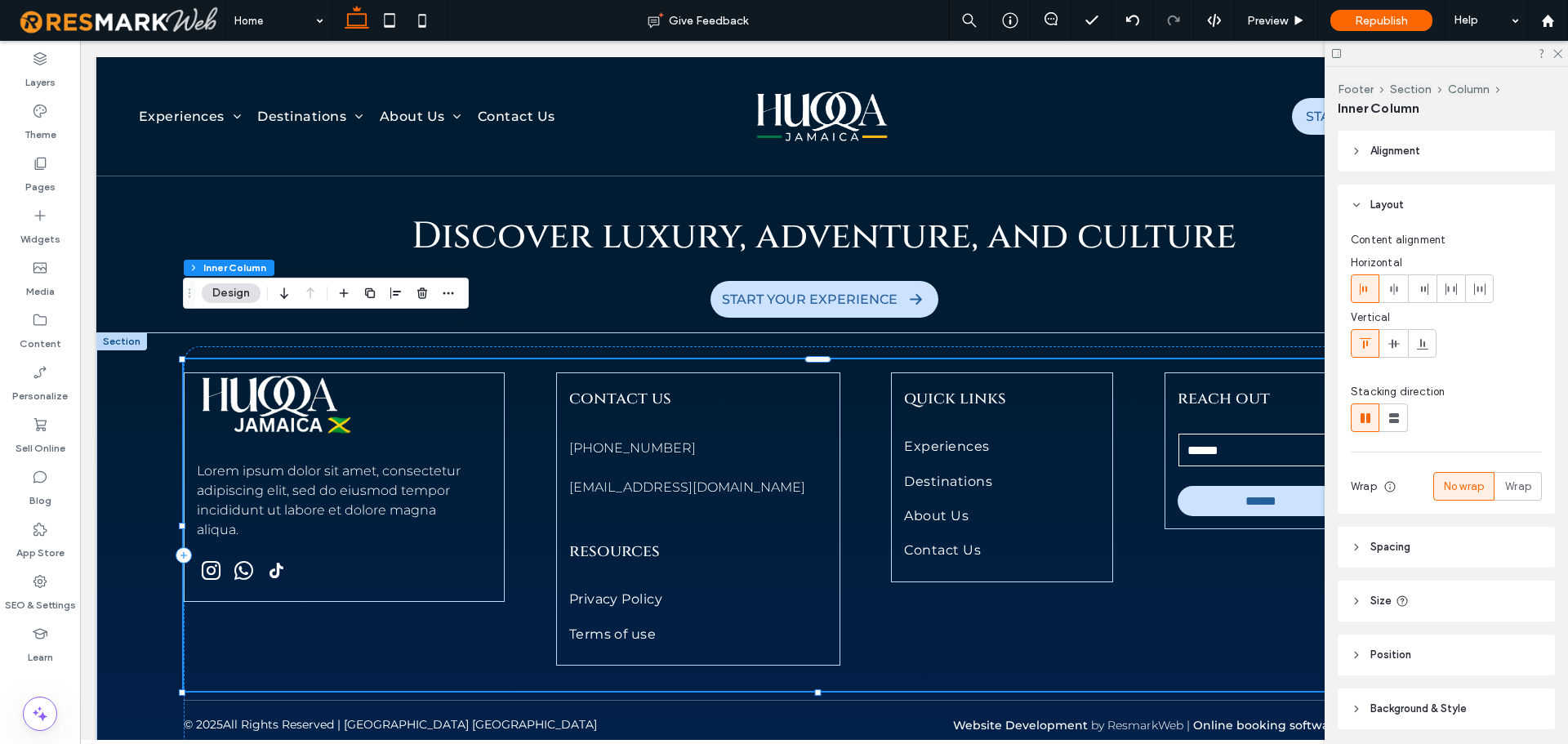
click at [285, 372] on img at bounding box center [276, 404] width 158 height 64
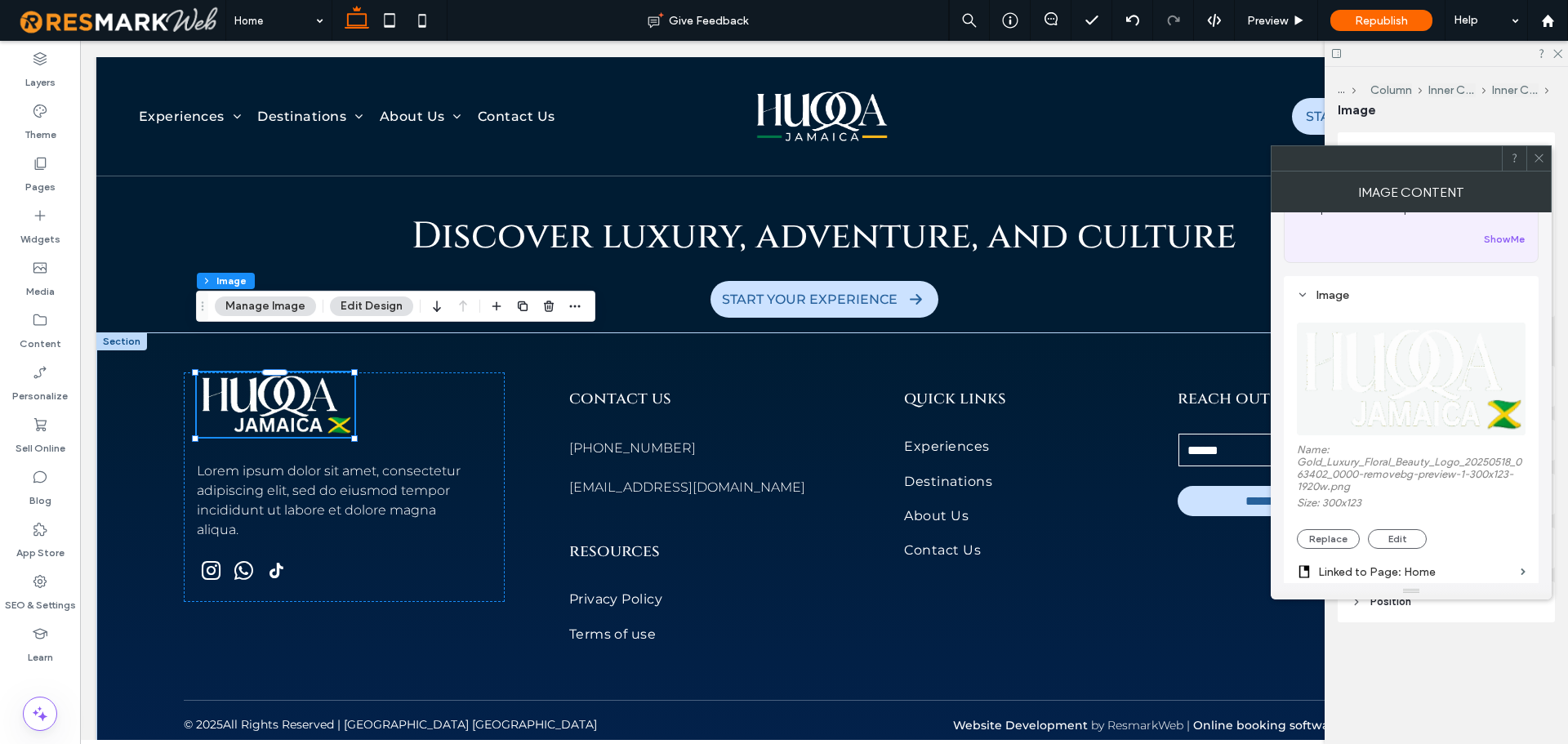
scroll to position [92, 0]
click at [1323, 548] on section "Linked to Page: Home" at bounding box center [1411, 567] width 228 height 39
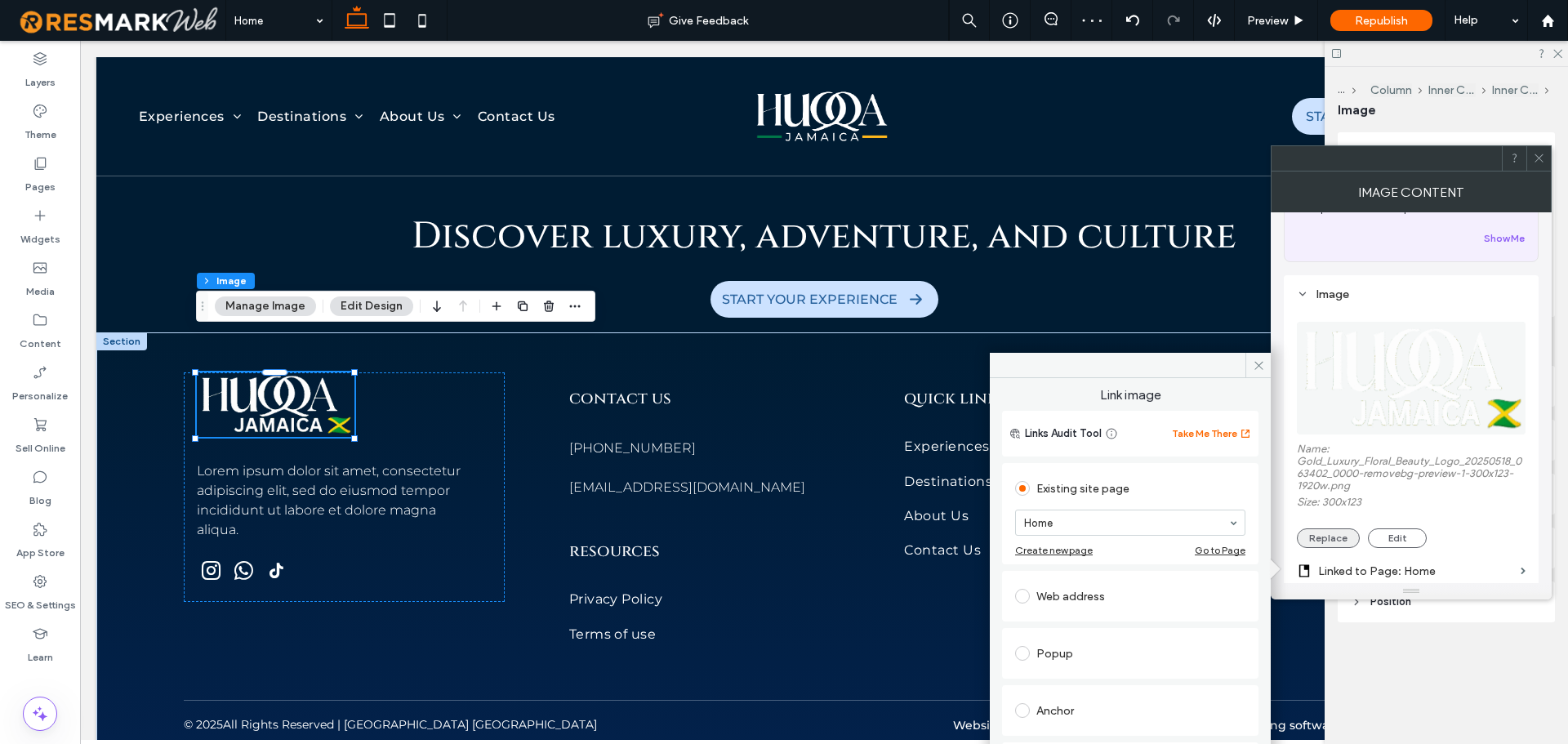
click at [1320, 542] on button "Replace" at bounding box center [1328, 538] width 63 height 19
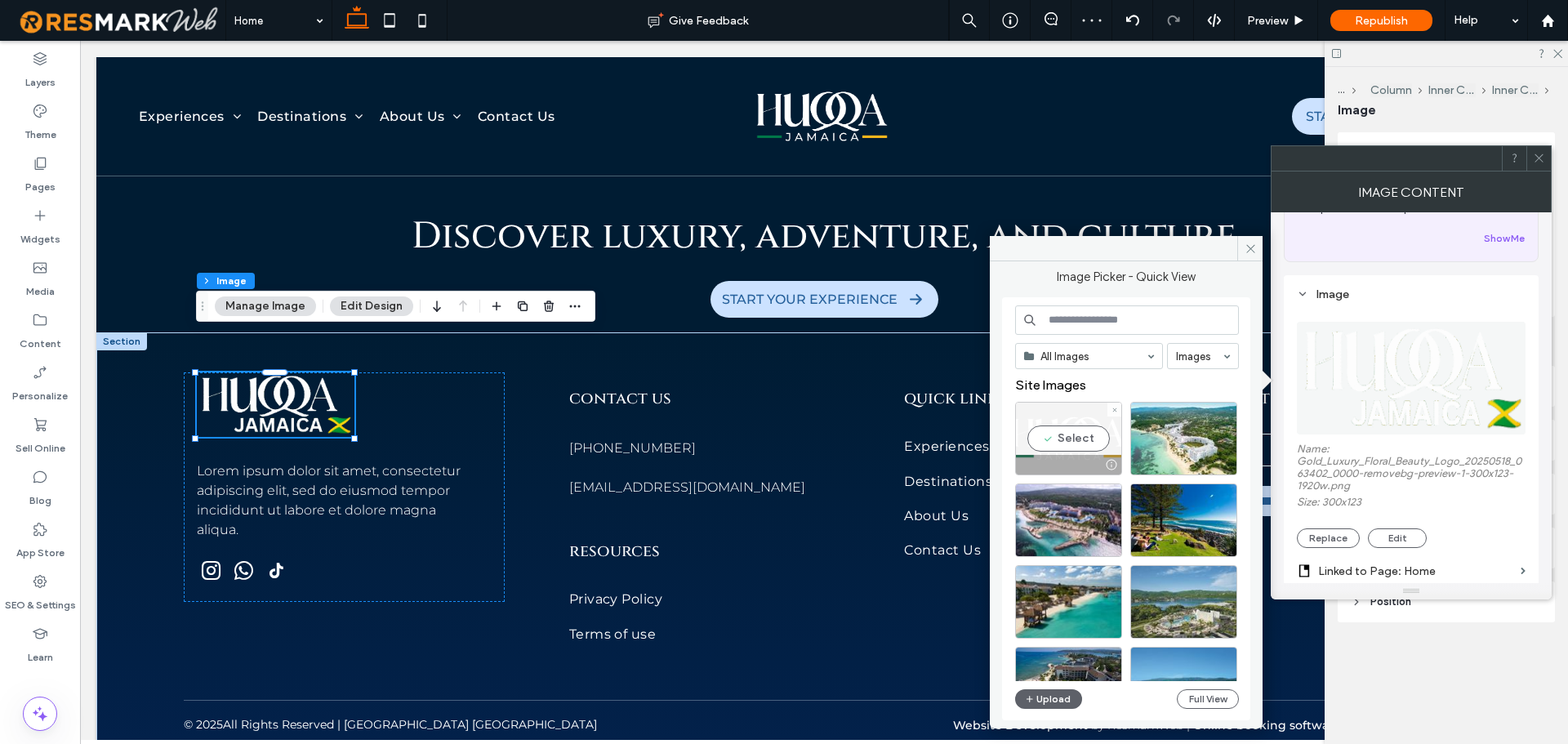
click at [1061, 441] on div "Select" at bounding box center [1068, 439] width 107 height 74
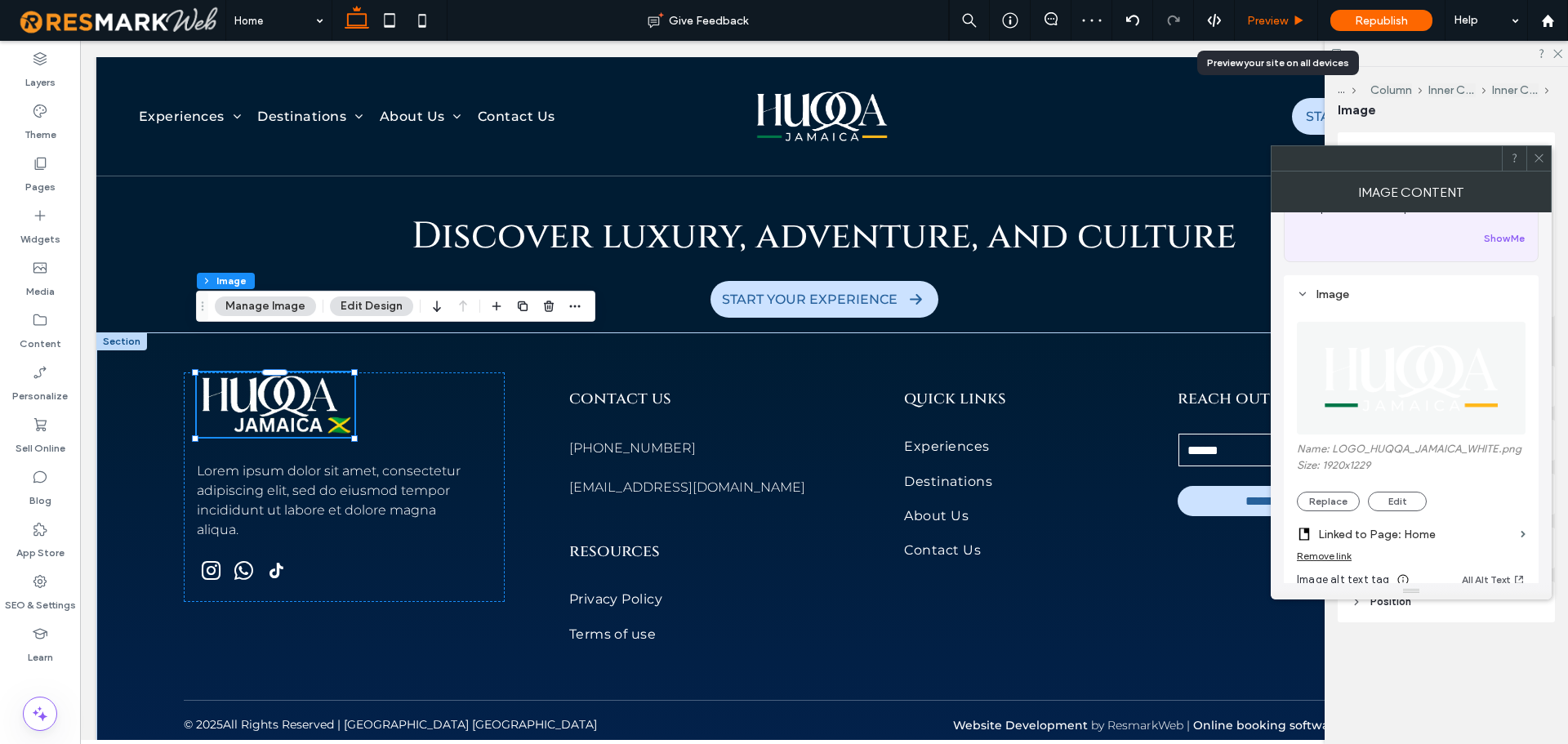
click at [1283, 25] on span "Preview" at bounding box center [1268, 21] width 41 height 14
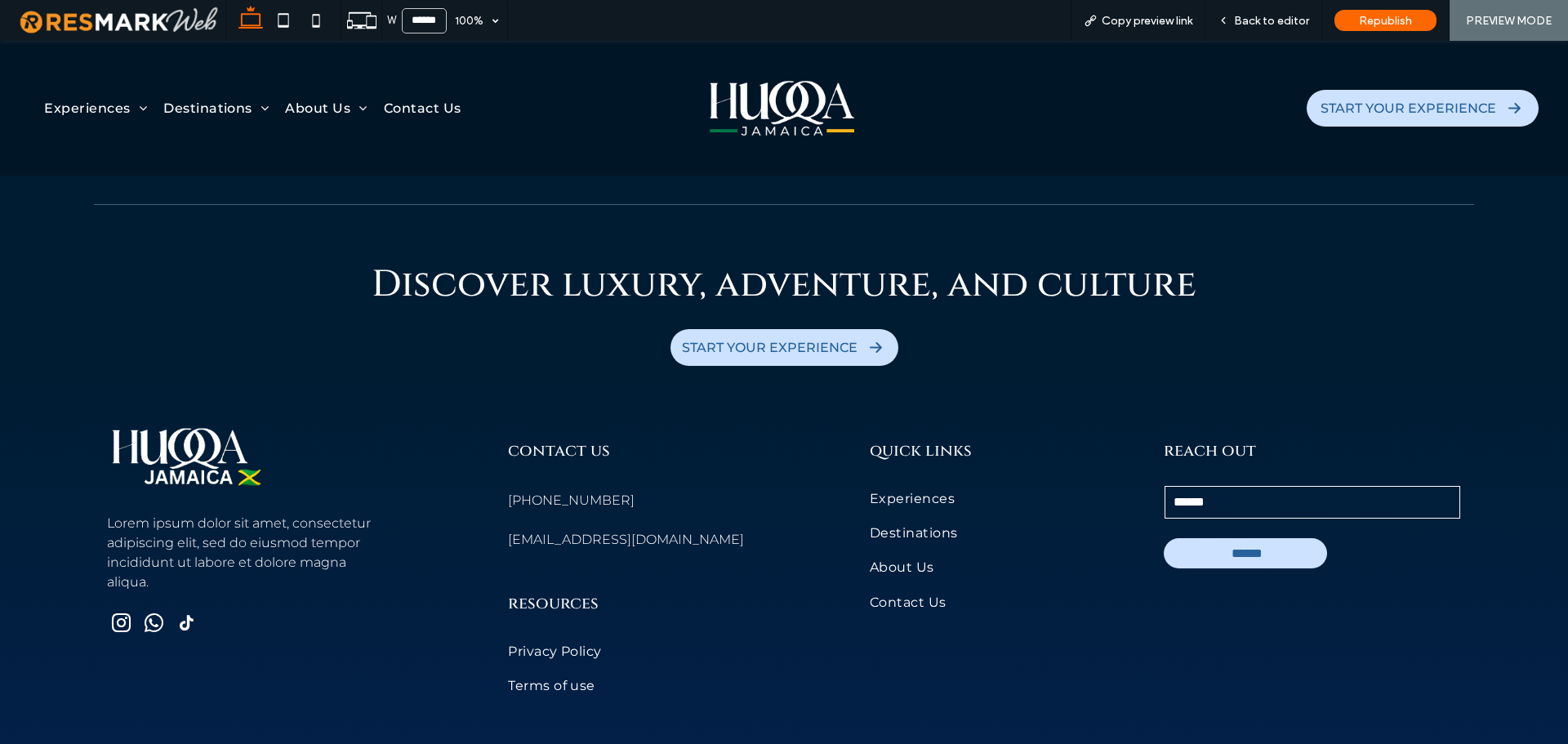
scroll to position [8917, 0]
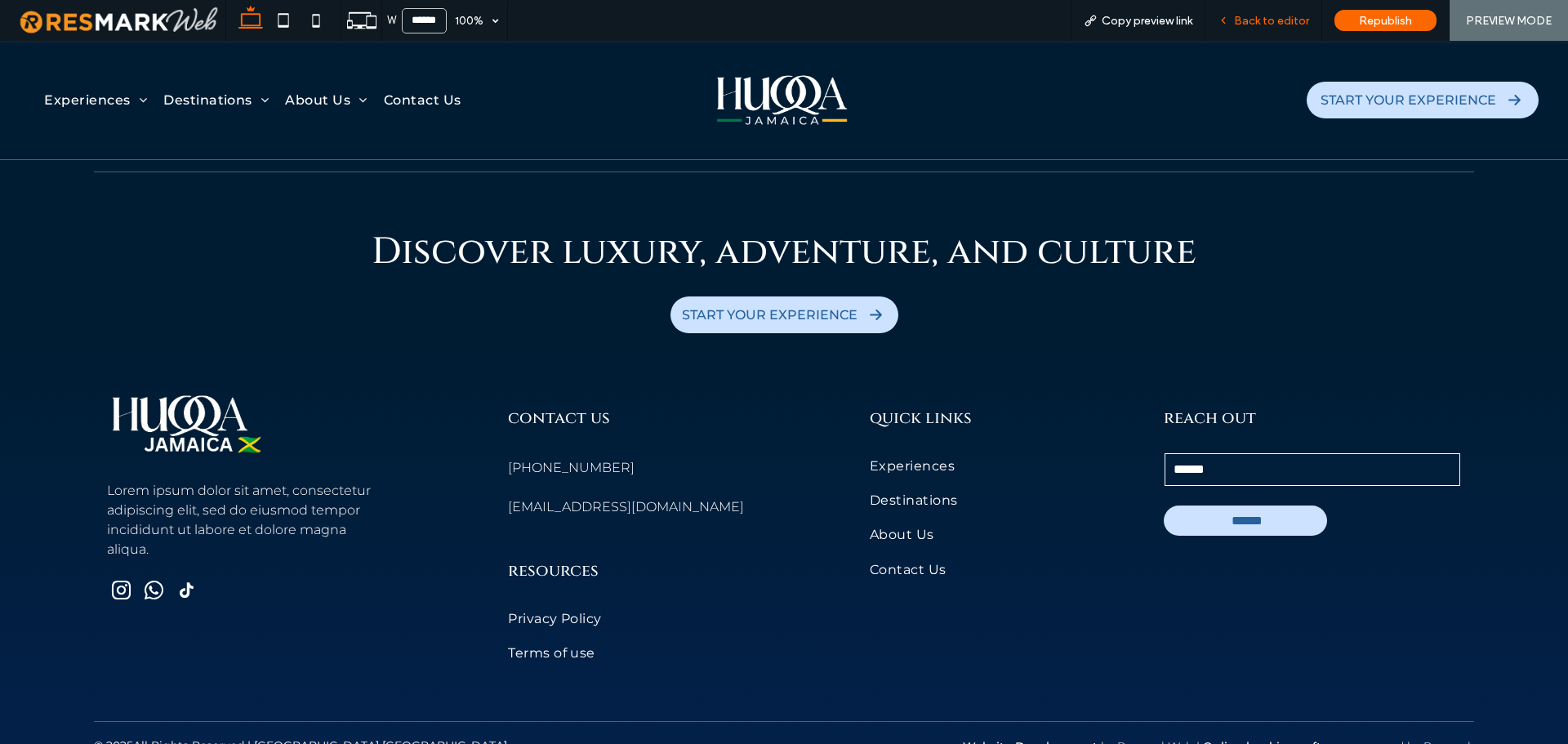
click at [1284, 16] on span "Back to editor" at bounding box center [1272, 21] width 76 height 14
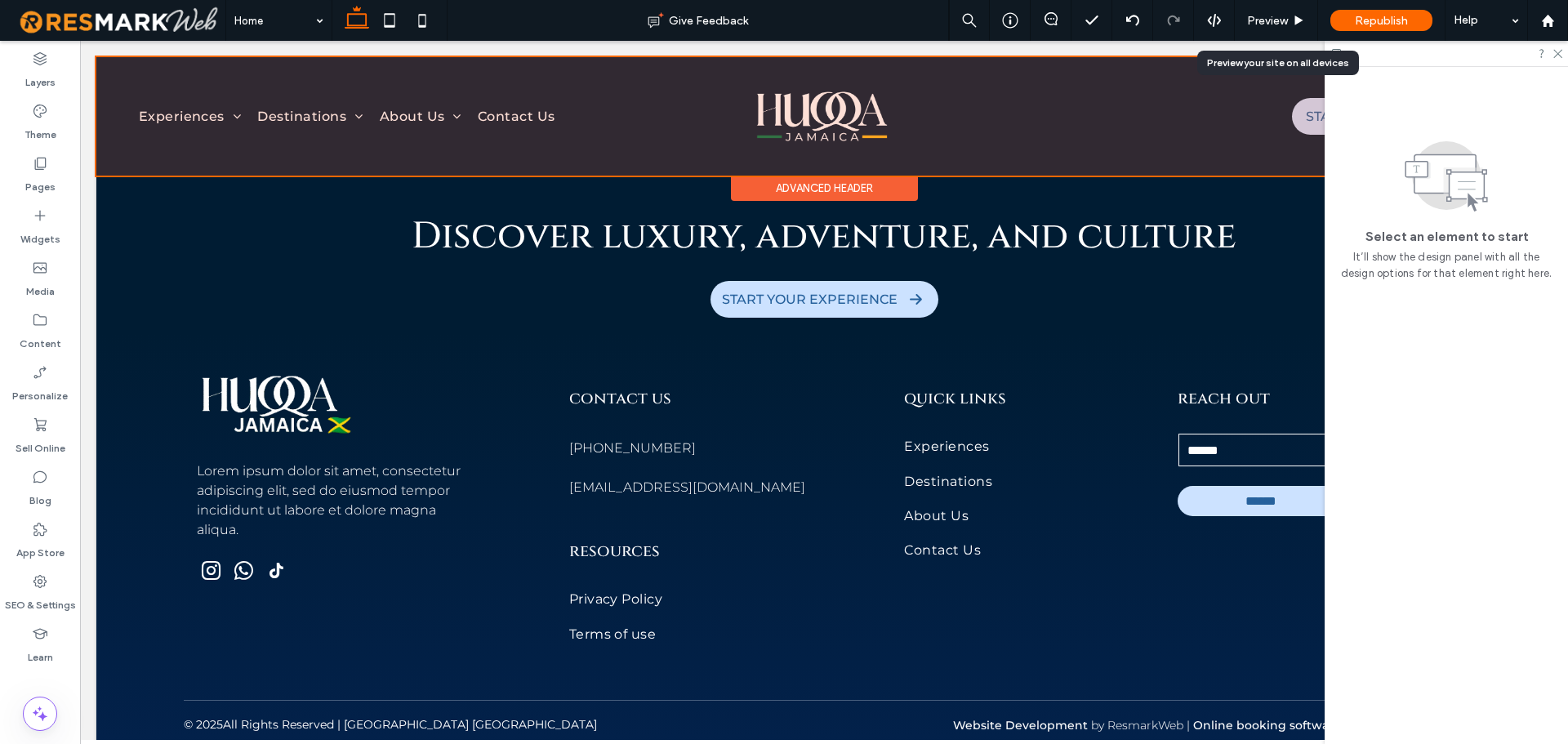
scroll to position [8890, 0]
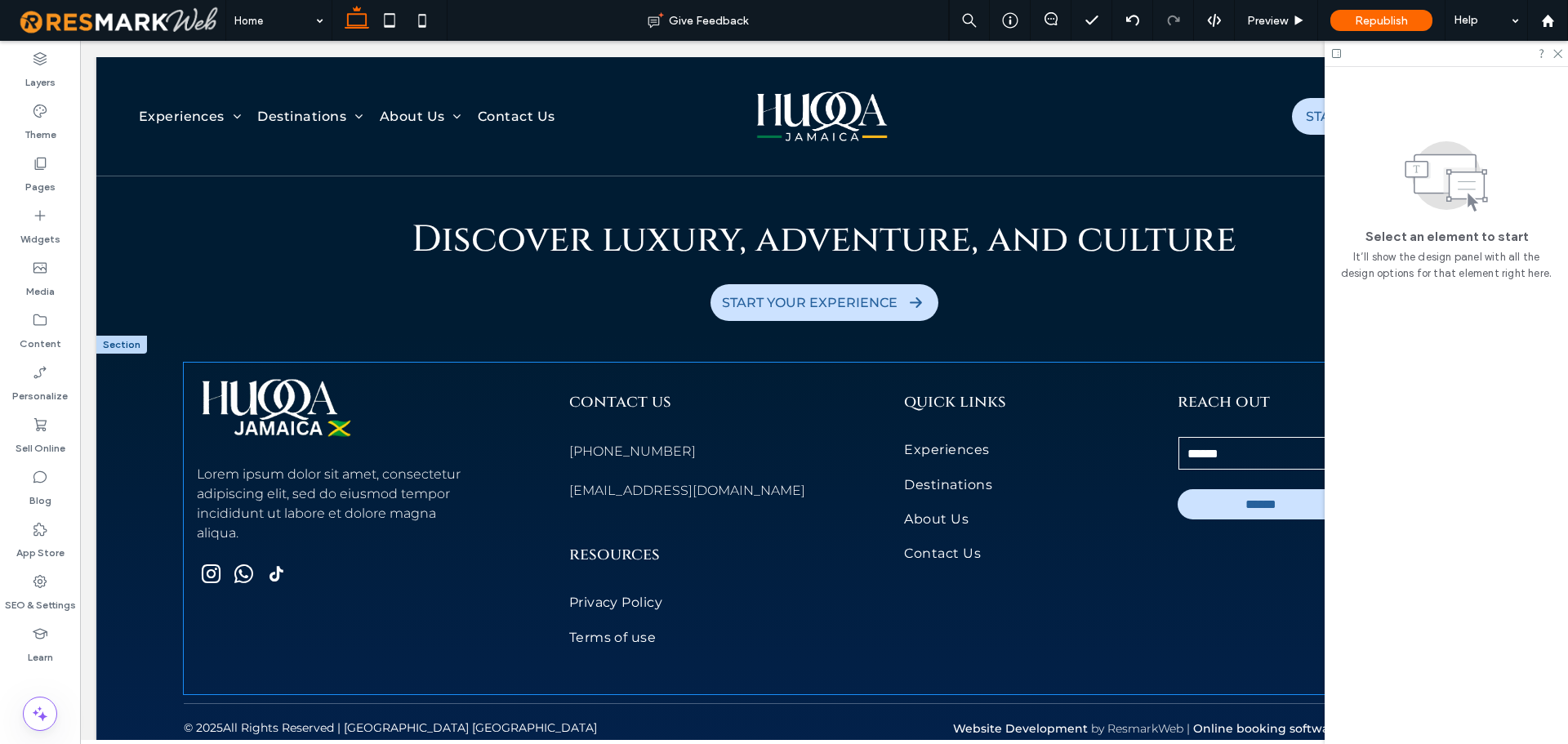
click at [315, 376] on img at bounding box center [276, 408] width 158 height 64
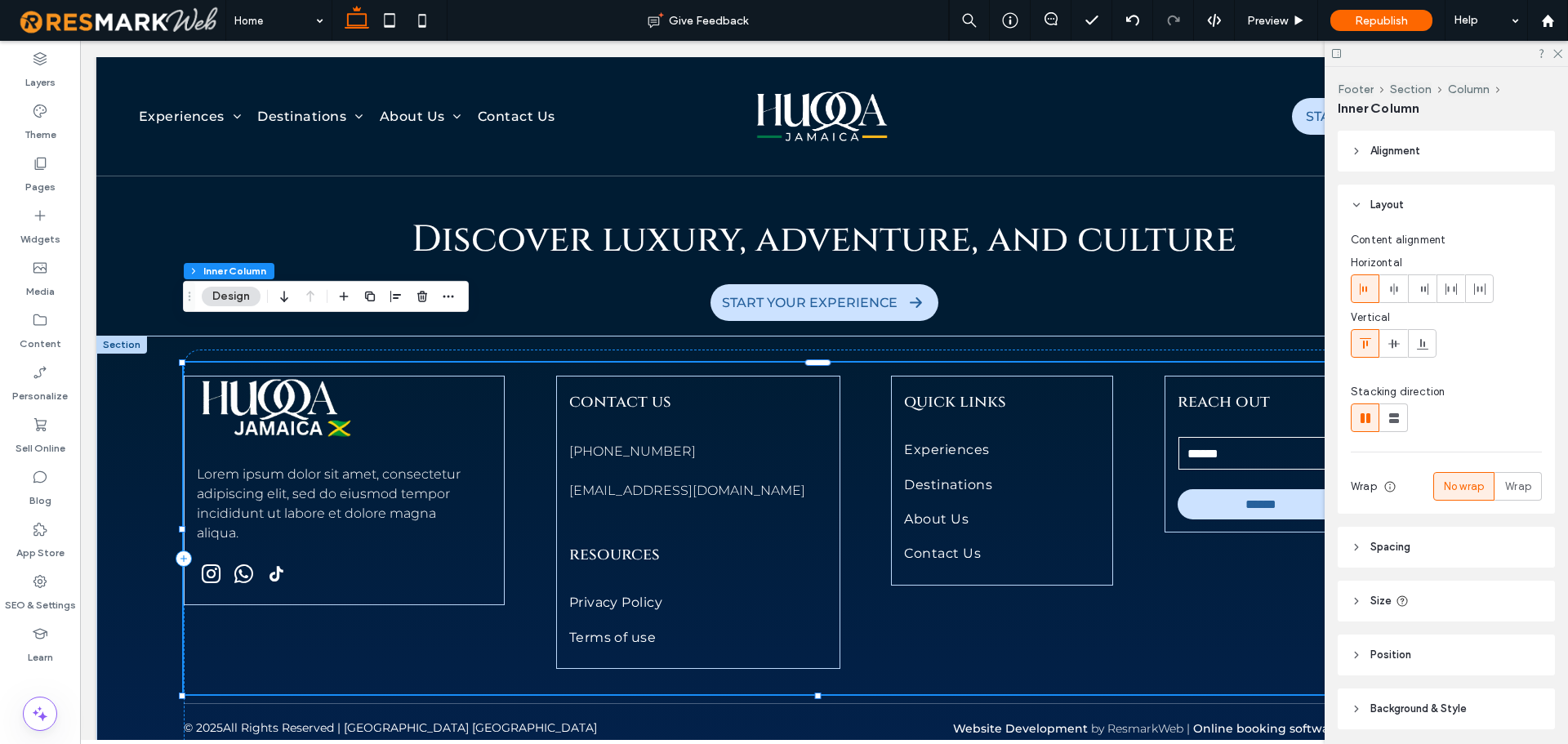
click at [315, 376] on img at bounding box center [276, 408] width 158 height 64
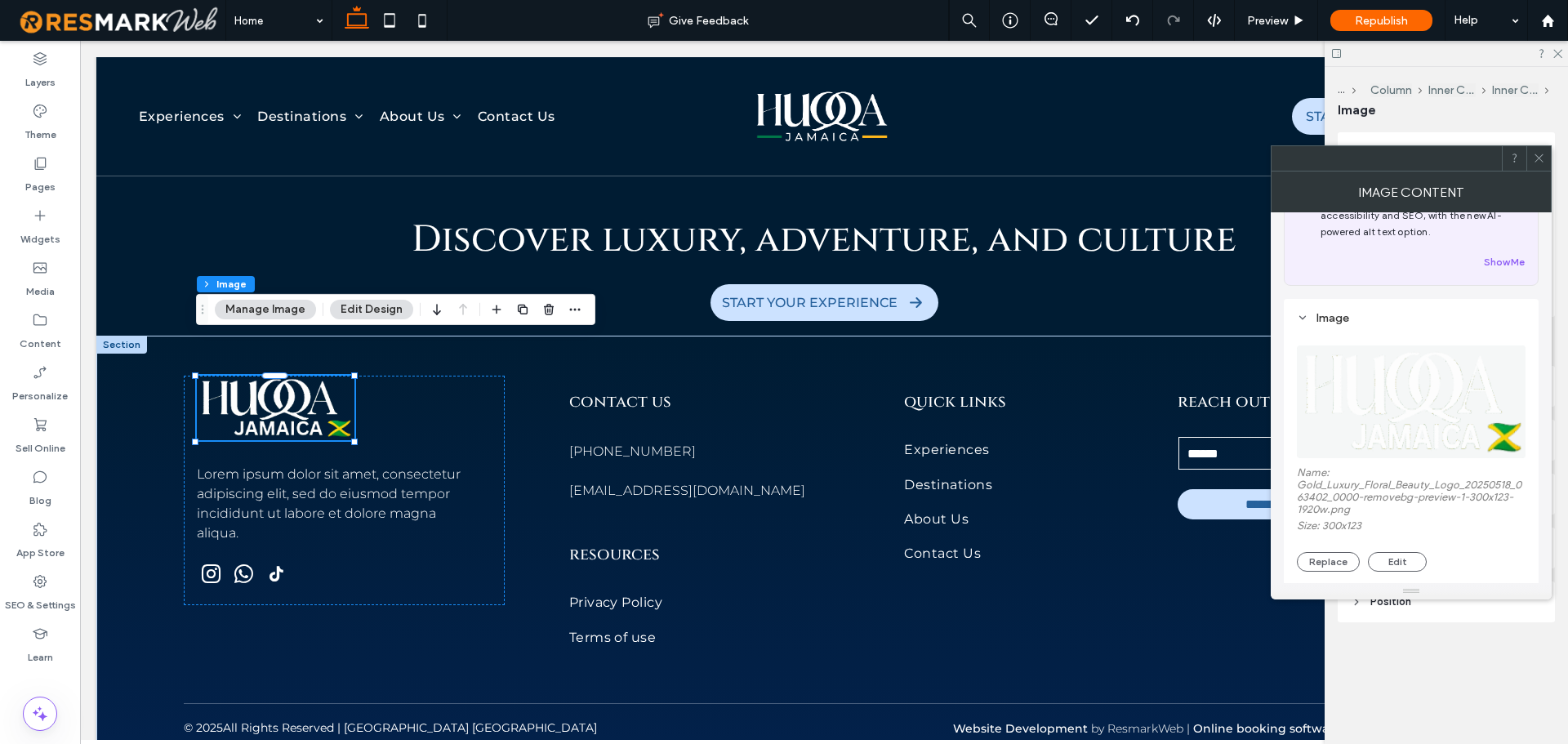
scroll to position [70, 0]
click at [1327, 552] on button "Replace" at bounding box center [1328, 560] width 63 height 19
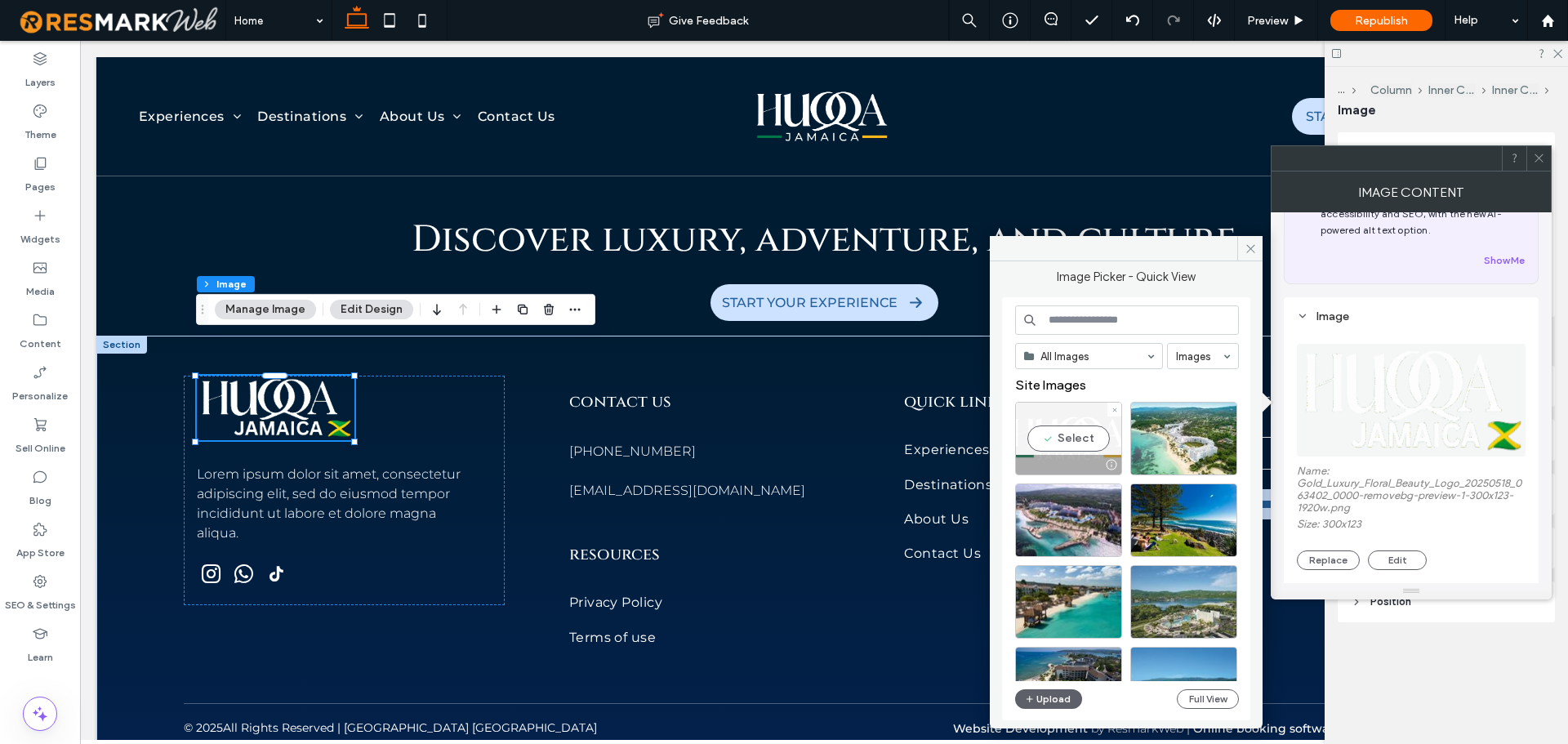
click at [1073, 447] on div "Select" at bounding box center [1068, 439] width 107 height 74
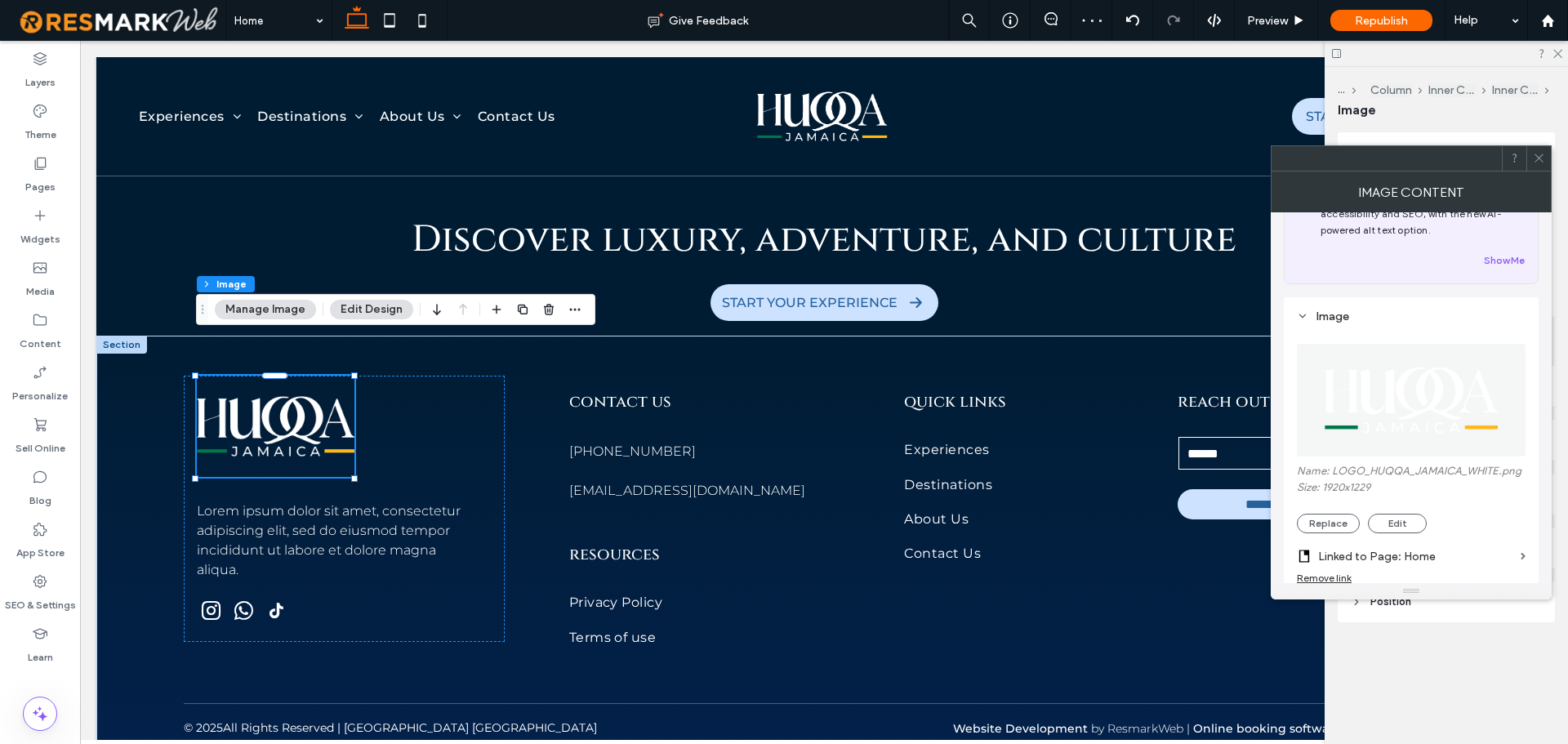
click at [1540, 170] on span at bounding box center [1539, 159] width 12 height 25
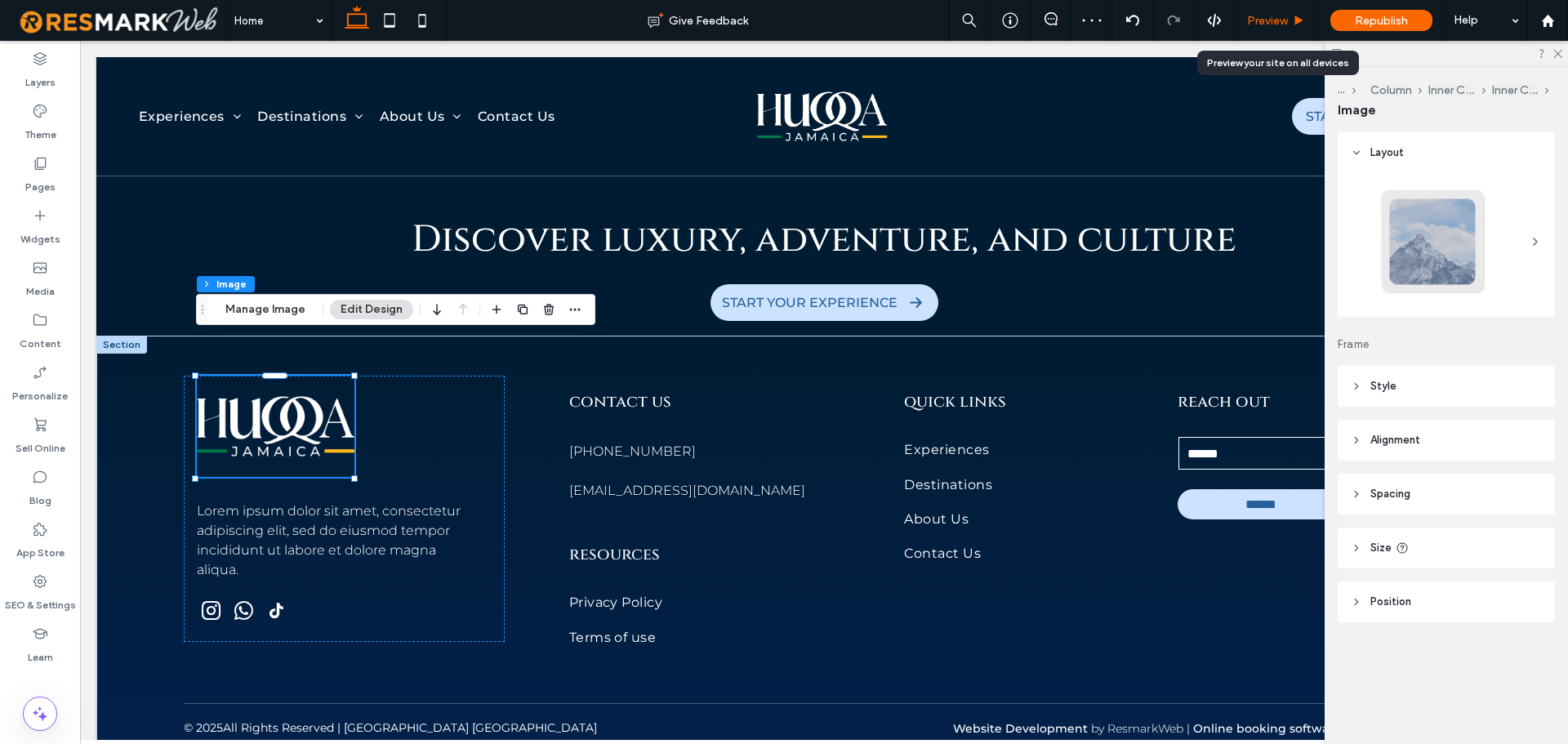
click at [1286, 25] on span "Preview" at bounding box center [1268, 21] width 41 height 14
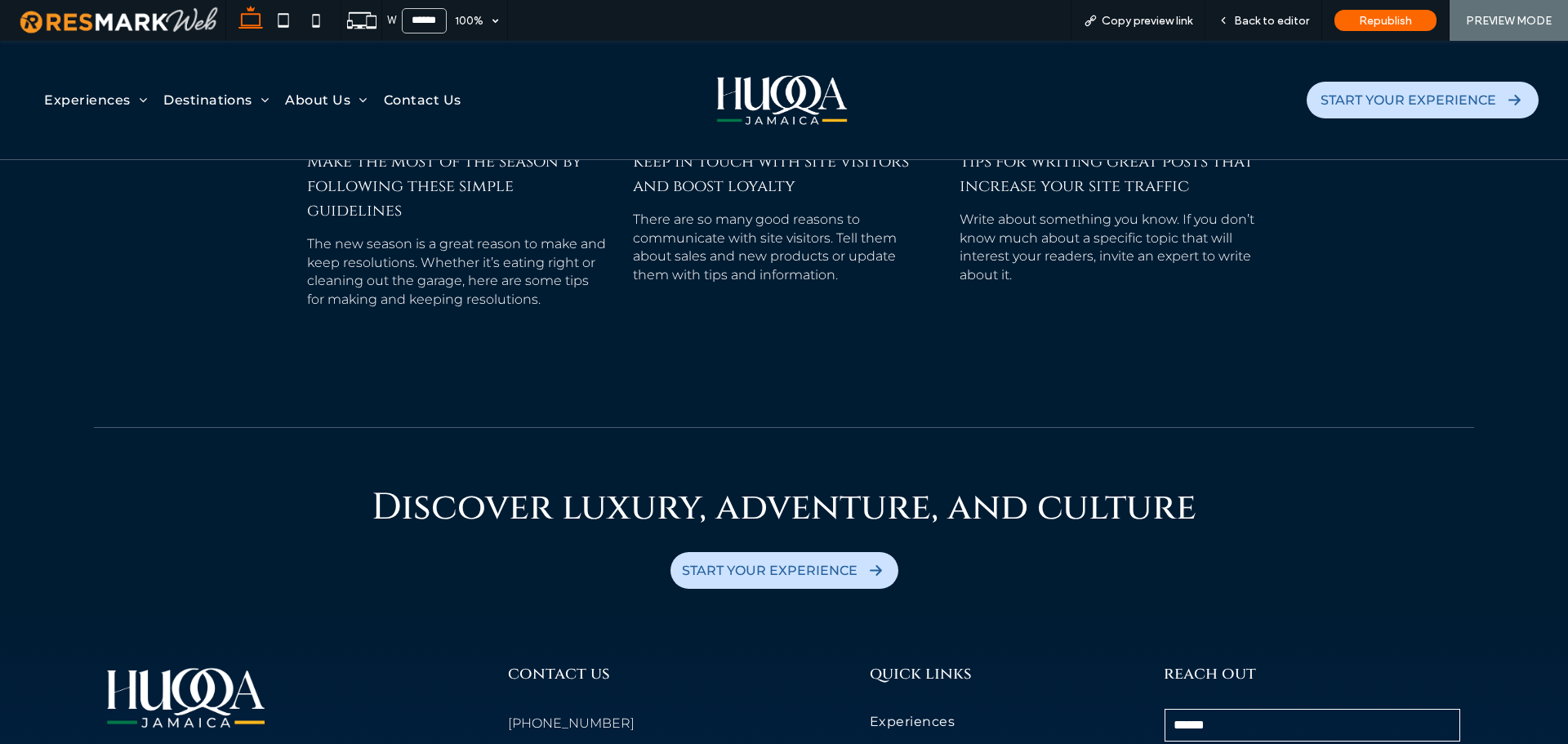
scroll to position [8929, 0]
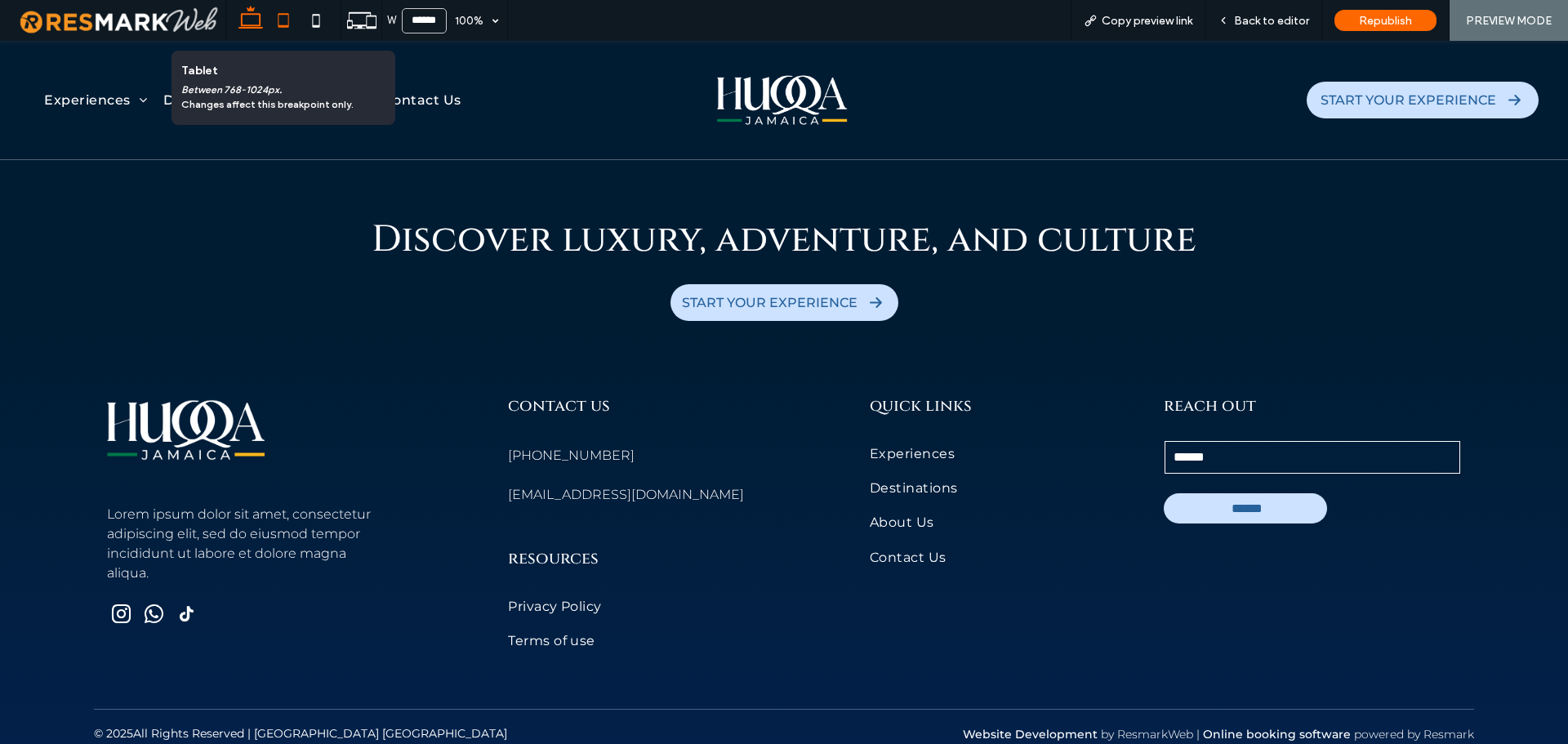
click at [286, 26] on use at bounding box center [284, 20] width 11 height 14
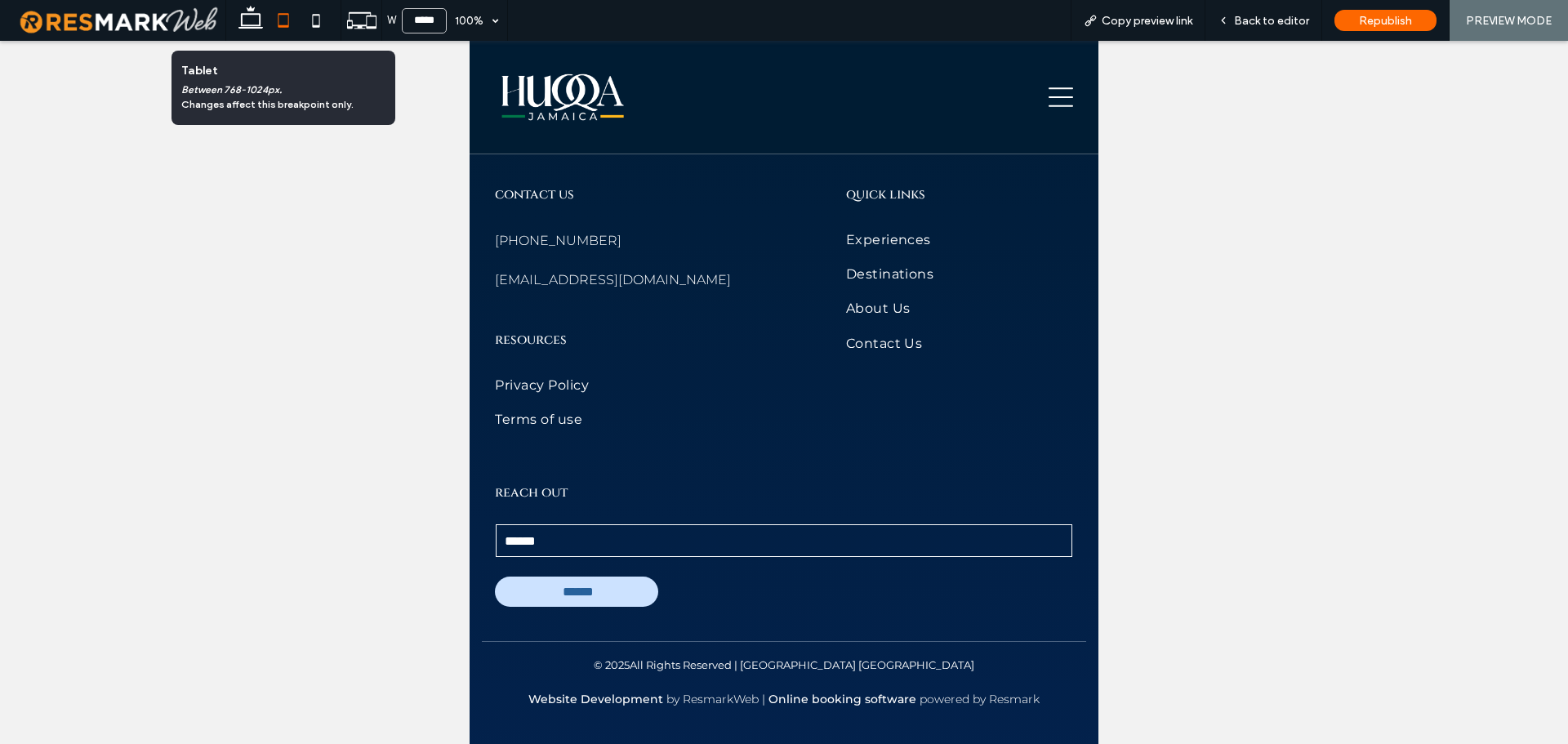
scroll to position [7117, 0]
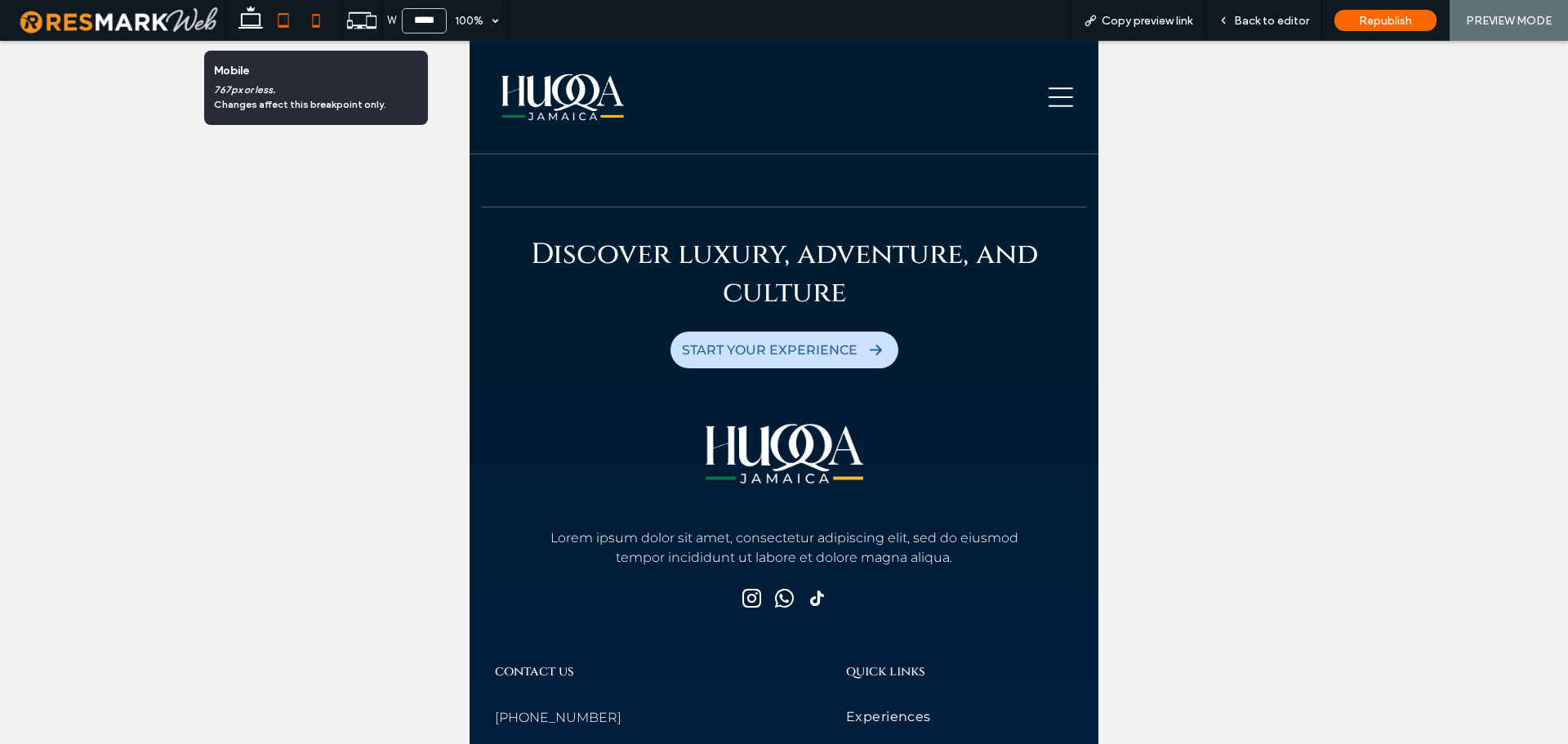
click at [321, 5] on icon at bounding box center [315, 20] width 32 height 33
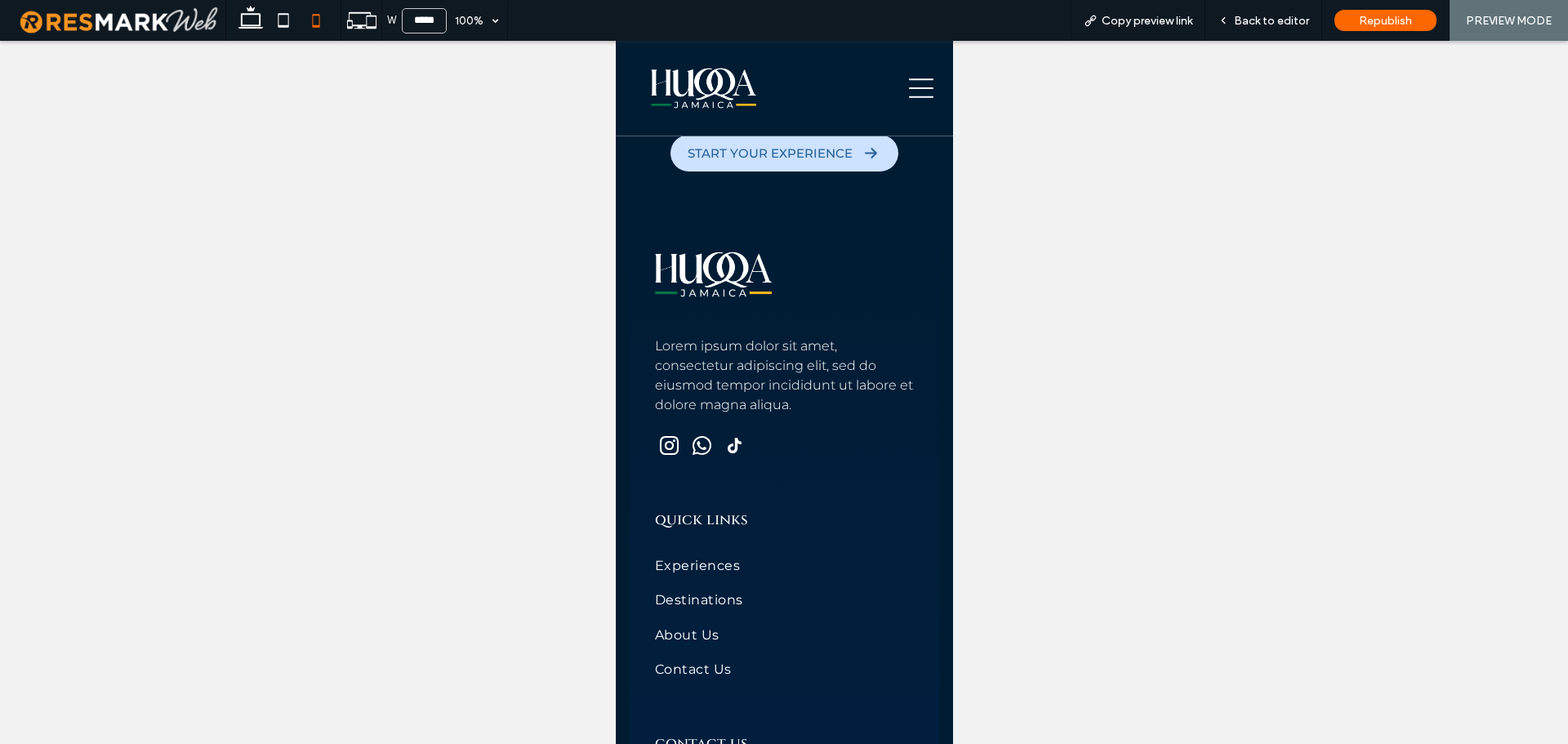
scroll to position [10288, 0]
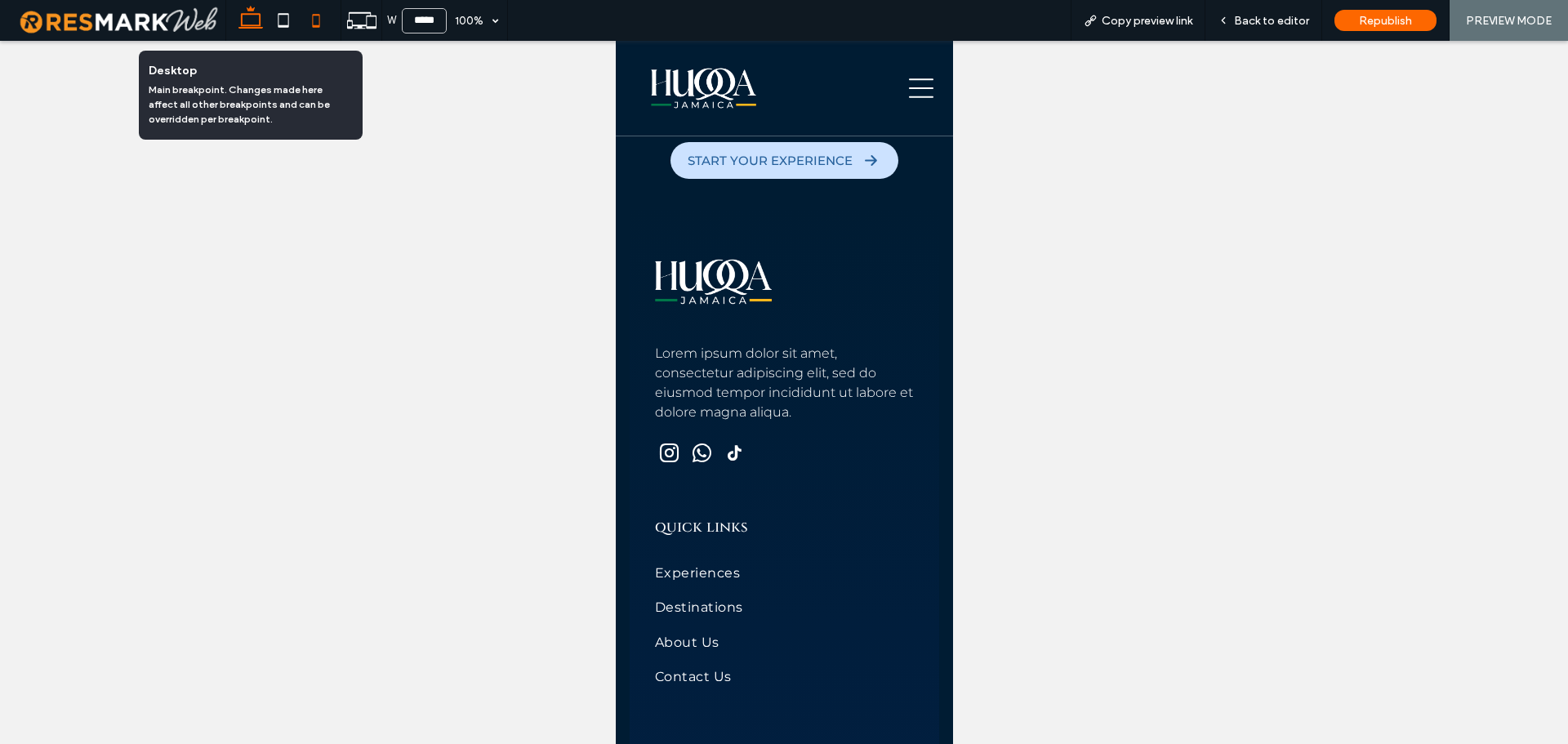
click at [251, 20] on icon at bounding box center [250, 20] width 32 height 33
type input "******"
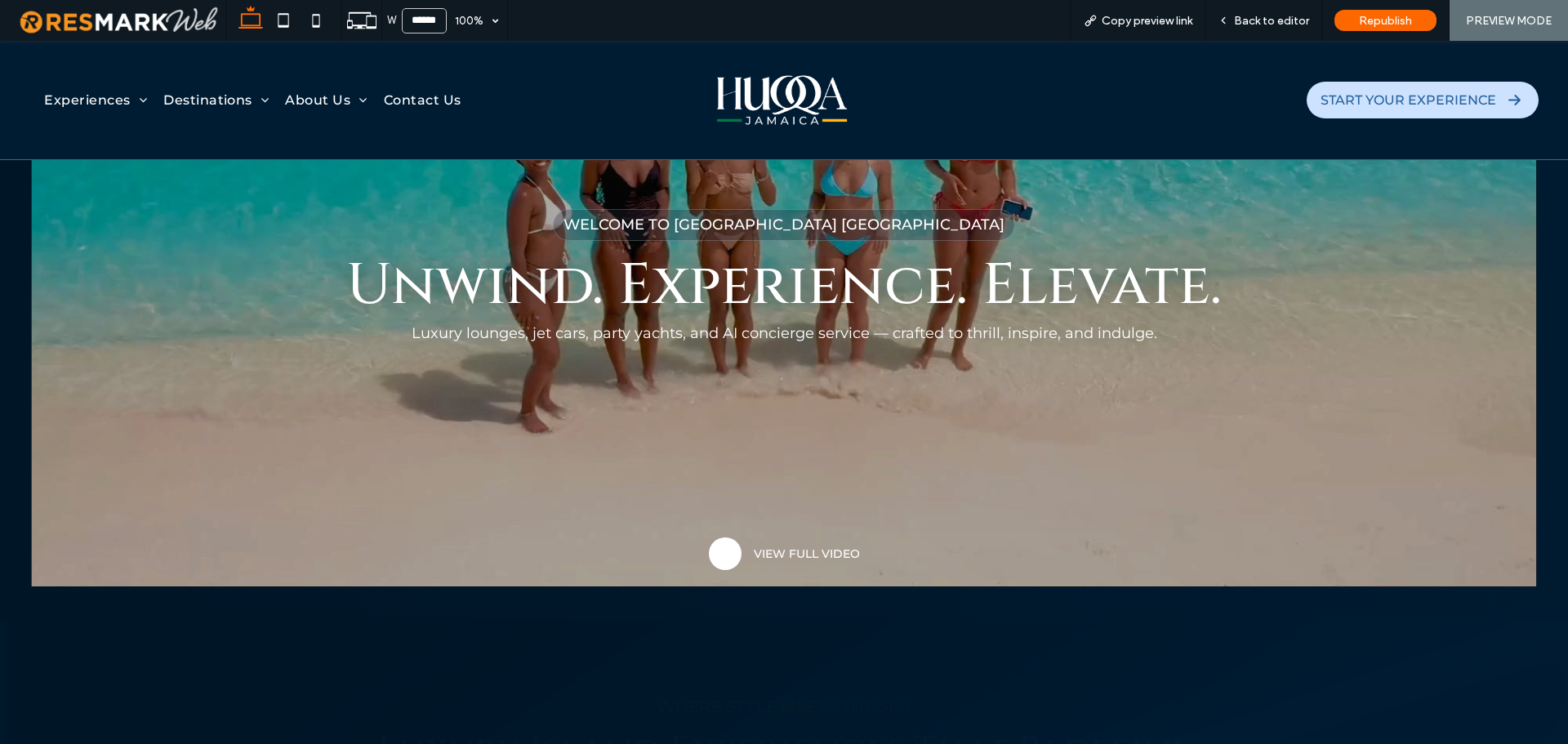
scroll to position [0, 0]
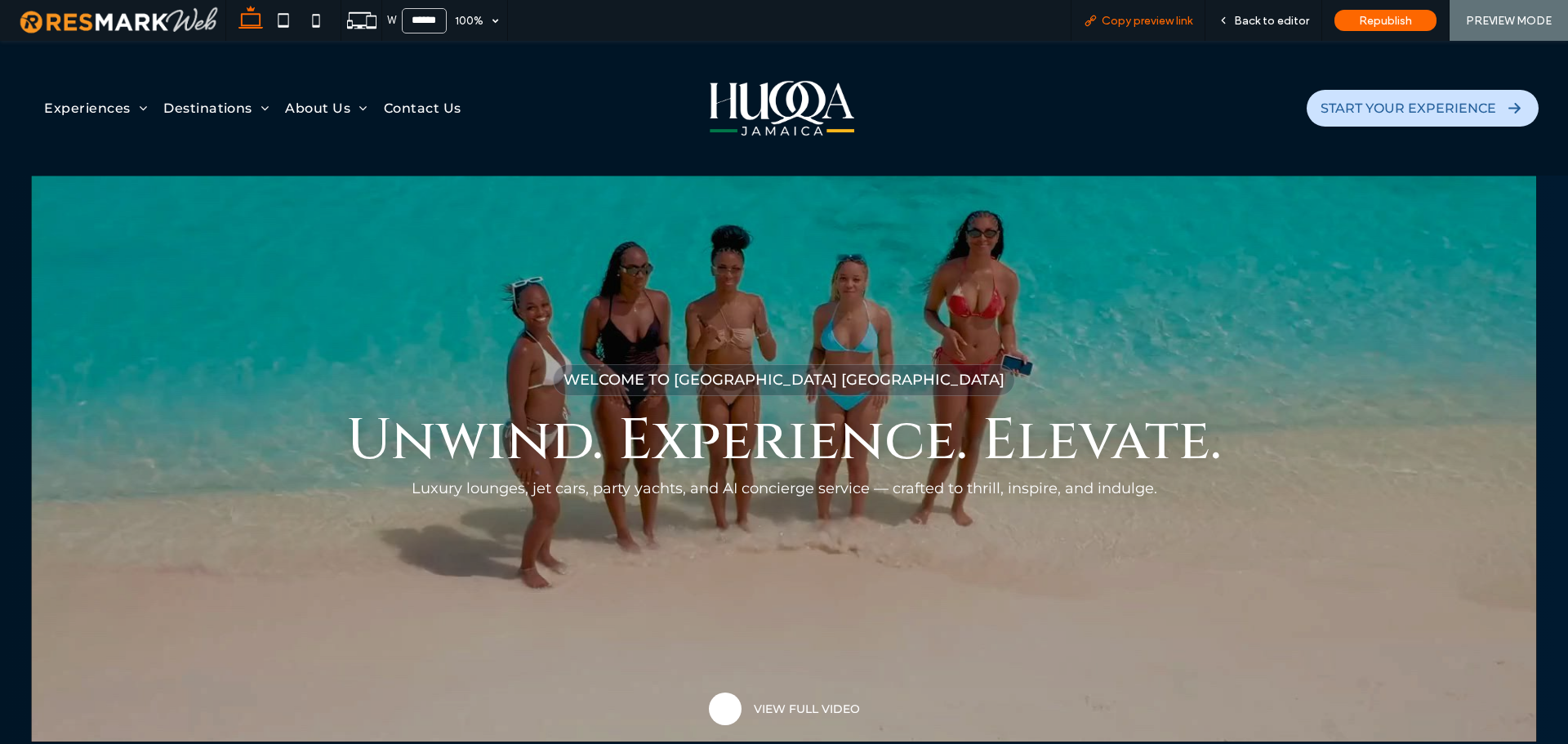
click at [1140, 25] on span "Copy preview link" at bounding box center [1147, 21] width 90 height 14
click at [1234, 18] on div "Back to editor" at bounding box center [1263, 21] width 116 height 14
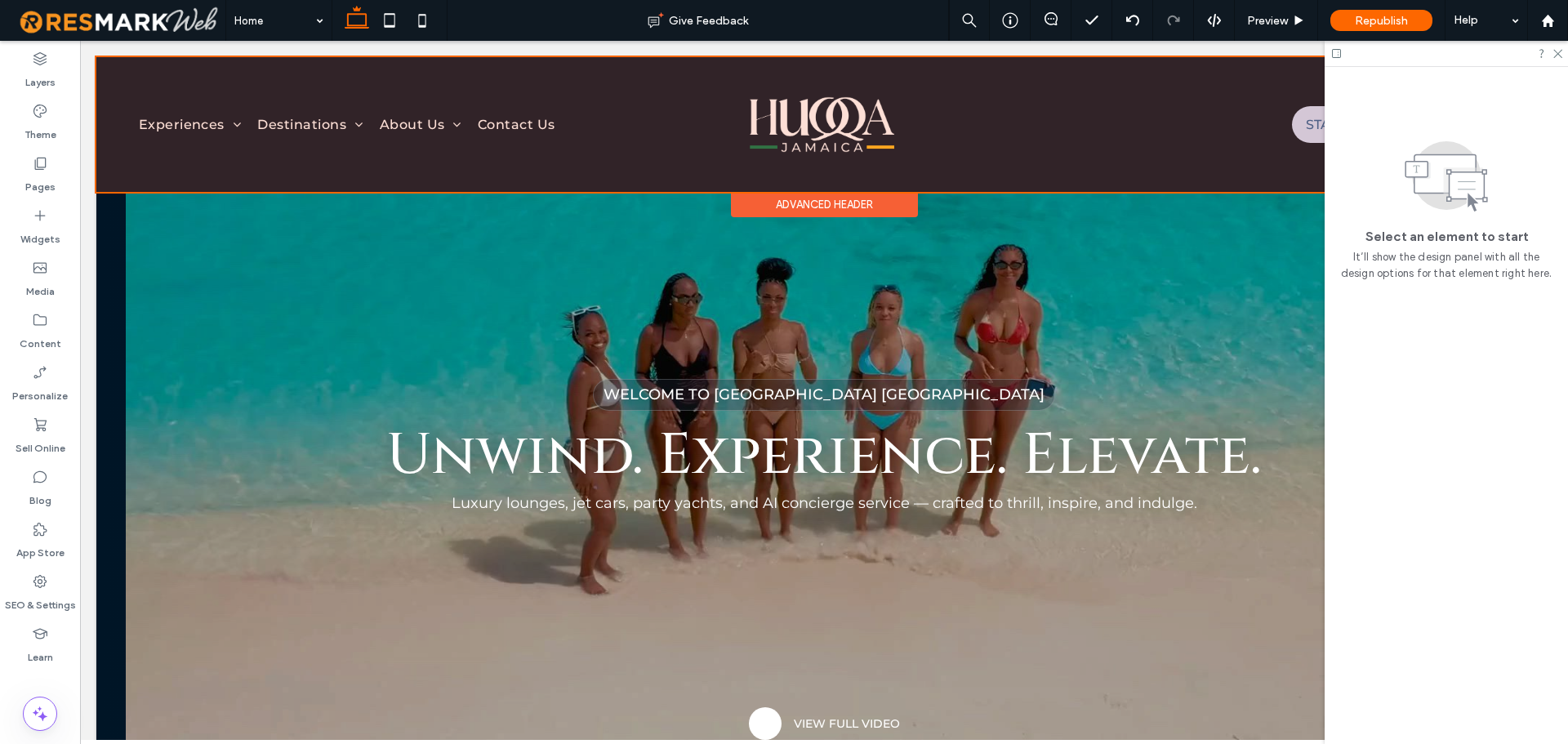
click at [829, 124] on div at bounding box center [824, 124] width 1456 height 134
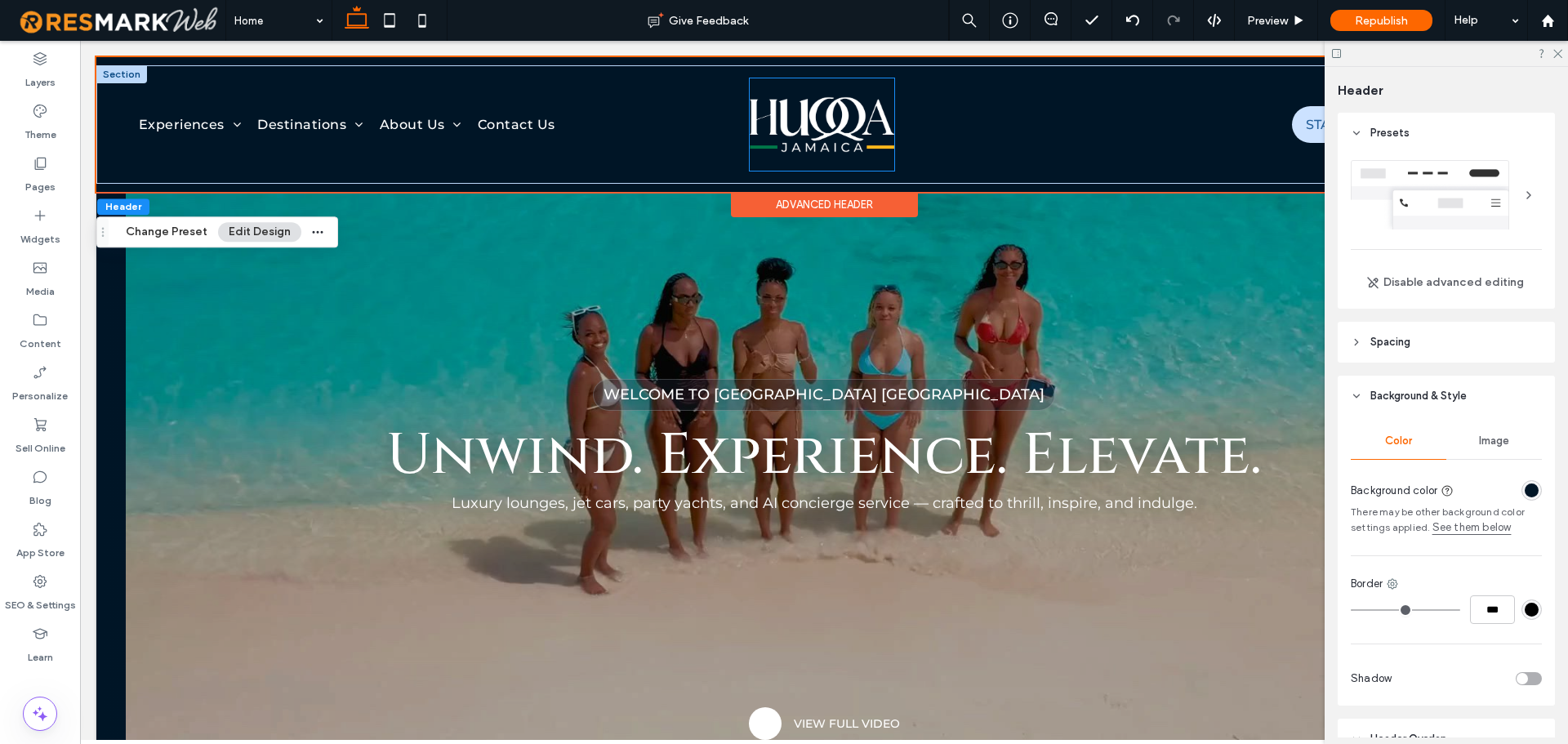
click at [829, 124] on img at bounding box center [822, 124] width 145 height 92
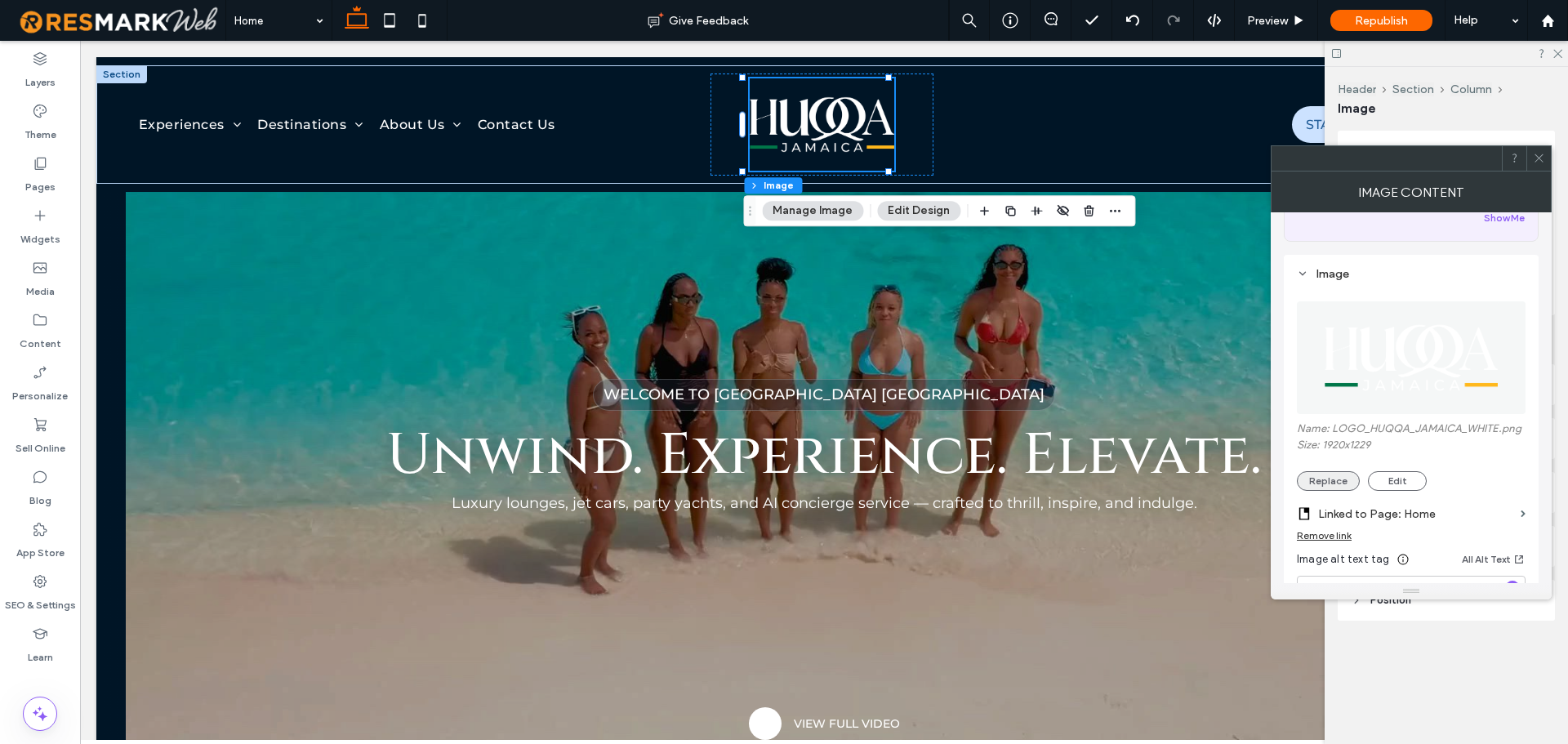
scroll to position [113, 0]
click at [1400, 478] on button "Edit" at bounding box center [1397, 480] width 59 height 19
click at [1403, 486] on button "Edit" at bounding box center [1397, 480] width 59 height 19
click at [1411, 481] on button "Edit" at bounding box center [1397, 480] width 59 height 19
click at [1540, 170] on span at bounding box center [1539, 159] width 12 height 25
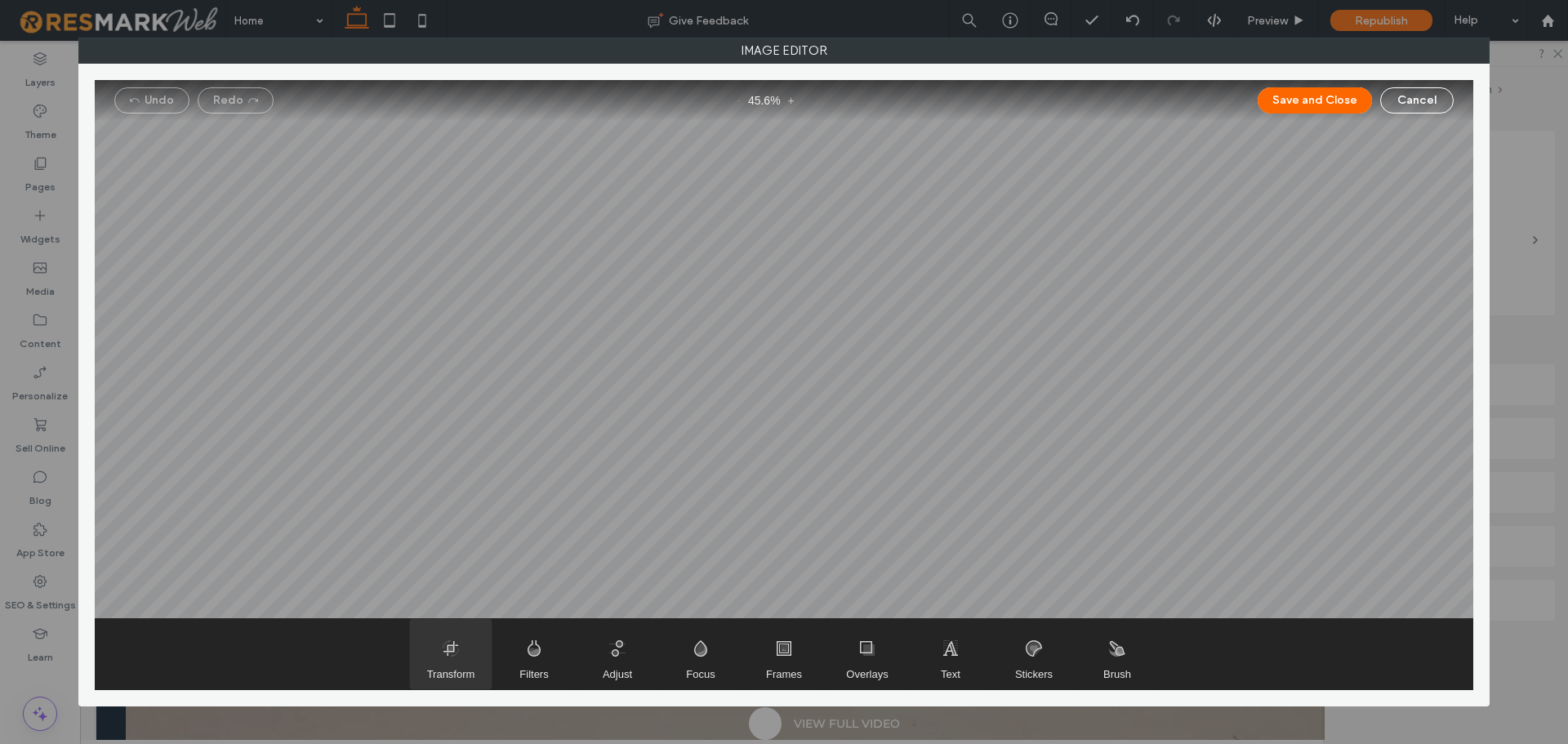
click at [464, 665] on span "Transform" at bounding box center [450, 654] width 82 height 70
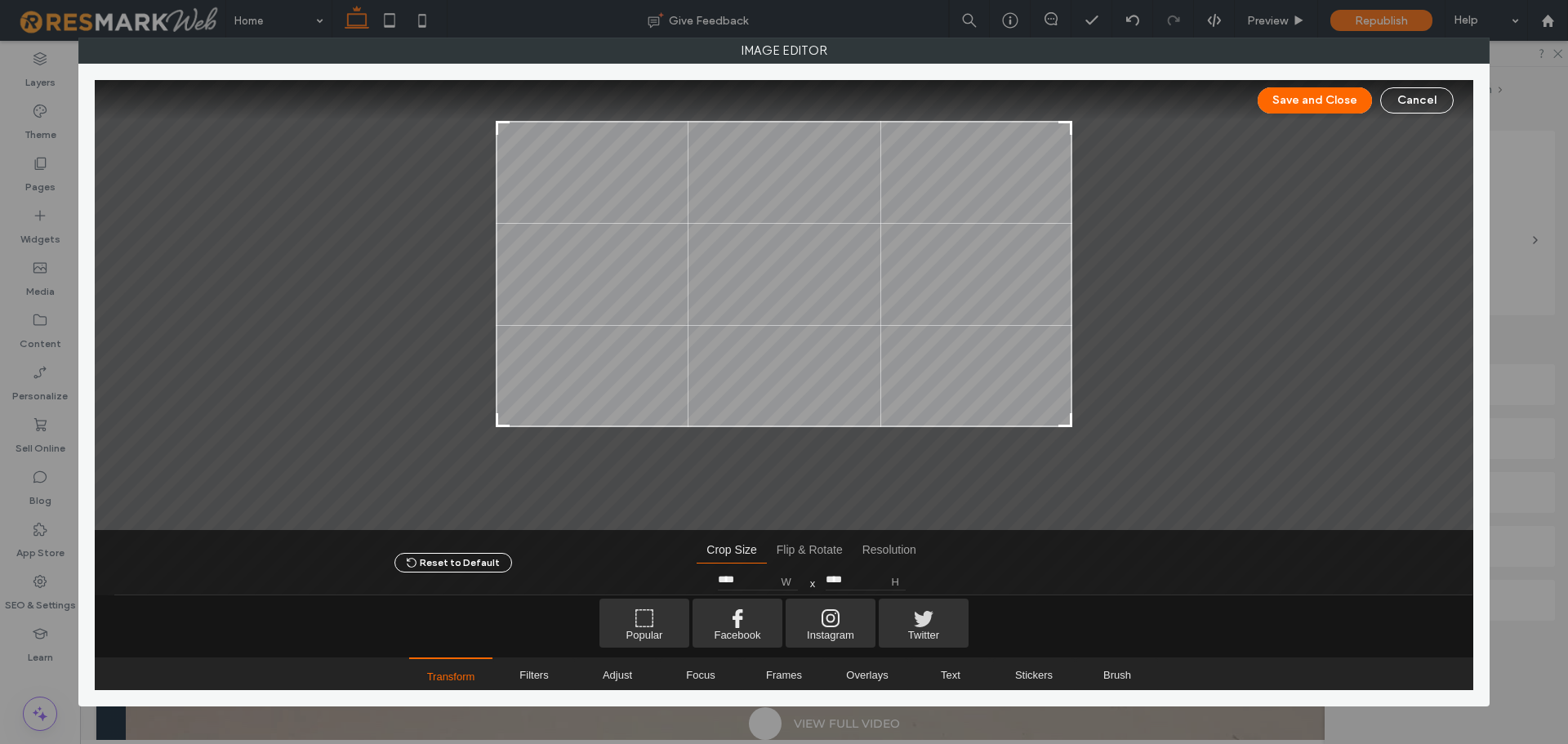
drag, startPoint x: 1061, startPoint y: 487, endPoint x: 1083, endPoint y: 423, distance: 67.7
click at [1083, 423] on div at bounding box center [784, 306] width 1378 height 451
type input "***"
type input "****"
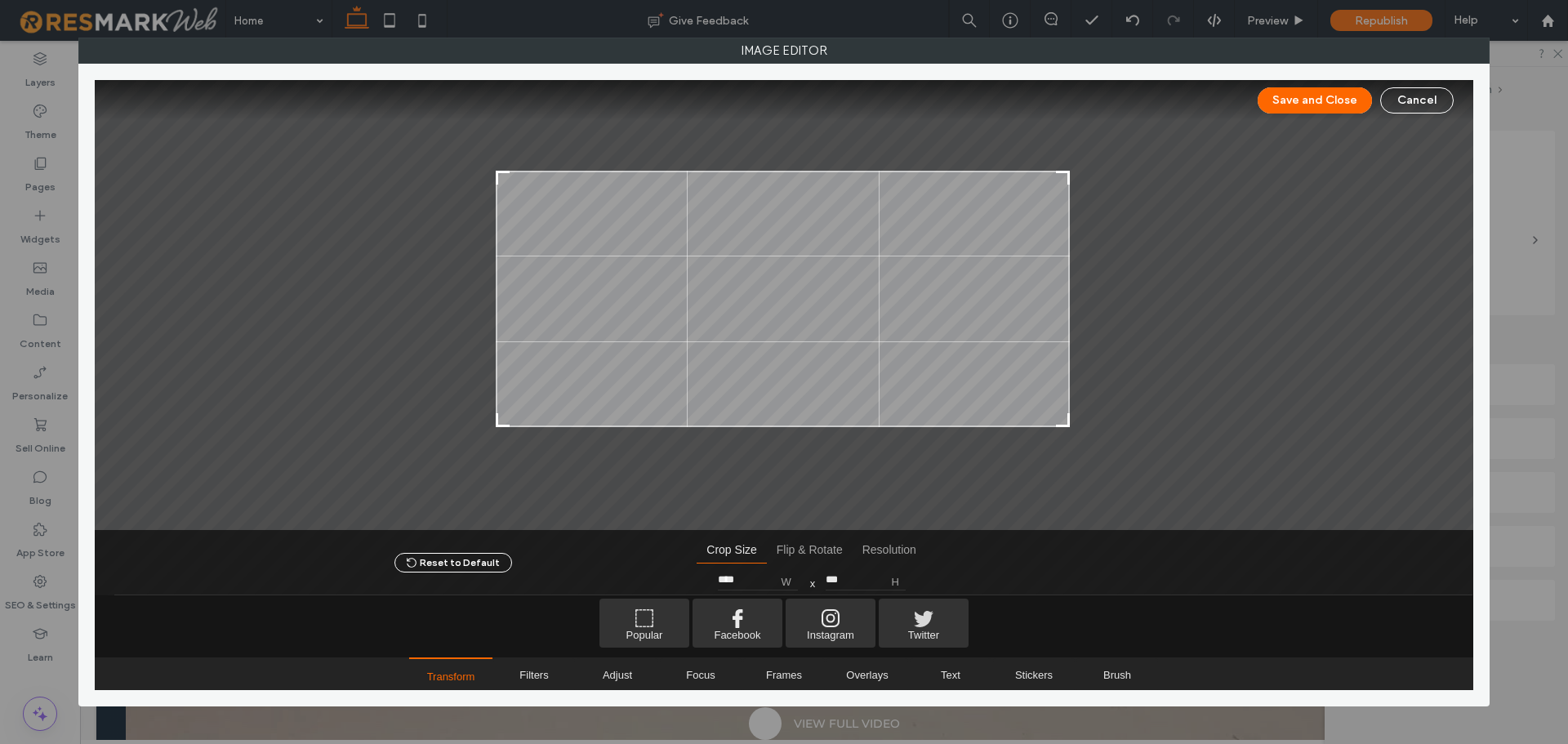
type input "***"
type input "****"
type input "***"
type input "****"
type input "***"
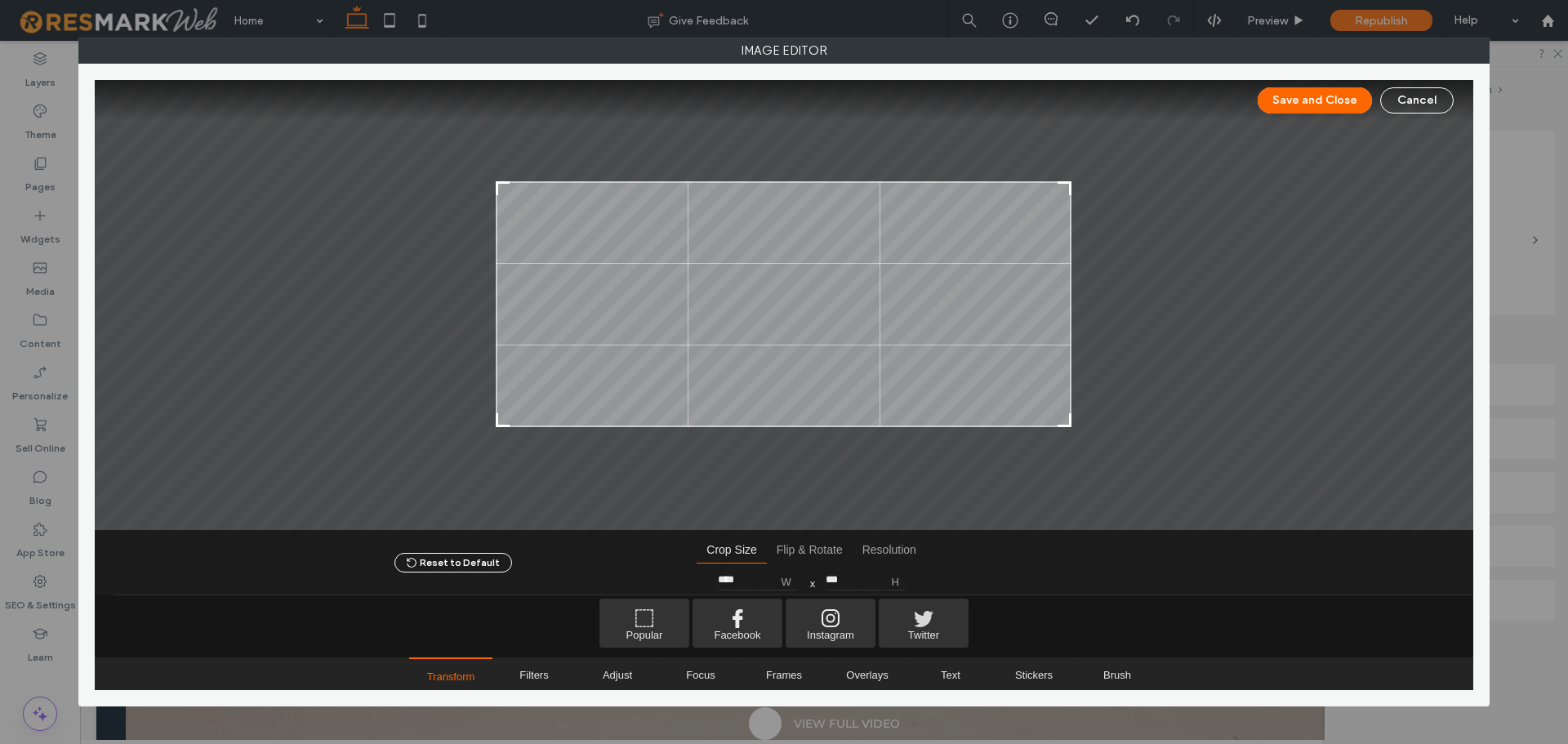
type input "****"
drag, startPoint x: 1070, startPoint y: 120, endPoint x: 1082, endPoint y: 181, distance: 62.2
click at [1082, 181] on div at bounding box center [784, 306] width 1378 height 451
drag, startPoint x: 500, startPoint y: 188, endPoint x: 486, endPoint y: 189, distance: 14.0
click at [486, 189] on div at bounding box center [784, 306] width 1378 height 451
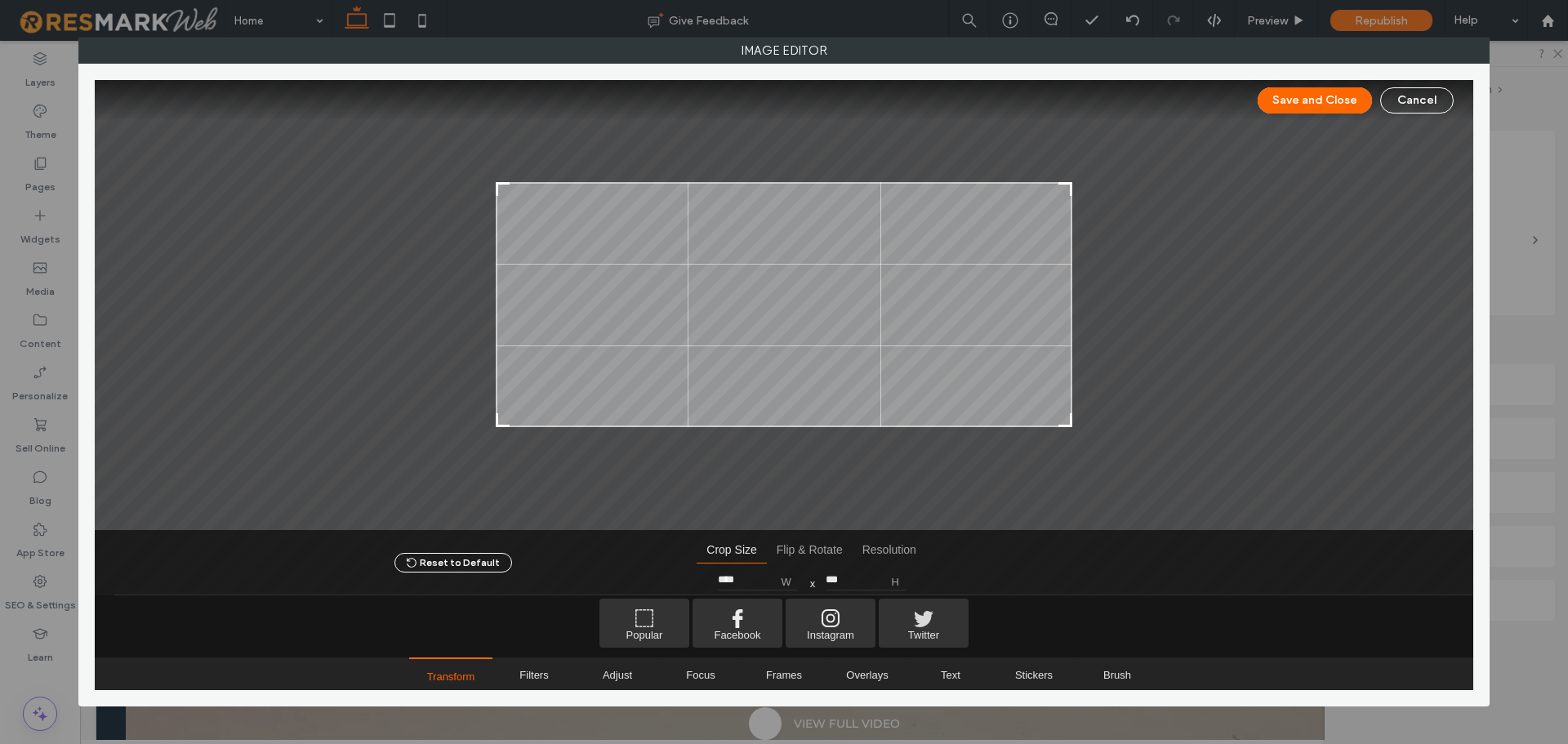
click at [486, 197] on div at bounding box center [295, 304] width 401 height 245
click at [1075, 423] on div at bounding box center [784, 306] width 1378 height 451
click at [1073, 423] on div at bounding box center [784, 306] width 1378 height 451
type input "***"
click at [1068, 416] on div at bounding box center [1065, 421] width 19 height 19
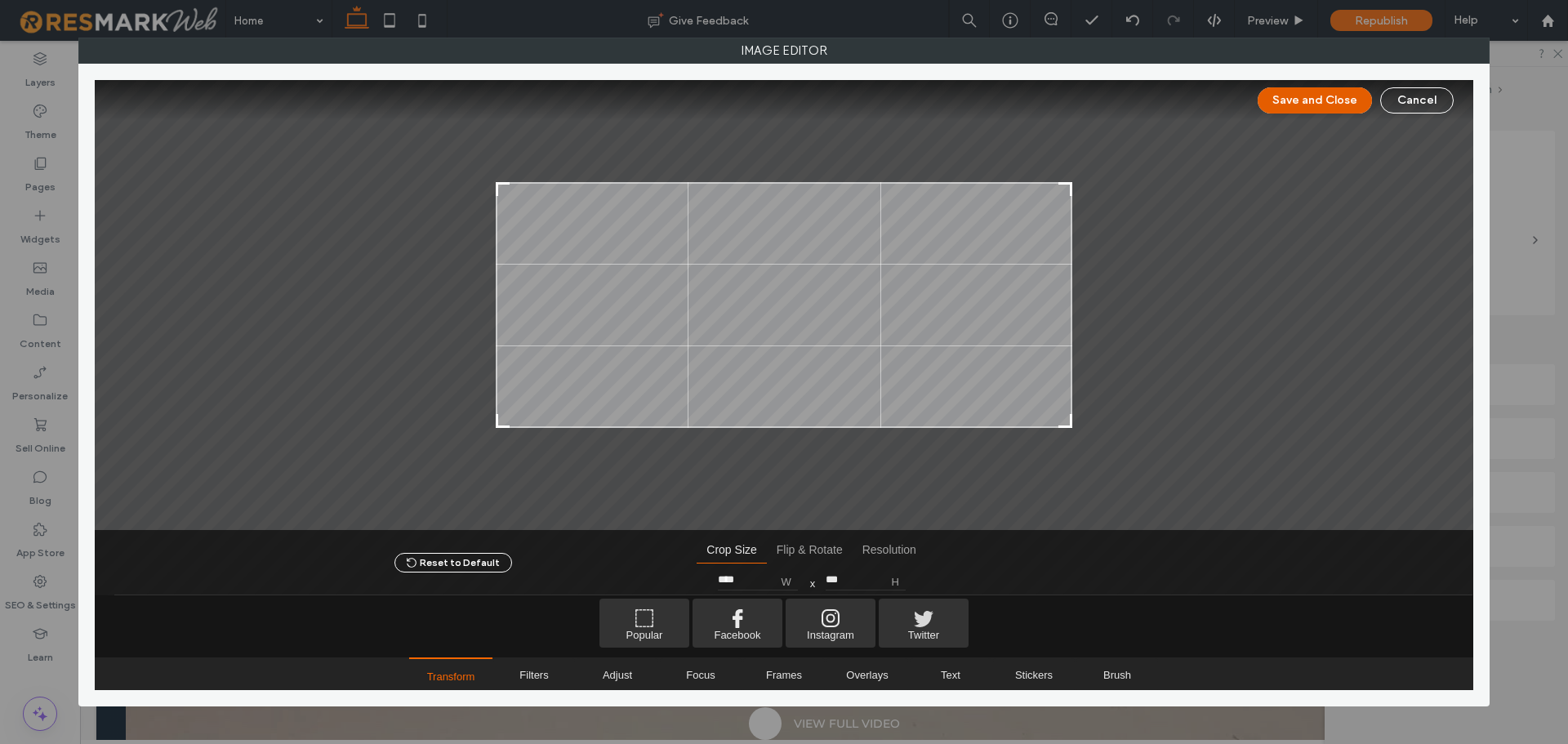
click at [1309, 101] on button "Save and Close" at bounding box center [1315, 101] width 114 height 26
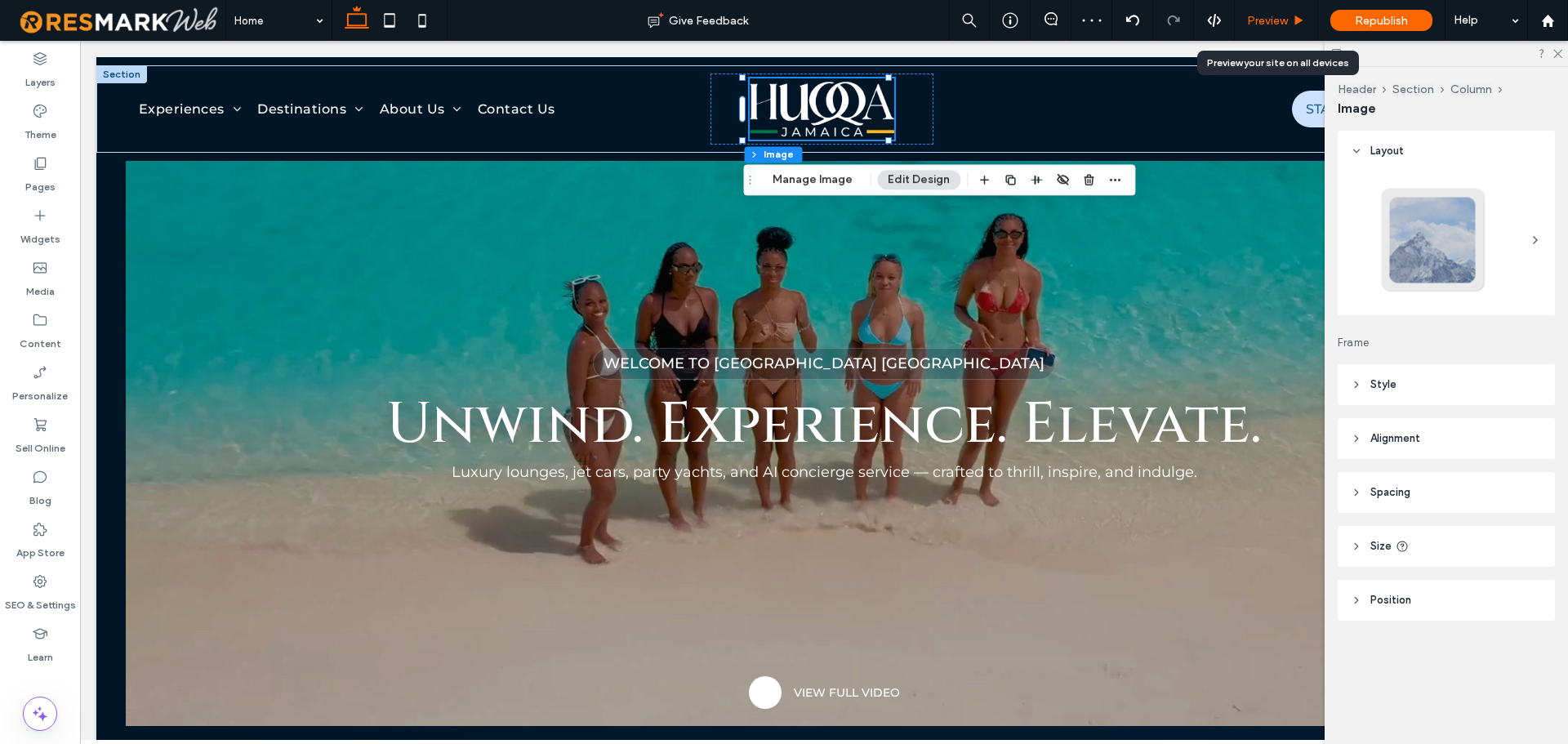
click at [1302, 23] on icon at bounding box center [1299, 21] width 12 height 12
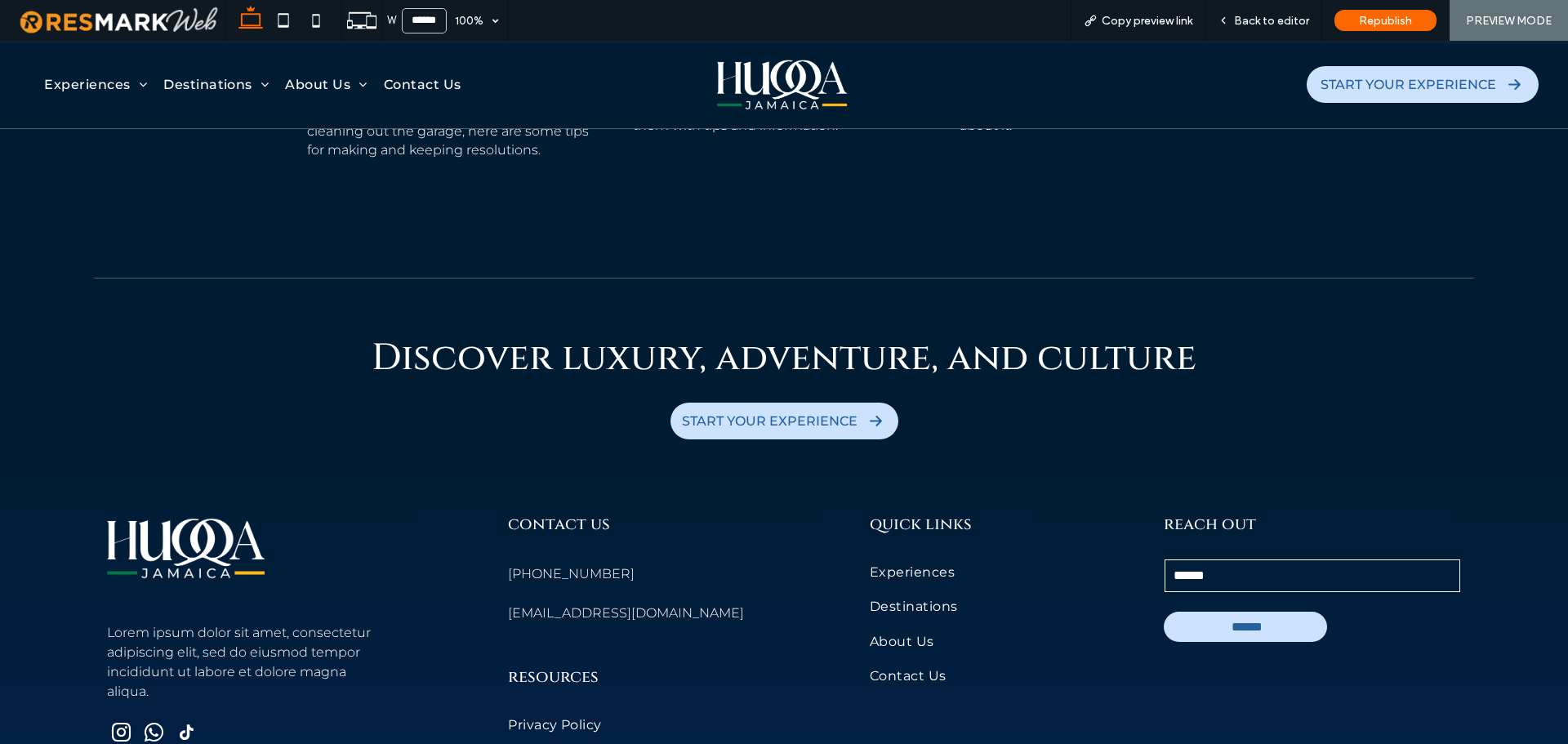
scroll to position [8898, 0]
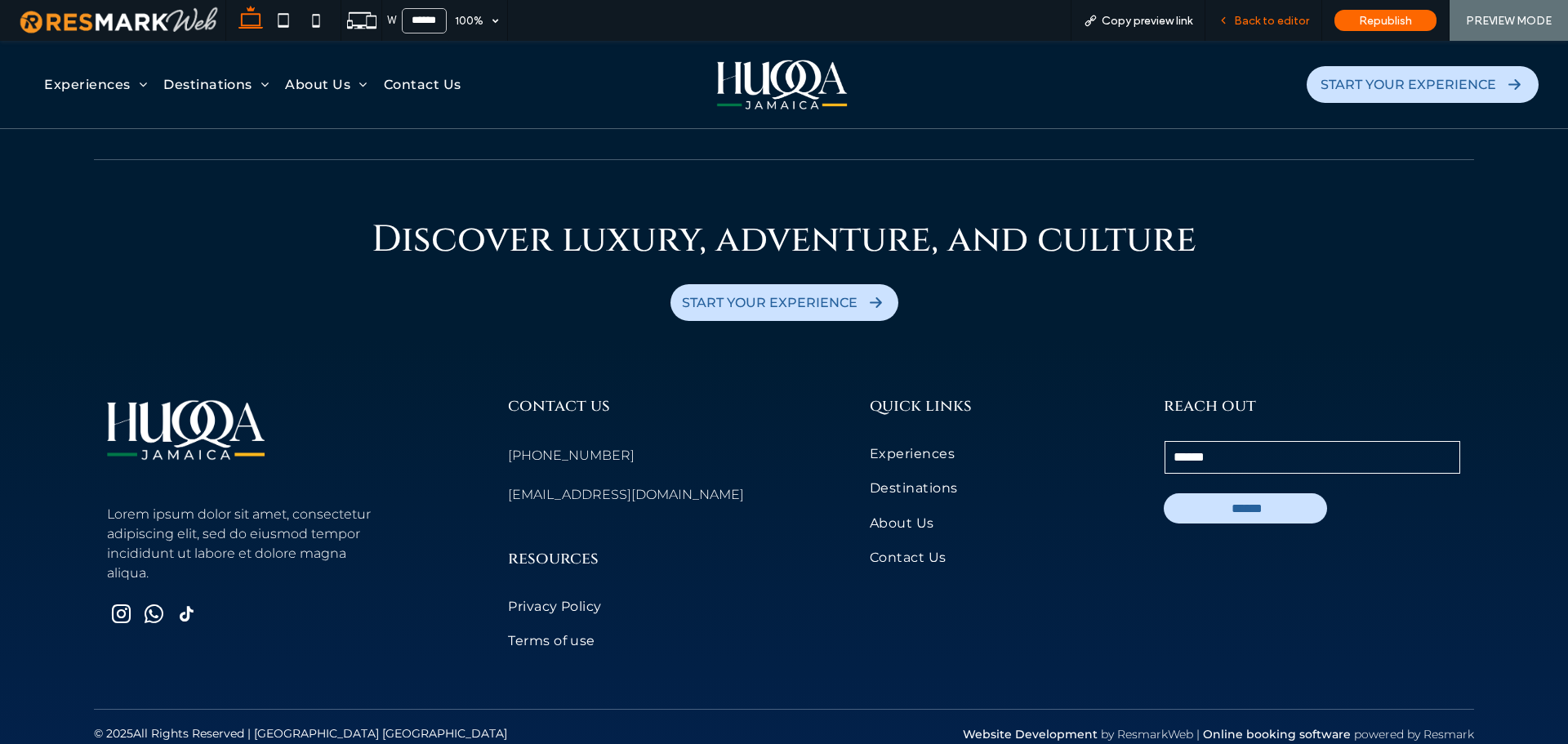
click at [1270, 25] on span "Back to editor" at bounding box center [1272, 21] width 76 height 14
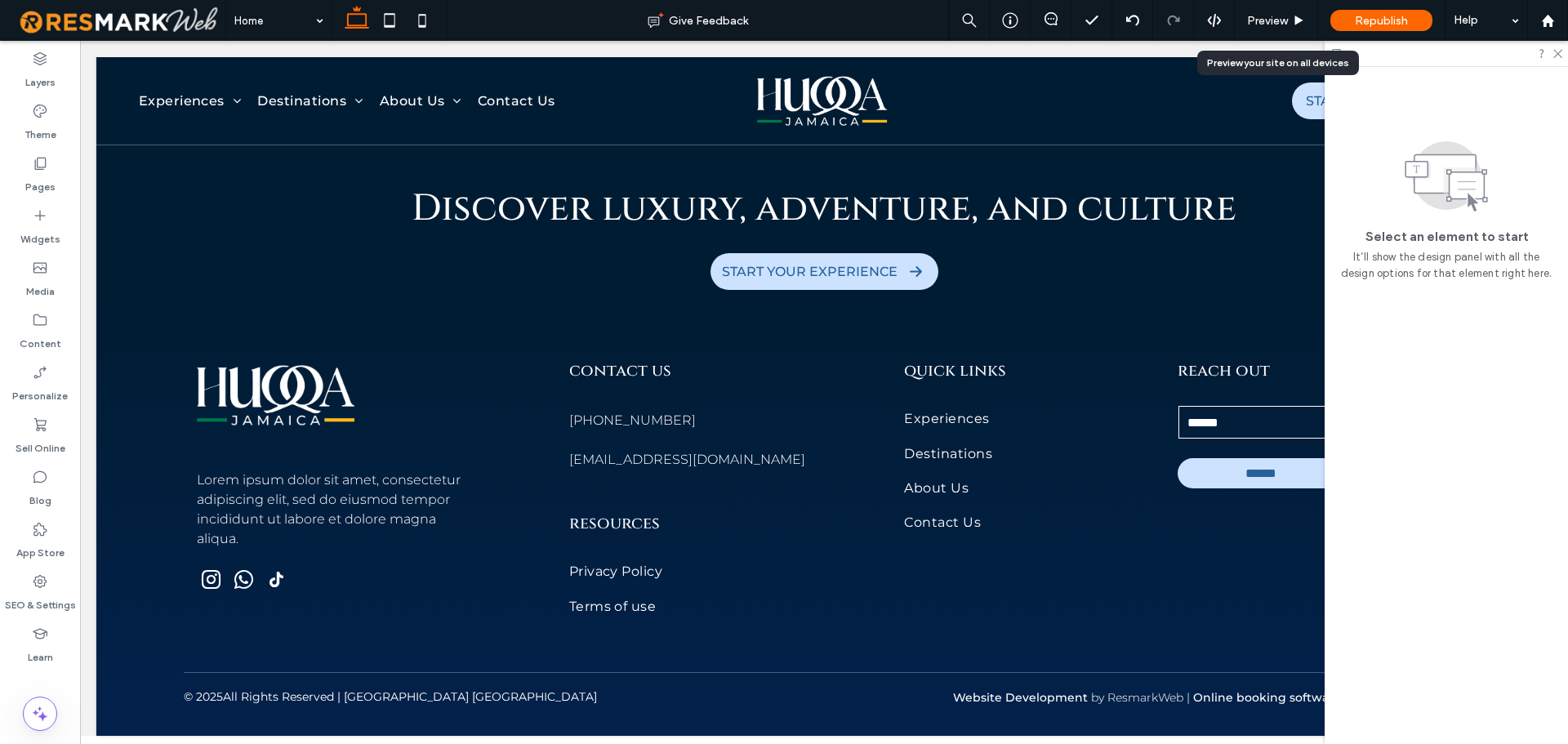
scroll to position [8862, 0]
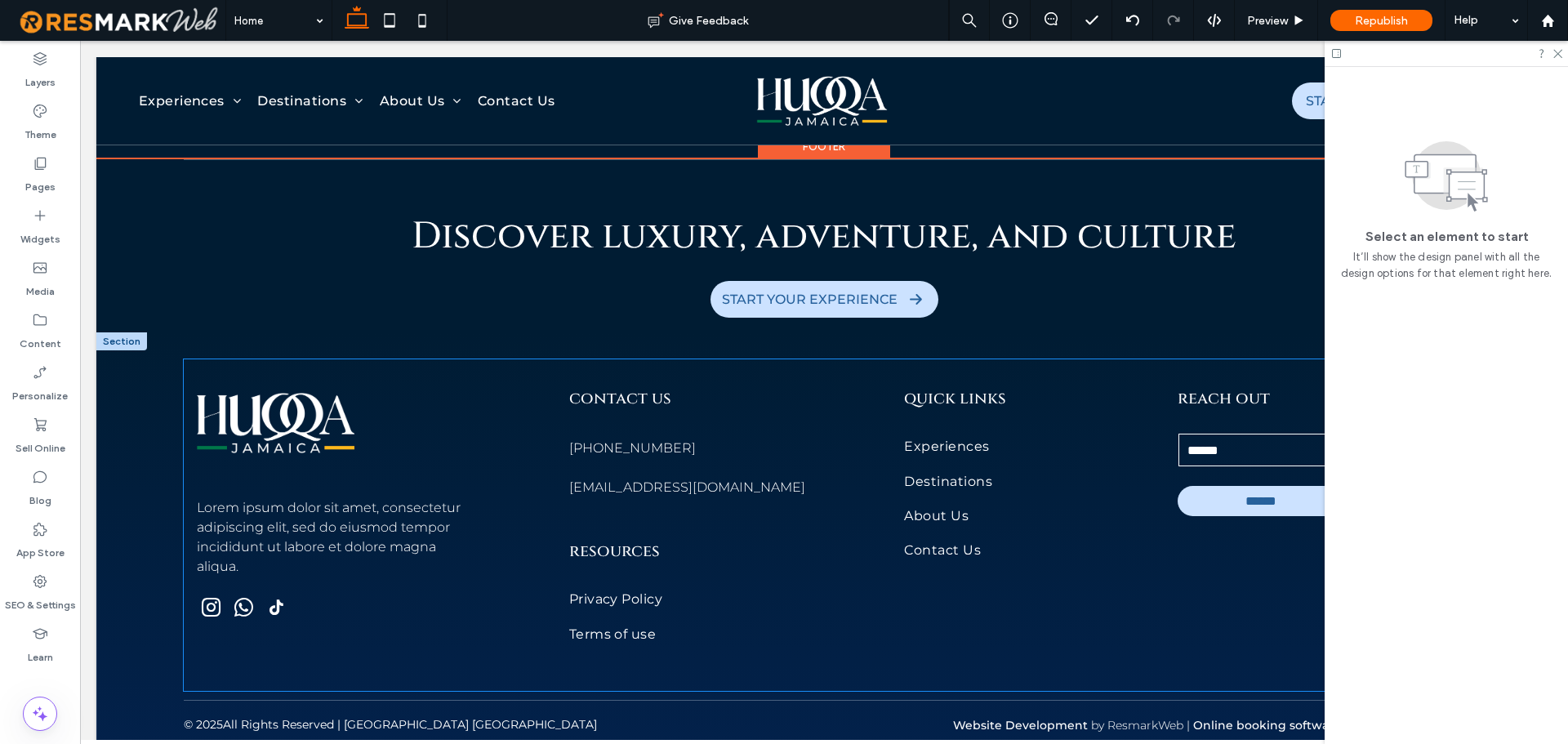
click at [369, 372] on div "Lorem ipsum dolor sit amet, consectetur adipiscing elit, sed do eiusmod tempor …" at bounding box center [344, 505] width 321 height 266
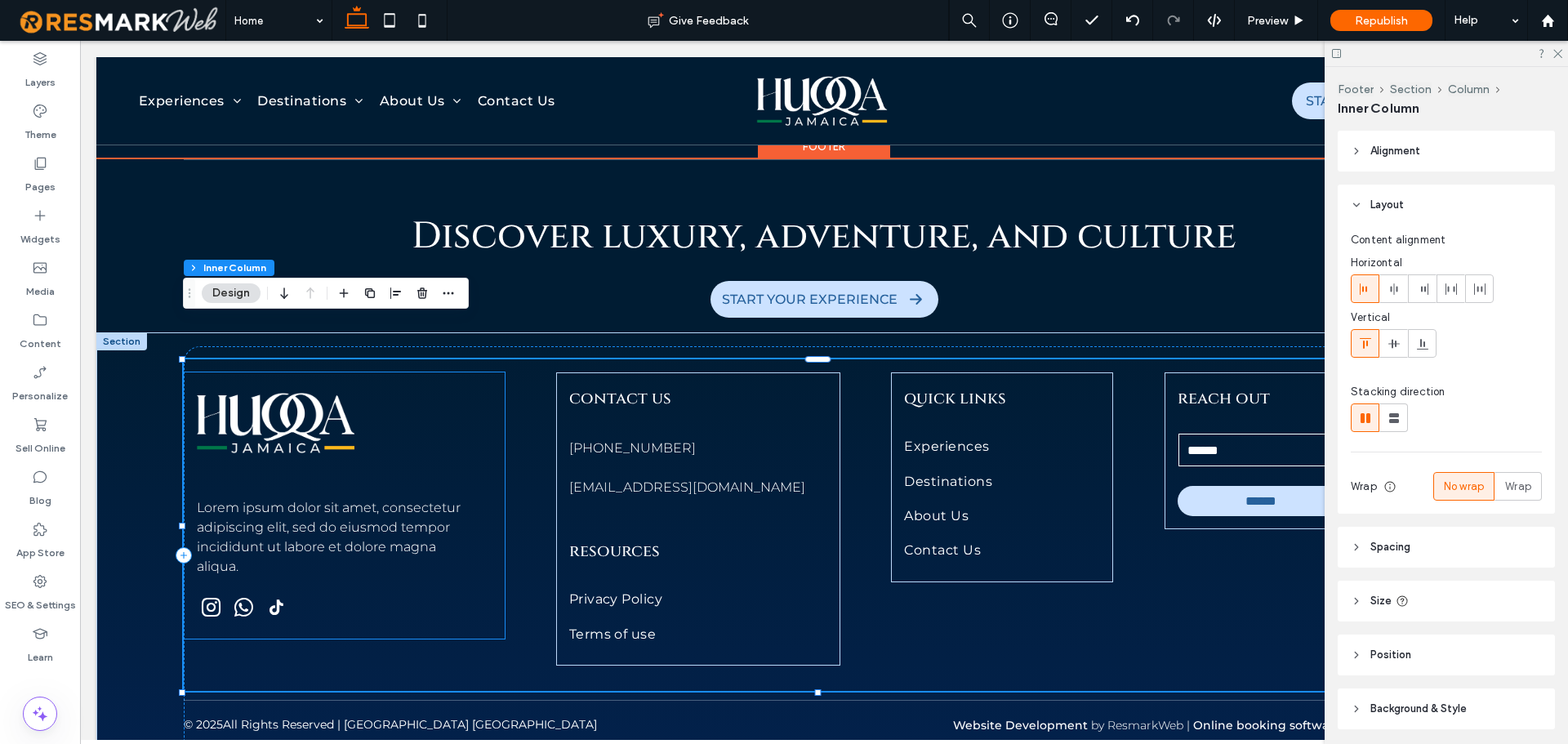
click at [308, 392] on img at bounding box center [276, 423] width 158 height 101
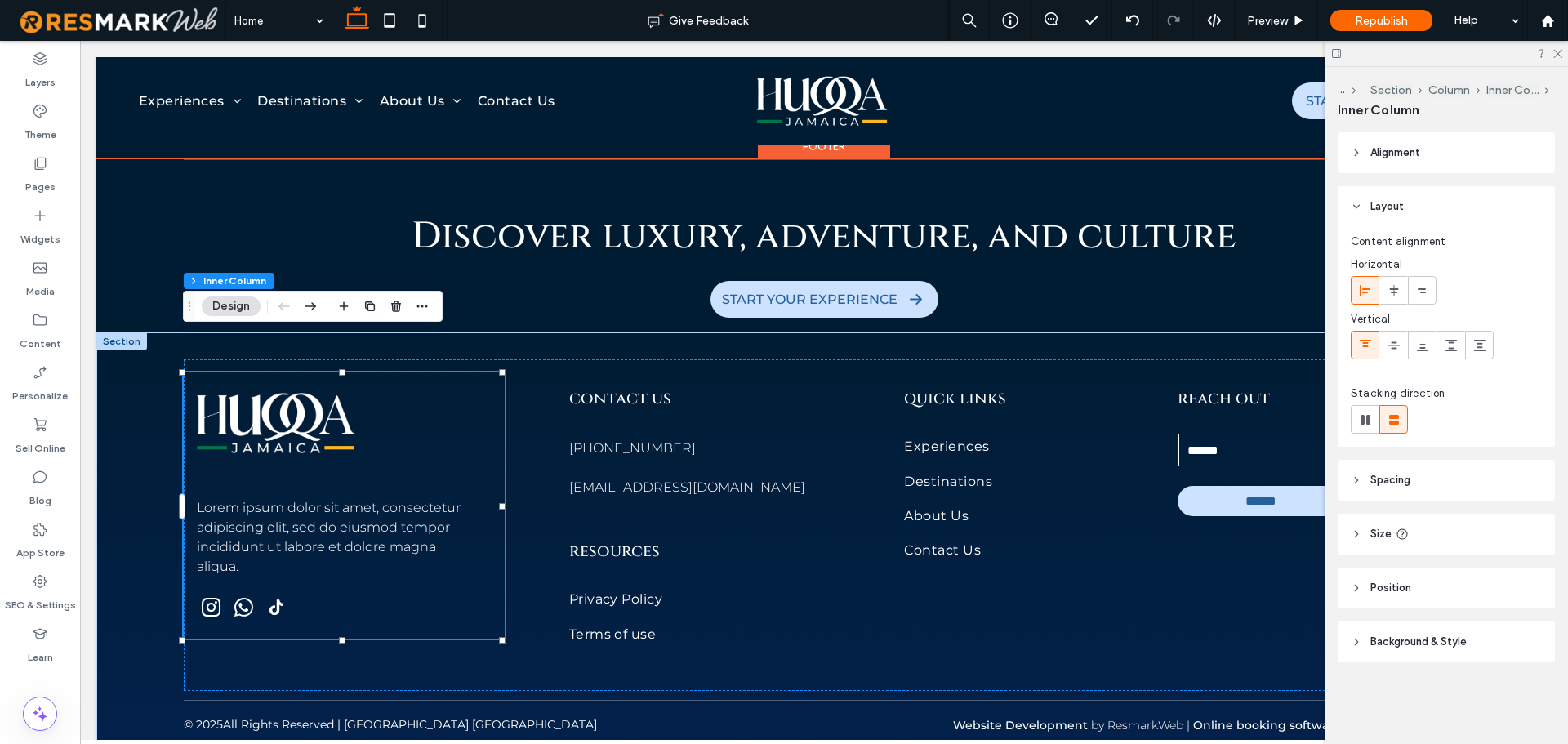
click at [308, 392] on img at bounding box center [276, 423] width 158 height 101
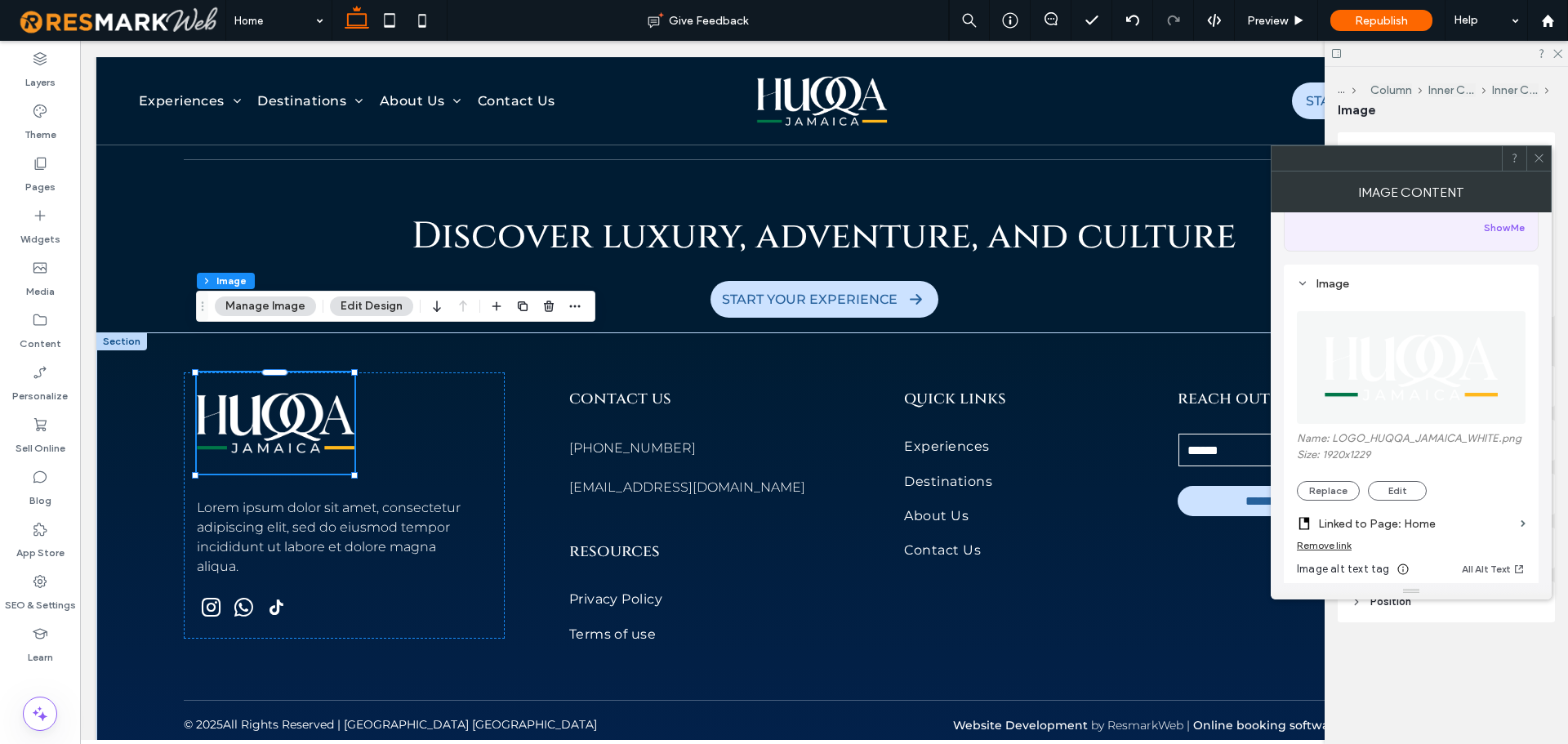
scroll to position [104, 0]
click at [1345, 490] on button "Replace" at bounding box center [1328, 490] width 63 height 19
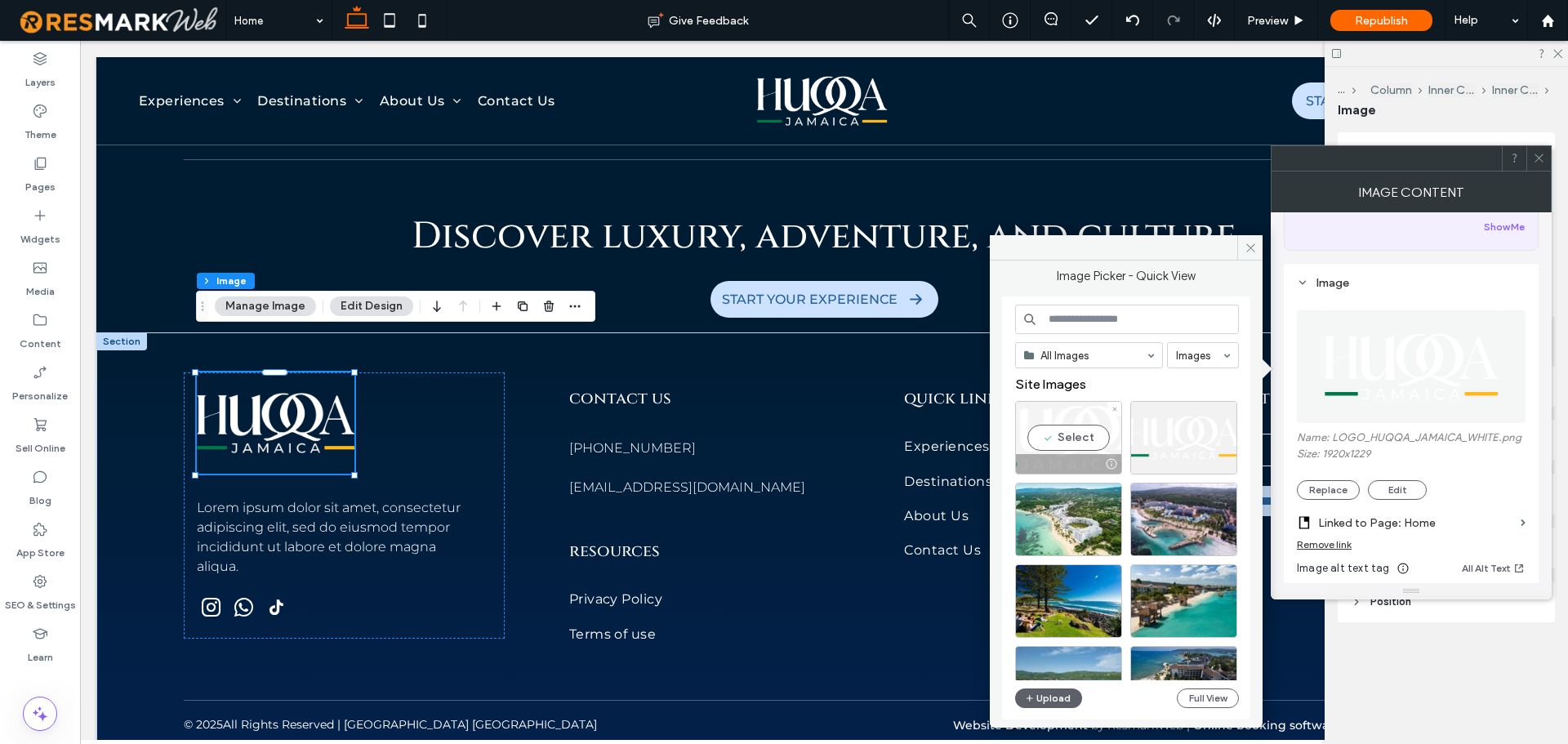
click at [1081, 430] on div "Select" at bounding box center [1068, 438] width 107 height 74
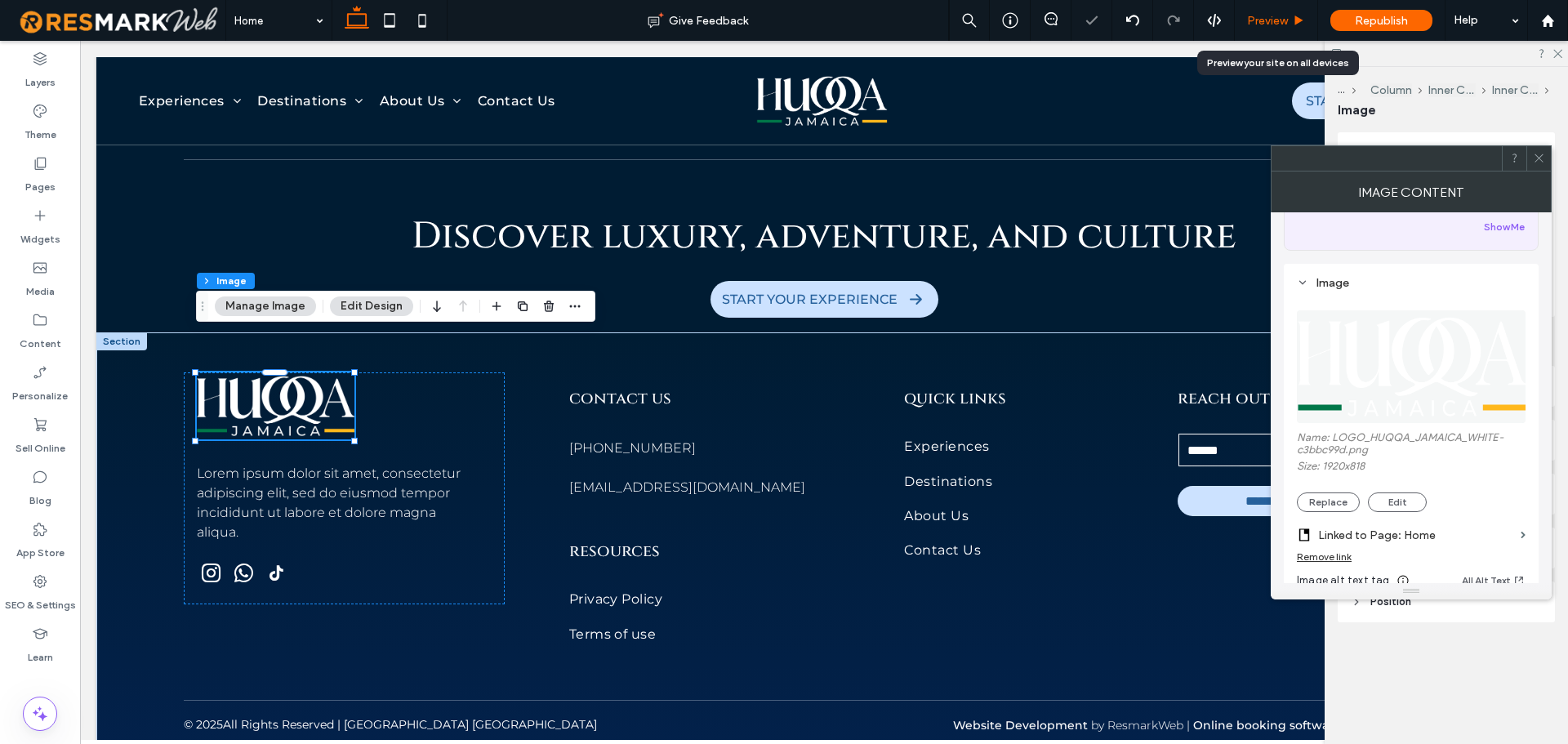
click at [1288, 29] on div "Preview" at bounding box center [1277, 20] width 83 height 41
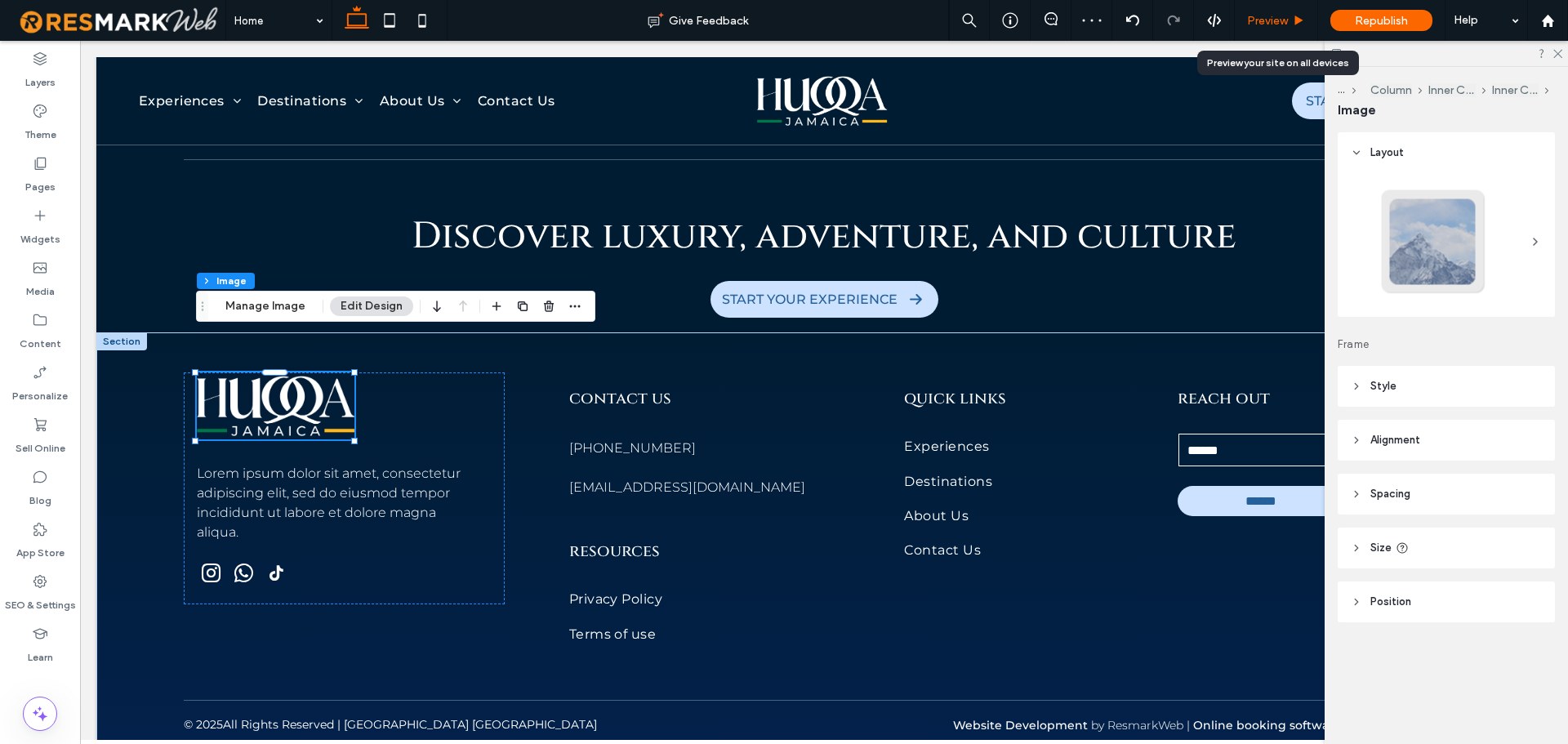
click at [1280, 20] on span "Preview" at bounding box center [1268, 21] width 41 height 14
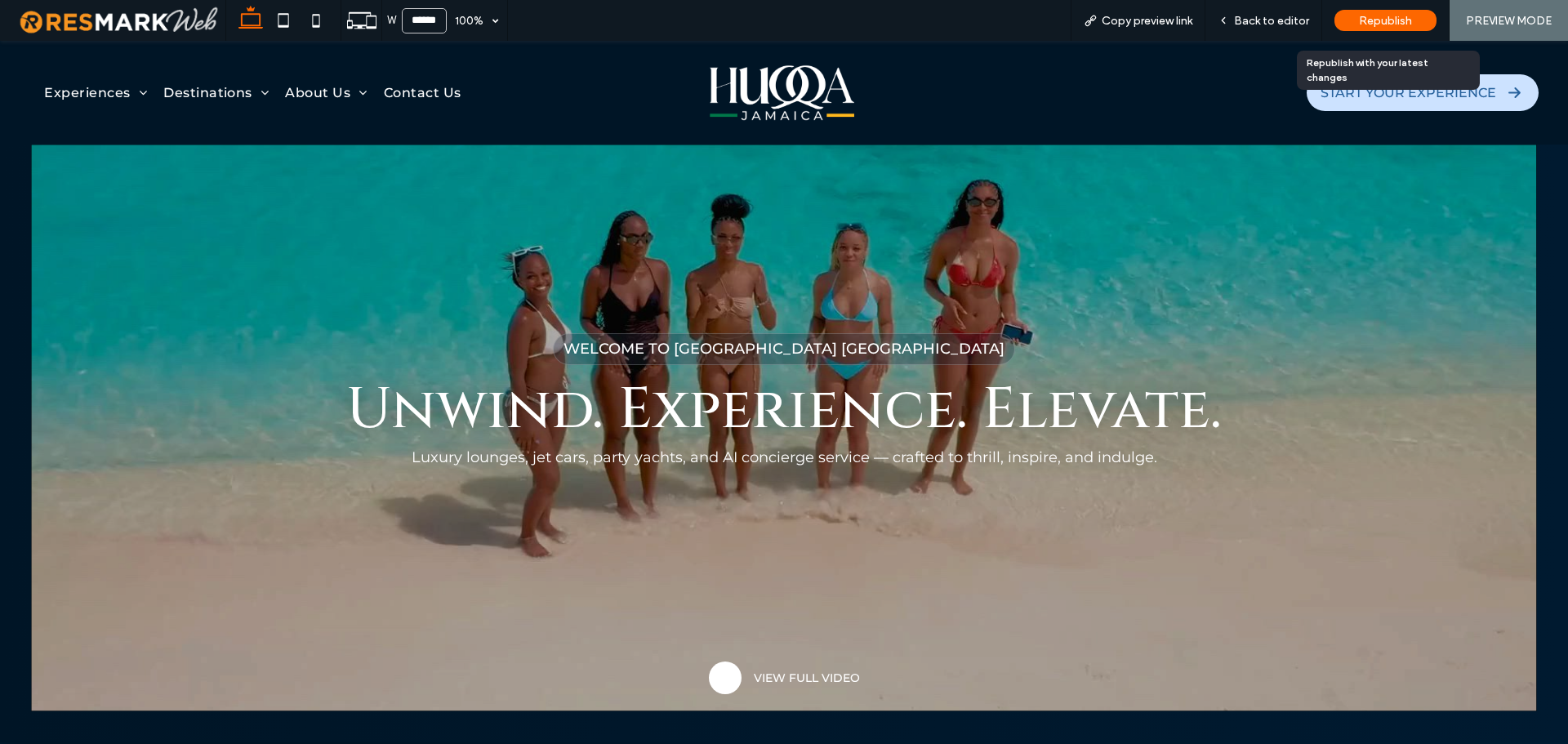
click at [1386, 19] on span "Republish" at bounding box center [1385, 21] width 53 height 14
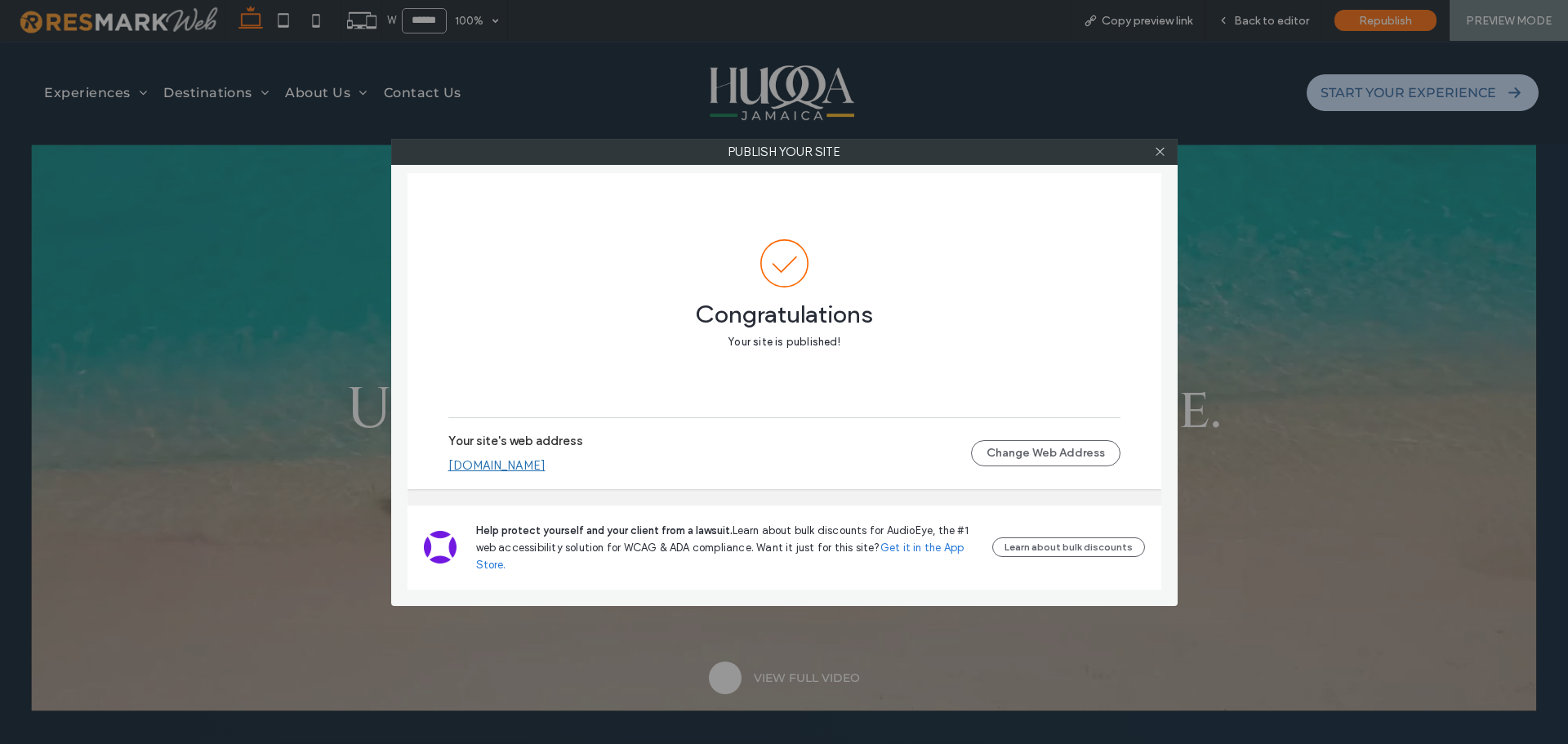
click at [545, 466] on link "[DOMAIN_NAME]" at bounding box center [497, 466] width 97 height 15
